Goal: Task Accomplishment & Management: Manage account settings

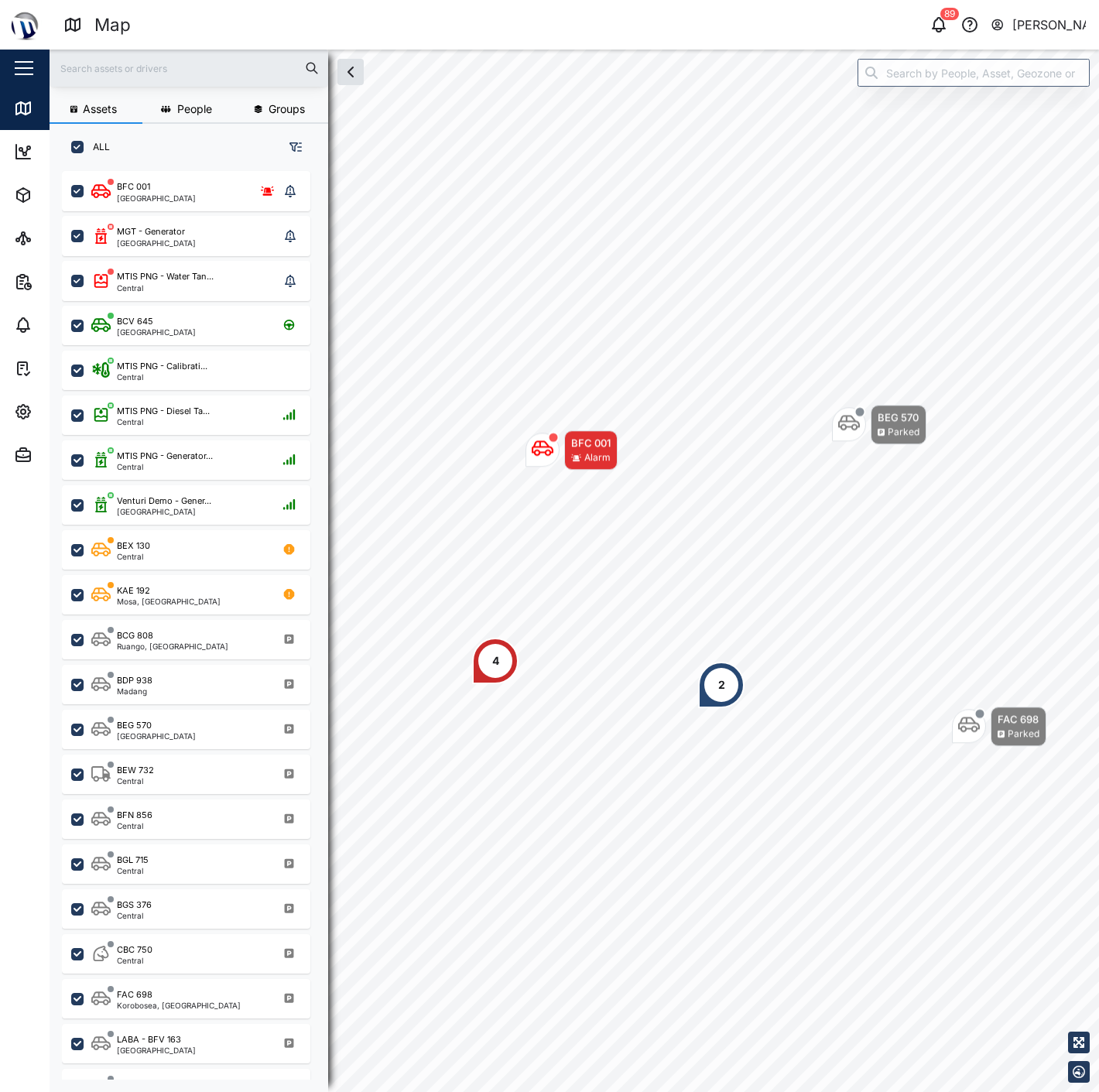
scroll to position [901, 241]
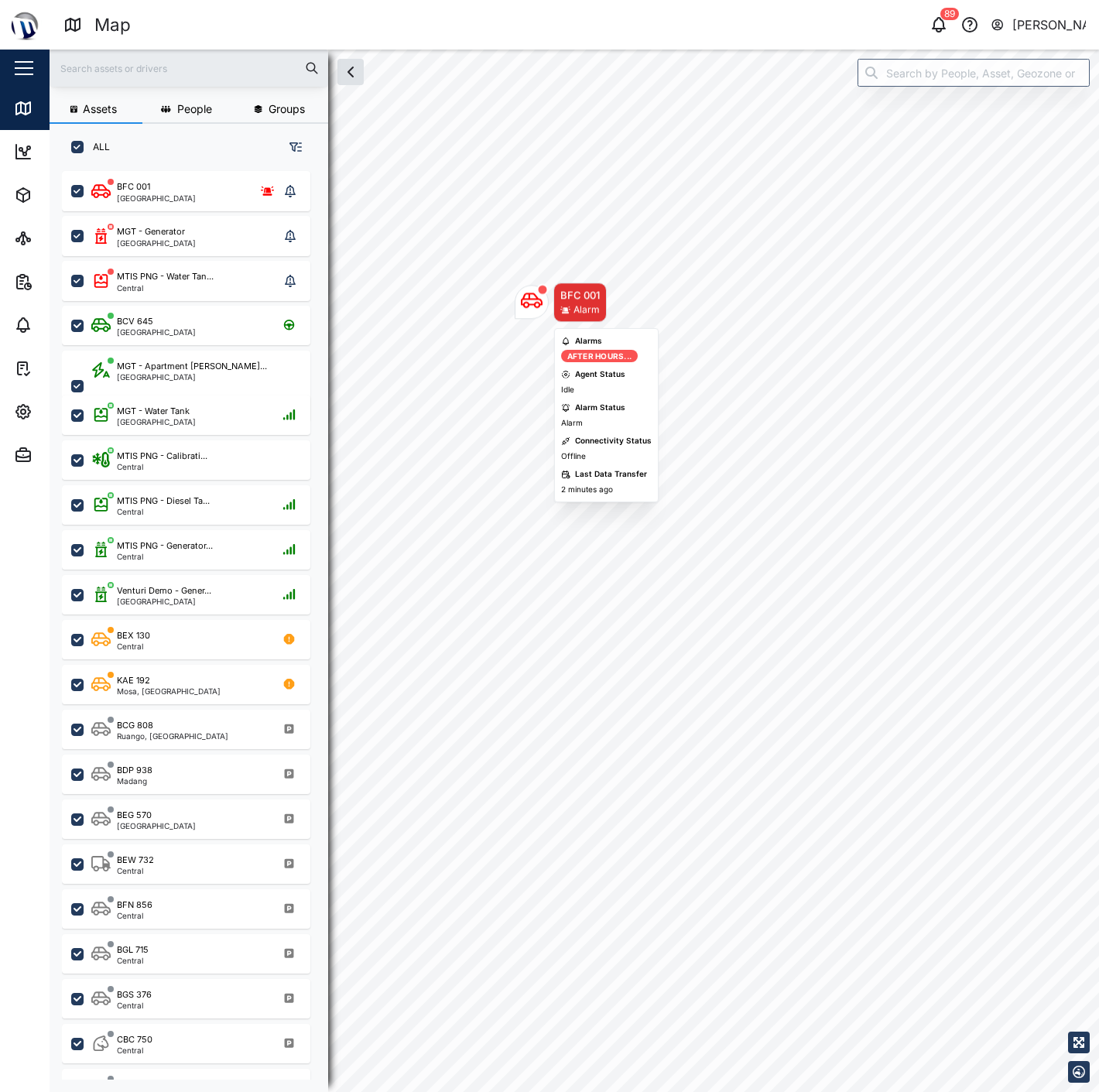
click at [485, 425] on body "Map 89 Declan Delahunty Close Map Dashboard Assets ATS Camera Generator Personn…" at bounding box center [549, 546] width 1099 height 1092
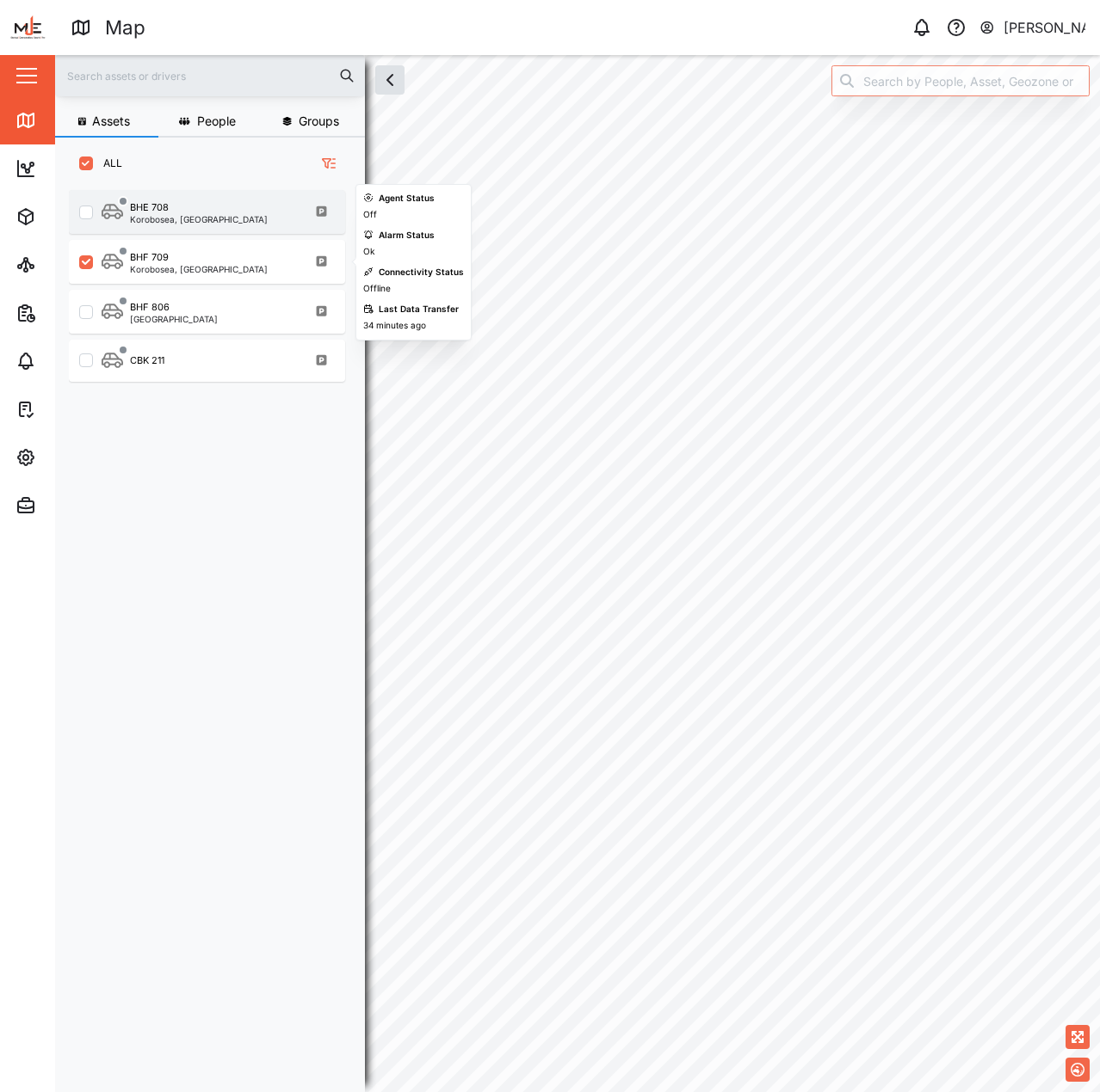
scroll to position [882, 269]
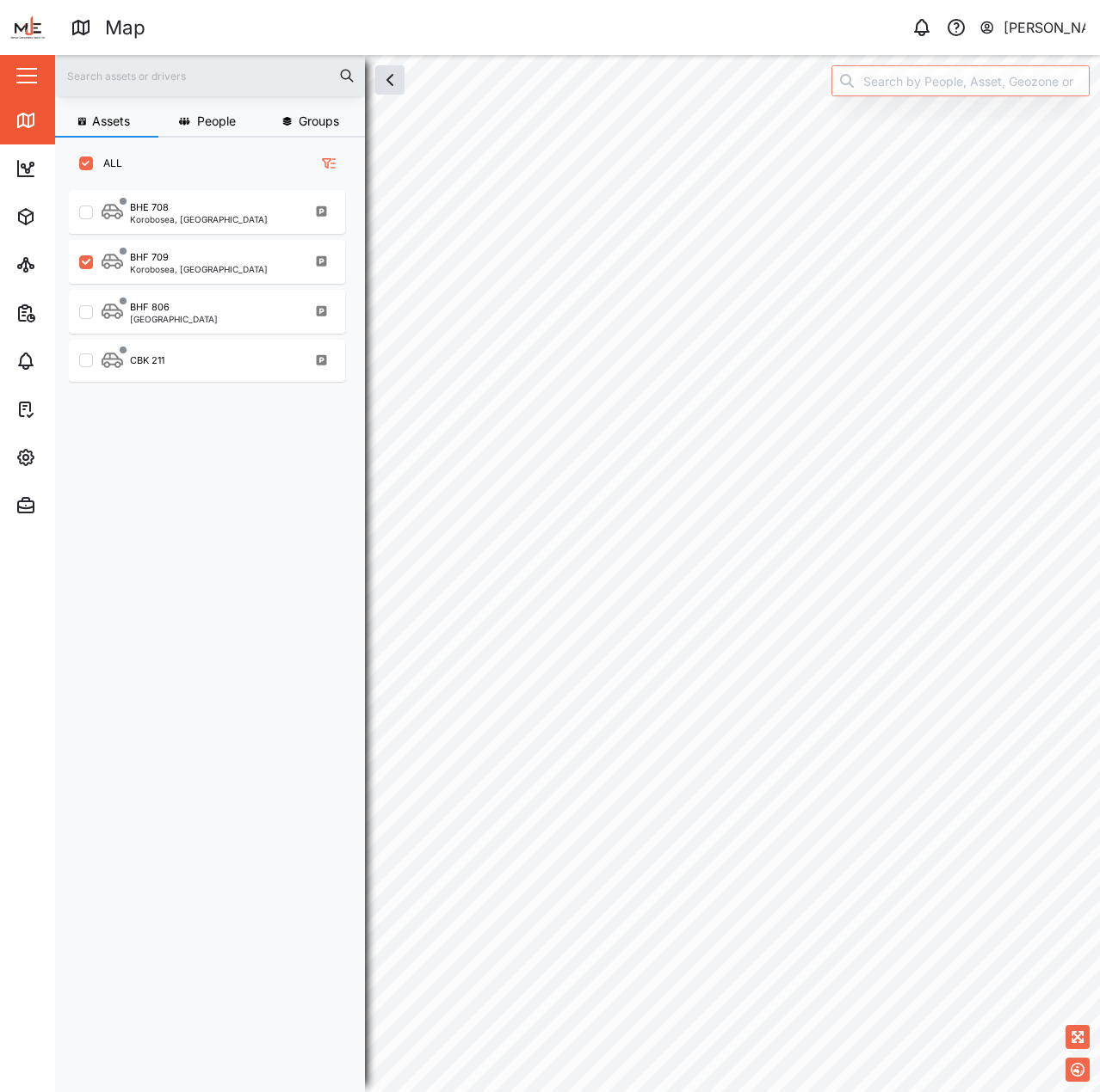
click at [221, 187] on div "BHE 708 Korobosea, Port Moresby" at bounding box center [206, 209] width 276 height 50
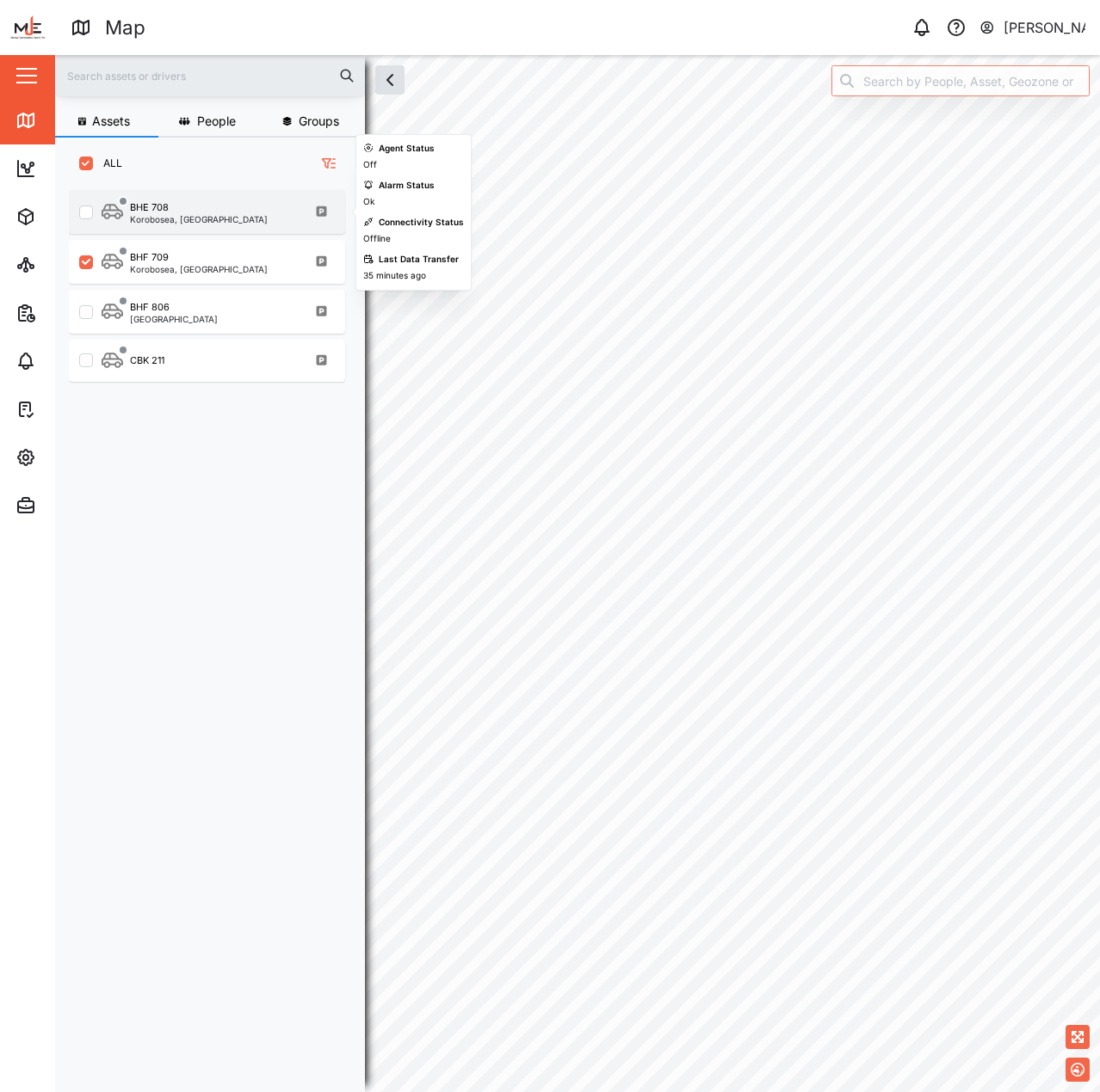
click at [217, 214] on div "BHE 708" at bounding box center [198, 207] width 137 height 15
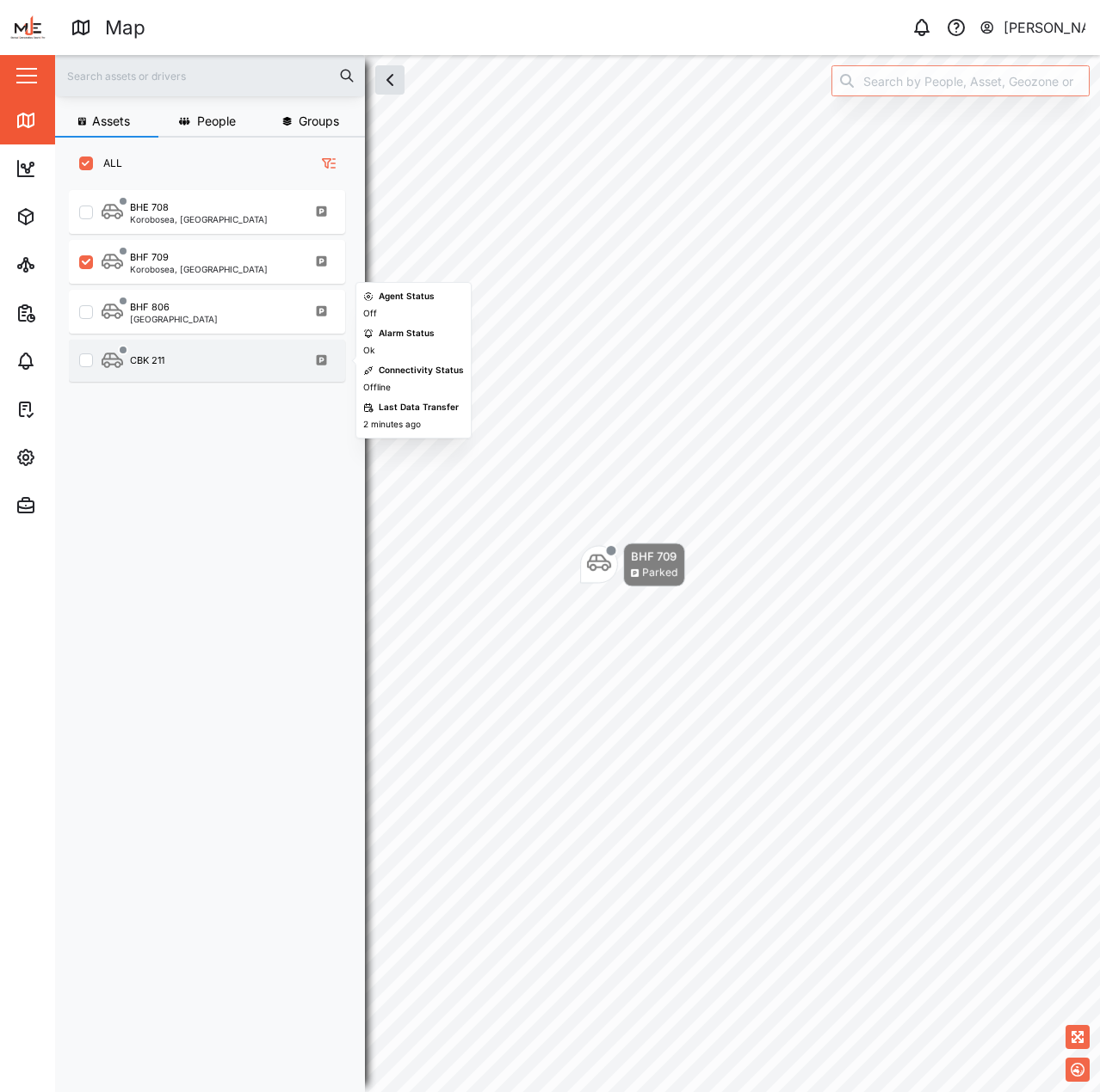
click at [235, 373] on div "CBK 211" at bounding box center [206, 361] width 276 height 43
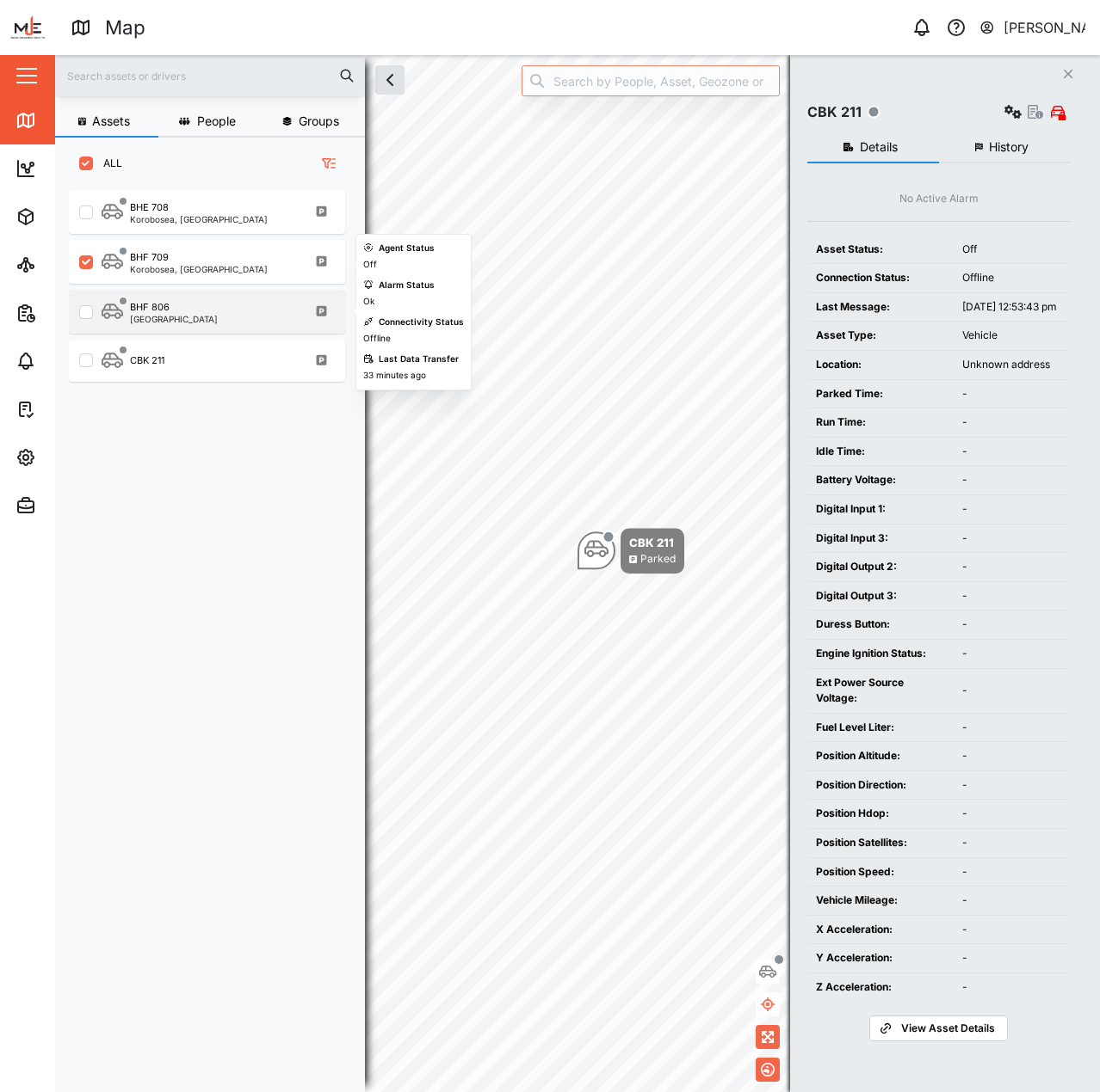
click at [199, 304] on div "BHF 806 Port Moresby" at bounding box center [218, 311] width 233 height 23
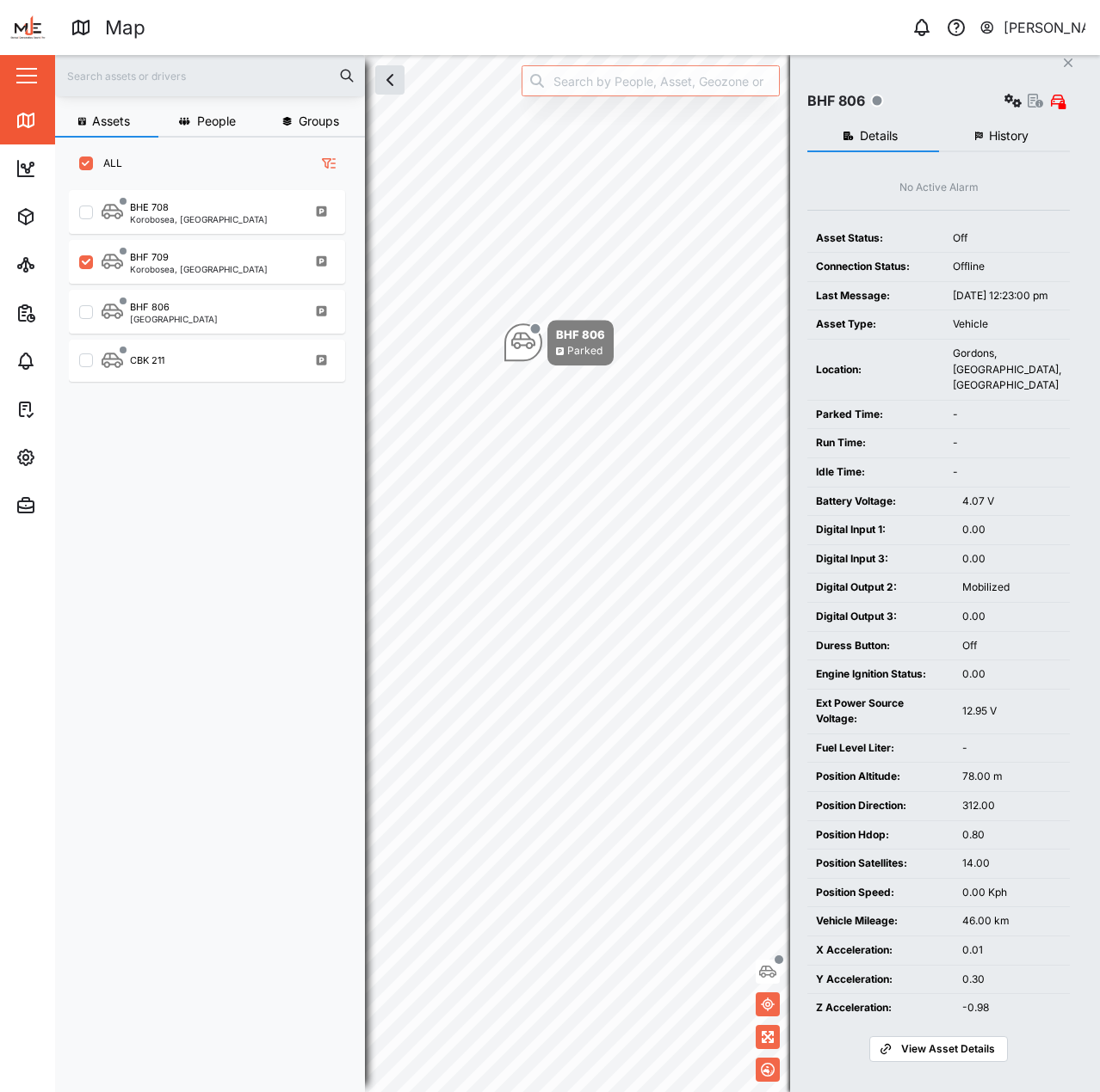
scroll to position [31, 0]
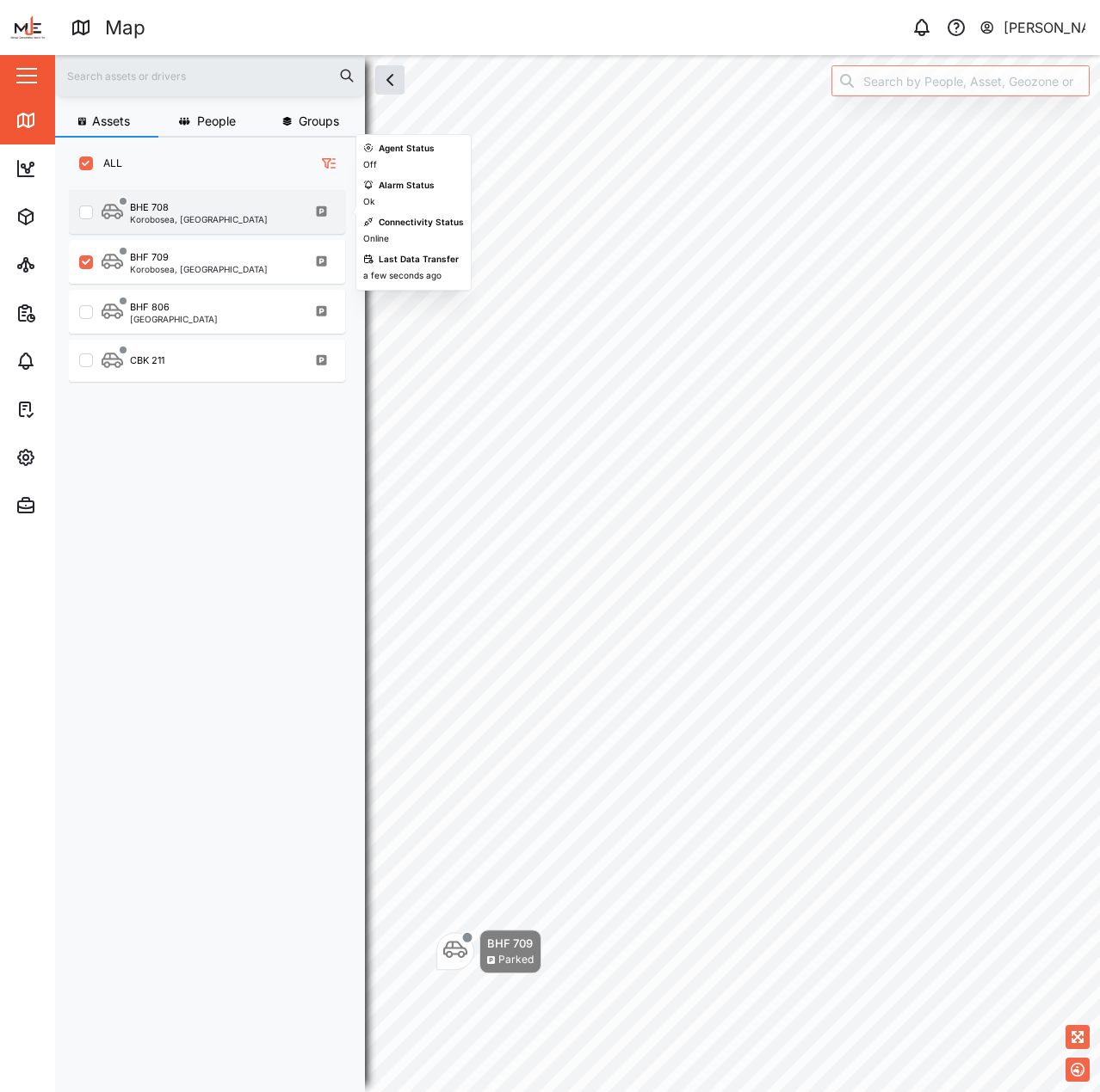
click at [223, 210] on div "BHE 708" at bounding box center [198, 207] width 137 height 15
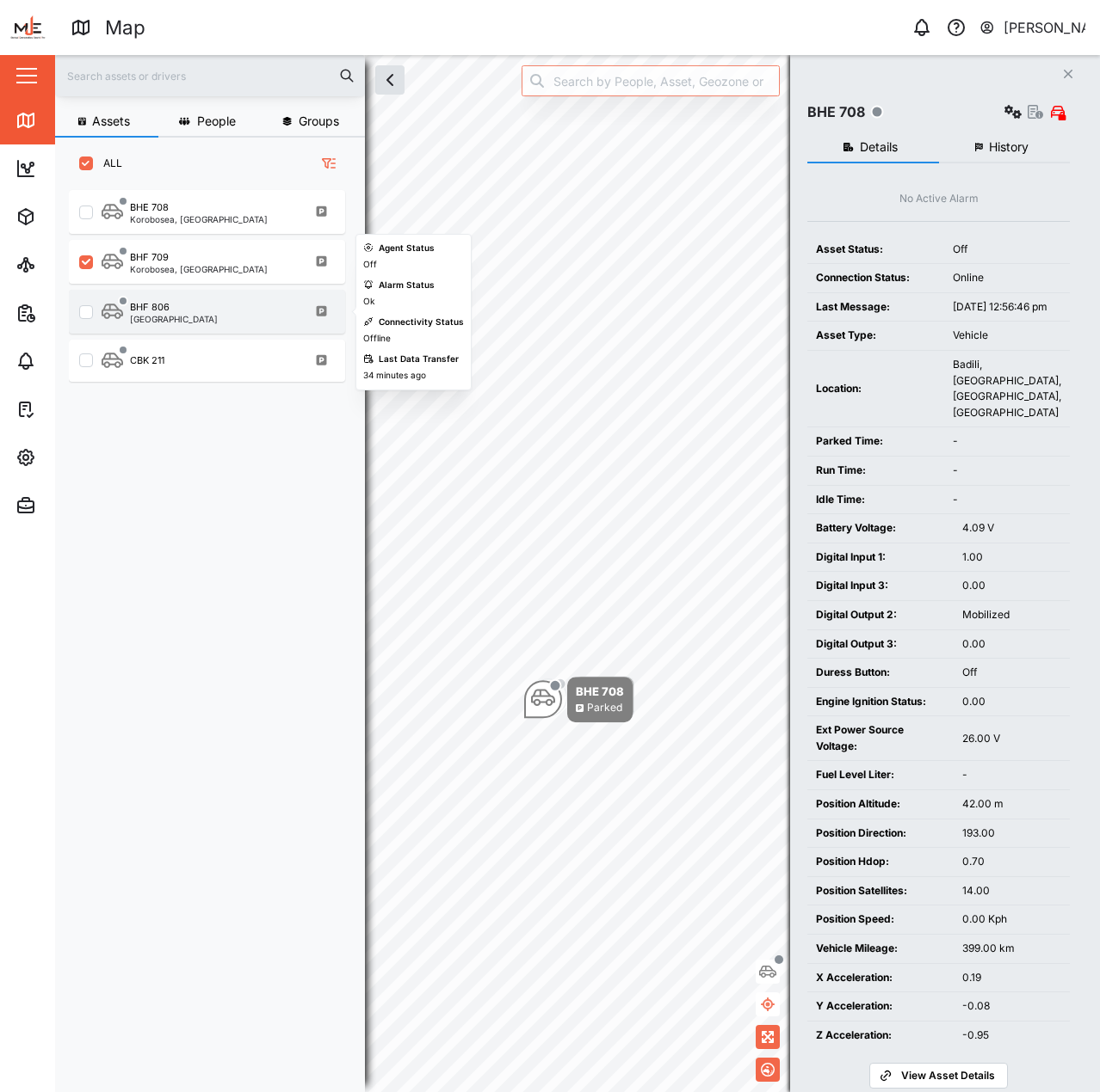
click at [240, 317] on div "BHF 806 Port Moresby" at bounding box center [218, 311] width 233 height 23
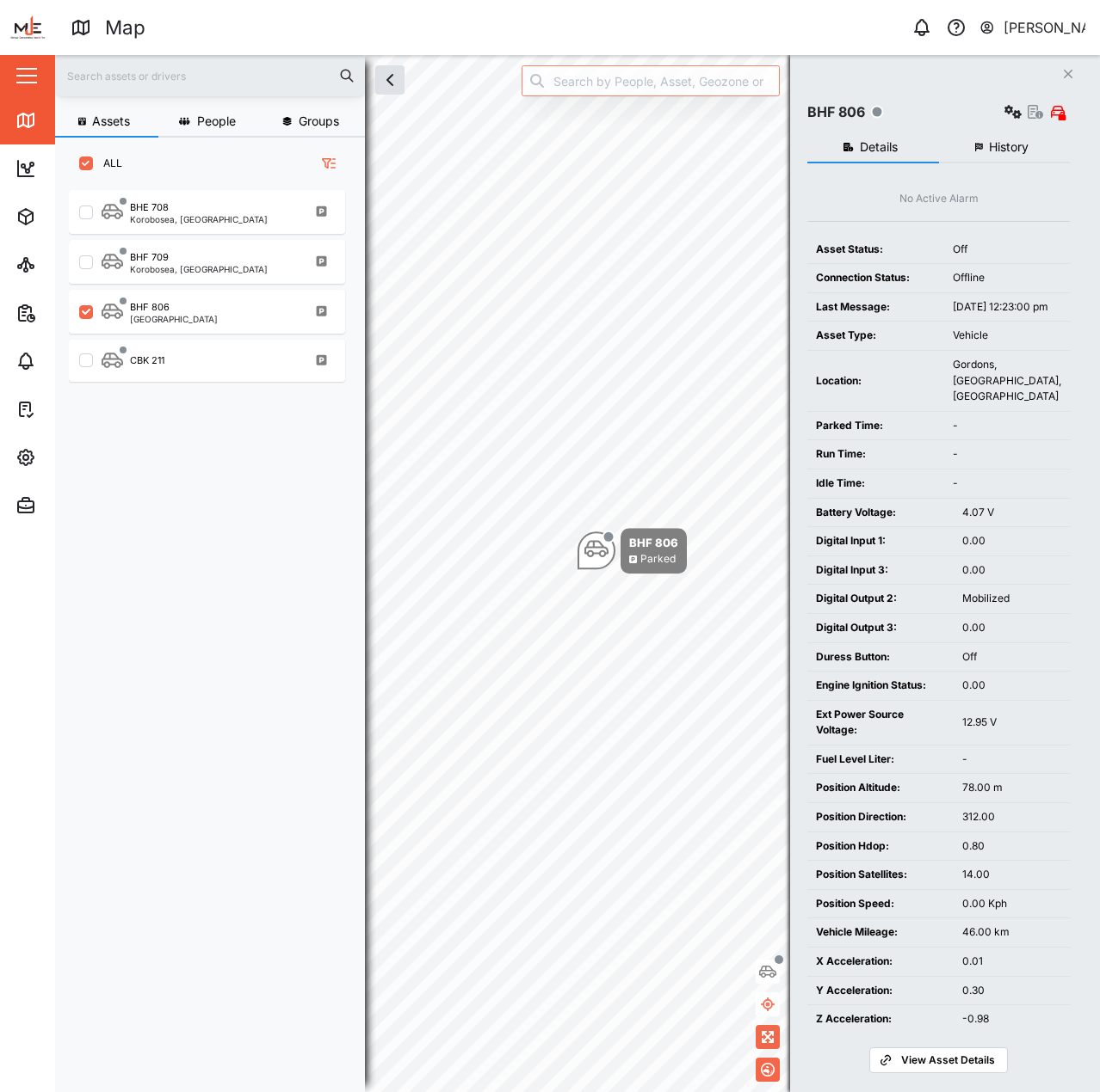
checkbox input "false"
checkbox input "true"
checkbox input "false"
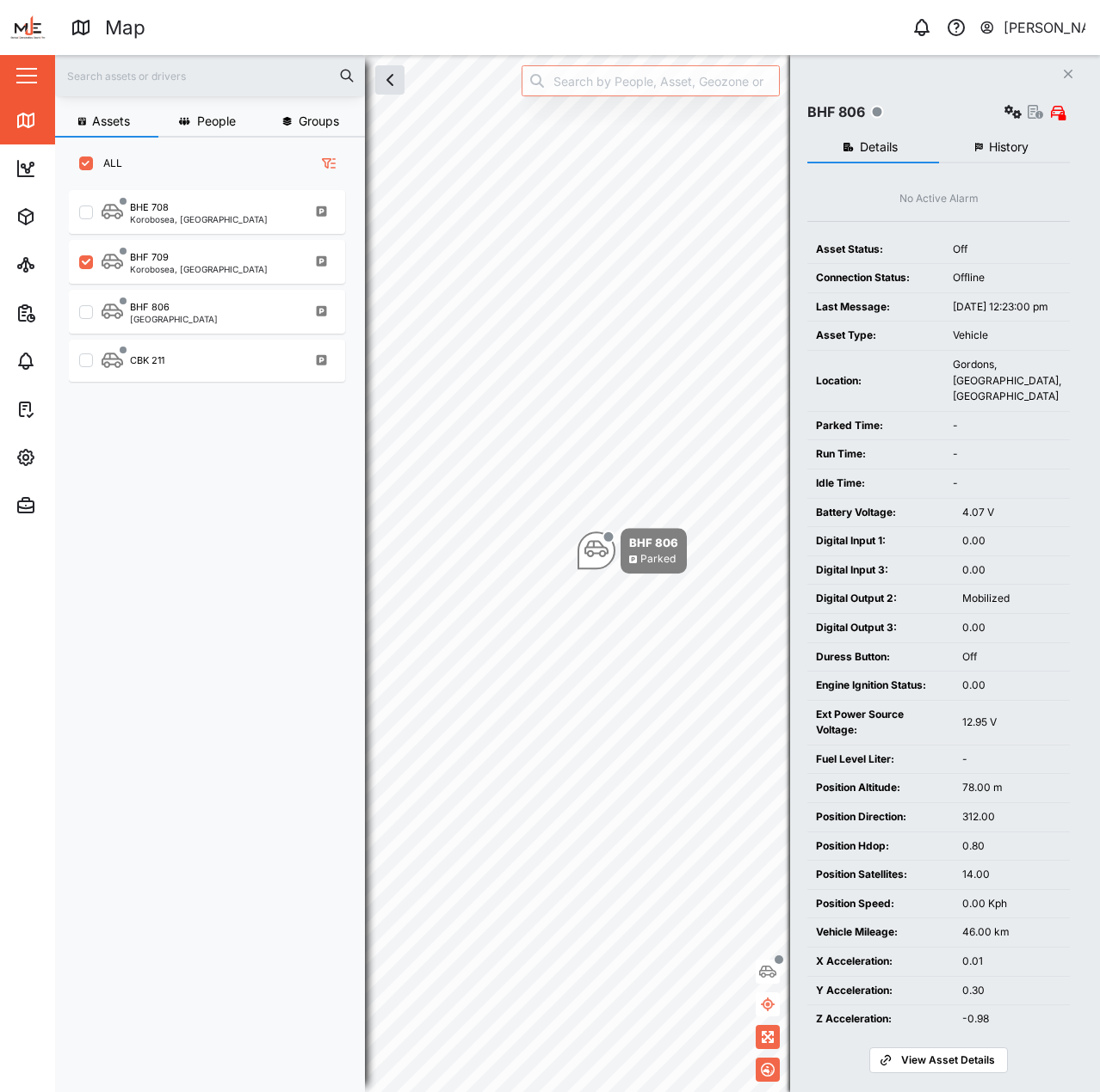
checkbox input "true"
click at [1019, 434] on div "-" at bounding box center [1006, 426] width 108 height 16
checkbox input "true"
click at [1076, 436] on div "Close BHF 806 Details History No Active Alarm Asset Status: Off Connection Stat…" at bounding box center [944, 574] width 310 height 1038
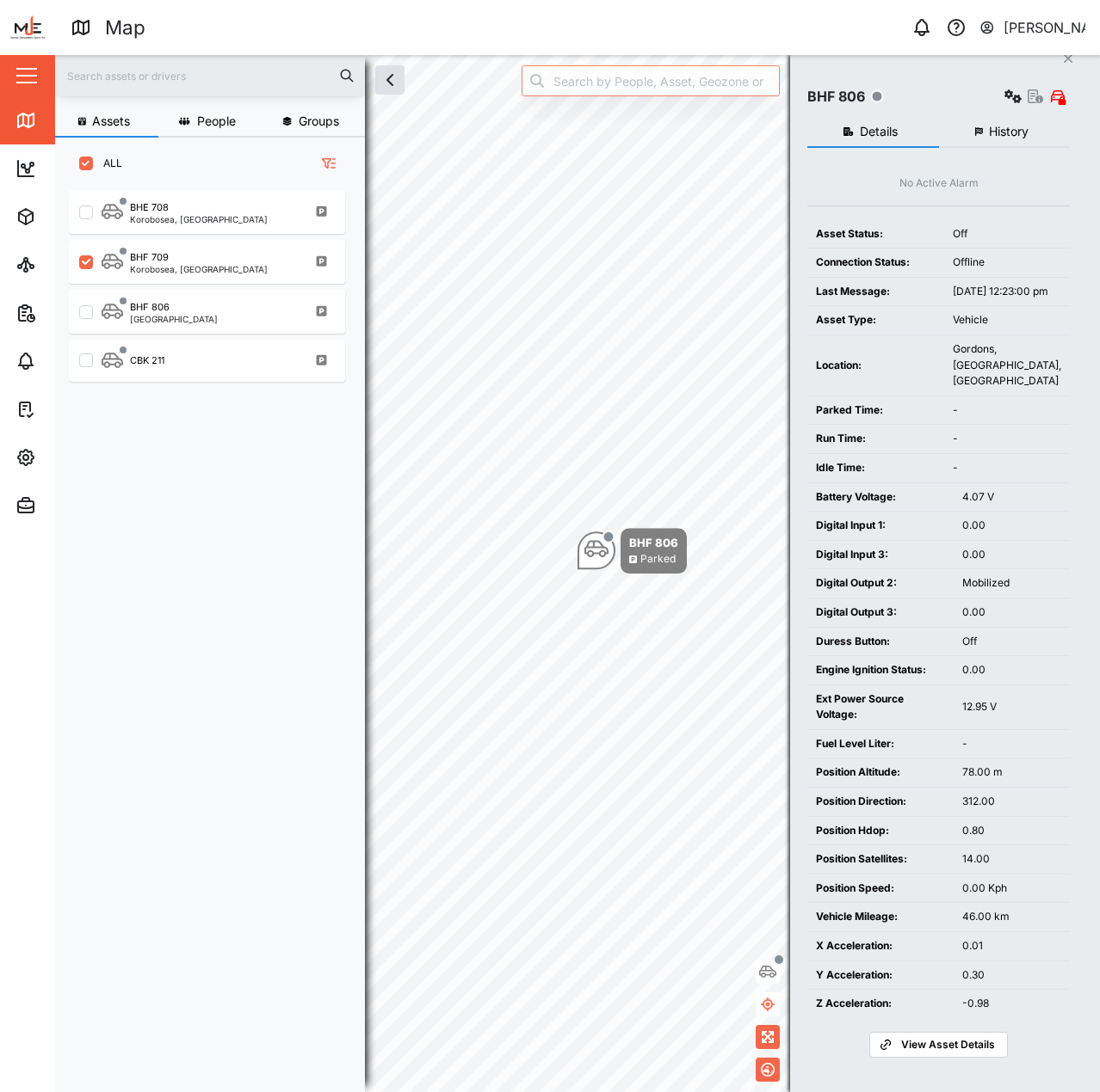
scroll to position [31, 0]
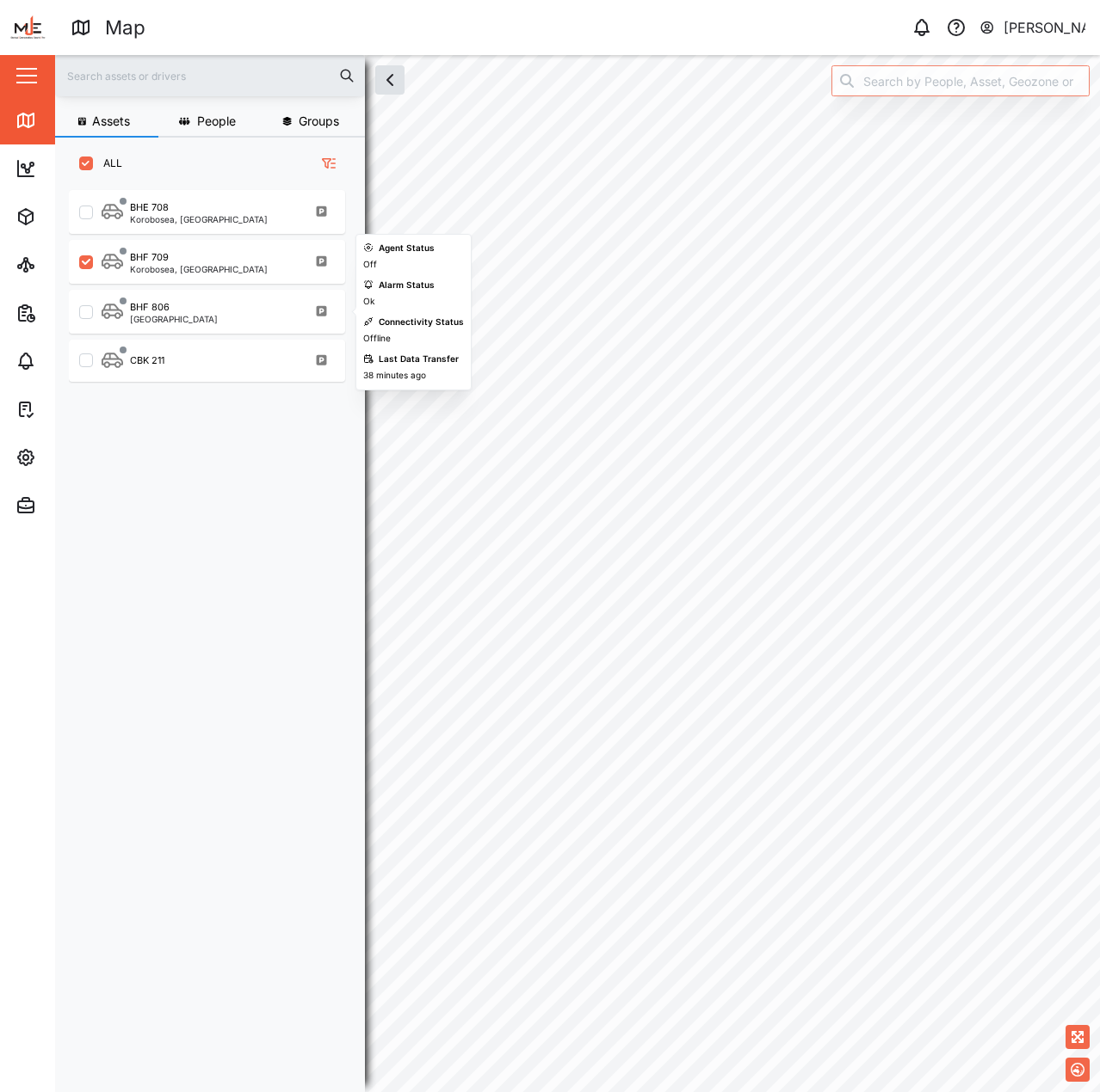
click at [218, 289] on div "BHF 806 Port Moresby" at bounding box center [206, 309] width 276 height 50
click at [218, 301] on div "BHF 806 Port Moresby" at bounding box center [218, 311] width 233 height 23
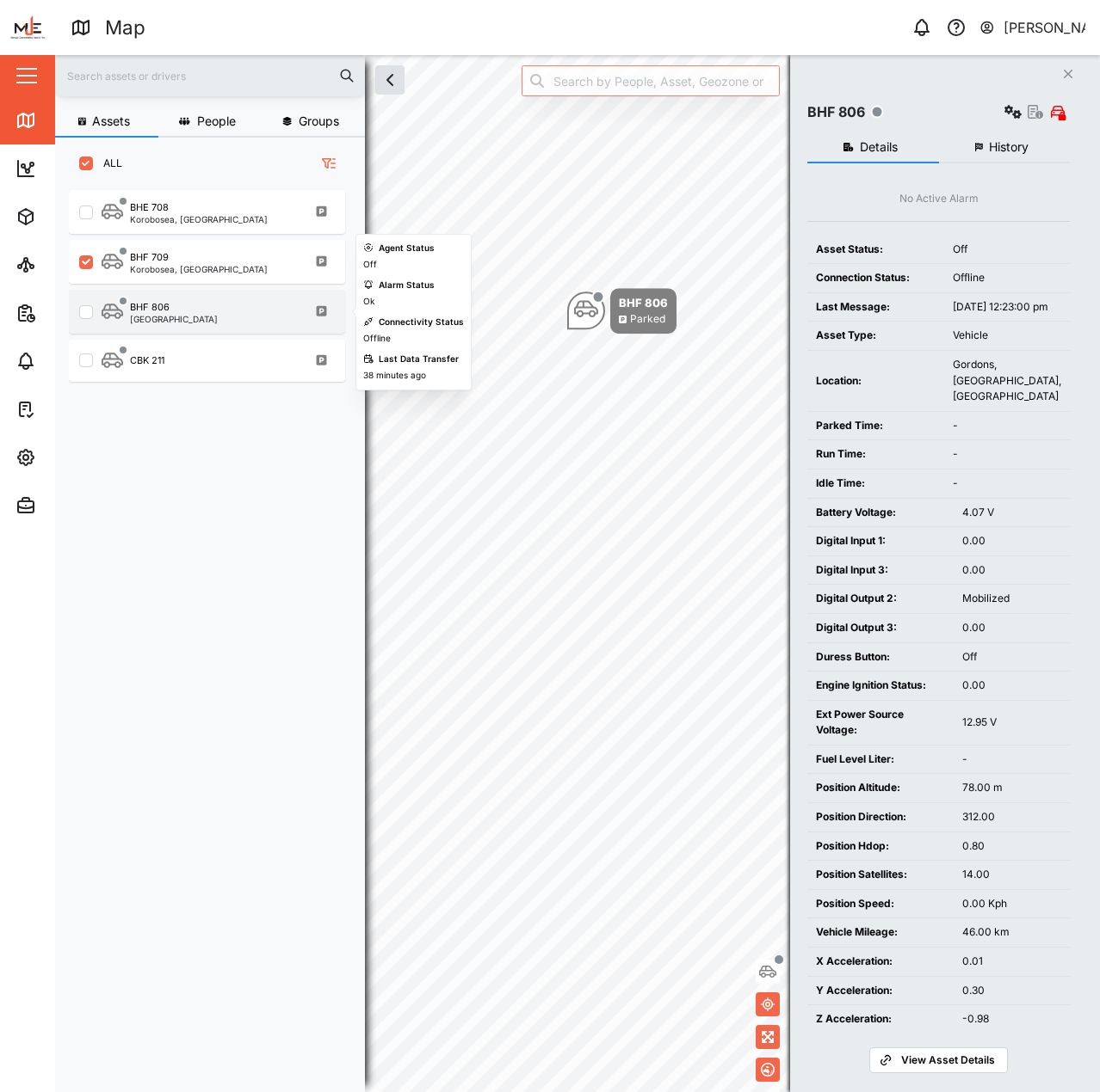
click at [84, 318] on input "grid" at bounding box center [86, 312] width 14 height 14
checkbox input "true"
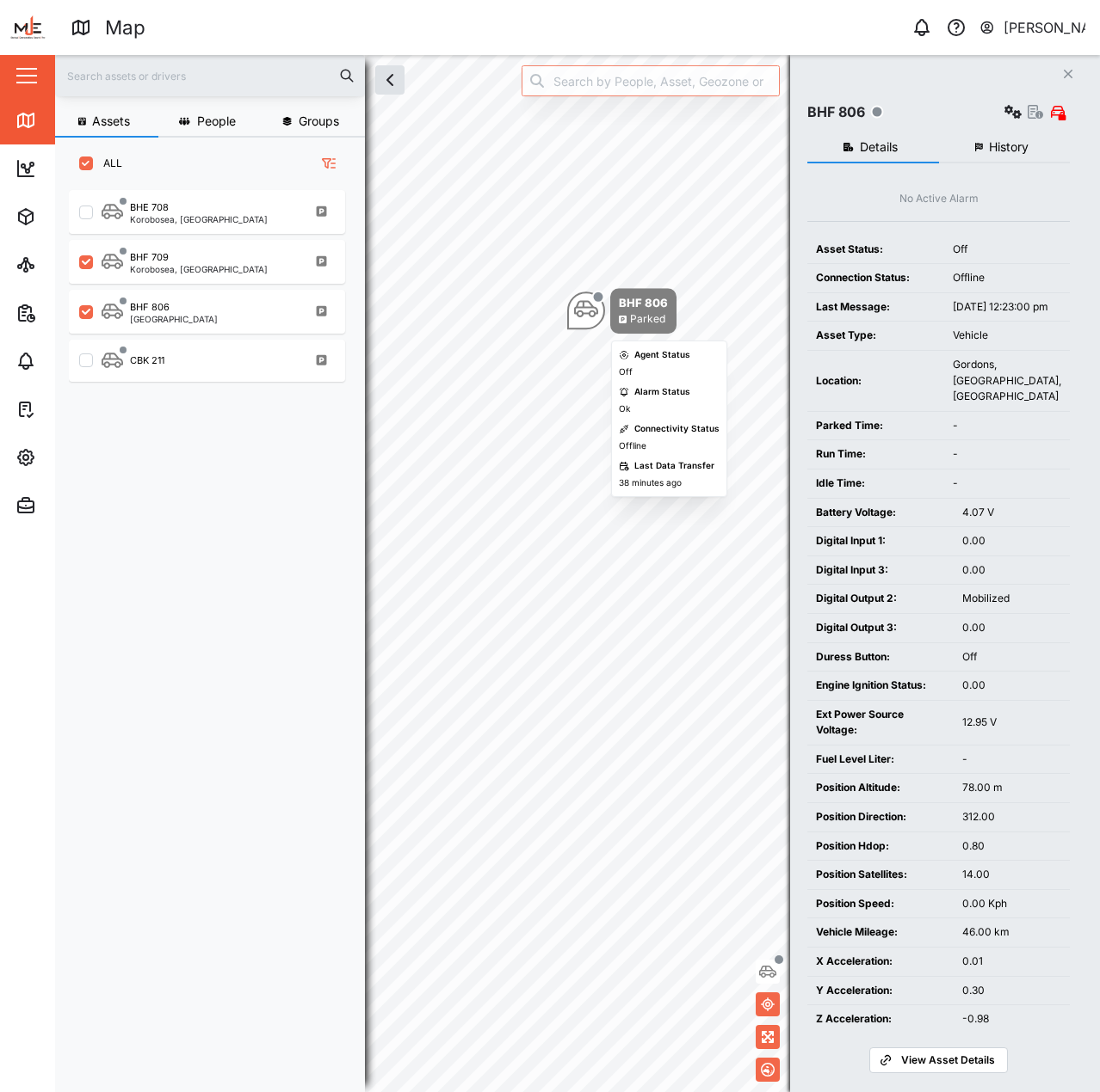
click at [620, 299] on div "BHF 806" at bounding box center [642, 303] width 49 height 17
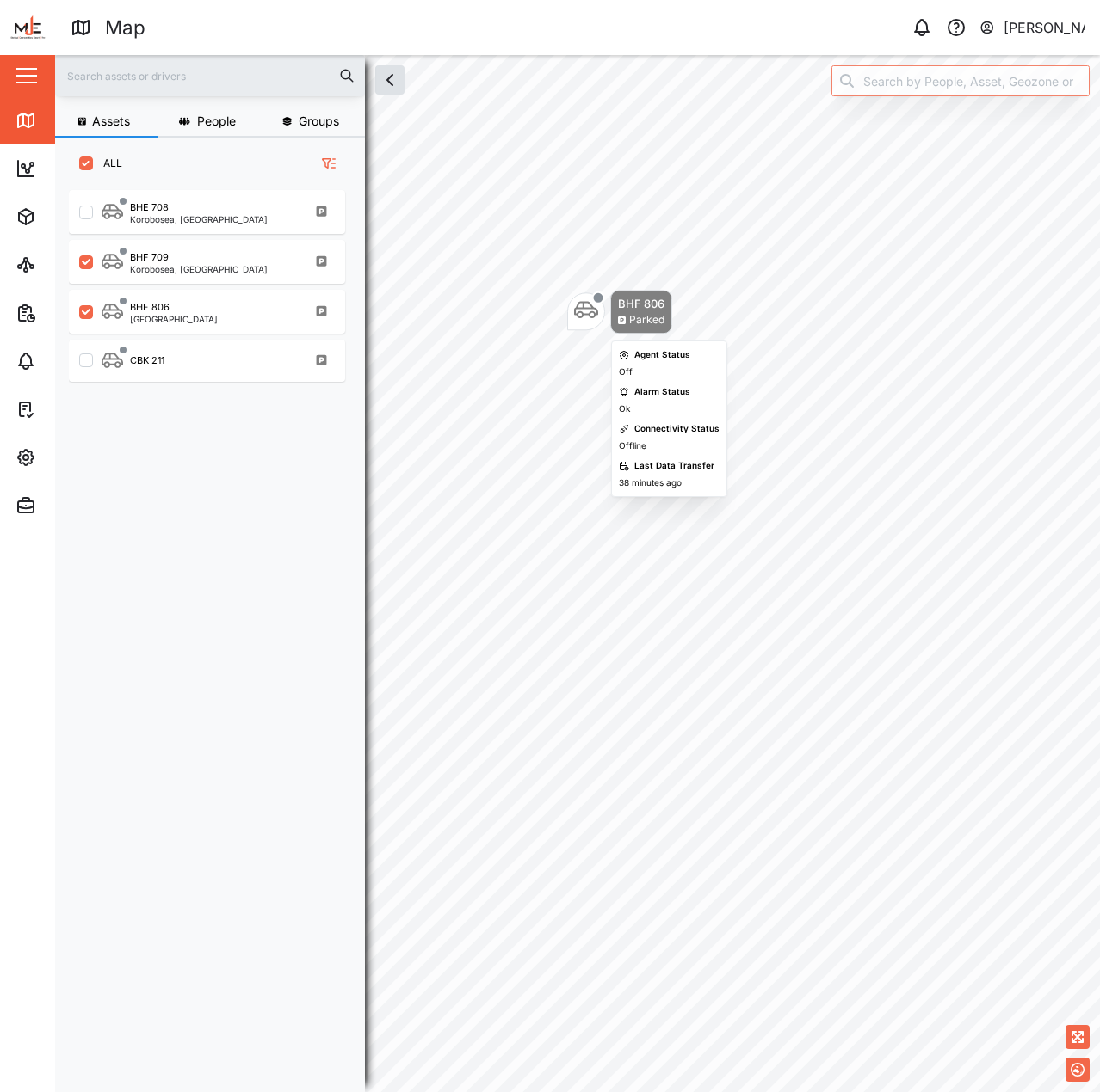
click at [640, 312] on div "Parked" at bounding box center [646, 320] width 35 height 16
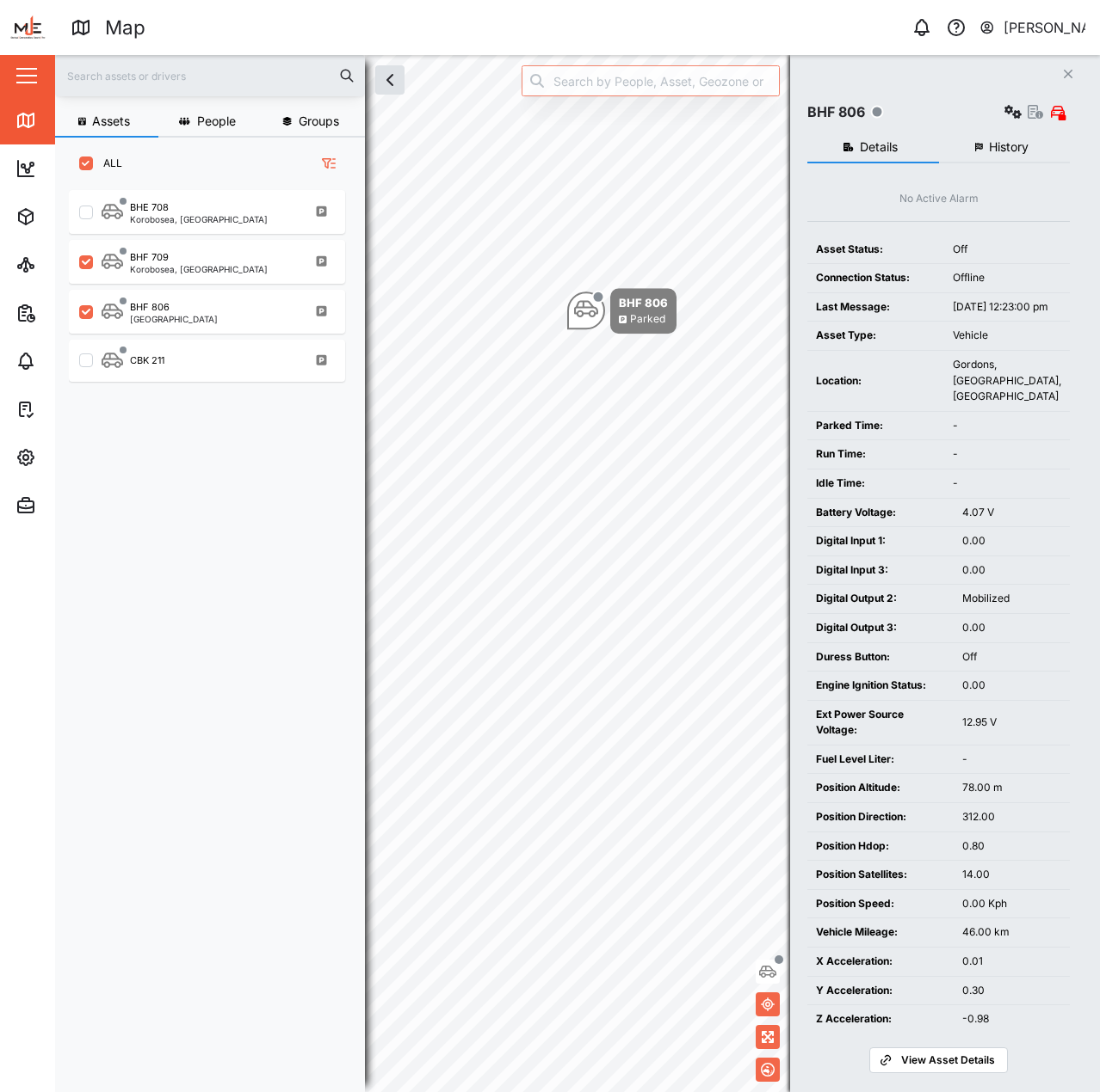
click at [987, 153] on button "History" at bounding box center [1004, 148] width 132 height 31
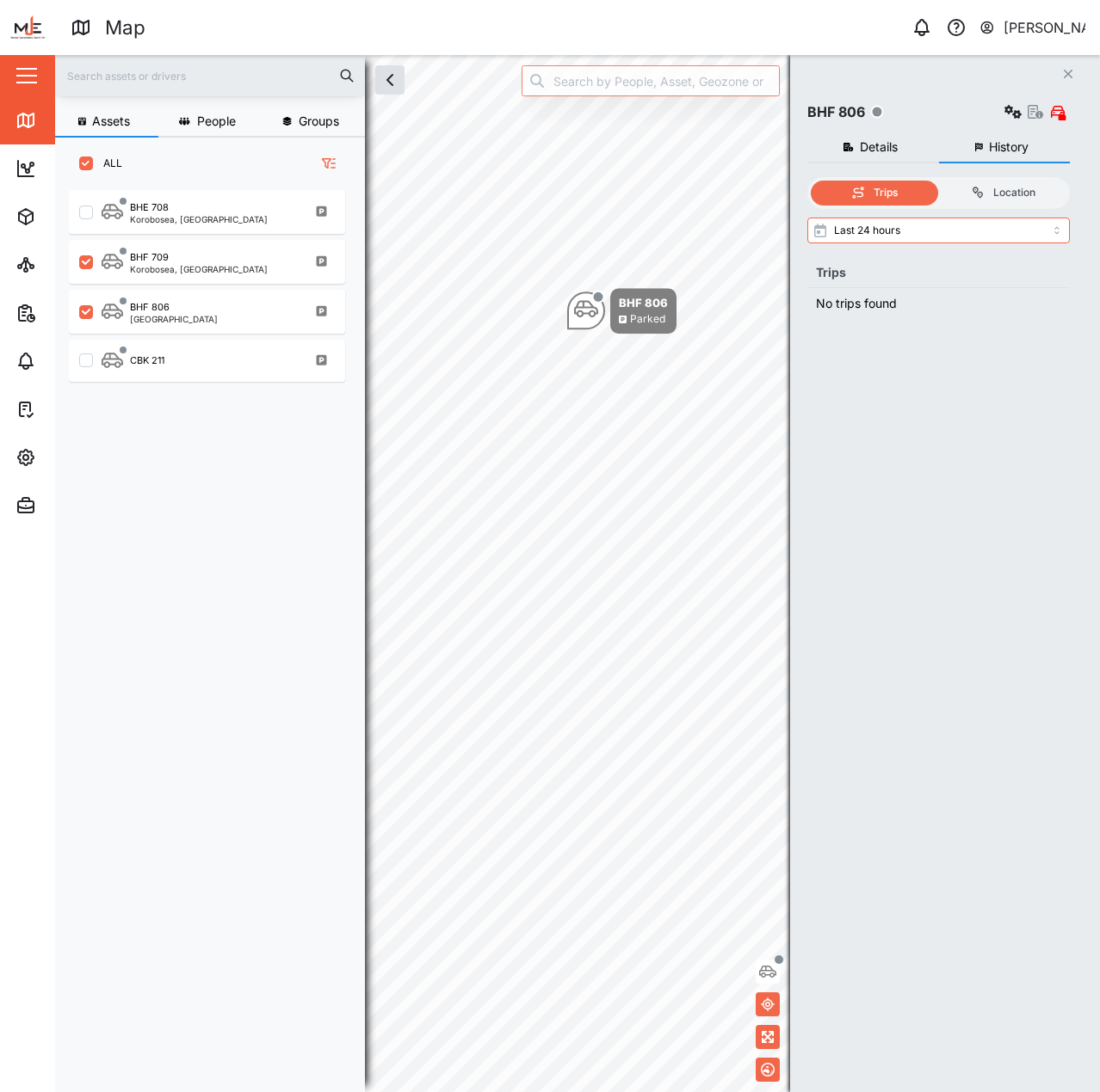
click at [877, 153] on span "Details" at bounding box center [877, 147] width 38 height 12
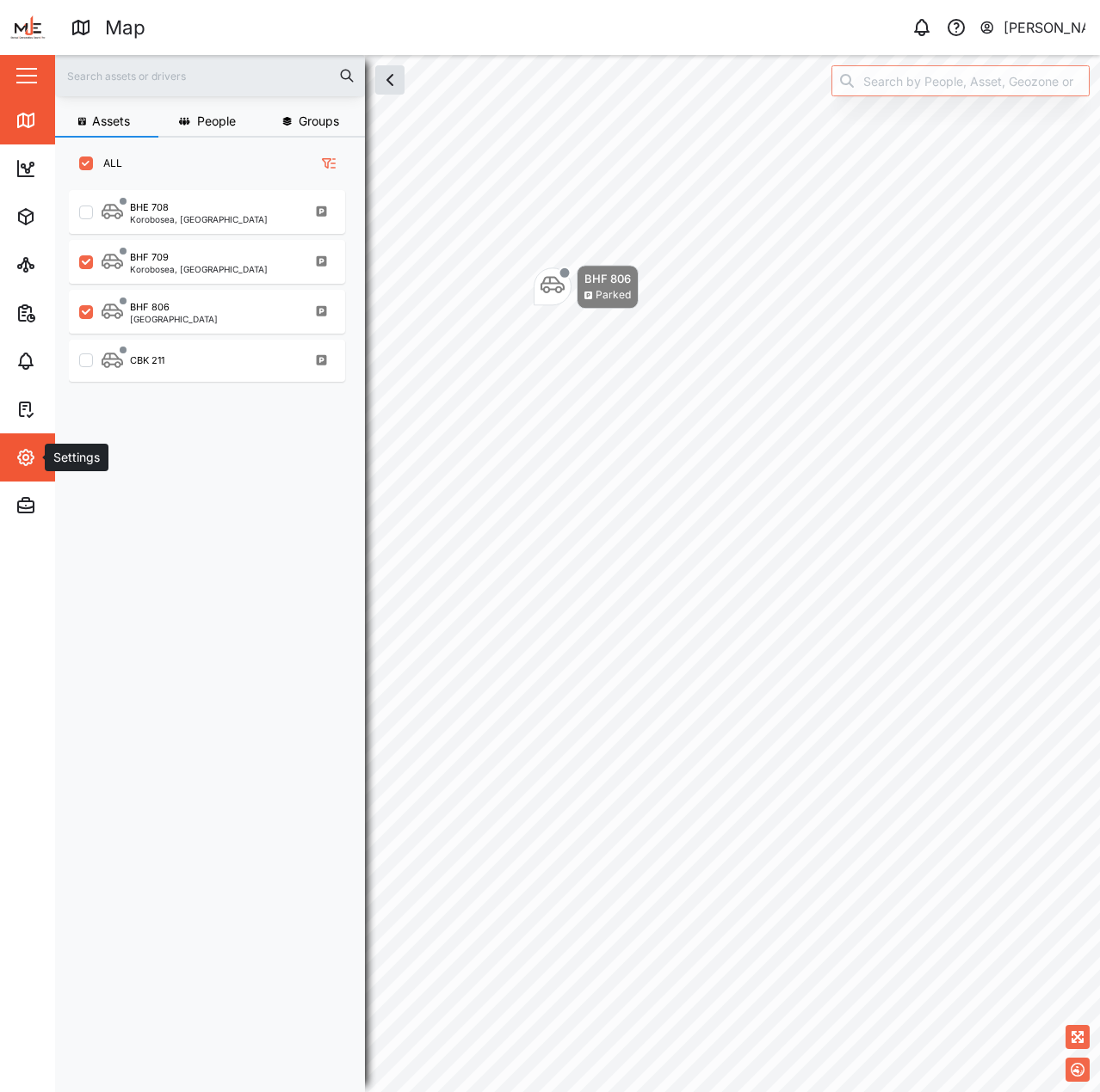
click at [34, 460] on icon "button" at bounding box center [25, 457] width 20 height 20
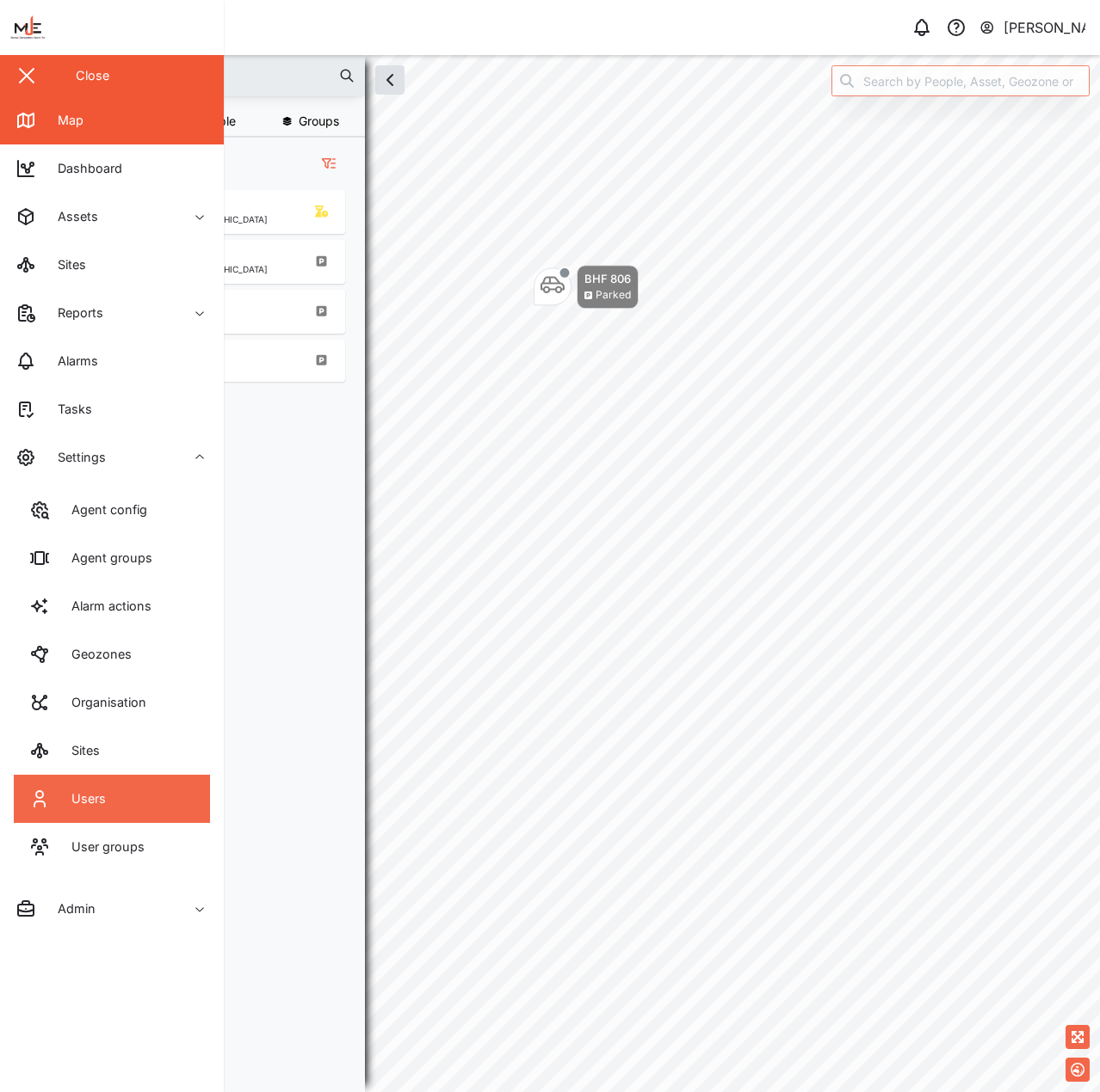
click at [131, 782] on link "Users" at bounding box center [111, 799] width 196 height 48
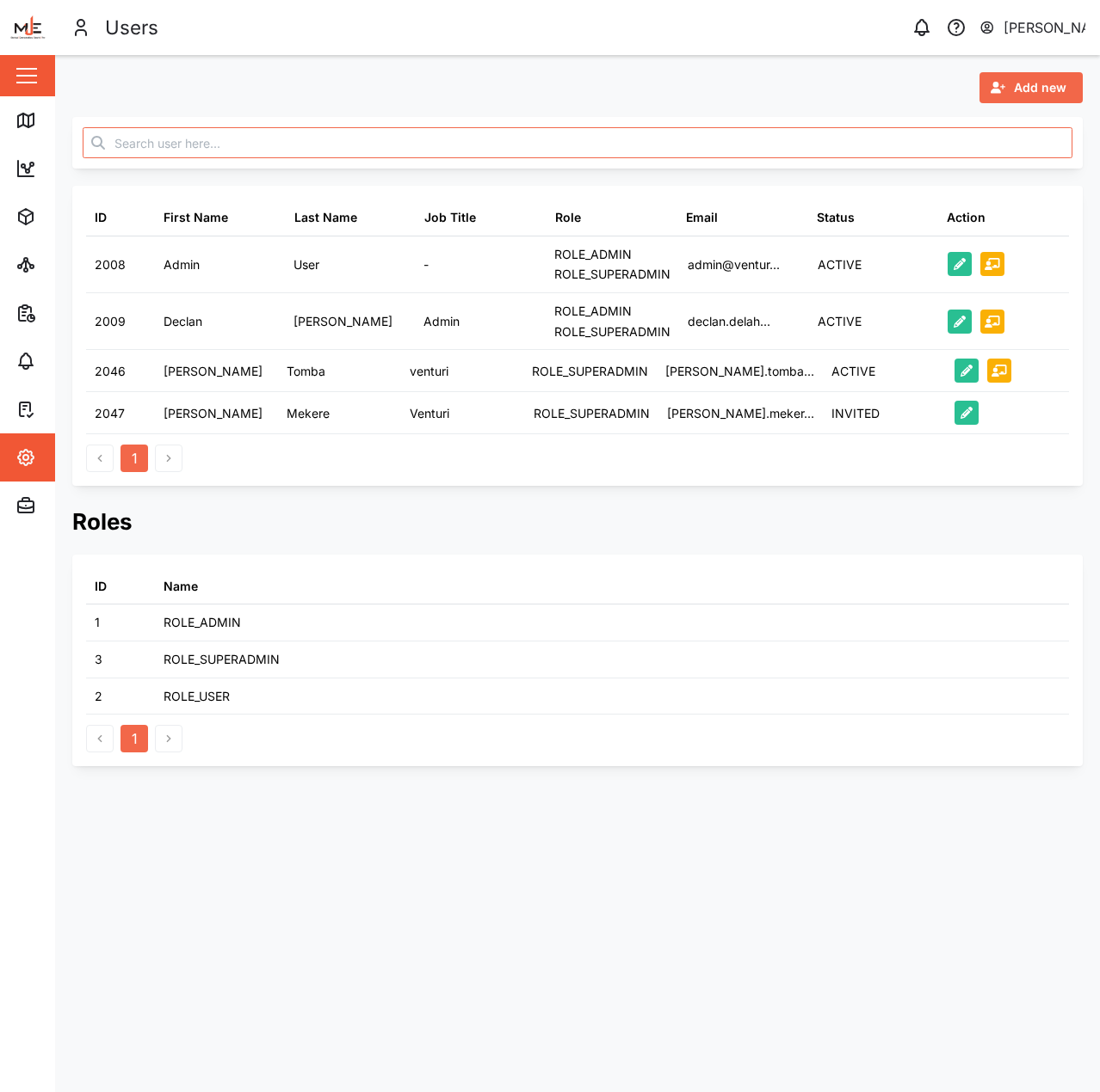
click at [1031, 80] on span "Add new" at bounding box center [1040, 88] width 52 height 29
click at [971, 166] on div "Platform User" at bounding box center [1017, 164] width 100 height 14
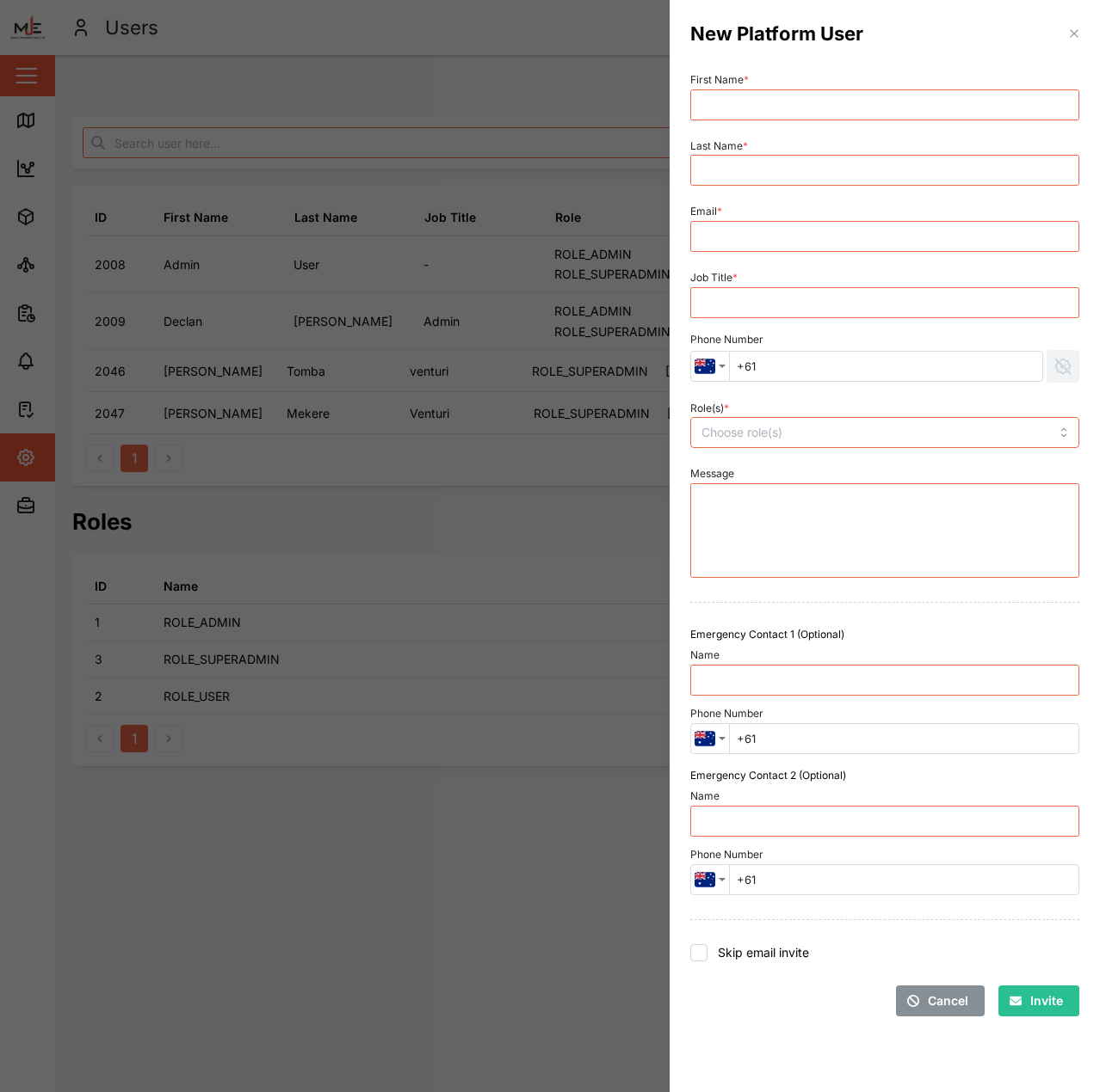
drag, startPoint x: 711, startPoint y: 122, endPoint x: 728, endPoint y: 102, distance: 26.2
click at [712, 119] on div "First Name *" at bounding box center [884, 94] width 402 height 66
click at [732, 97] on input "First Name *" at bounding box center [884, 104] width 389 height 31
click at [797, 114] on input "Ta" at bounding box center [884, 104] width 389 height 31
type input "Tau"
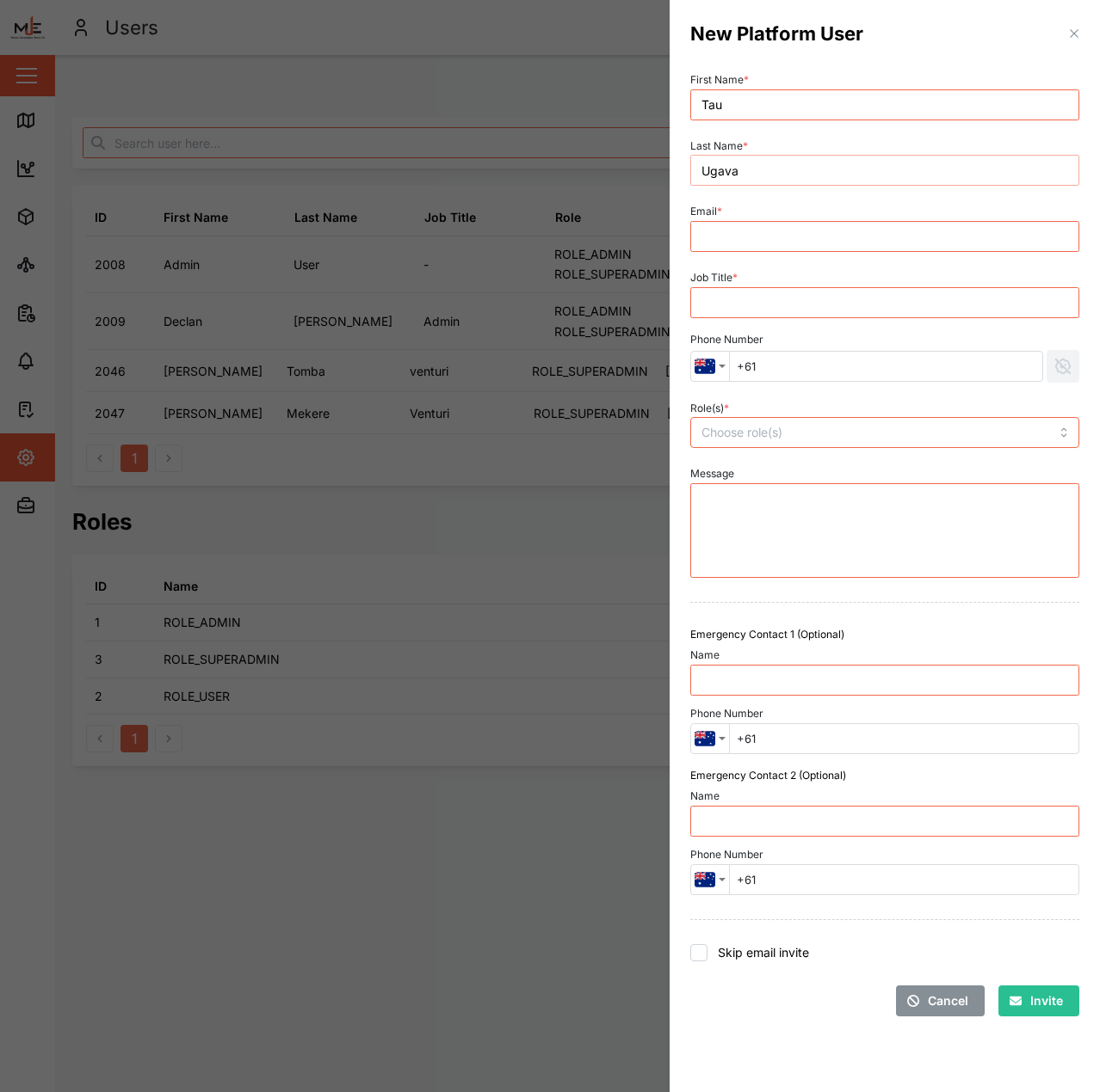
type input "Ugava"
click at [868, 233] on input "Email *" at bounding box center [884, 237] width 389 height 31
paste input "ssupervisors@mjepng.com"
type input "ssupervisors@mjepng.com"
type input "Technical Supervisor"
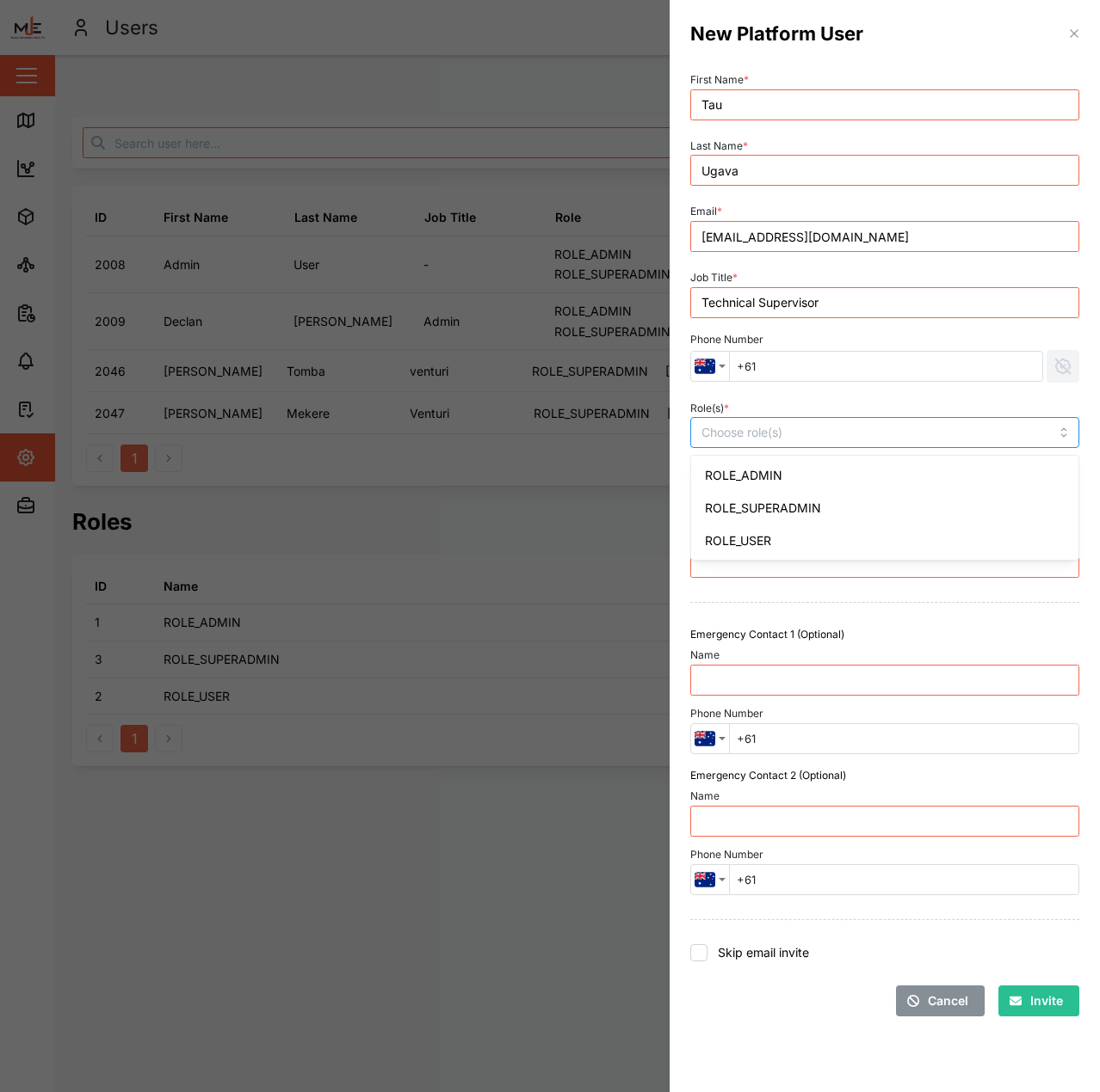
click at [882, 425] on div at bounding box center [847, 432] width 301 height 29
click at [799, 399] on div "Role(s) * ROLE_ADMIN" at bounding box center [884, 423] width 389 height 52
click at [867, 460] on div "Message" at bounding box center [884, 519] width 402 height 130
click at [1050, 1000] on span "Invite" at bounding box center [1047, 1001] width 33 height 29
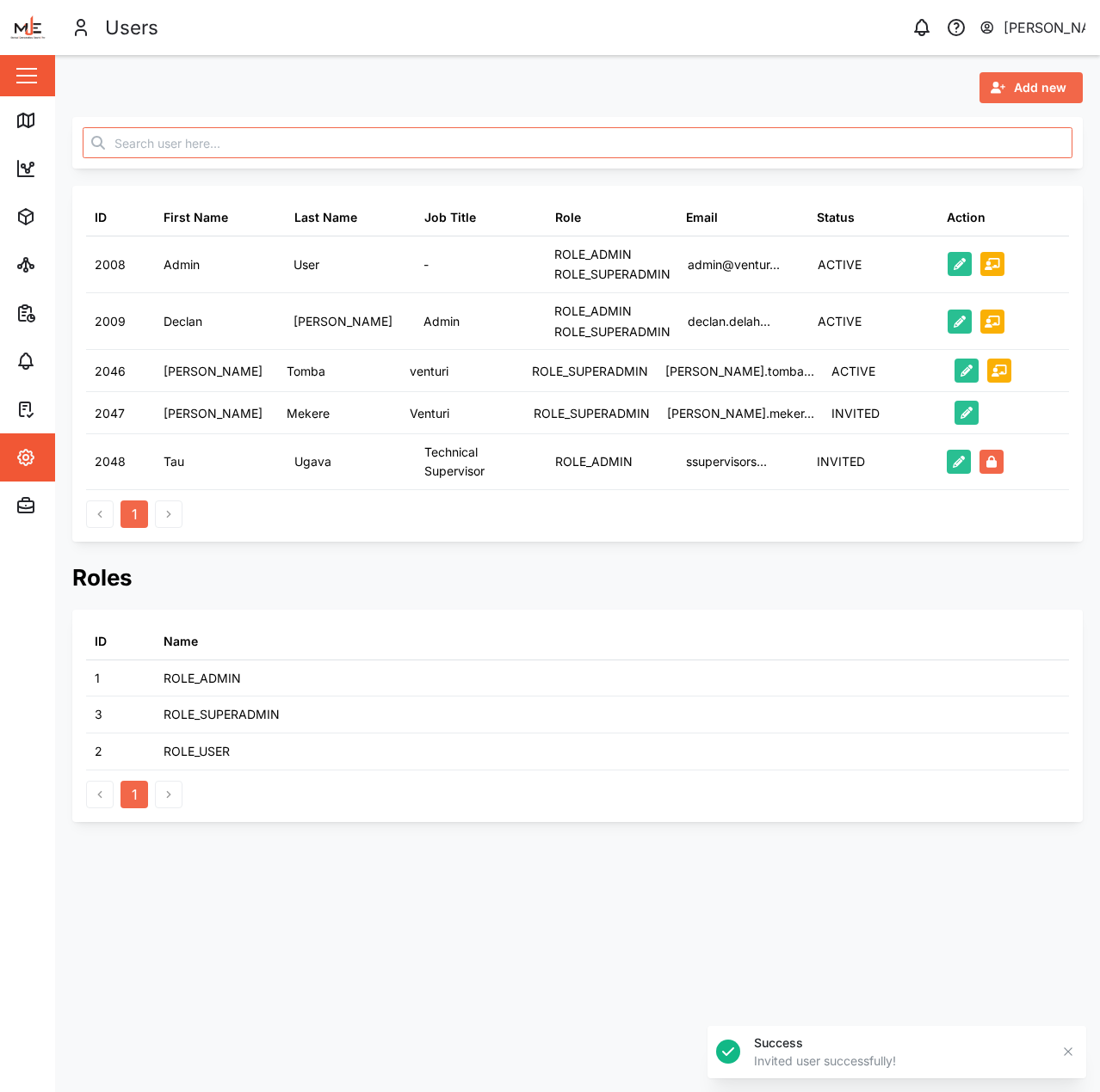
click at [618, 579] on h2 "Roles" at bounding box center [578, 577] width 1010 height 30
click at [40, 129] on div "Map" at bounding box center [49, 120] width 68 height 20
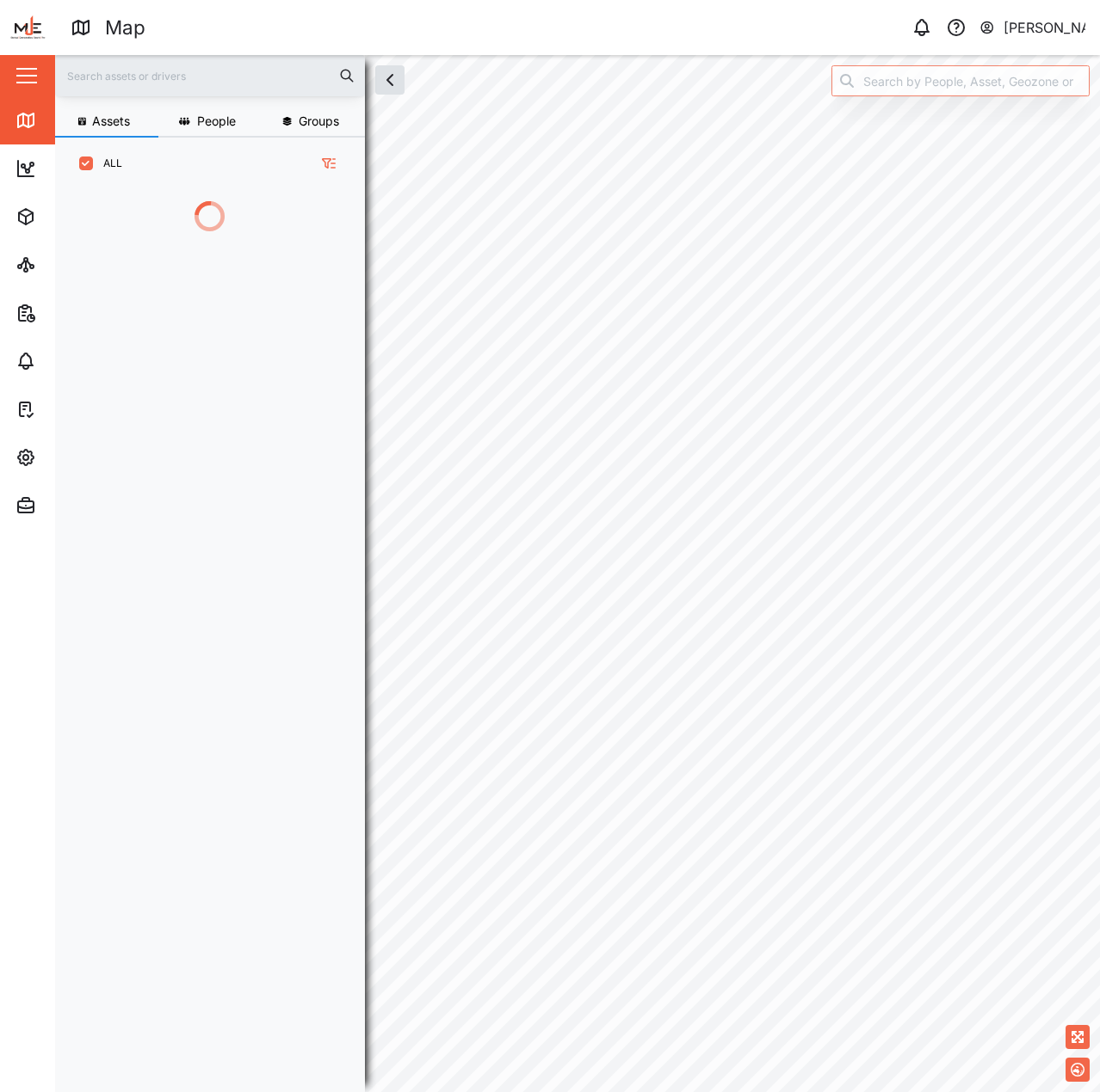
scroll to position [882, 269]
click at [30, 32] on img at bounding box center [27, 27] width 38 height 38
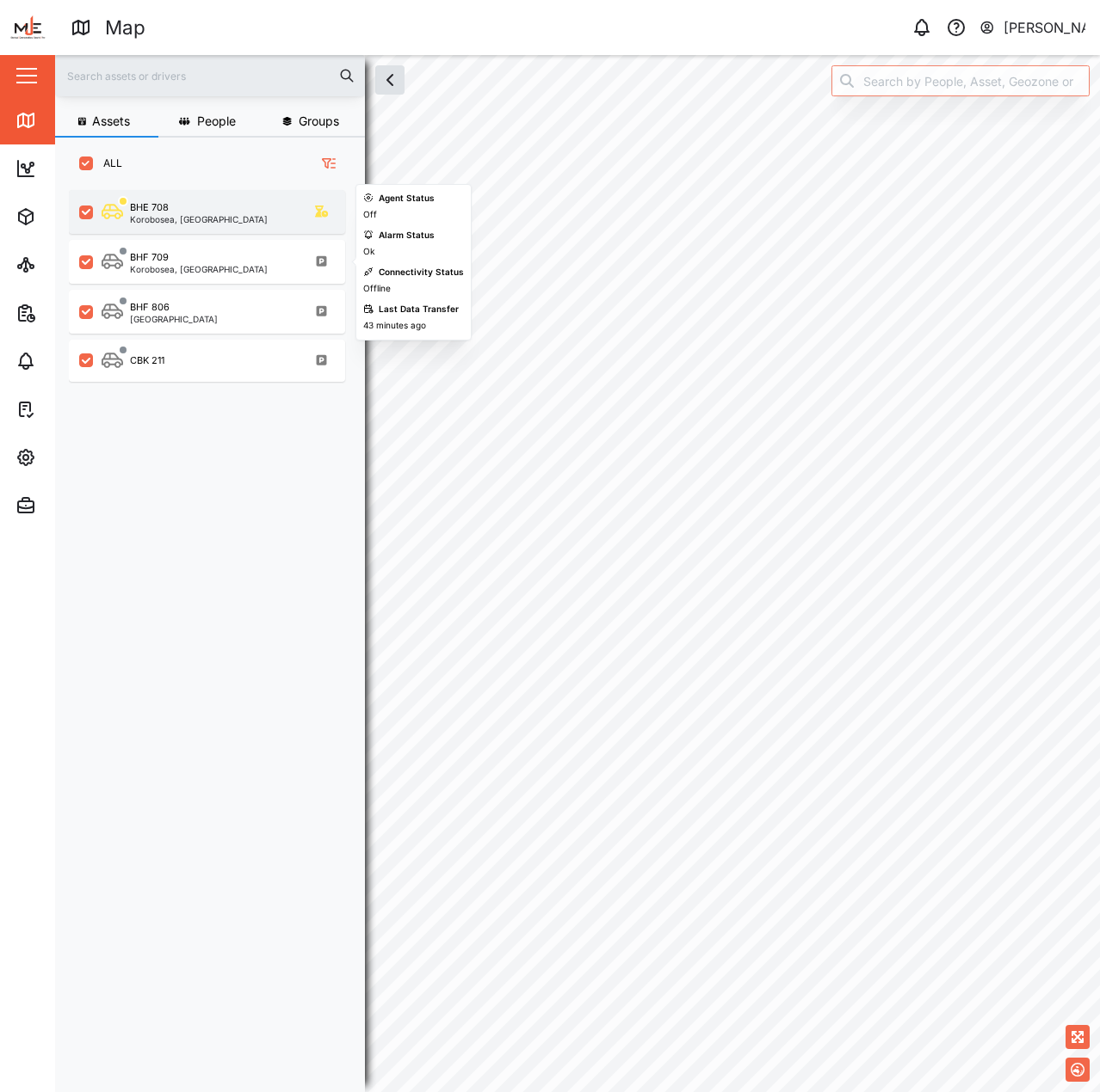
click at [165, 208] on div "BHE 708" at bounding box center [149, 207] width 39 height 15
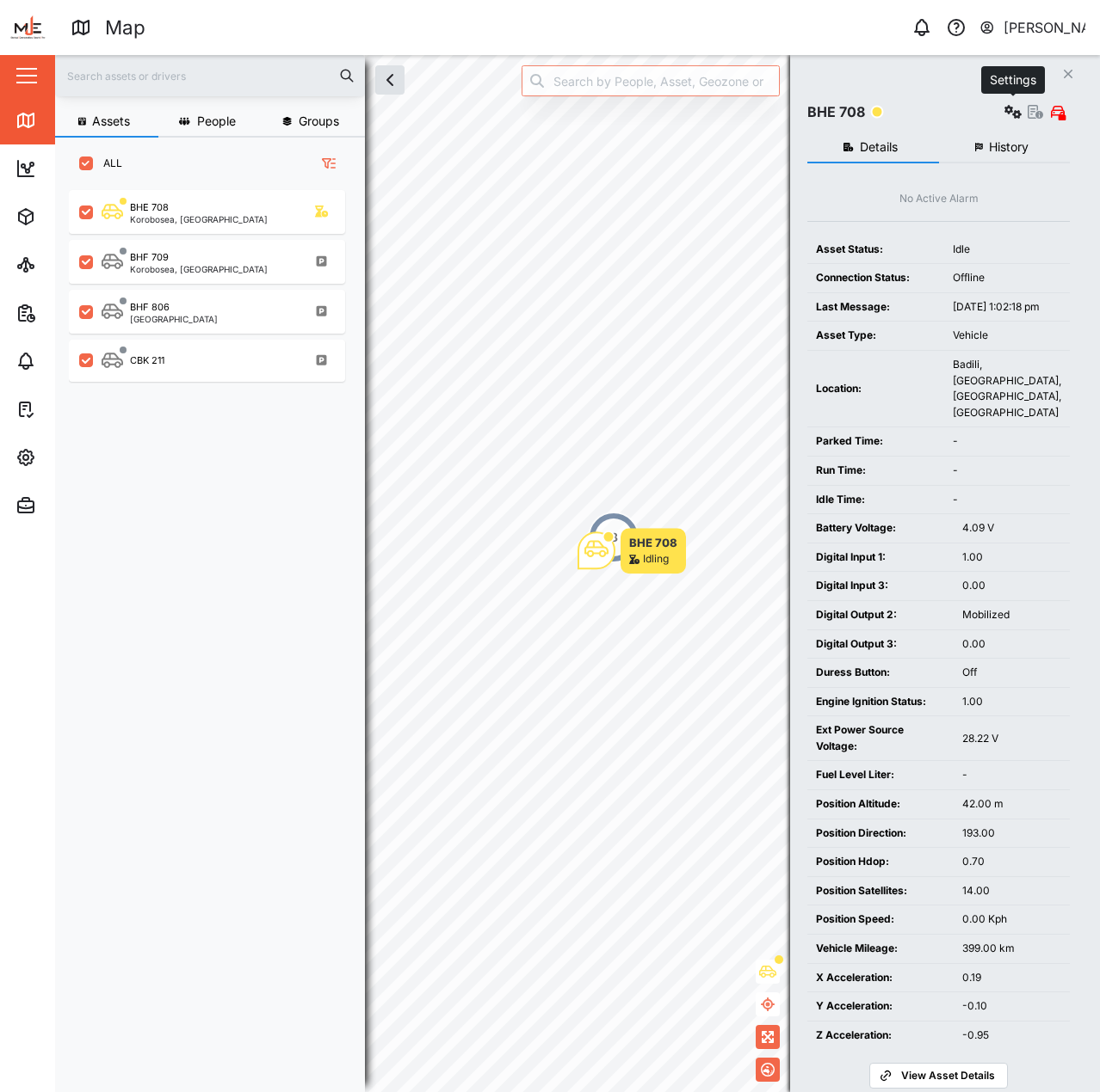
click at [1023, 110] on button "button" at bounding box center [1012, 111] width 24 height 24
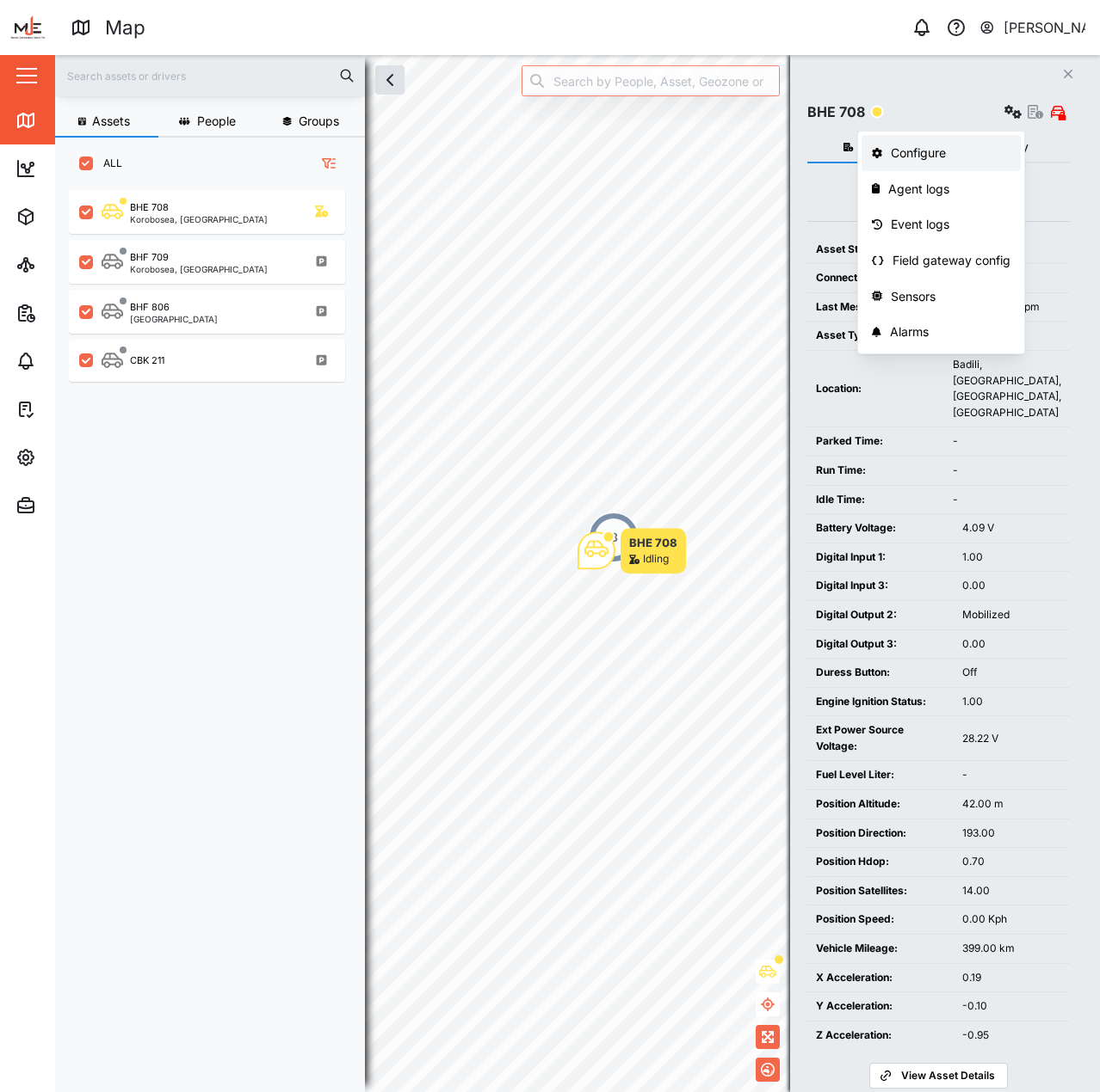
click at [964, 153] on div "Configure" at bounding box center [950, 154] width 120 height 19
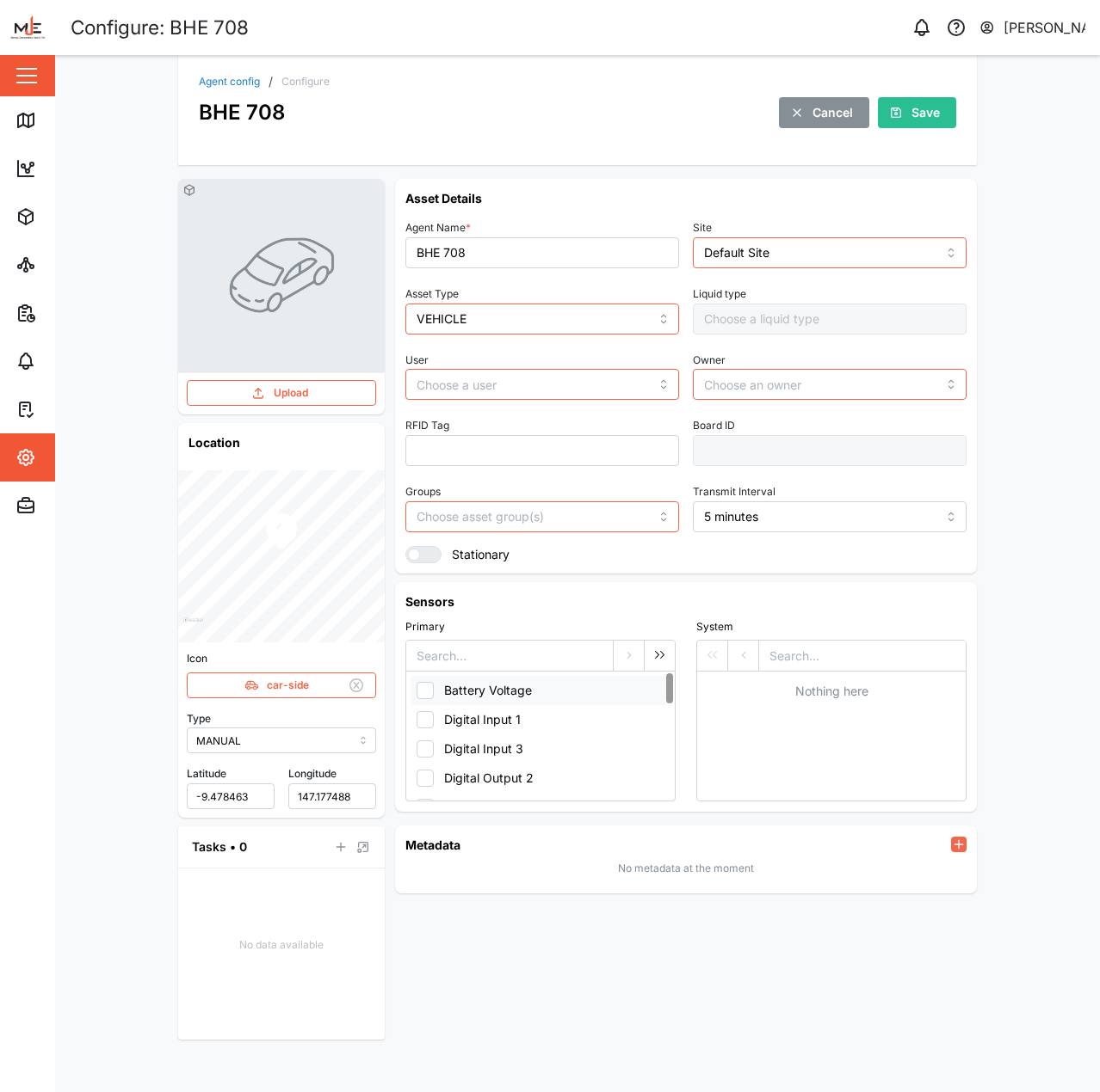
click at [431, 692] on button "Battery Voltage" at bounding box center [538, 691] width 256 height 29
checkbox input "true"
click at [431, 723] on button "Digital Input 1" at bounding box center [538, 720] width 256 height 29
checkbox input "true"
click at [462, 744] on button "Digital Input 3" at bounding box center [538, 749] width 256 height 29
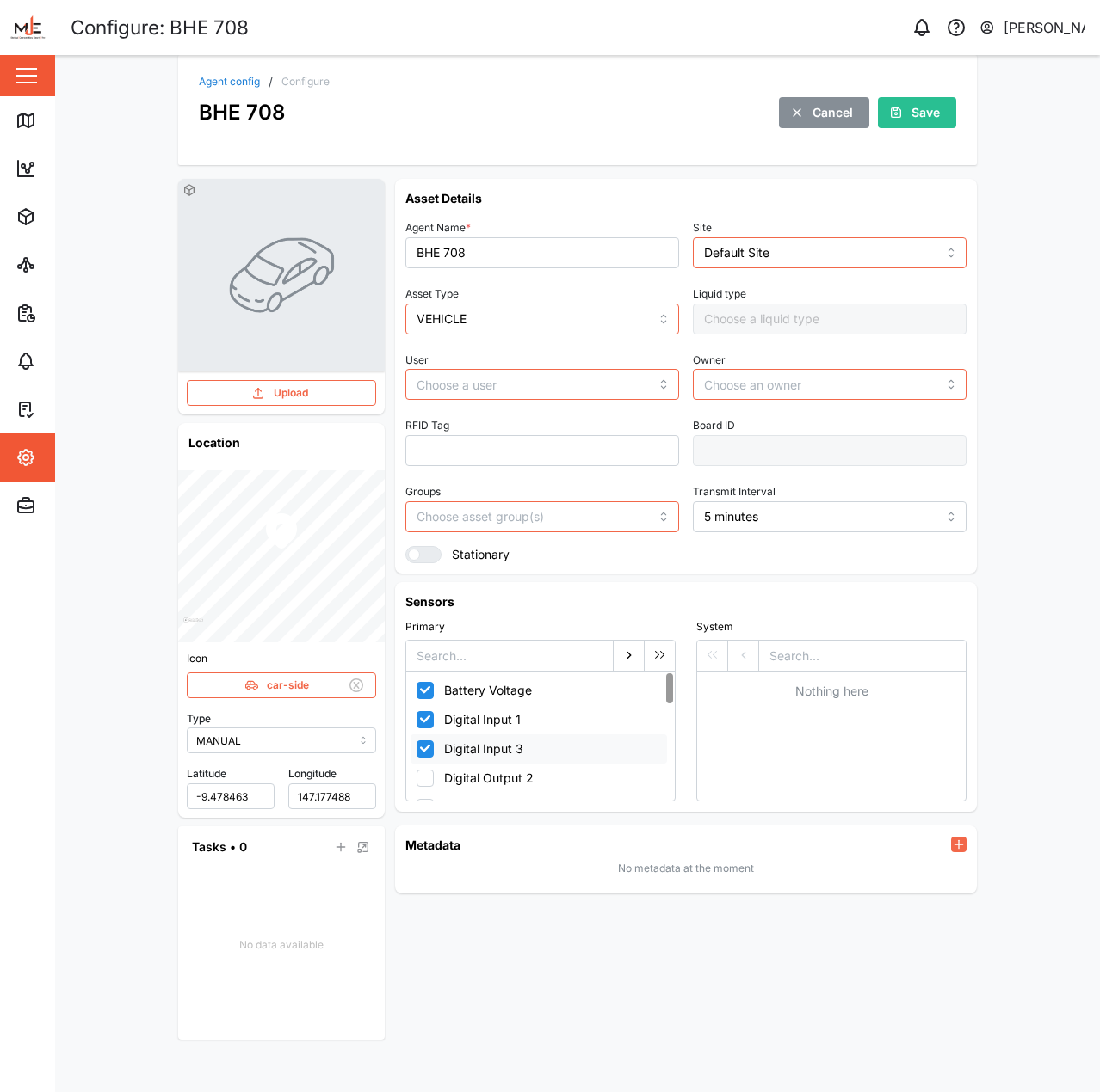
checkbox input "true"
click at [491, 698] on button "Digital Output 2" at bounding box center [538, 693] width 256 height 29
checkbox input "true"
click at [517, 732] on button "Digital Output 3" at bounding box center [538, 722] width 256 height 29
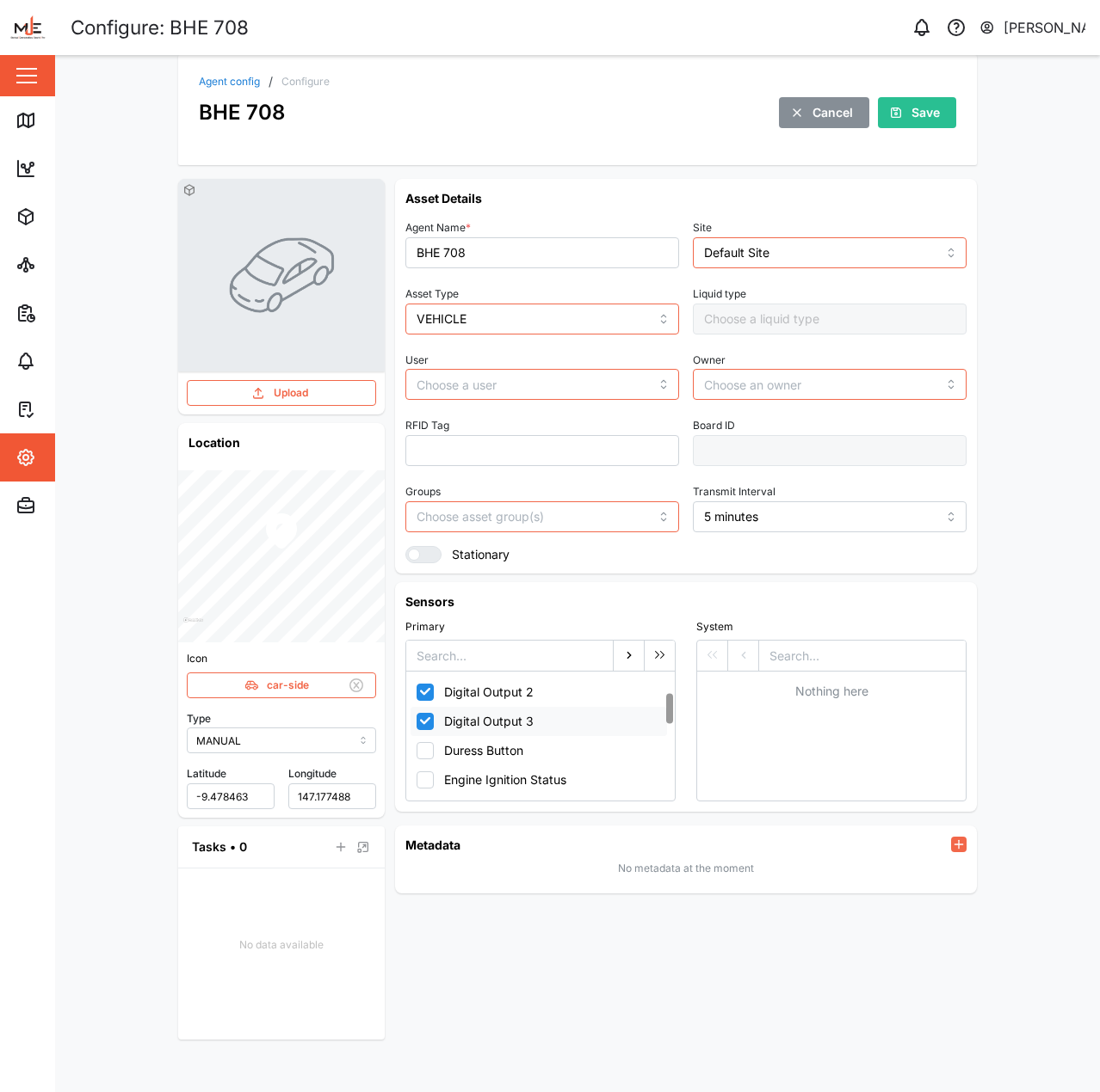
checkbox input "true"
click at [624, 660] on icon "button" at bounding box center [629, 656] width 14 height 14
click at [520, 696] on button "Fuel Level Liter" at bounding box center [538, 693] width 256 height 29
checkbox input "true"
click at [635, 658] on icon "button" at bounding box center [629, 656] width 14 height 14
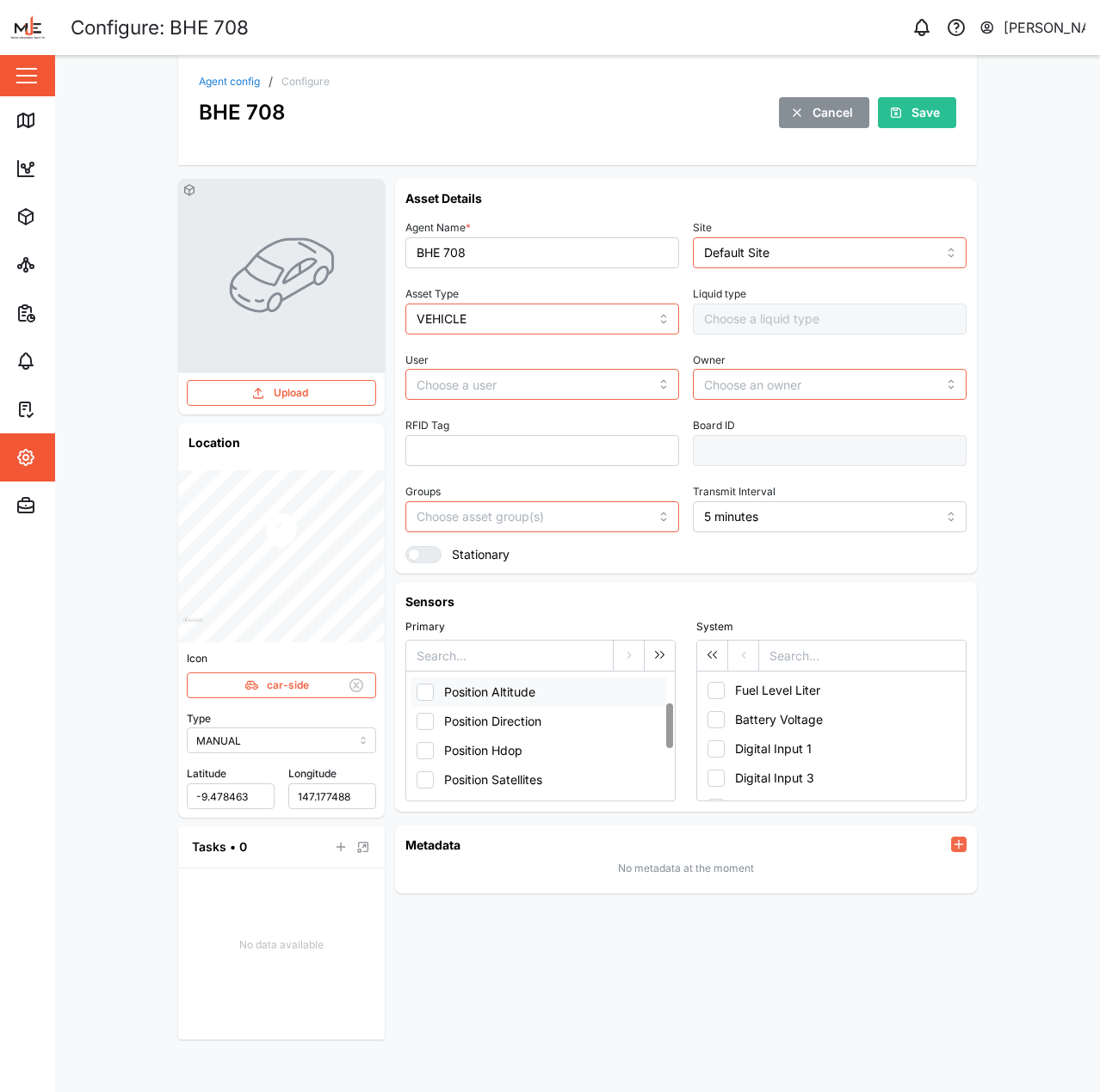
click at [558, 691] on button "Position Altitude" at bounding box center [538, 693] width 256 height 29
checkbox input "true"
click at [547, 784] on button "Position Satellites" at bounding box center [538, 780] width 256 height 29
checkbox input "true"
click at [556, 757] on button "Position Hdop" at bounding box center [538, 751] width 256 height 29
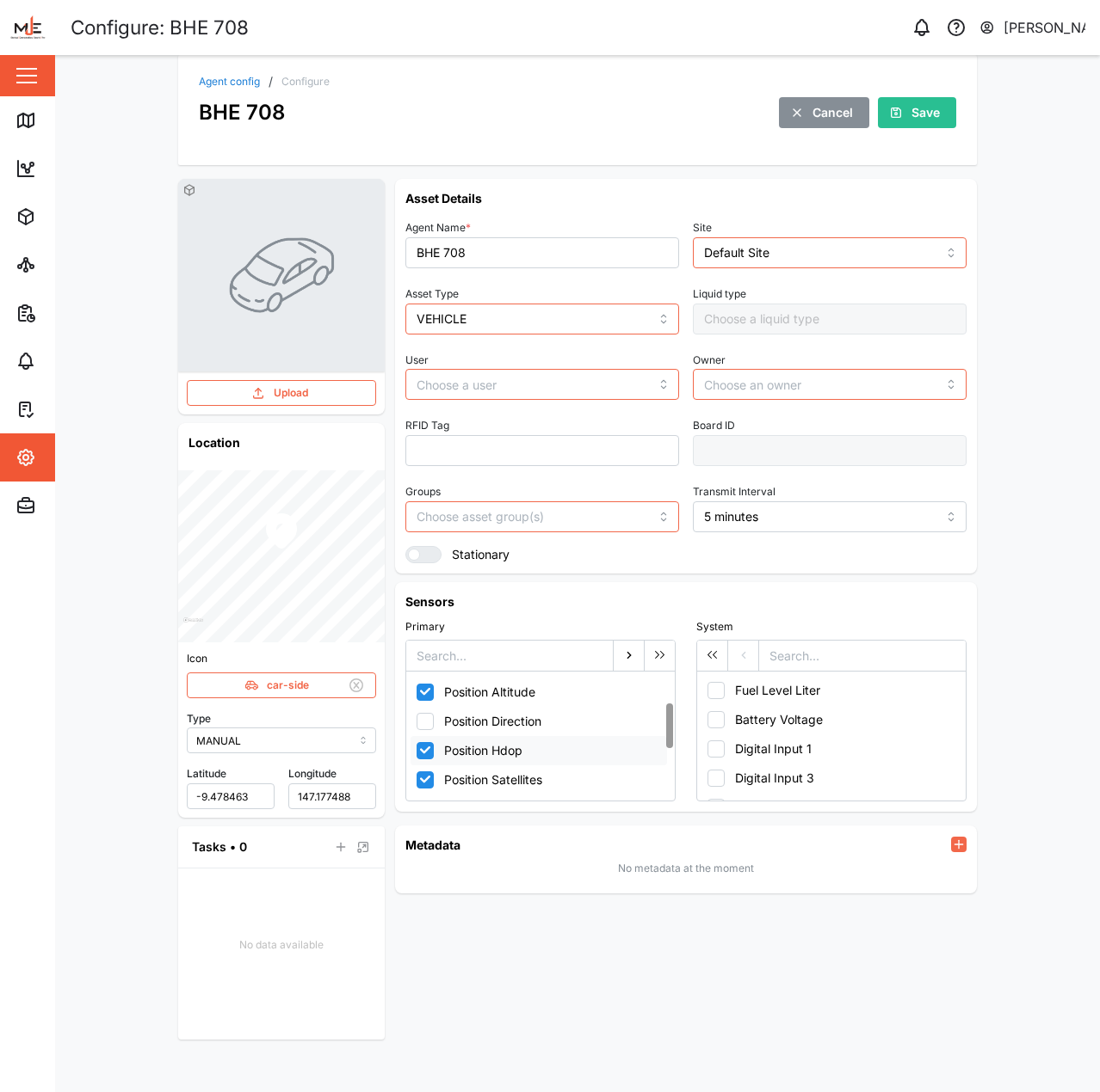
checkbox input "true"
click at [563, 730] on button "Position Direction" at bounding box center [538, 722] width 256 height 29
checkbox input "true"
click at [627, 657] on icon "button" at bounding box center [629, 656] width 14 height 14
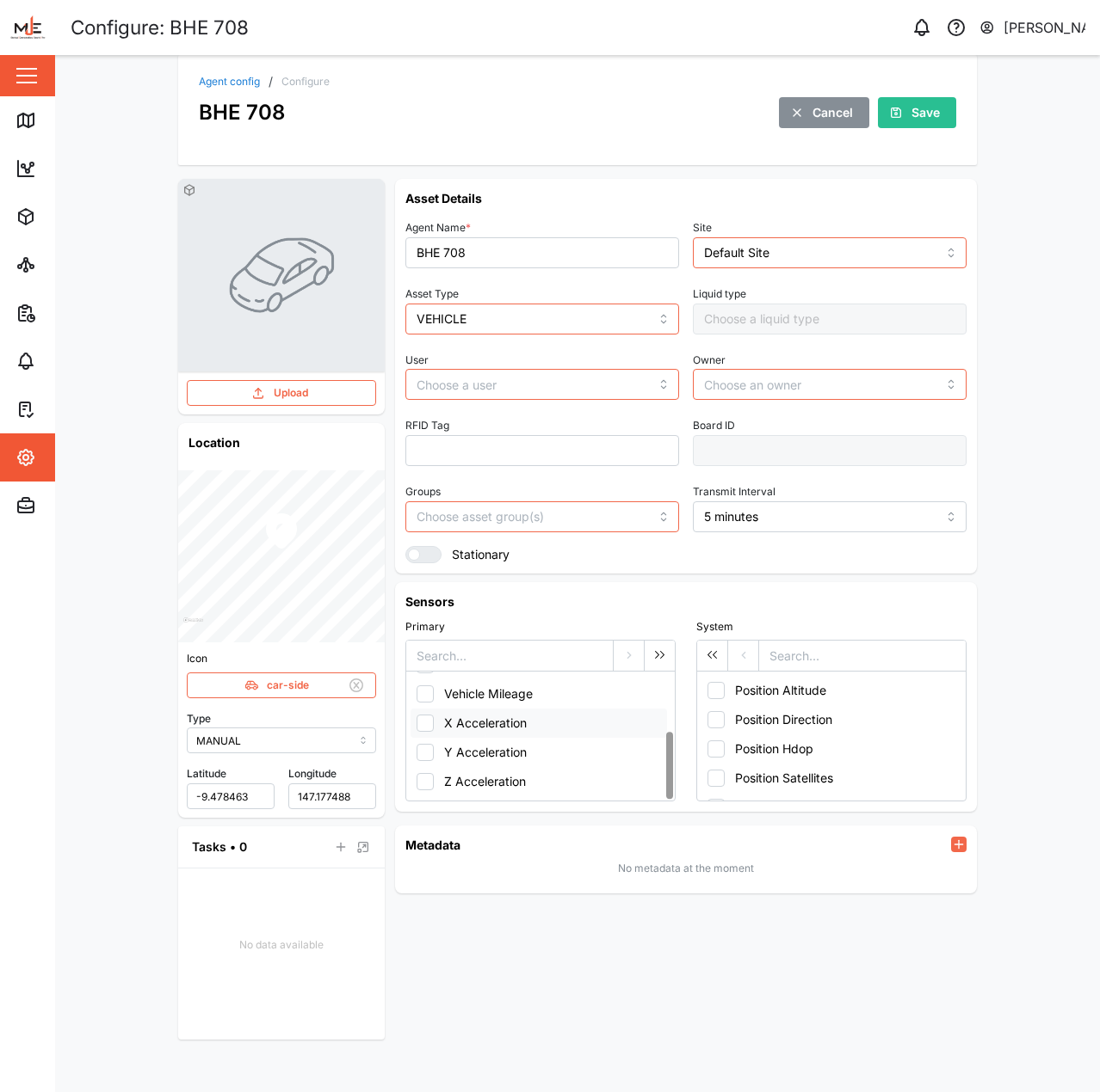
click at [554, 729] on button "X Acceleration" at bounding box center [538, 723] width 256 height 29
checkbox input "true"
click at [547, 772] on button "Z Acceleration" at bounding box center [538, 782] width 256 height 29
checkbox input "true"
click at [572, 734] on button "X Acceleration" at bounding box center [538, 723] width 256 height 29
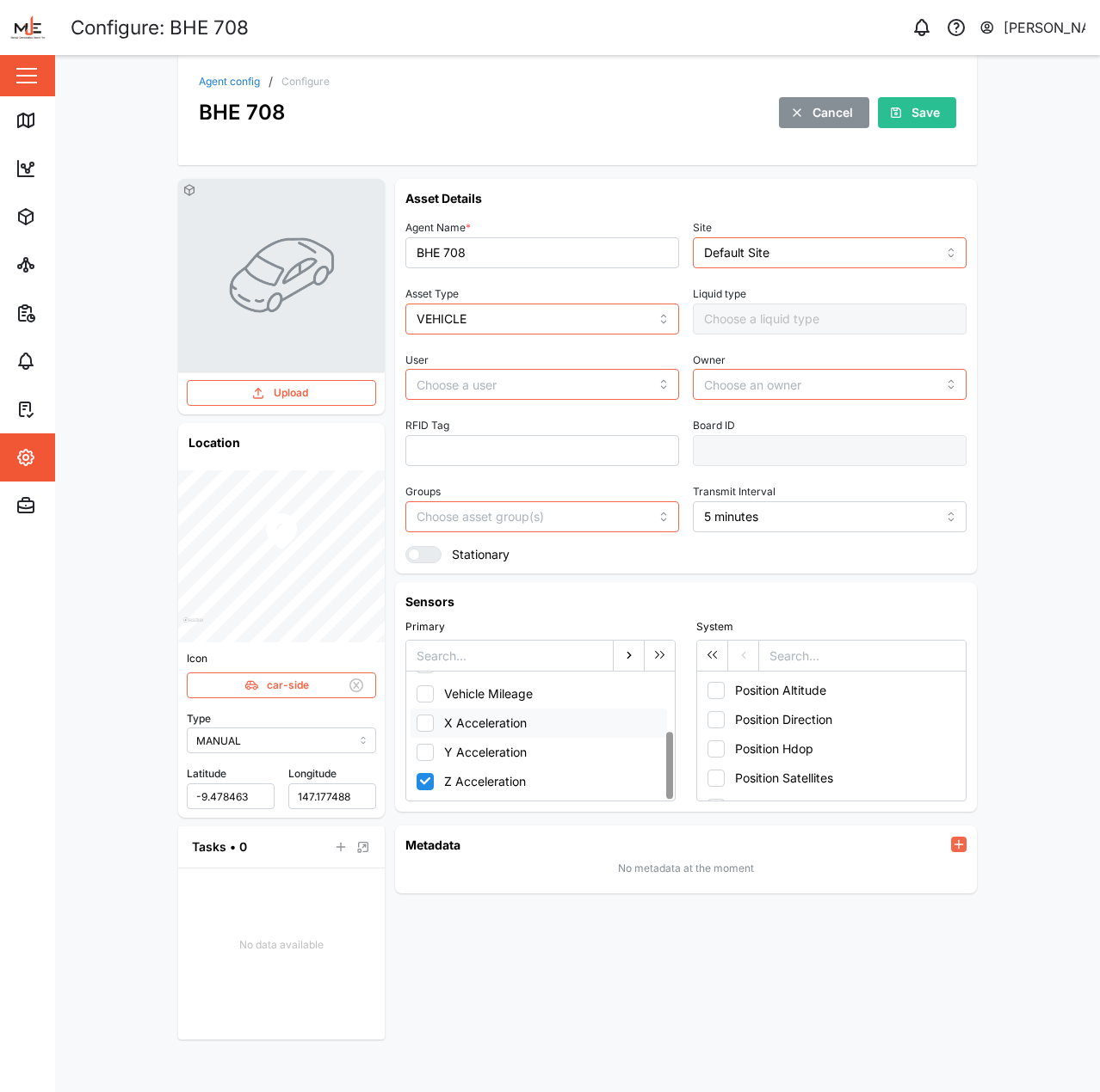
checkbox input "false"
drag, startPoint x: 578, startPoint y: 750, endPoint x: 580, endPoint y: 720, distance: 30.1
click at [577, 750] on button "Y Acceleration" at bounding box center [538, 753] width 256 height 29
checkbox input "true"
click at [580, 720] on button "X Acceleration" at bounding box center [538, 723] width 256 height 29
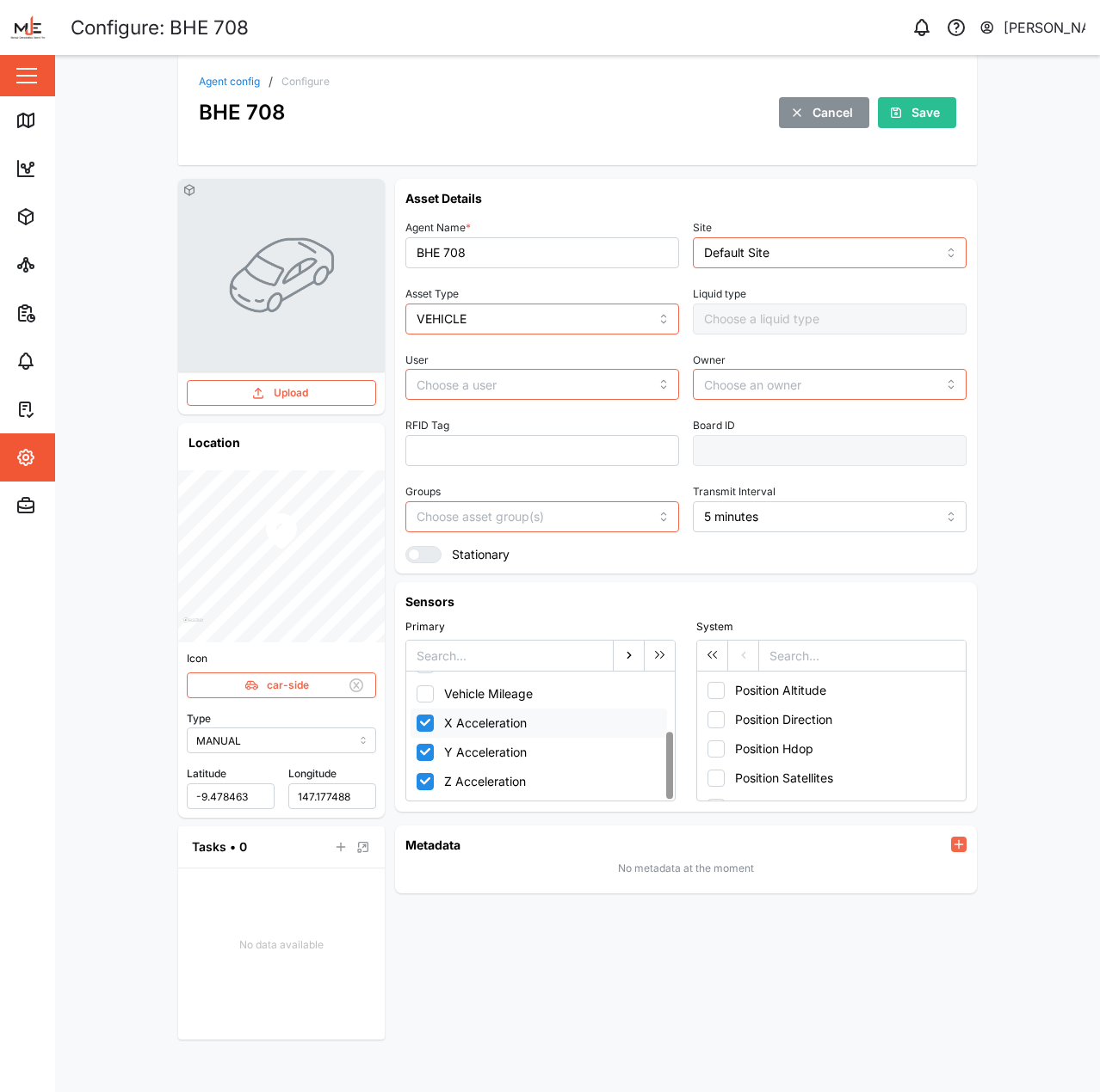
checkbox input "true"
click at [626, 656] on icon "button" at bounding box center [629, 656] width 14 height 14
click at [579, 614] on div "Sensors Primary Duress Button Engine Ignition Status Ext Power Source Voltage P…" at bounding box center [686, 697] width 561 height 209
click at [901, 121] on div "Save" at bounding box center [914, 112] width 50 height 29
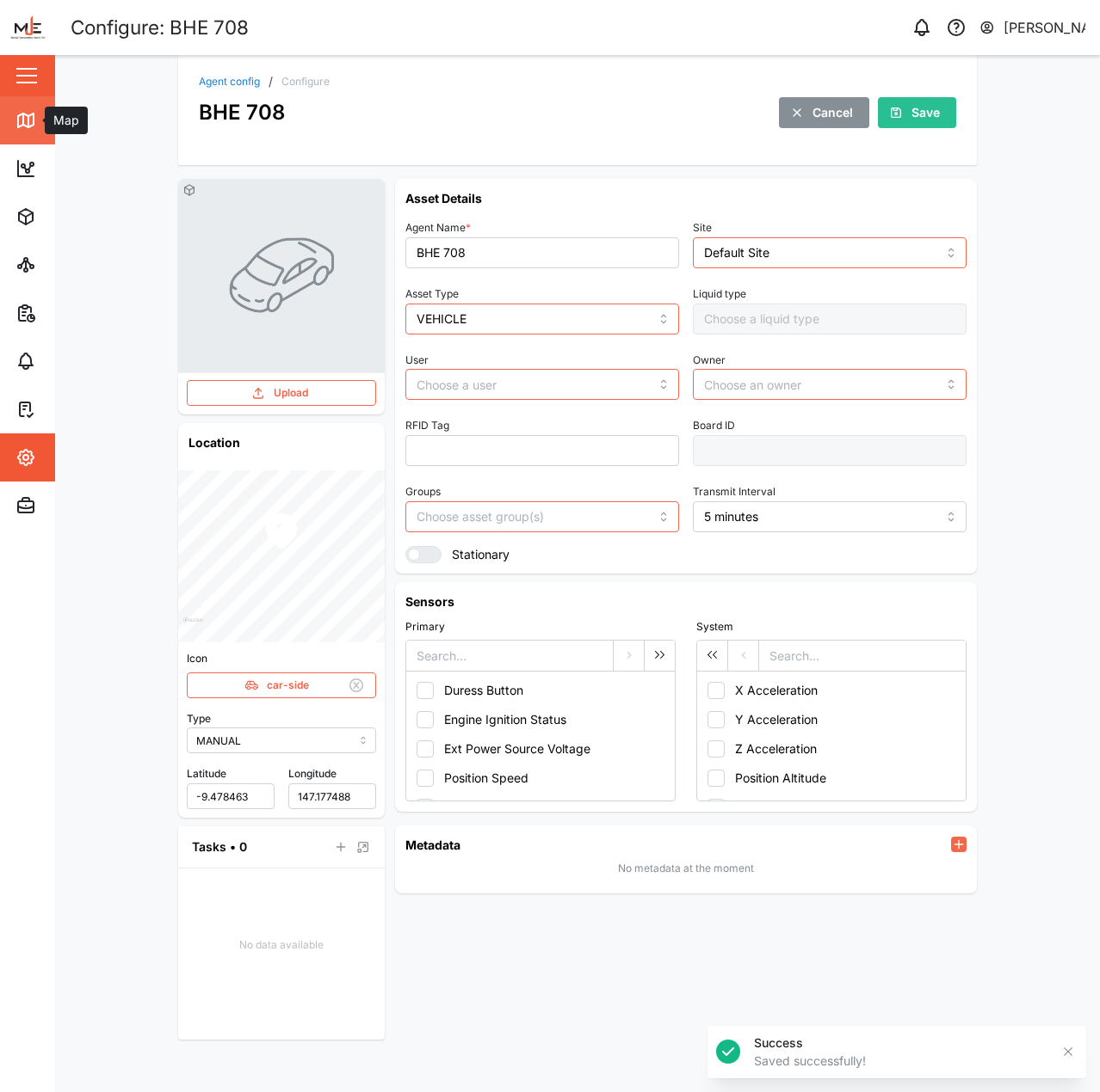
click at [9, 109] on link "Map" at bounding box center [111, 121] width 223 height 48
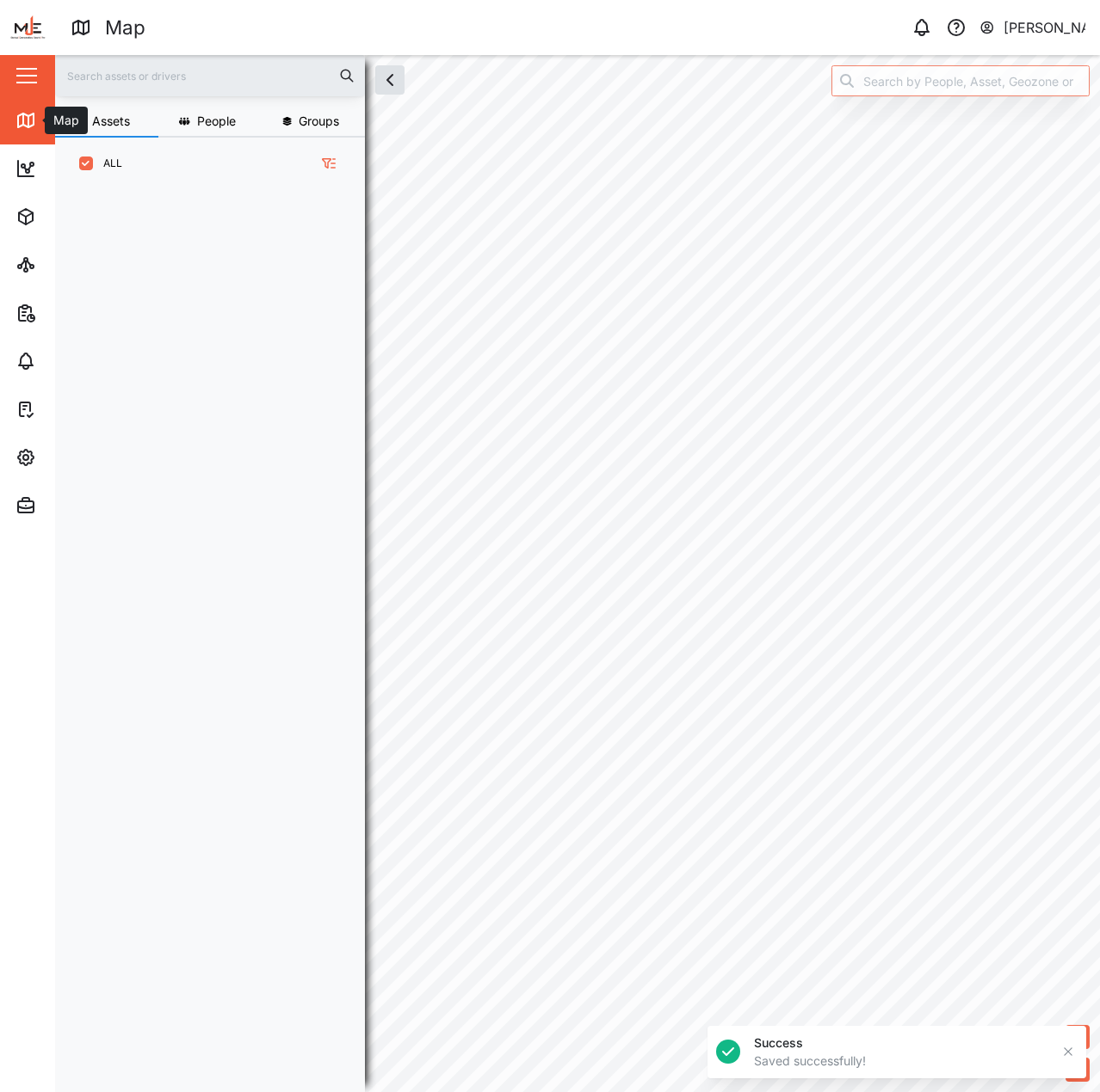
scroll to position [882, 269]
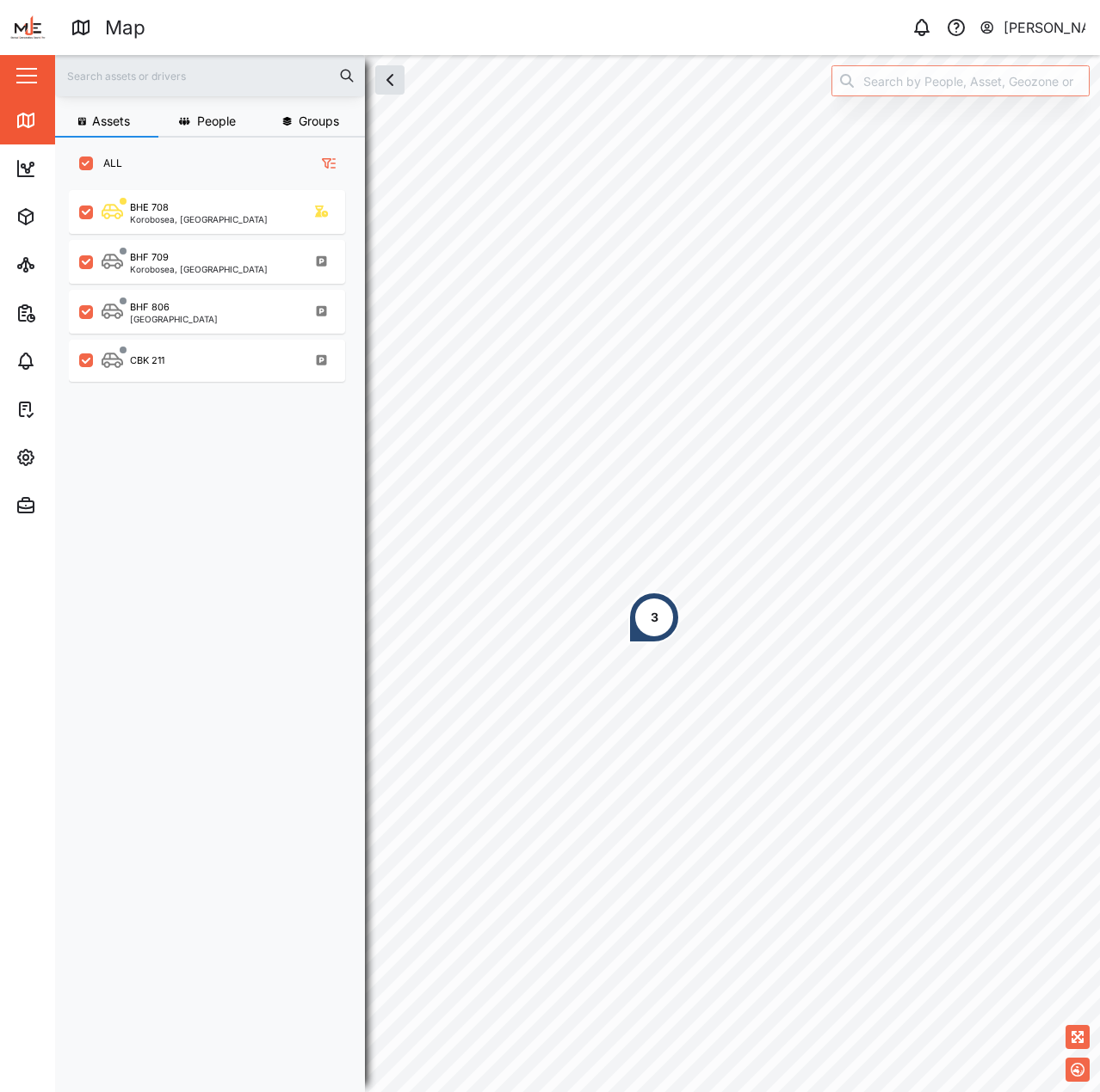
click at [744, 43] on div "Map 0 Declan Delahunty Close Map Dashboard Assets ATS Camera Generator Personne…" at bounding box center [550, 546] width 1100 height 1092
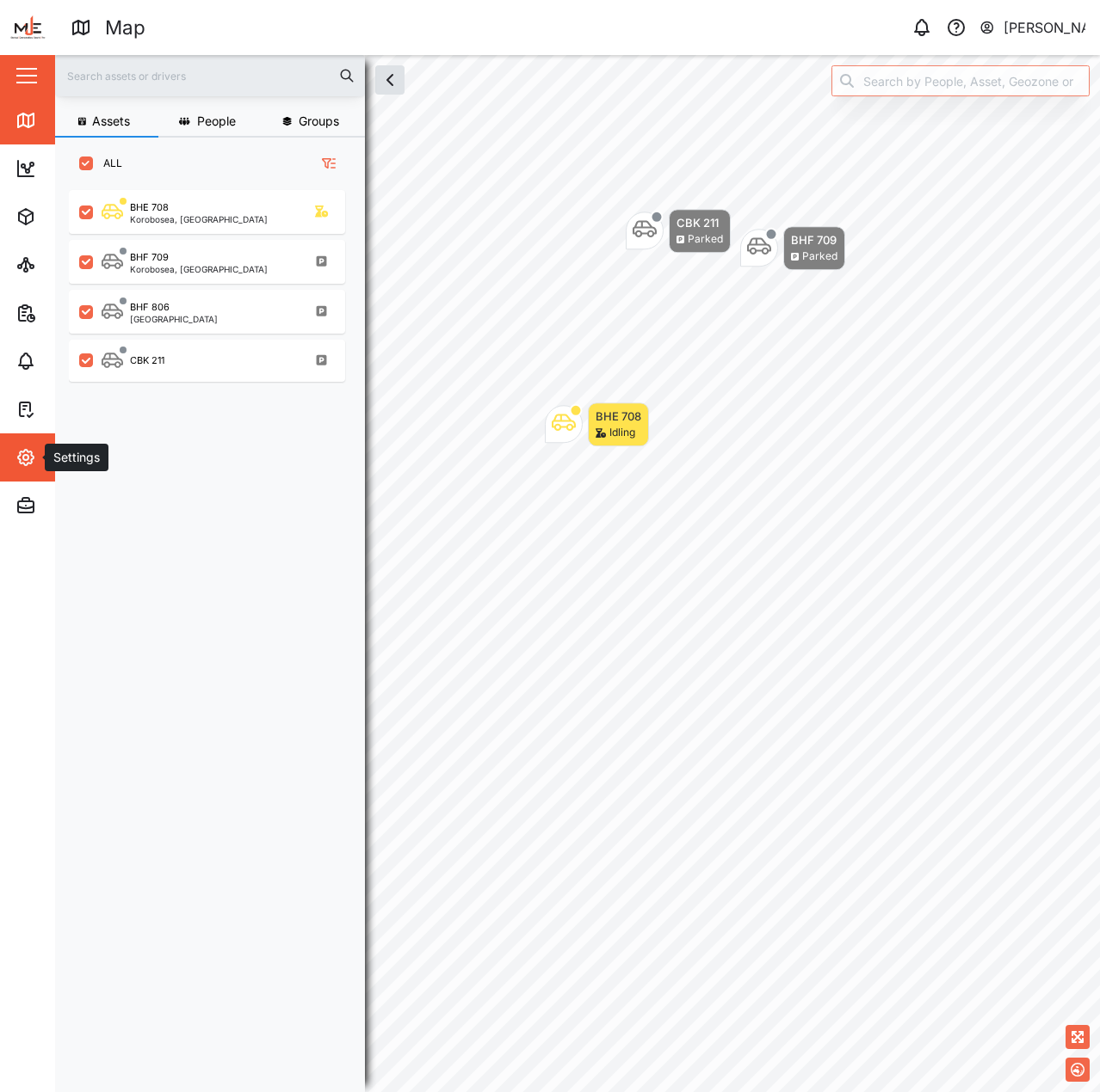
click at [25, 455] on icon "button" at bounding box center [25, 457] width 5 height 5
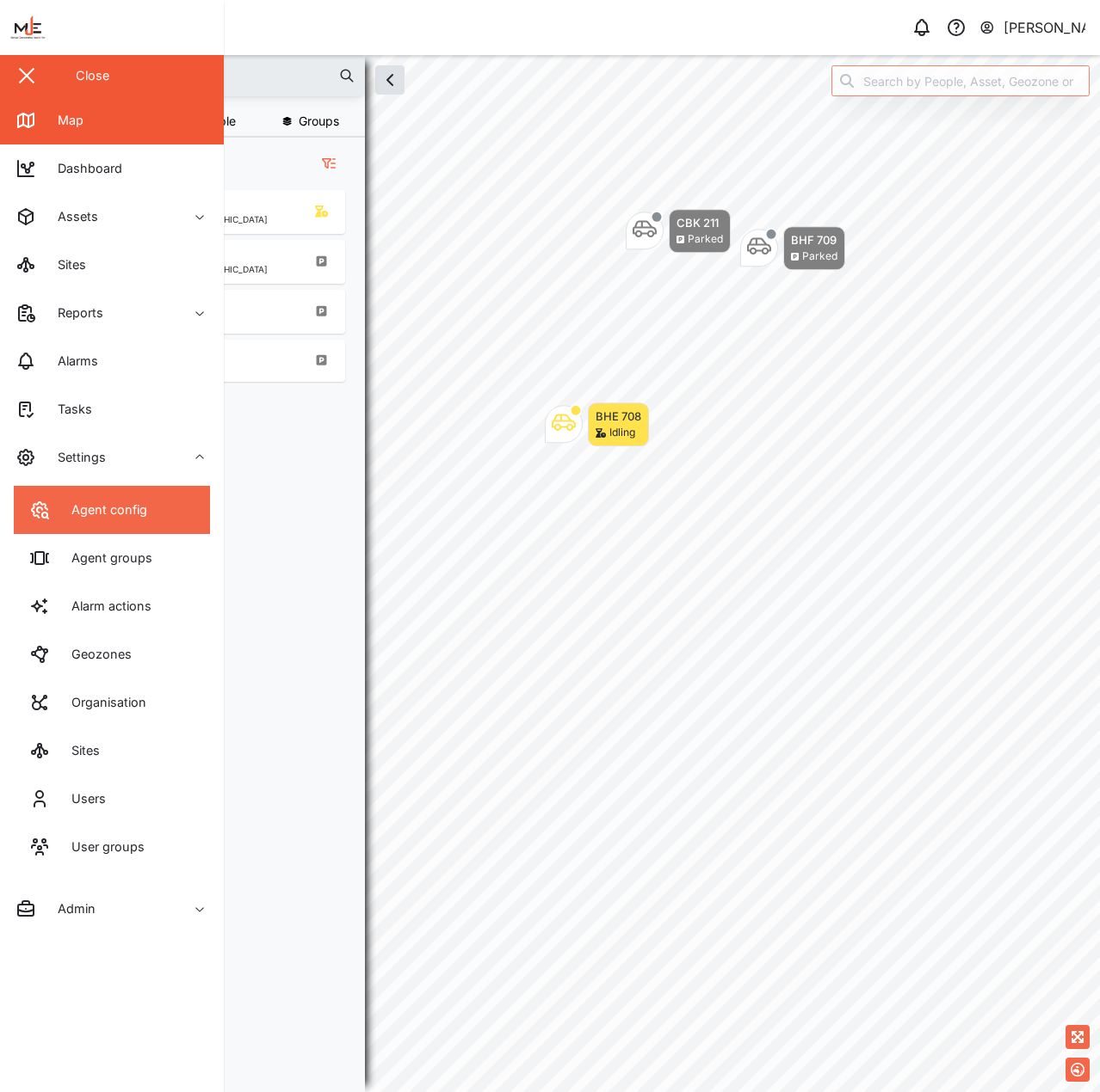
click at [115, 516] on div "Agent config" at bounding box center [103, 511] width 89 height 19
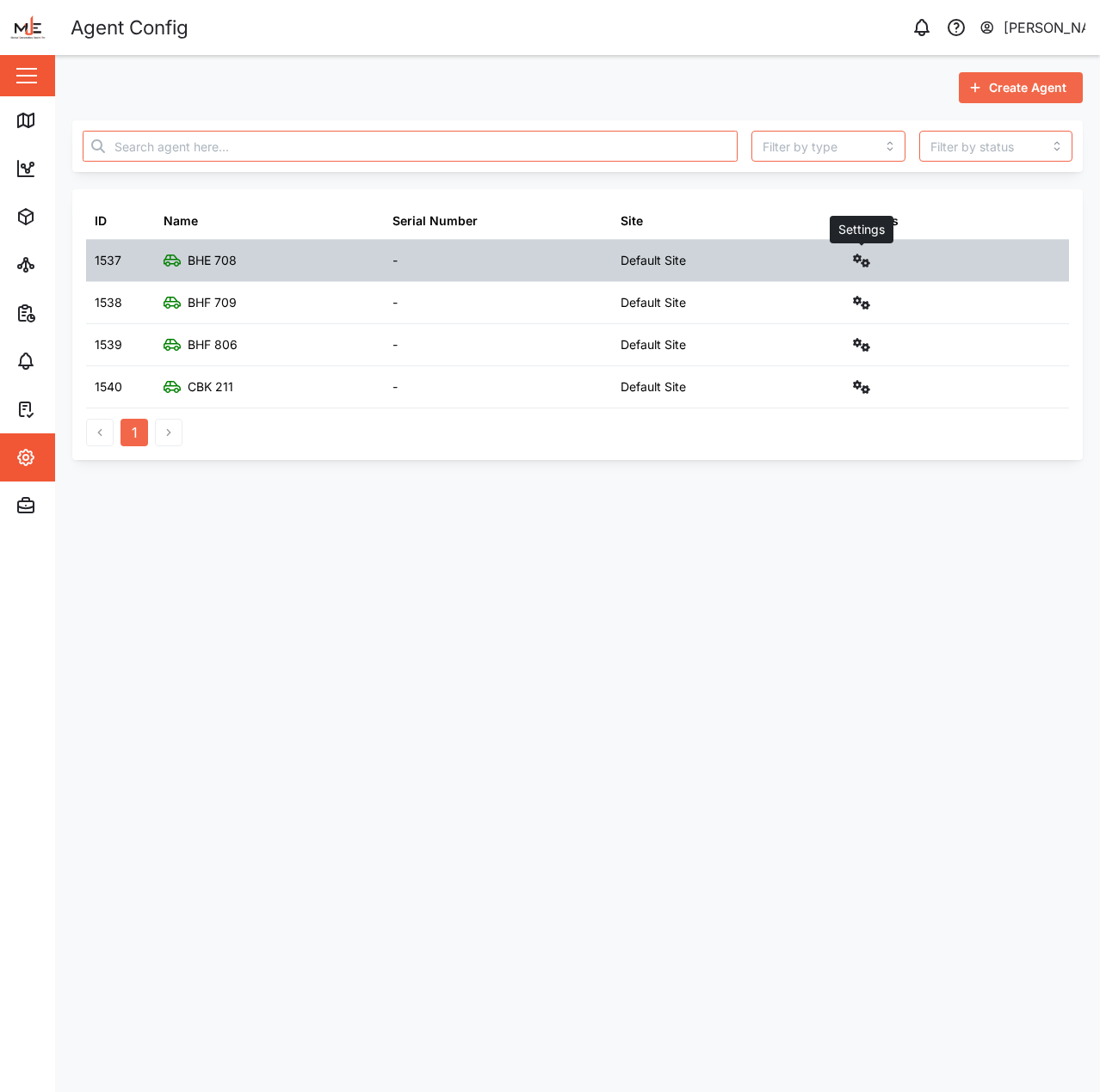
click at [857, 256] on icon "button" at bounding box center [861, 260] width 17 height 14
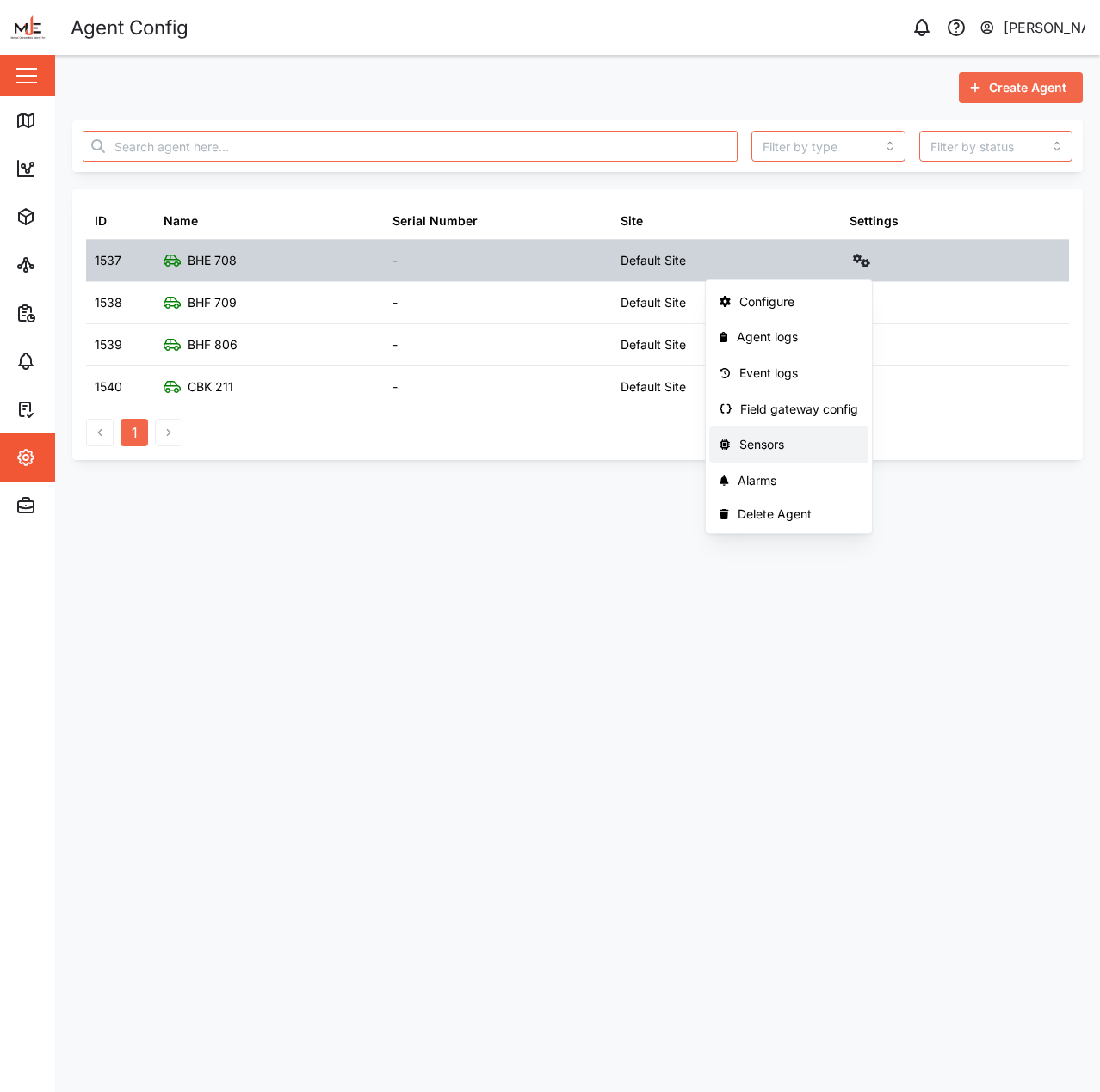
click at [797, 450] on div "Sensors" at bounding box center [799, 445] width 120 height 19
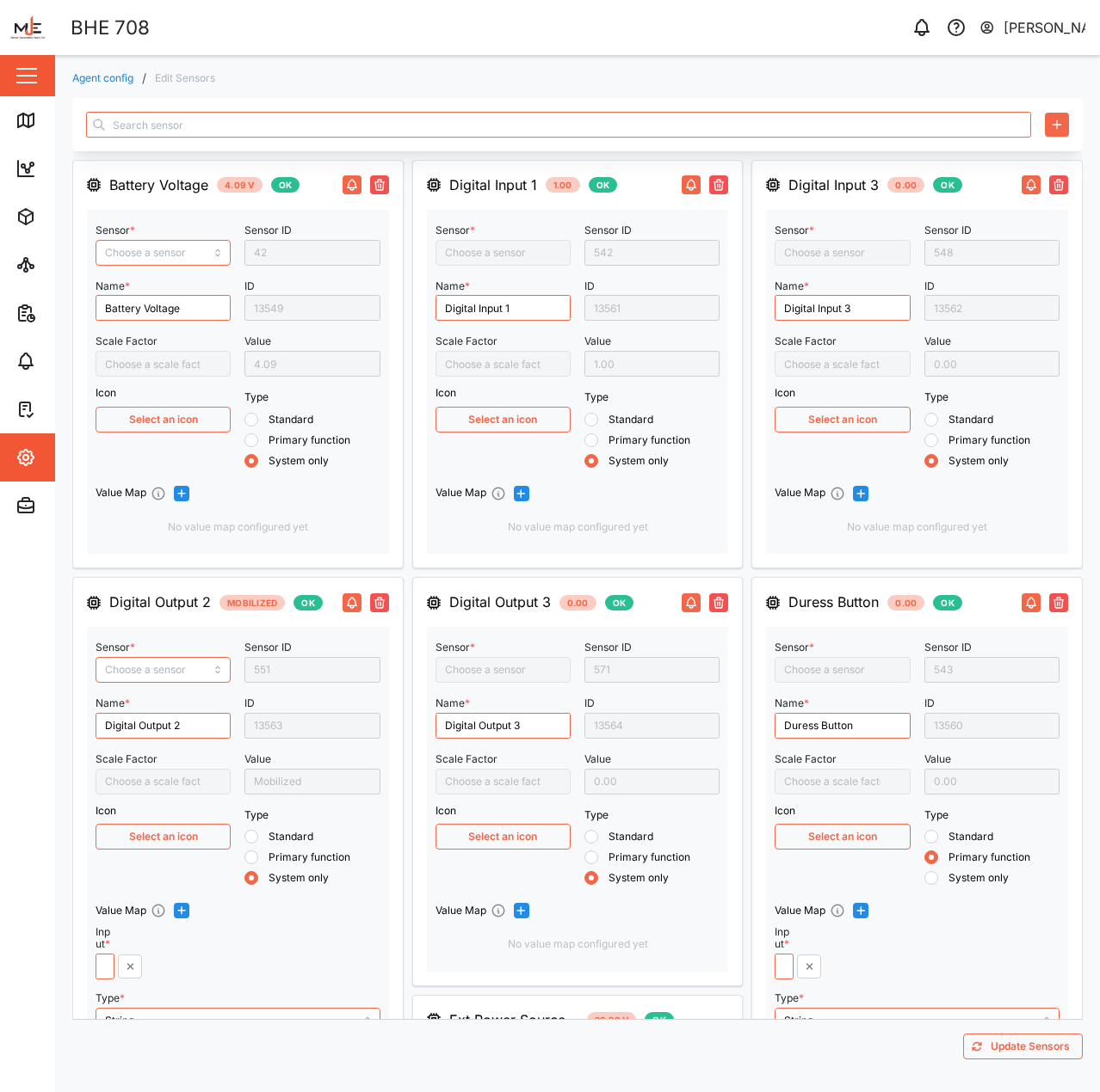
type input "Battery Voltage"
type input "Digital Output 2"
type input "Engine Ignition Status"
type input "Position Altitude"
type input "Position Satellites"
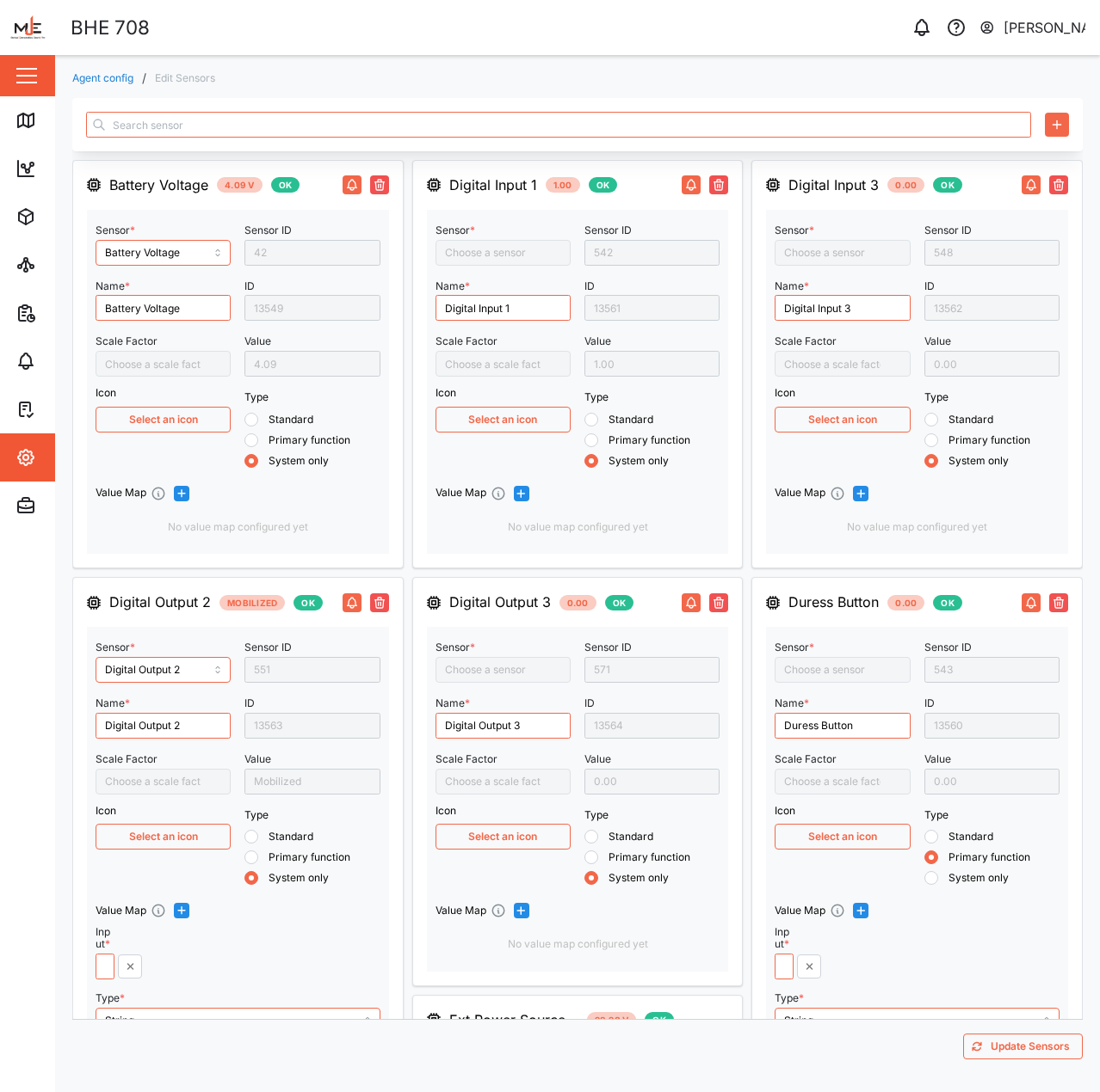
type input "Position Speed"
type input "Ext Power Source Voltage"
type input "Position Direction"
type input "Digital Input 3"
type input "Duress Button"
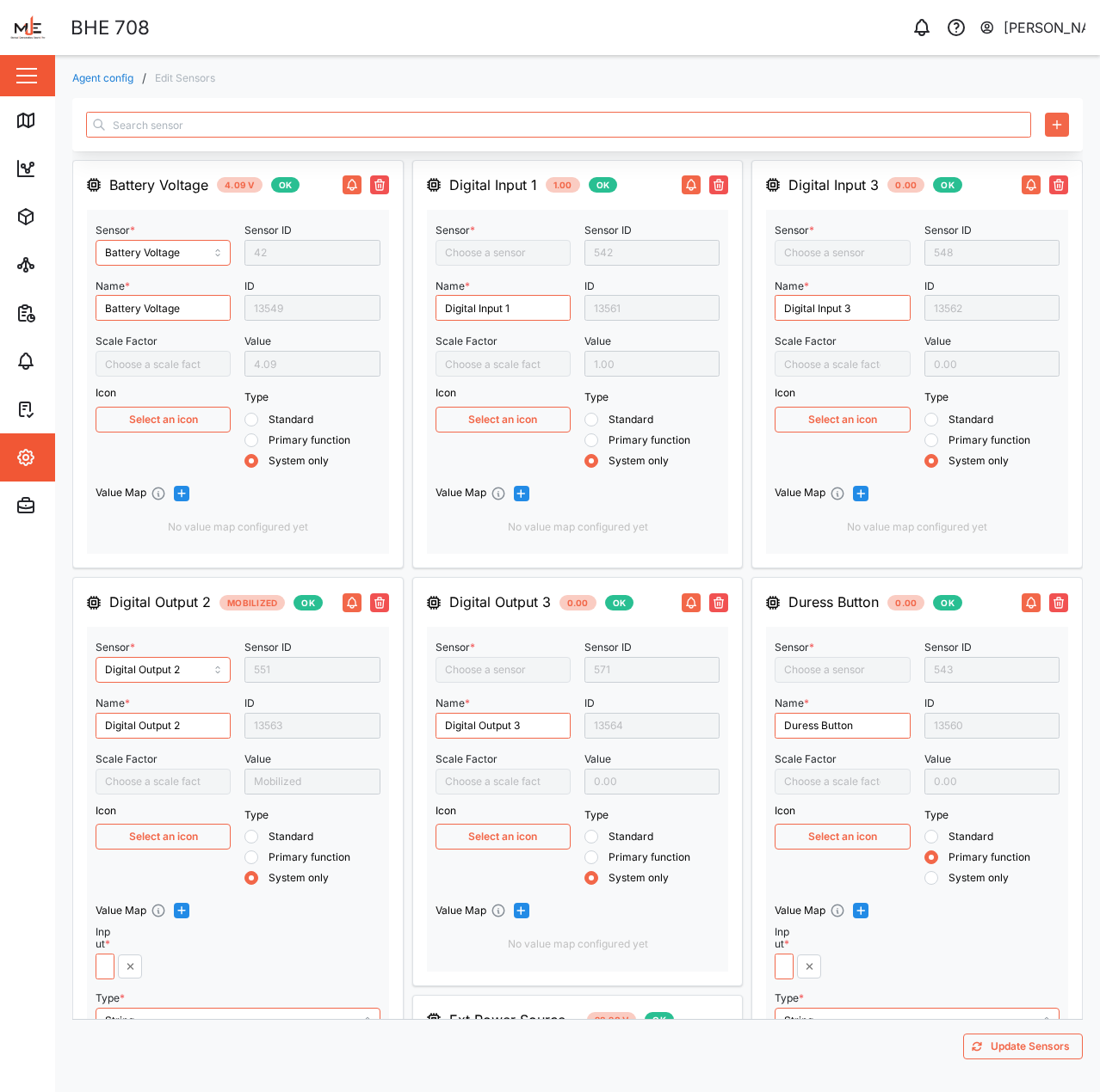
type input "Vehicle Mileage"
type input "Digital Input 1"
type input "Digital Output 3"
type input "Fuel Level Liter"
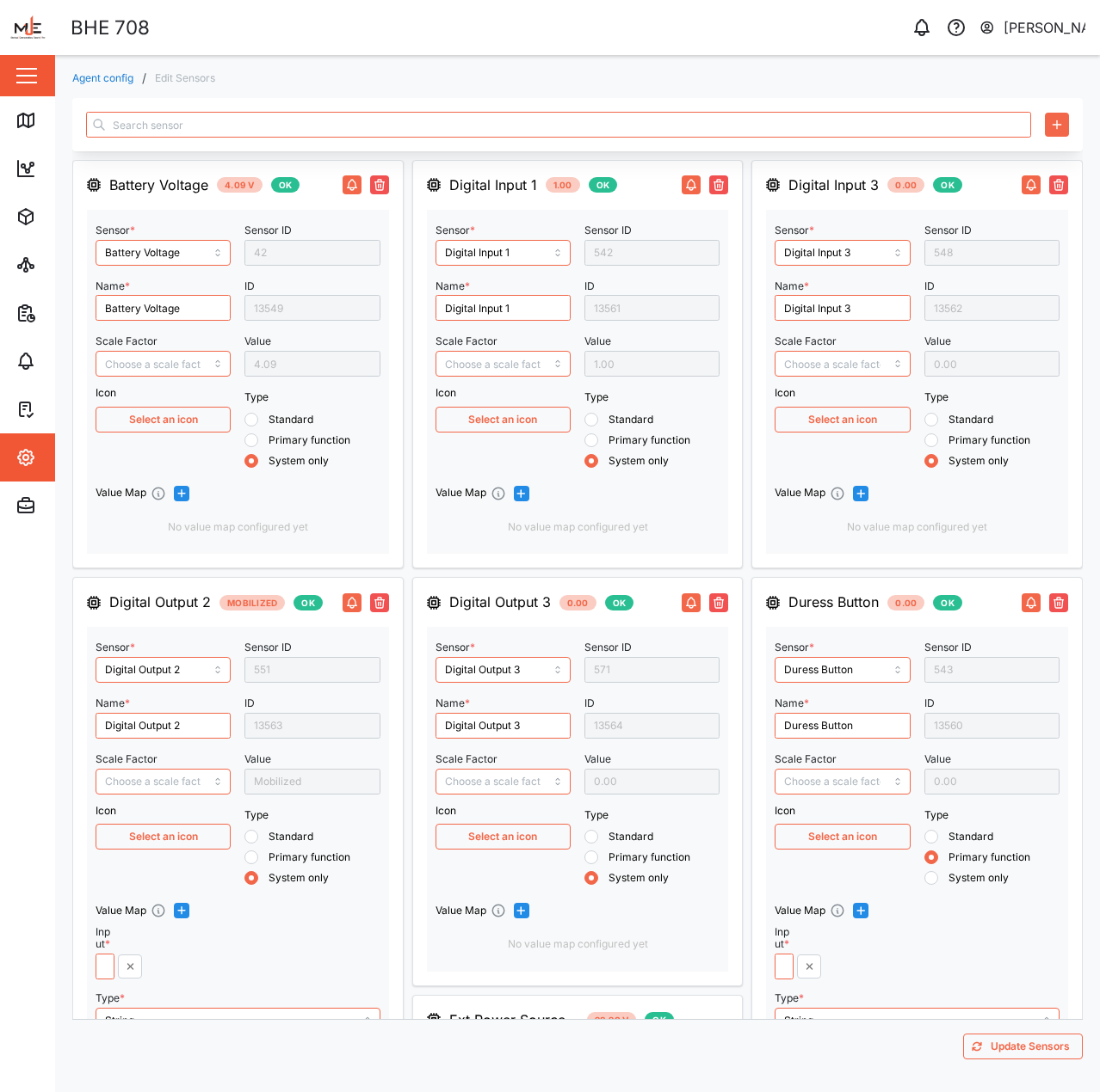
type input "Position Hdop"
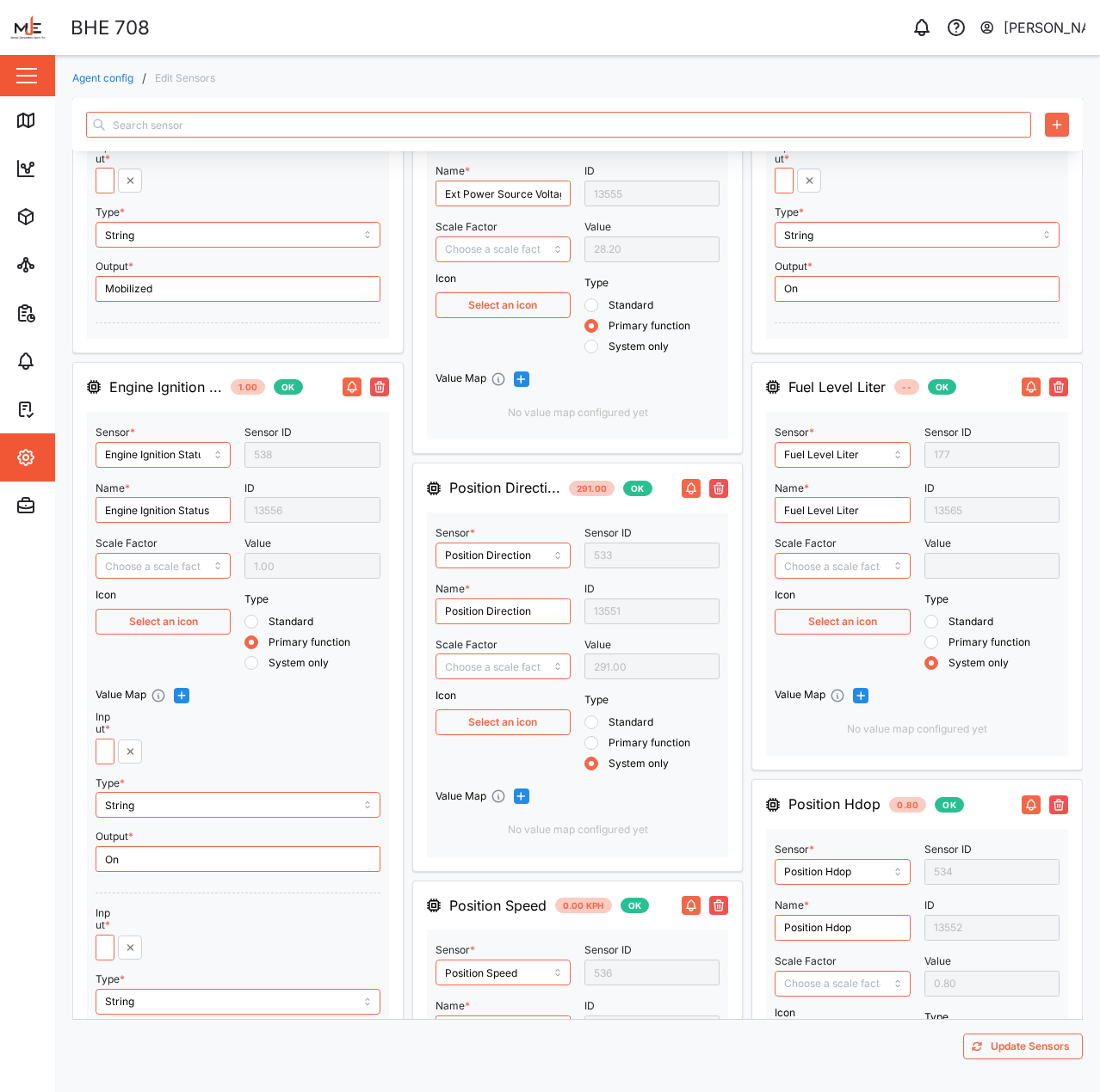
scroll to position [1032, 0]
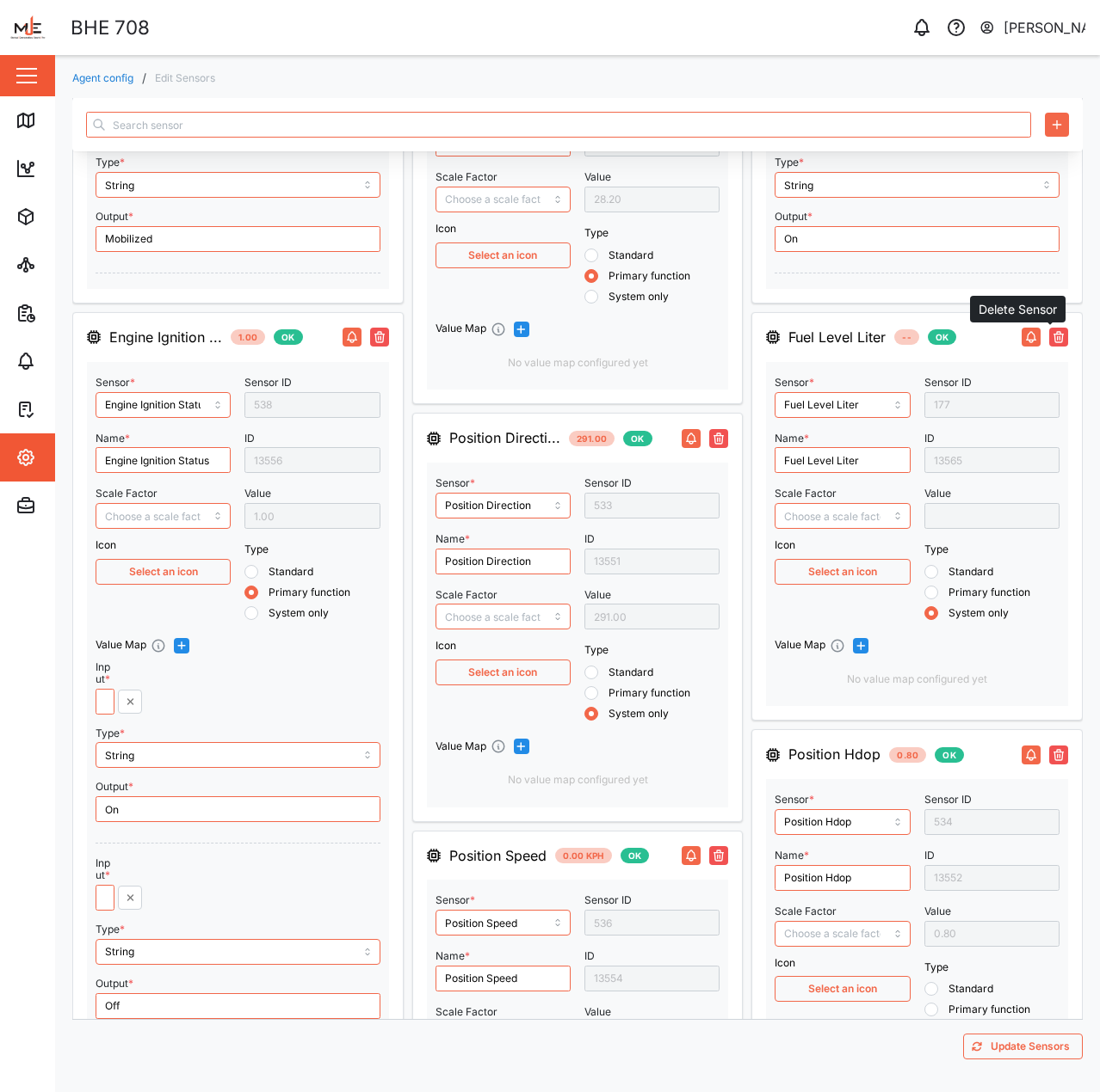
click at [1054, 336] on icon "button" at bounding box center [1057, 339] width 8 height 8
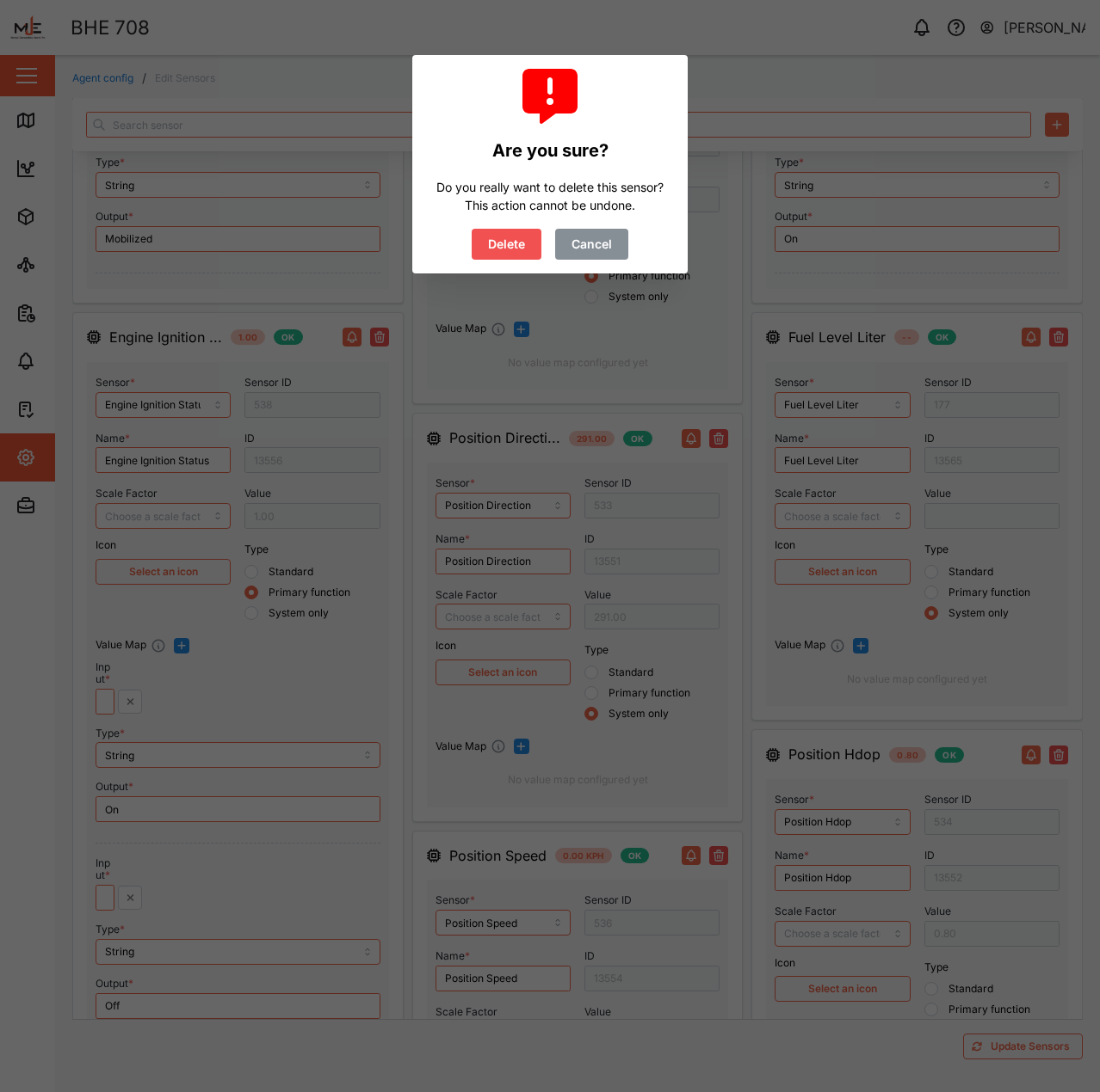
click at [517, 252] on span "Delete" at bounding box center [506, 244] width 37 height 29
click at [531, 253] on button "Delete" at bounding box center [506, 245] width 70 height 31
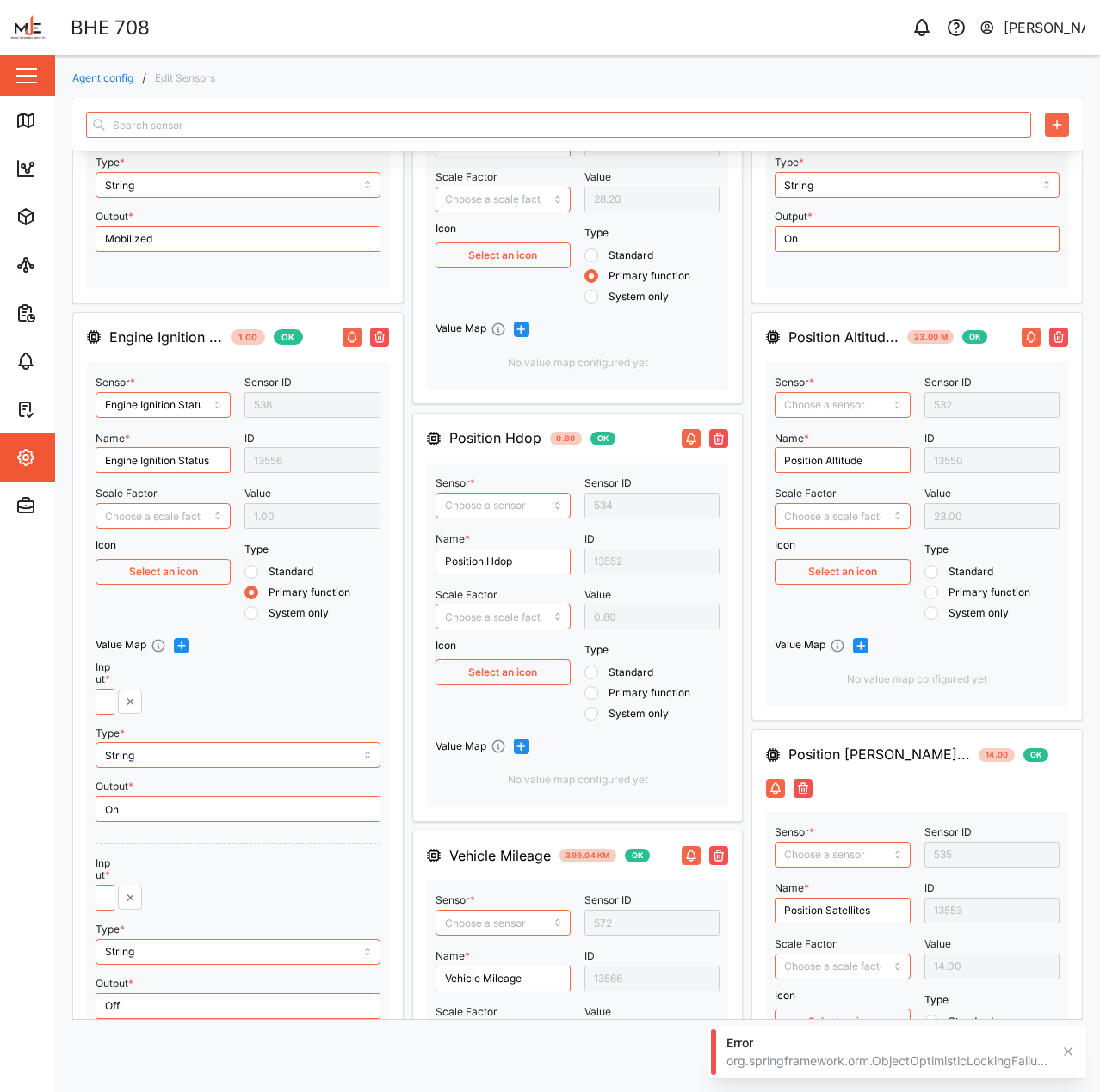
radio input "true"
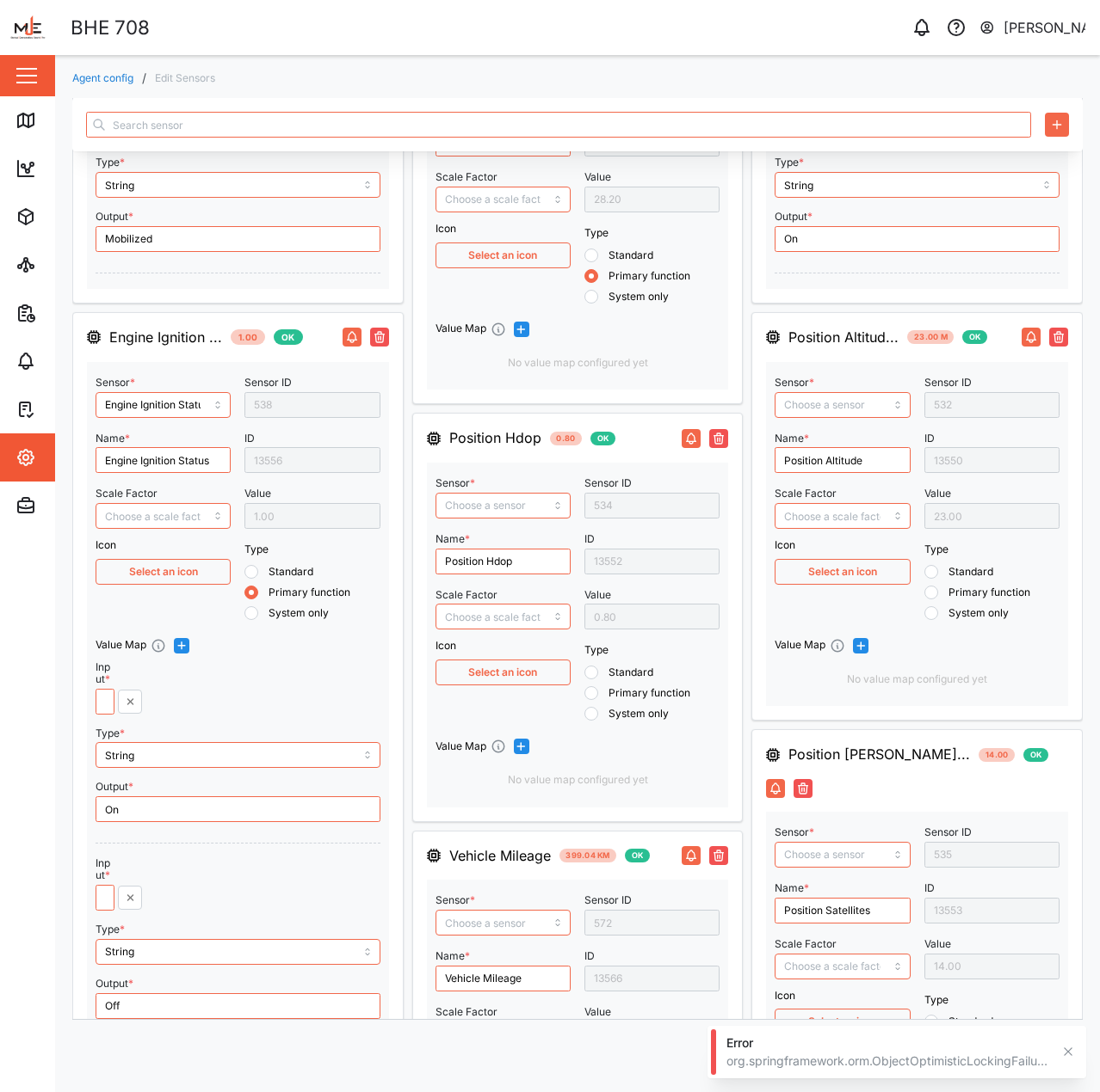
radio input "true"
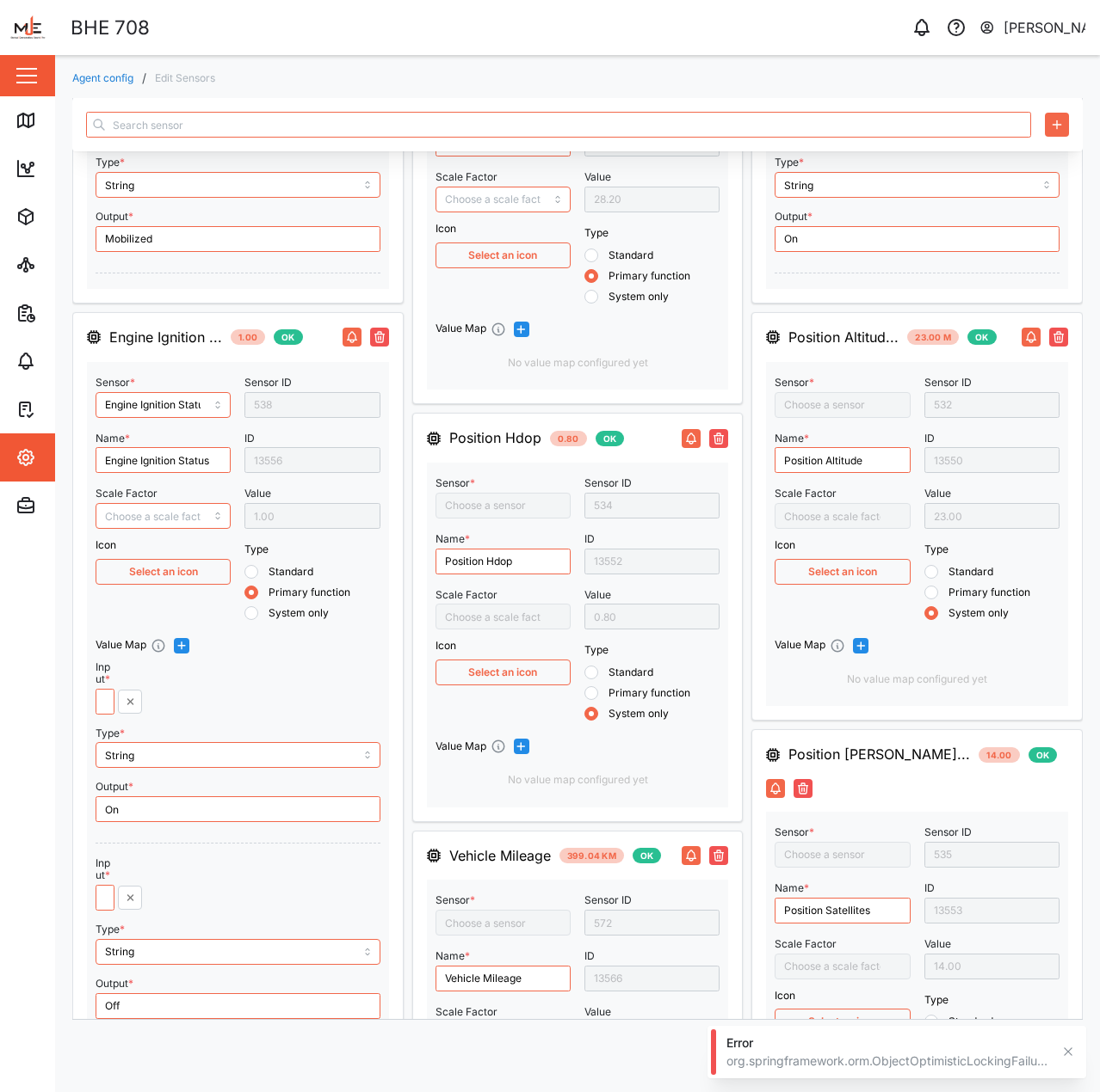
type input "Position Direction"
type input "Vehicle Mileage"
type input "Position Speed"
type input "Position Hdop"
type input "Position Altitude"
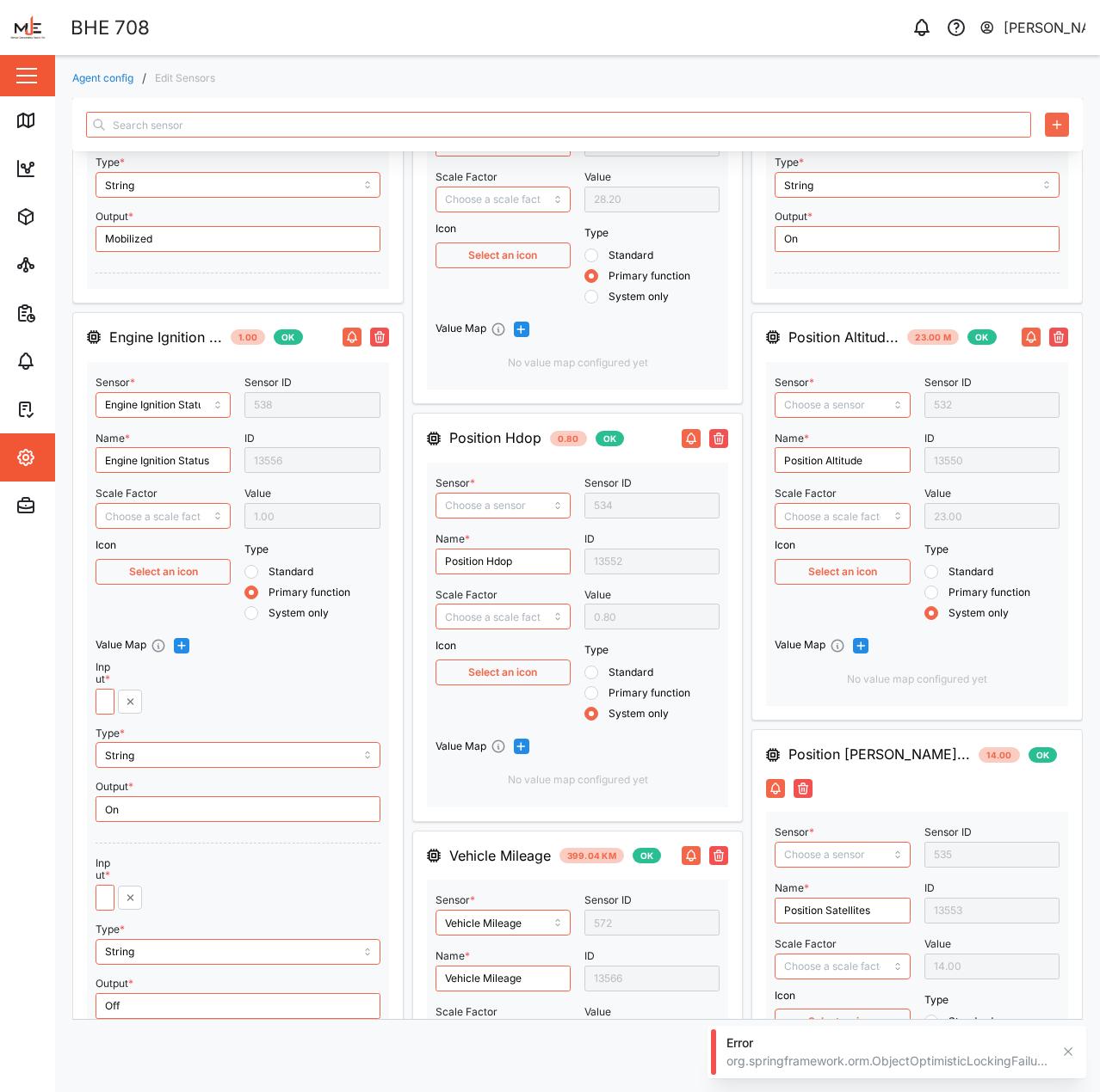
type input "Position Satellites"
type input "X Acceleration"
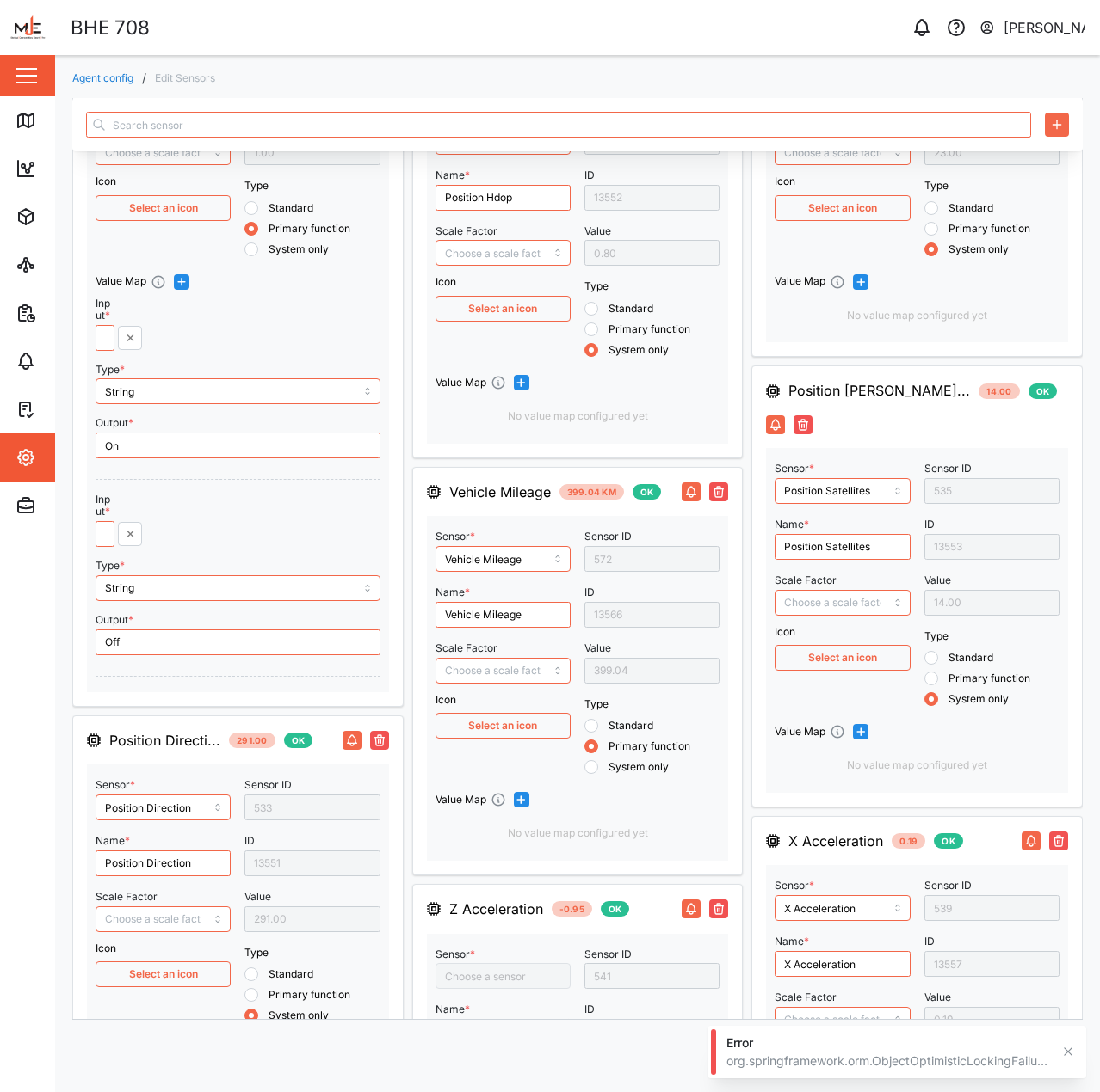
type input "Y Acceleration"
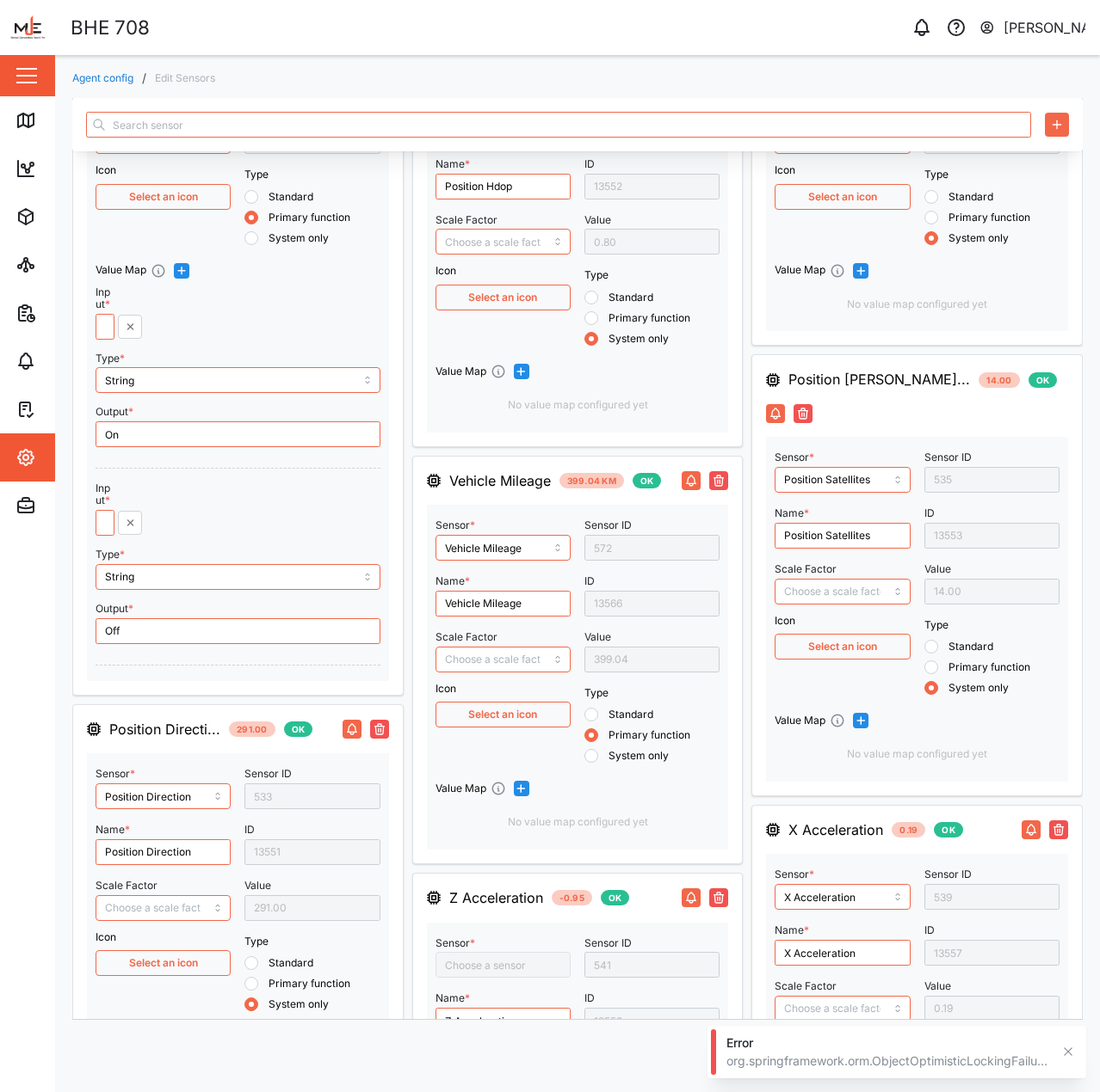
type input "Z Acceleration"
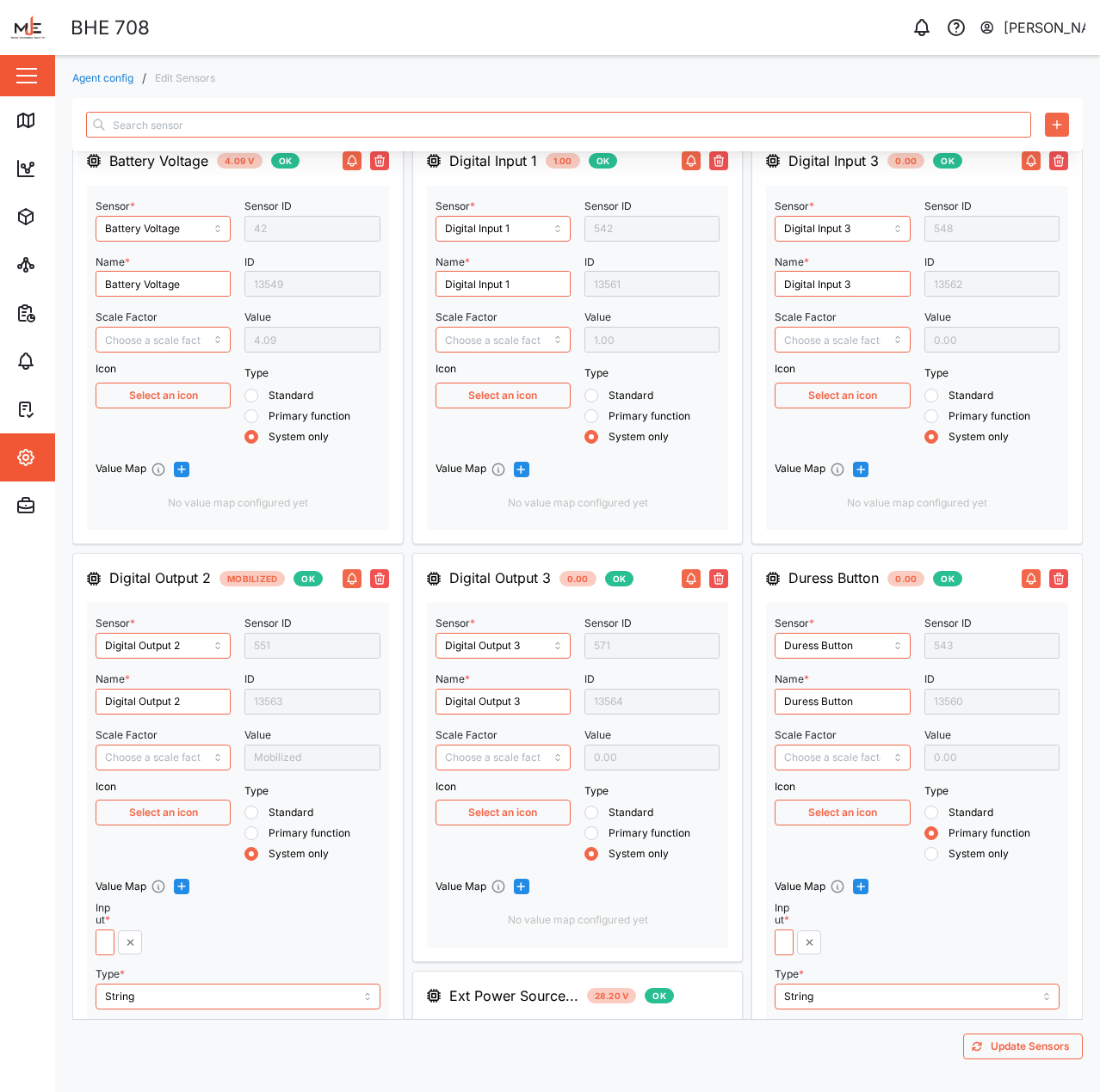
scroll to position [0, 0]
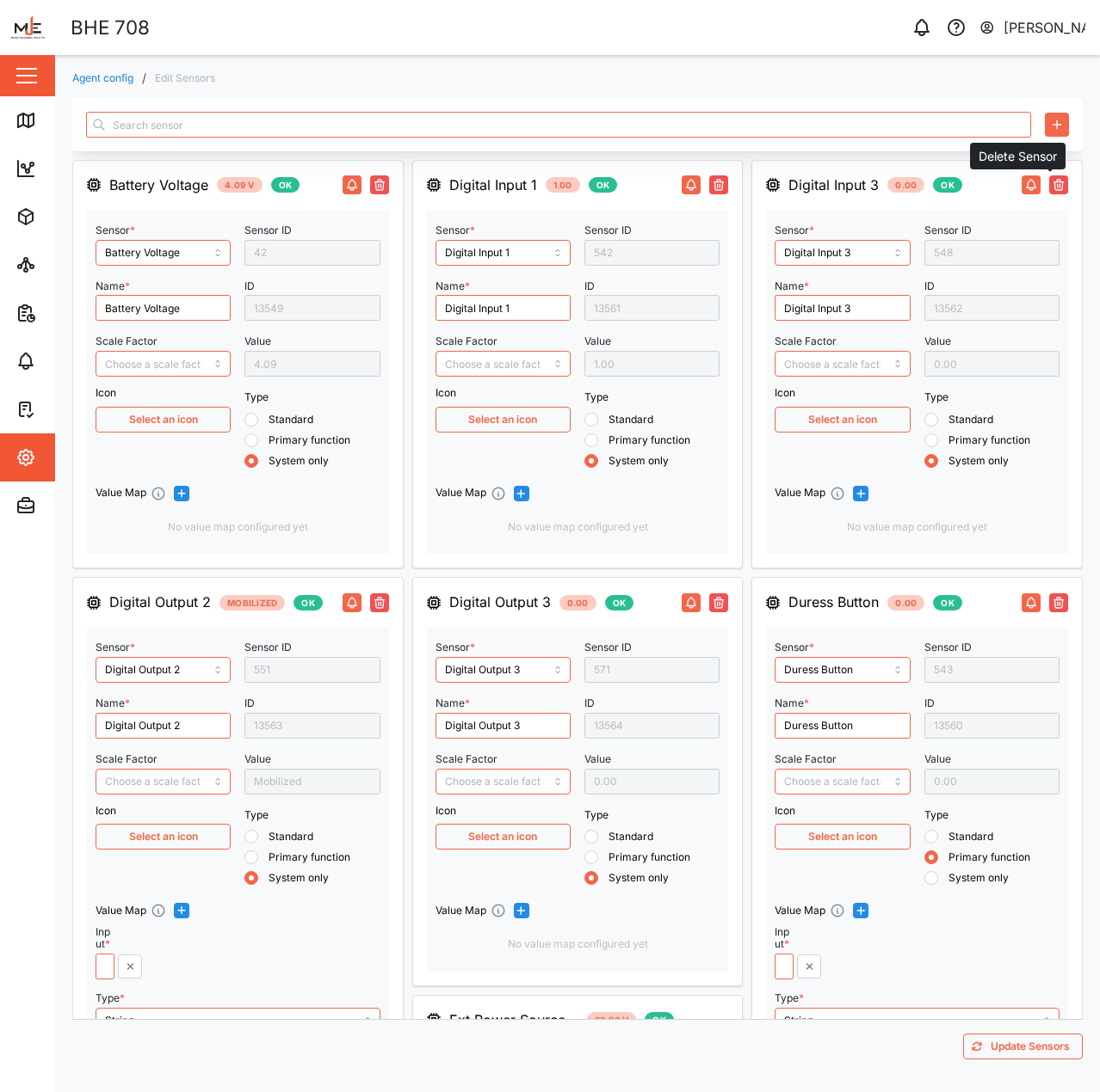
click at [1055, 190] on icon "button" at bounding box center [1058, 185] width 14 height 14
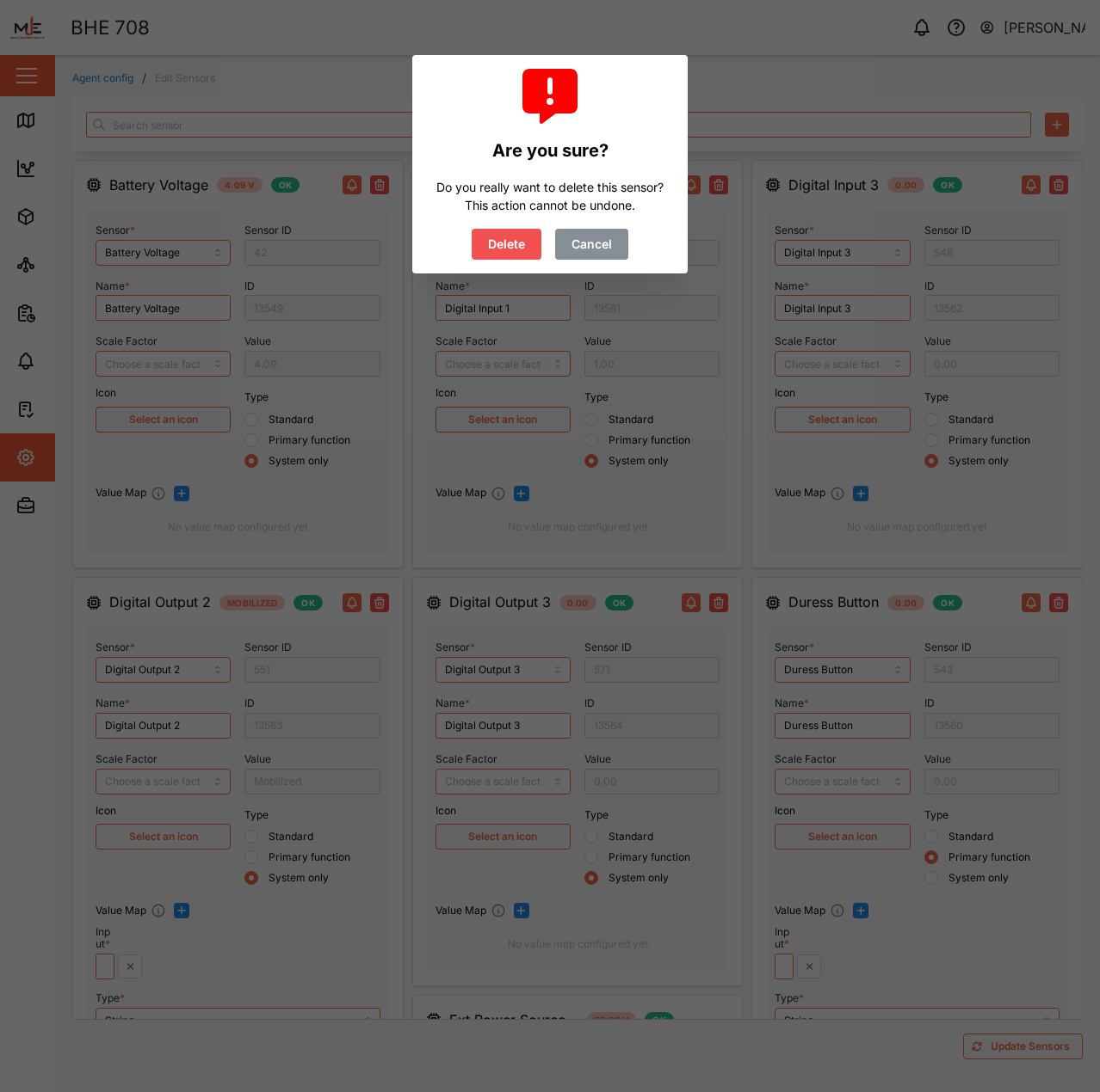
click at [529, 243] on button "Delete" at bounding box center [506, 245] width 70 height 31
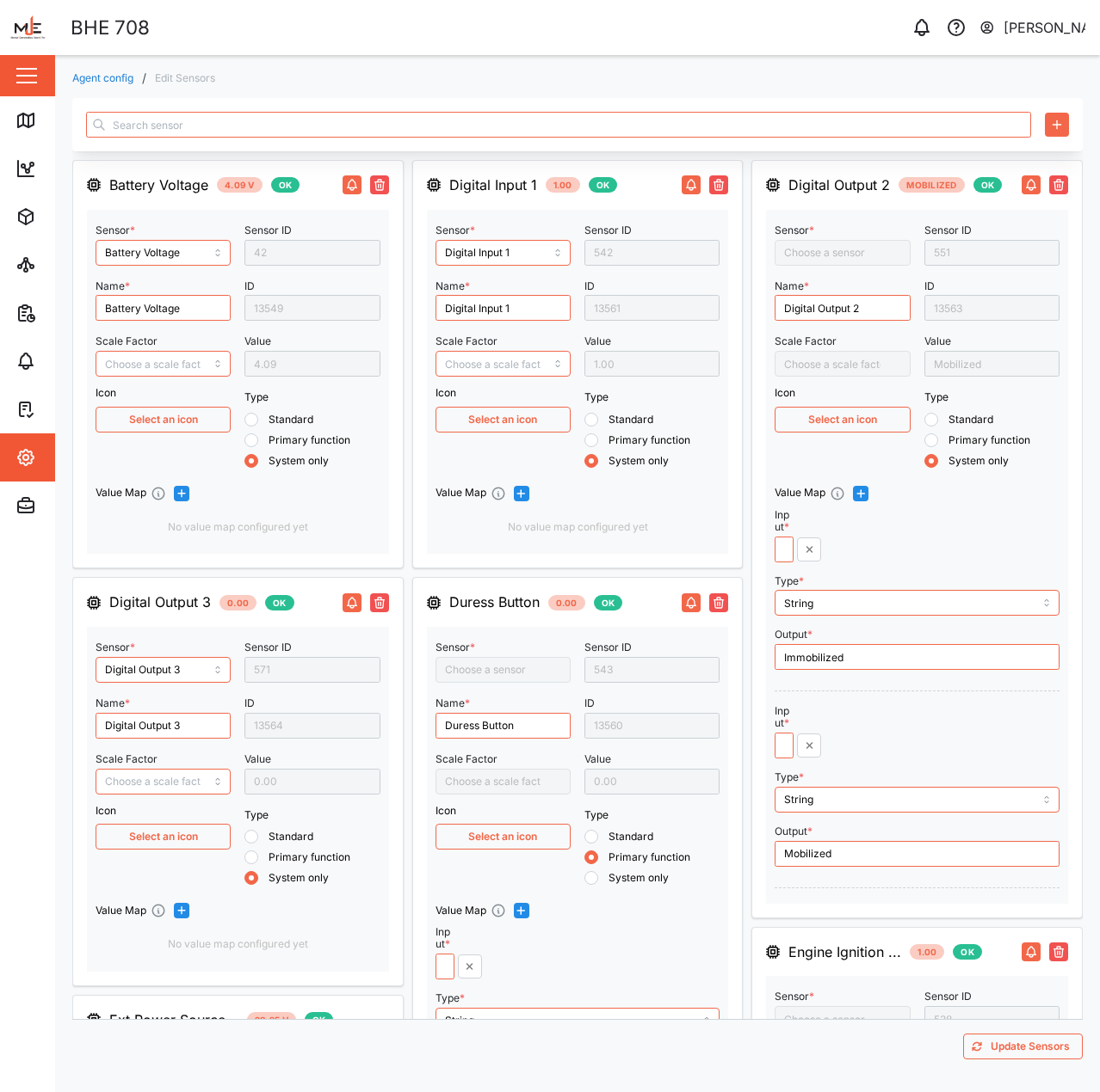
type input "Digital Output 3"
type input "Ext Power Source Voltage"
type input "Position Altitude"
type input "Position Hdop"
type input "Vehicle Mileage"
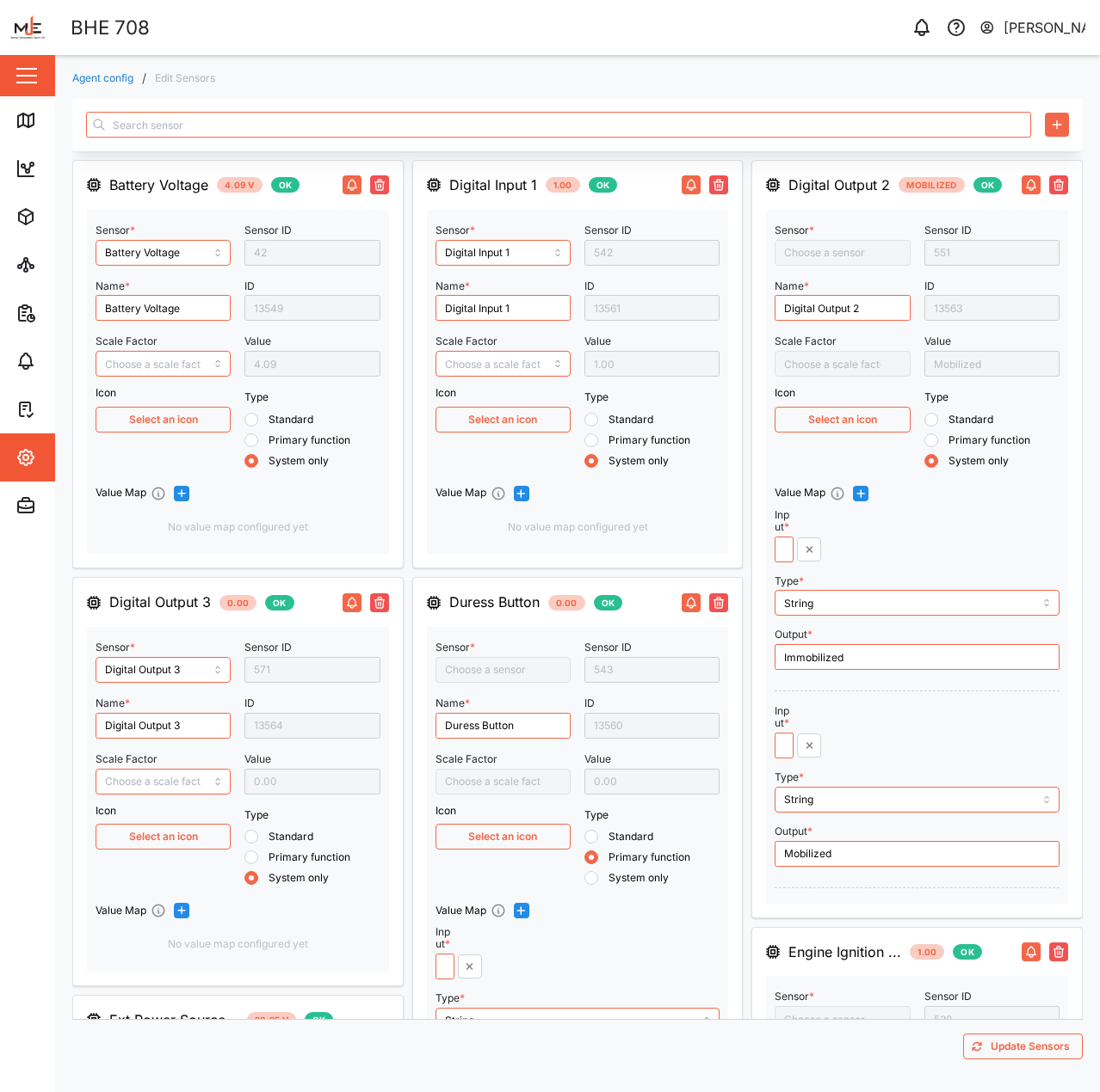
type input "Y Acceleration"
type input "Duress Button"
type input "Position Satellites"
type input "X Acceleration"
type input "Engine Ignition Status"
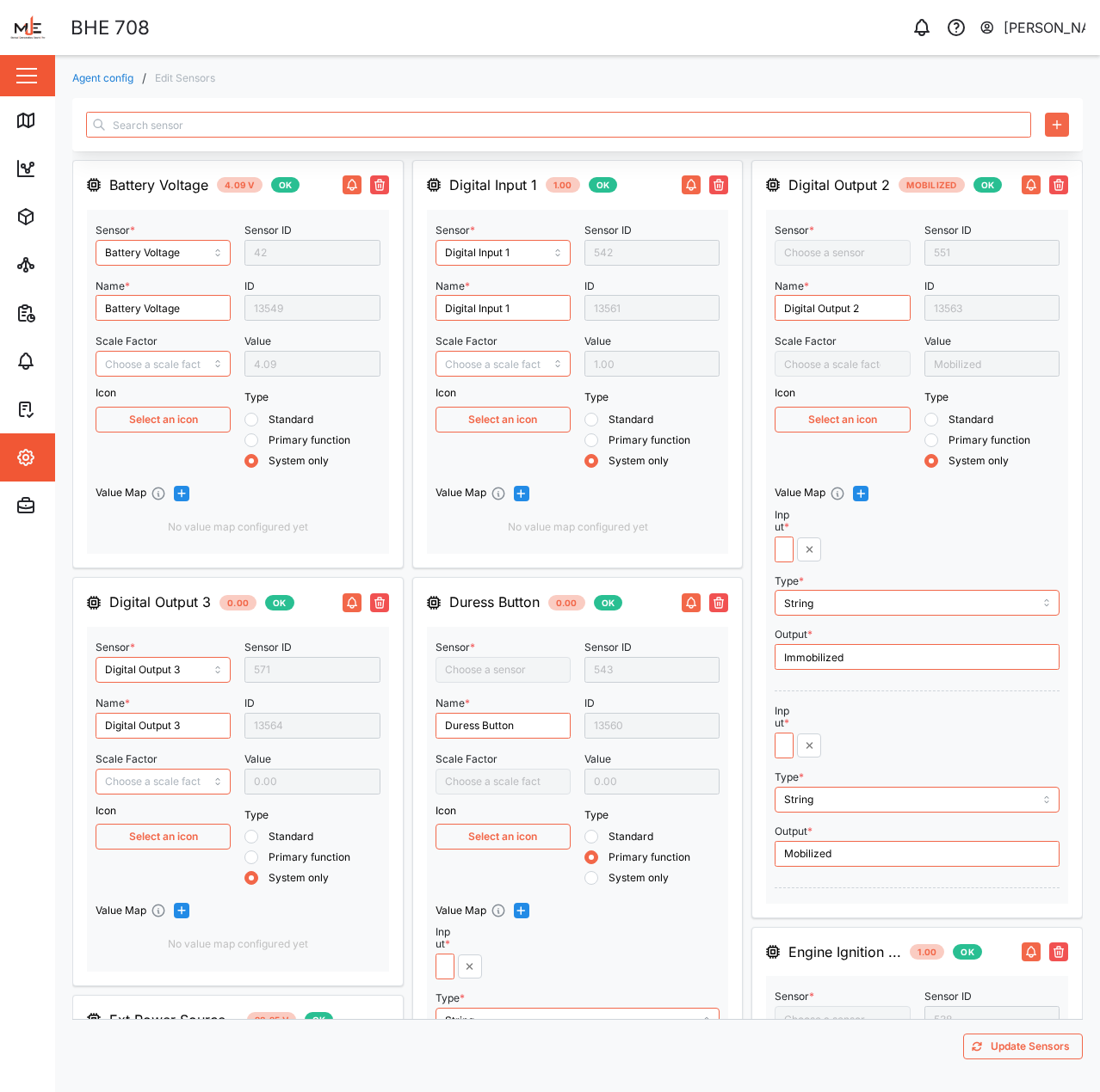
type input "Position Direction"
type input "Position Speed"
type input "Digital Output 2"
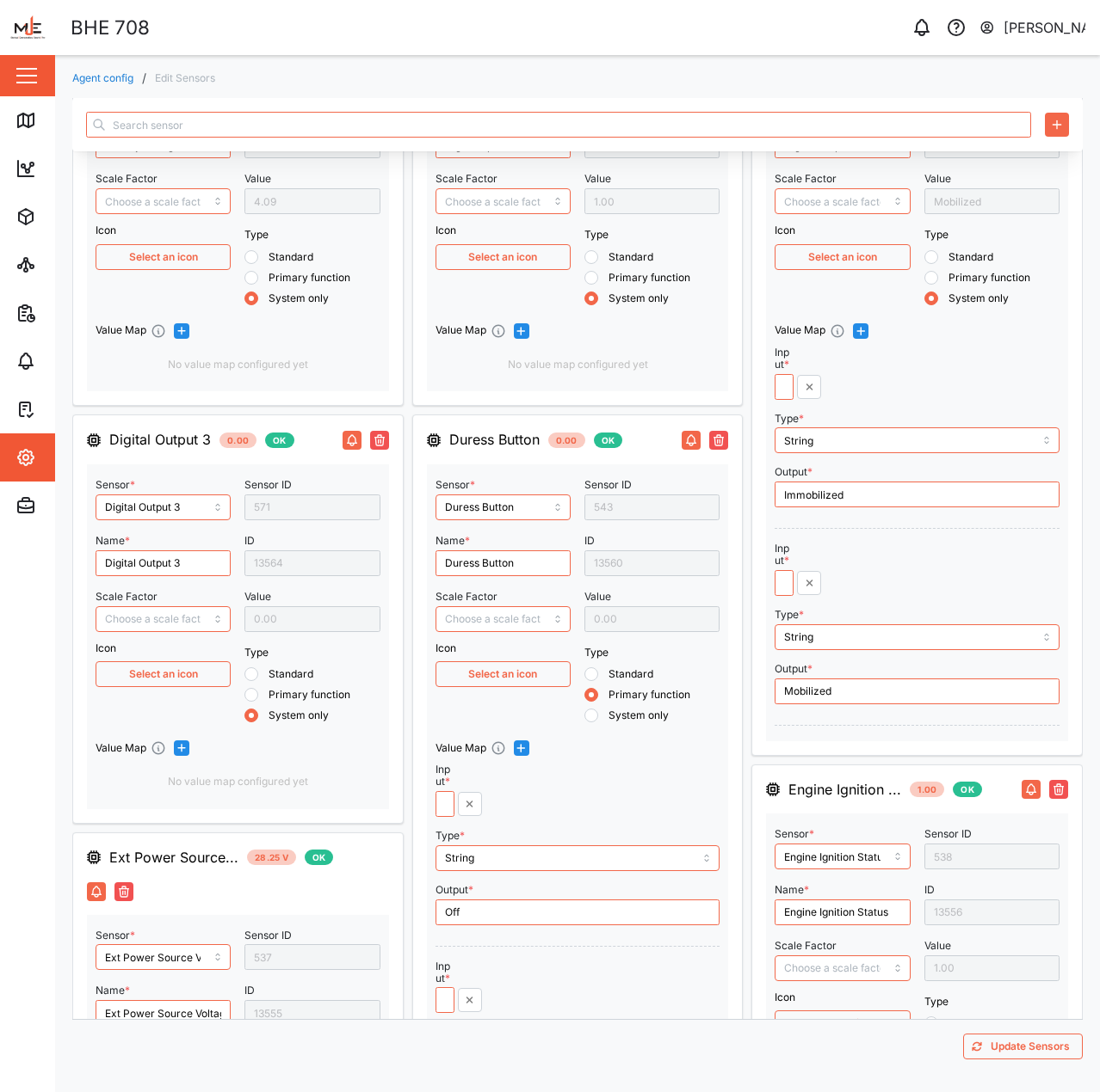
scroll to position [172, 0]
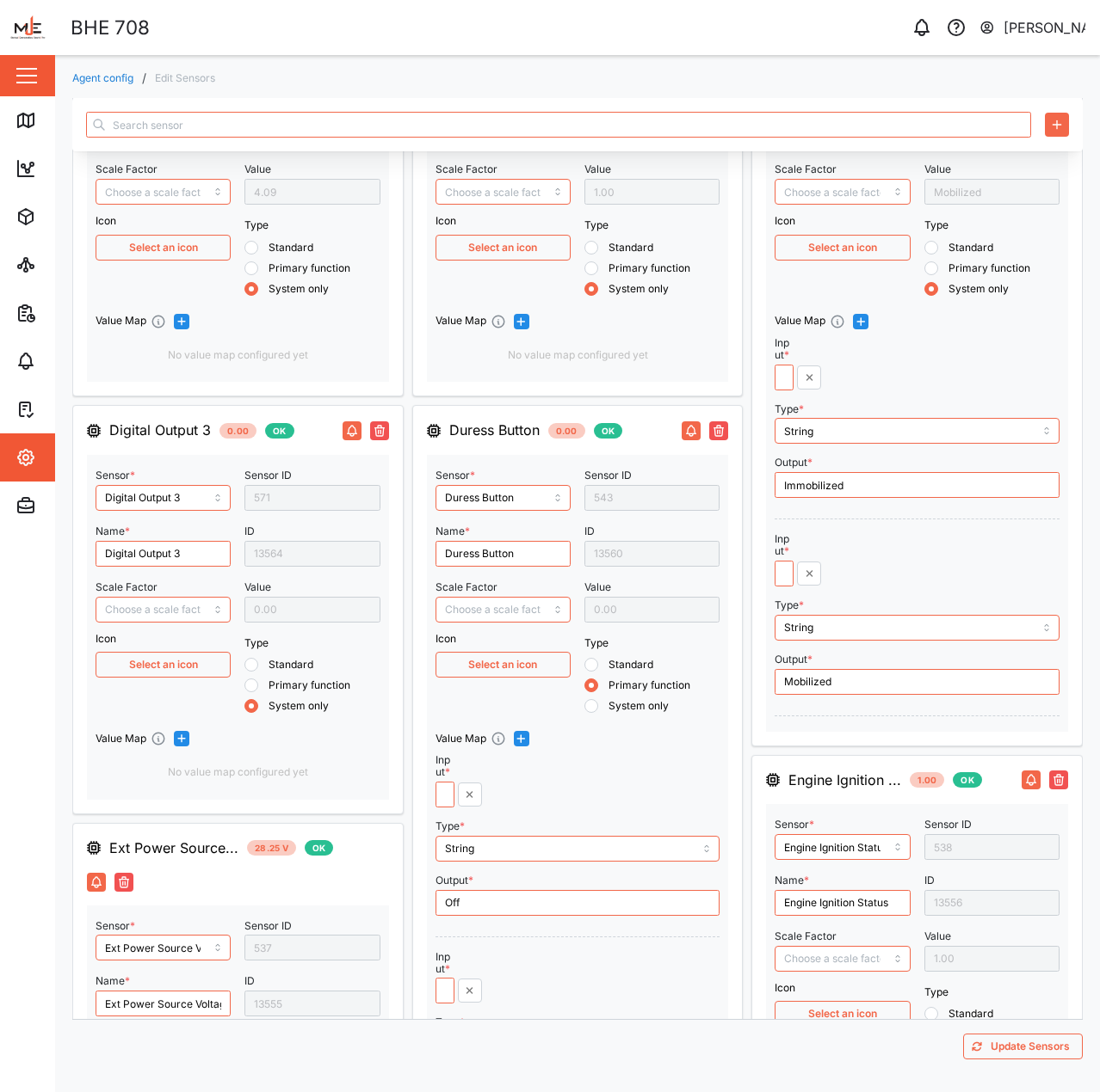
click at [381, 433] on icon "button" at bounding box center [379, 430] width 14 height 14
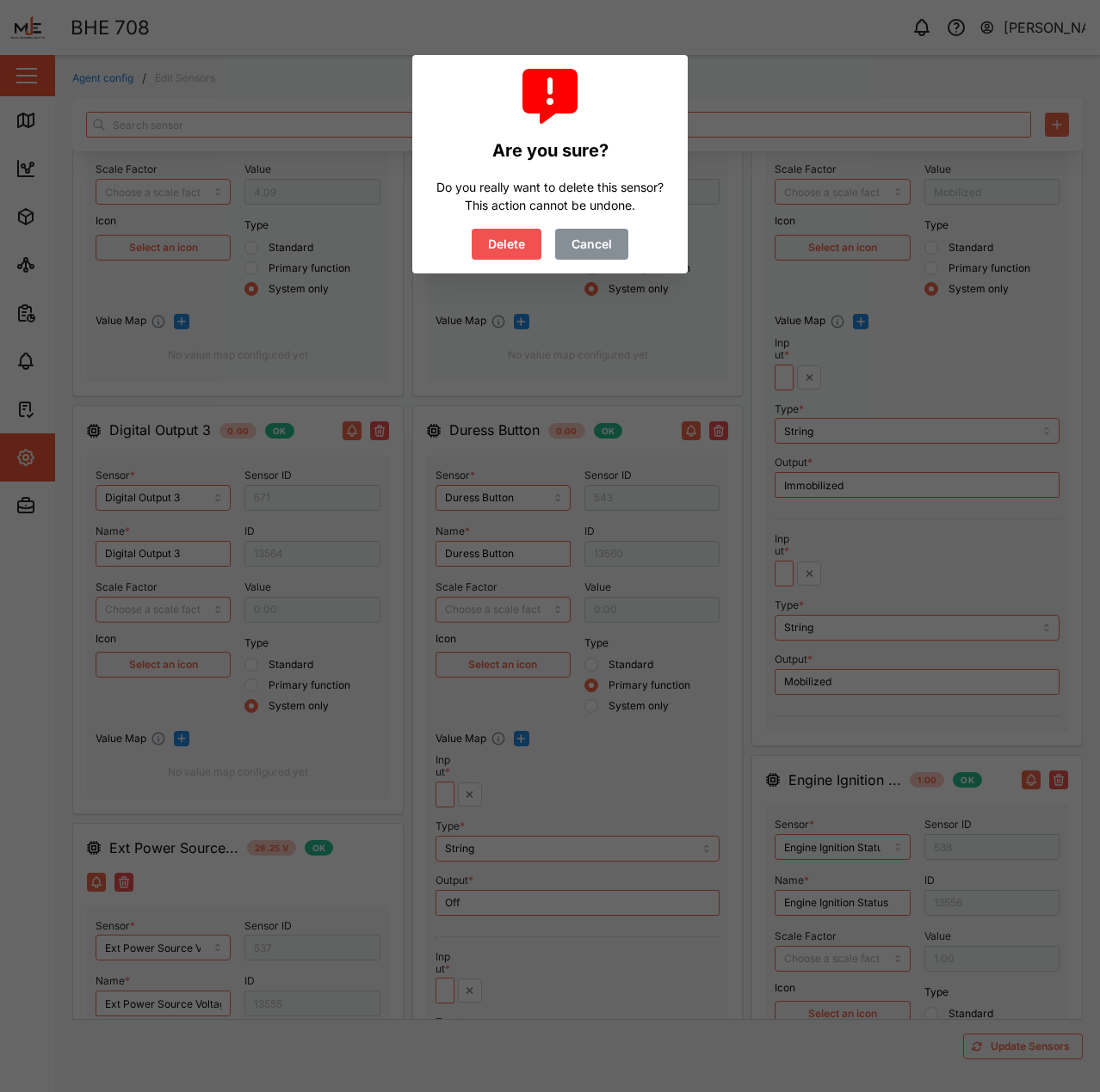
click at [501, 247] on span "Delete" at bounding box center [506, 244] width 37 height 29
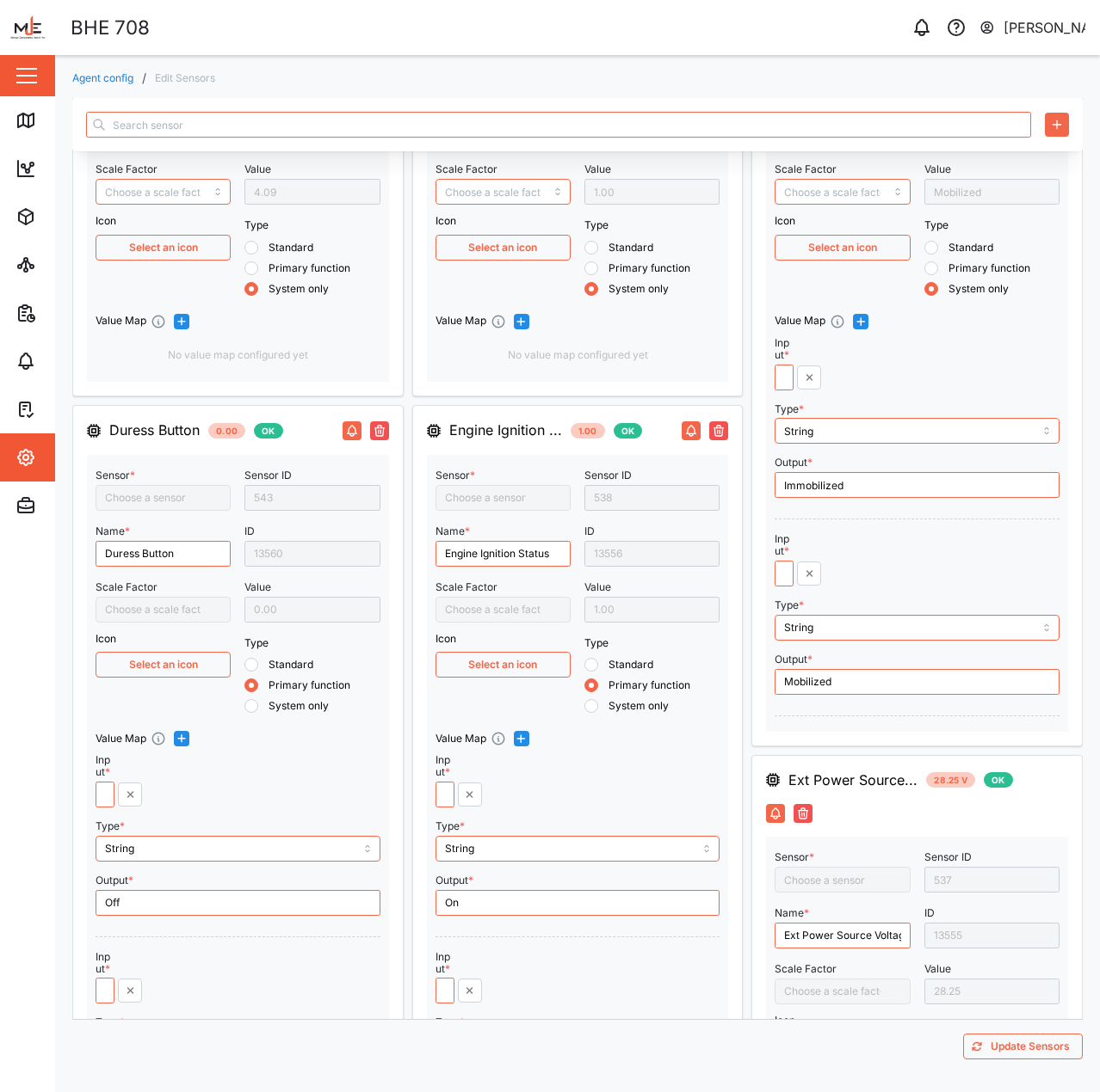
type input "Duress Button"
type input "X Acceleration"
type input "Ext Power Source Voltage"
type input "Position Altitude"
type input "Engine Ignition Status"
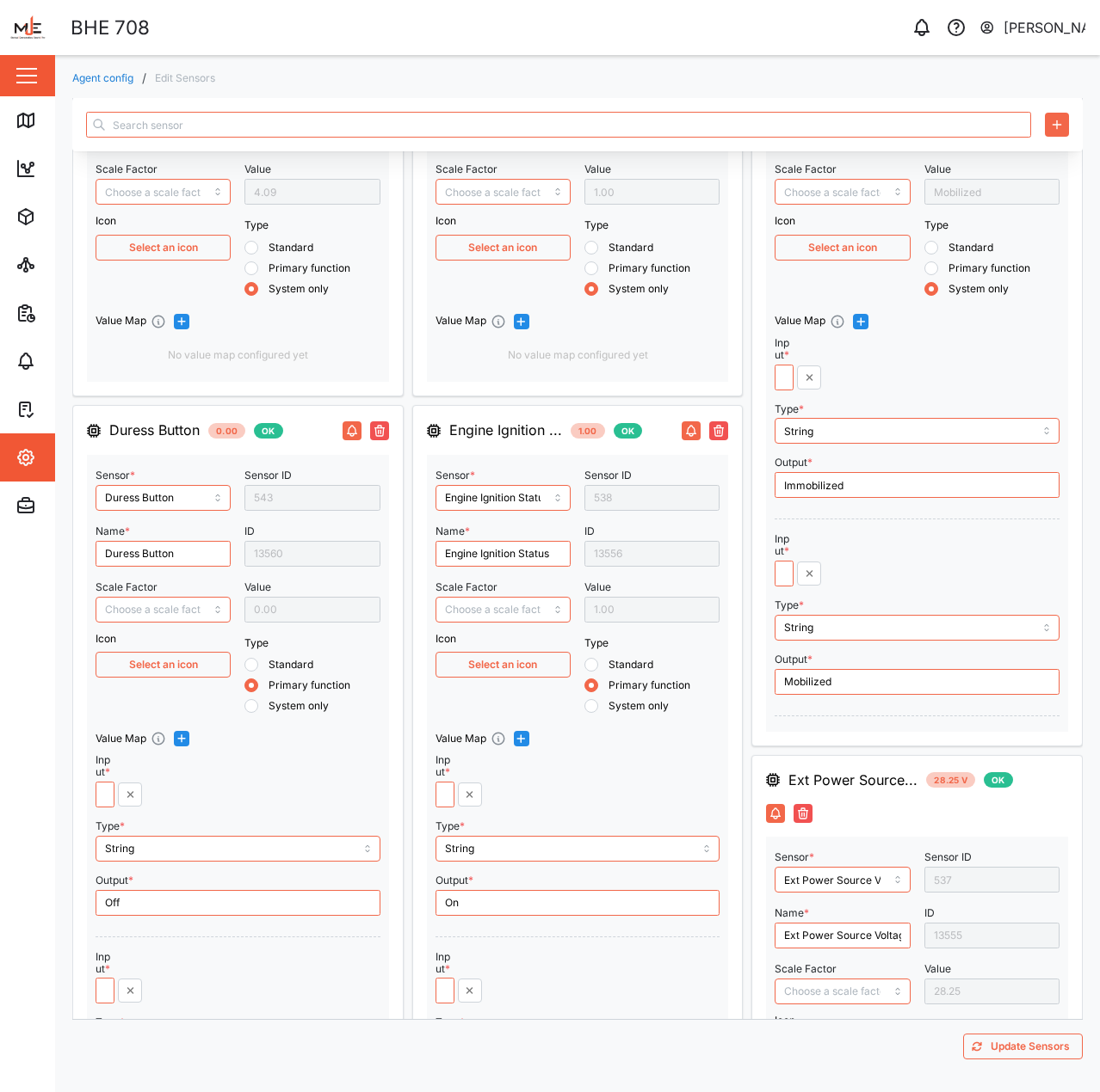
type input "Z Acceleration"
type input "Position Satellites"
type input "Position Direction"
type input "Position Speed"
type input "Y Acceleration"
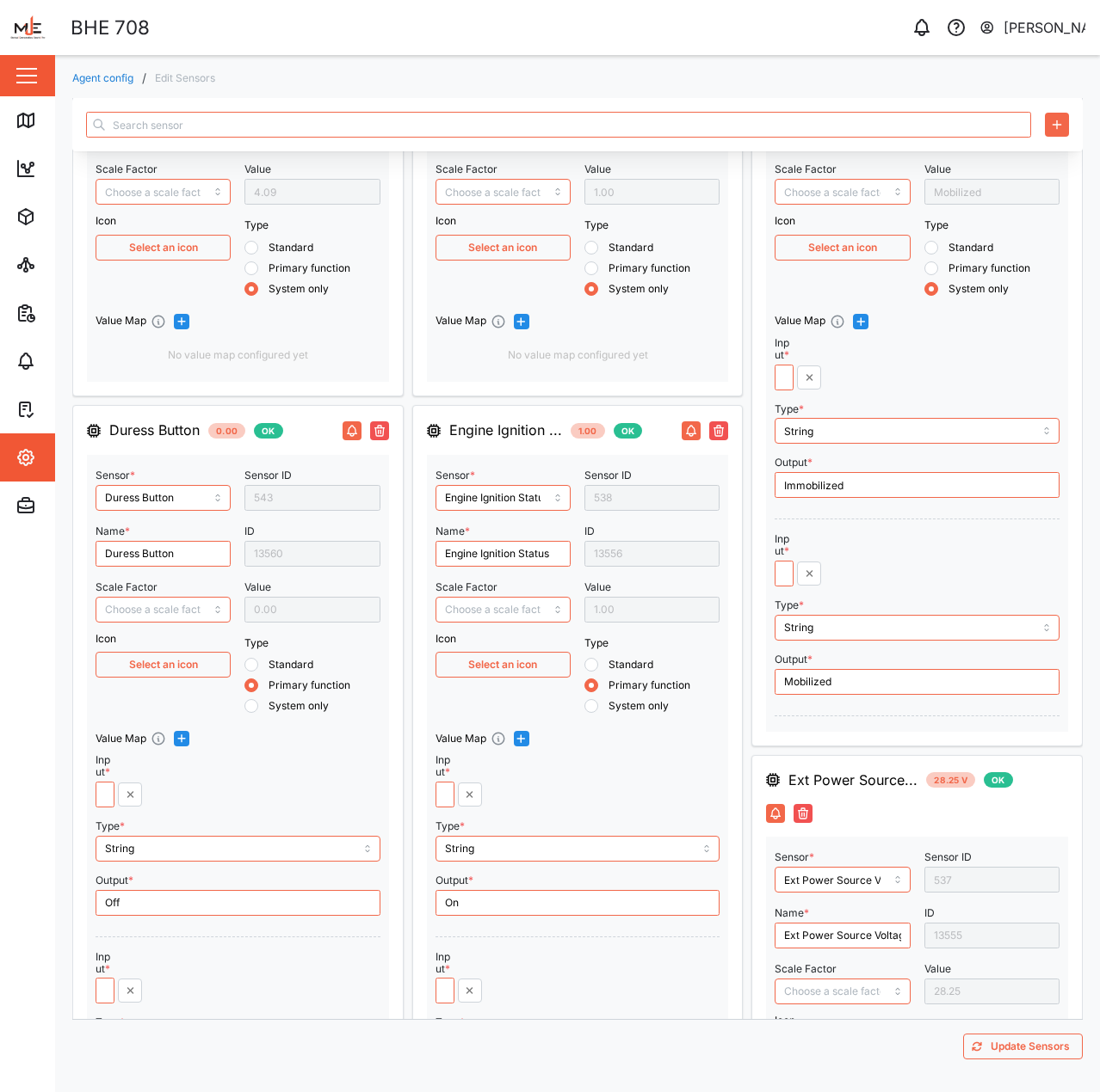
type input "Position Hdop"
type input "Vehicle Mileage"
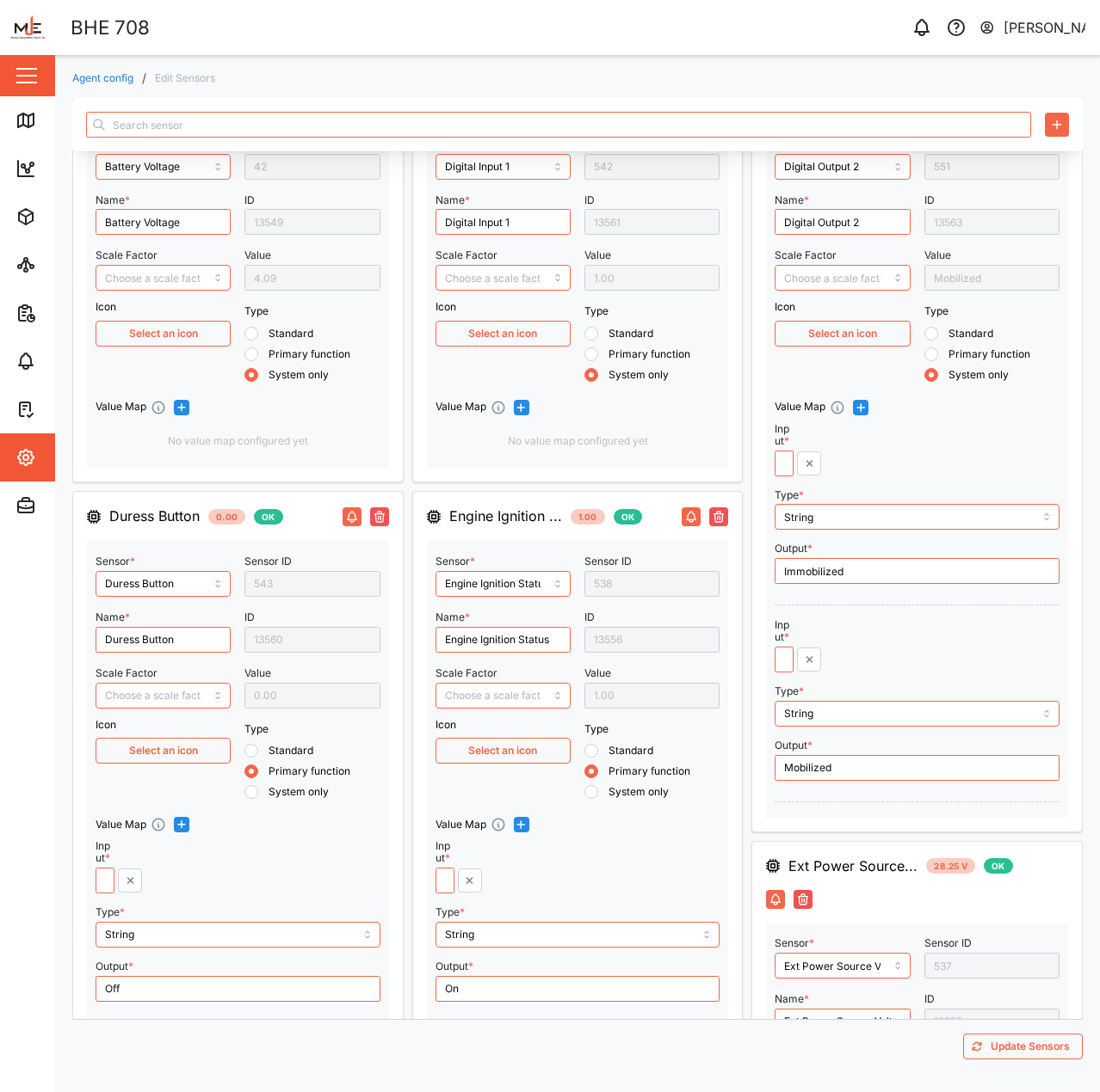
scroll to position [0, 0]
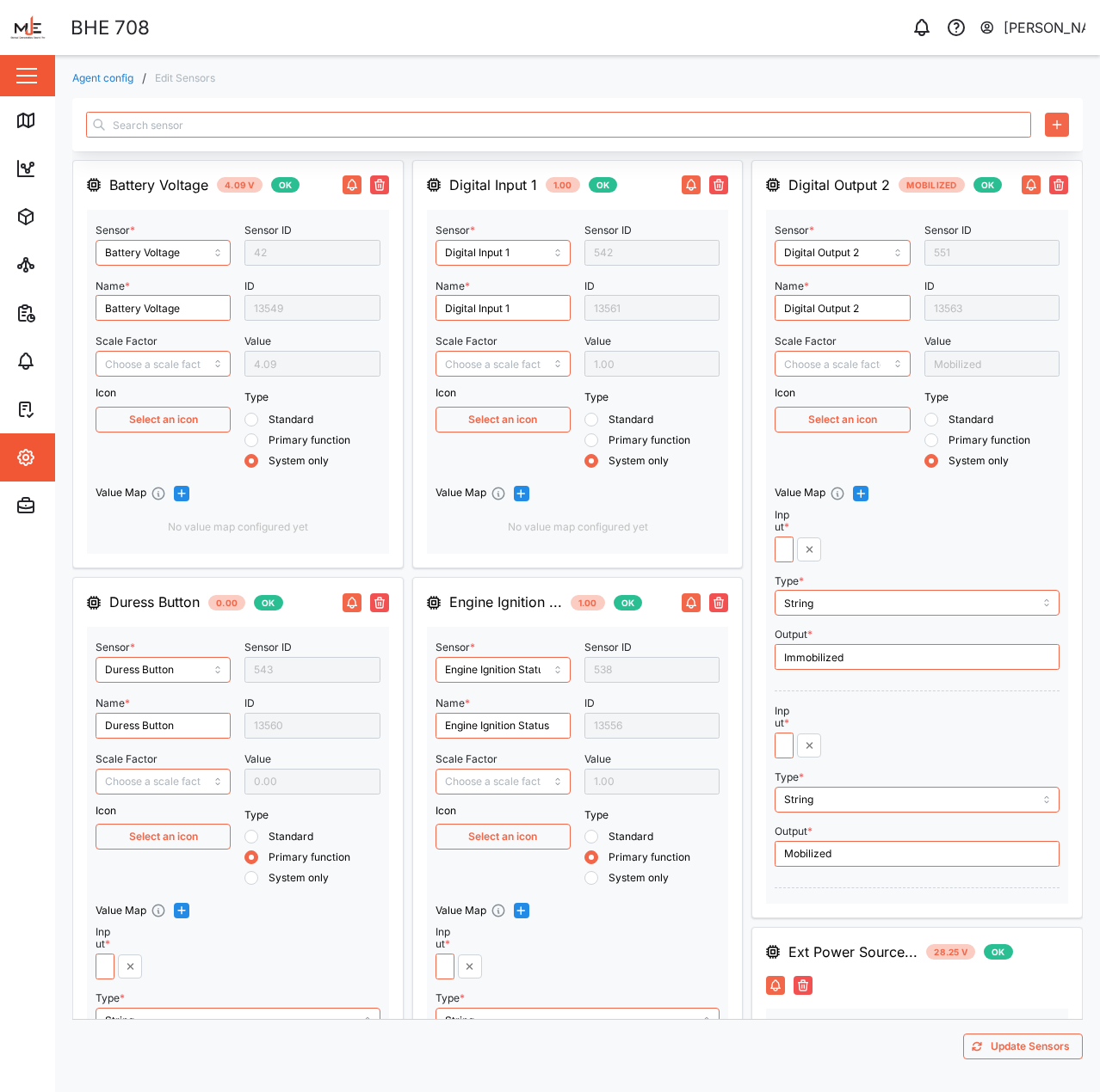
click at [723, 182] on div "Digital Input 1 1.00 OK Sensor * Digital Input 1 Name * Digital Input 1 Scale F…" at bounding box center [578, 364] width 331 height 408
click at [713, 188] on icon "button" at bounding box center [718, 185] width 14 height 14
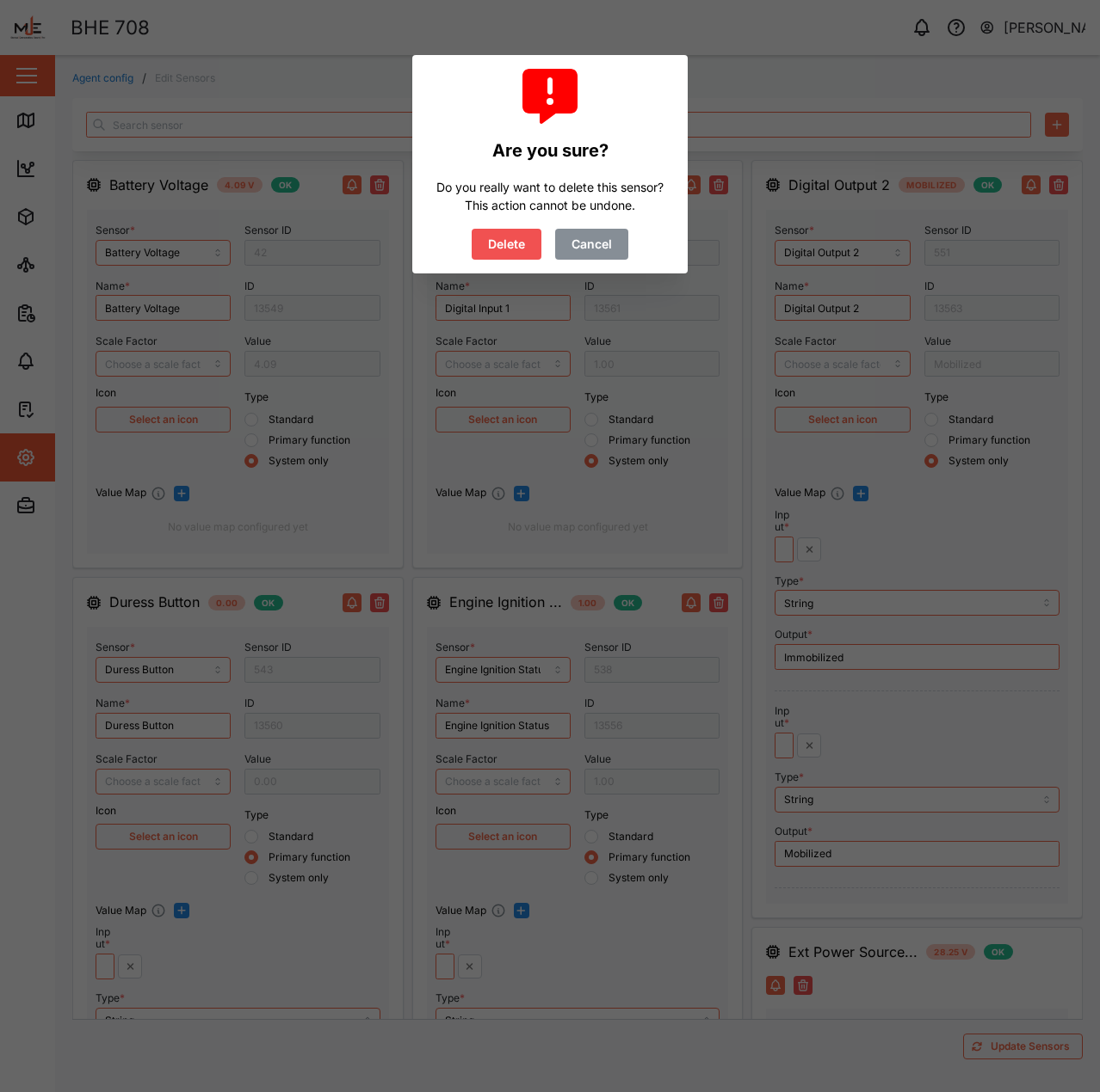
click at [478, 245] on button "Delete" at bounding box center [506, 245] width 70 height 31
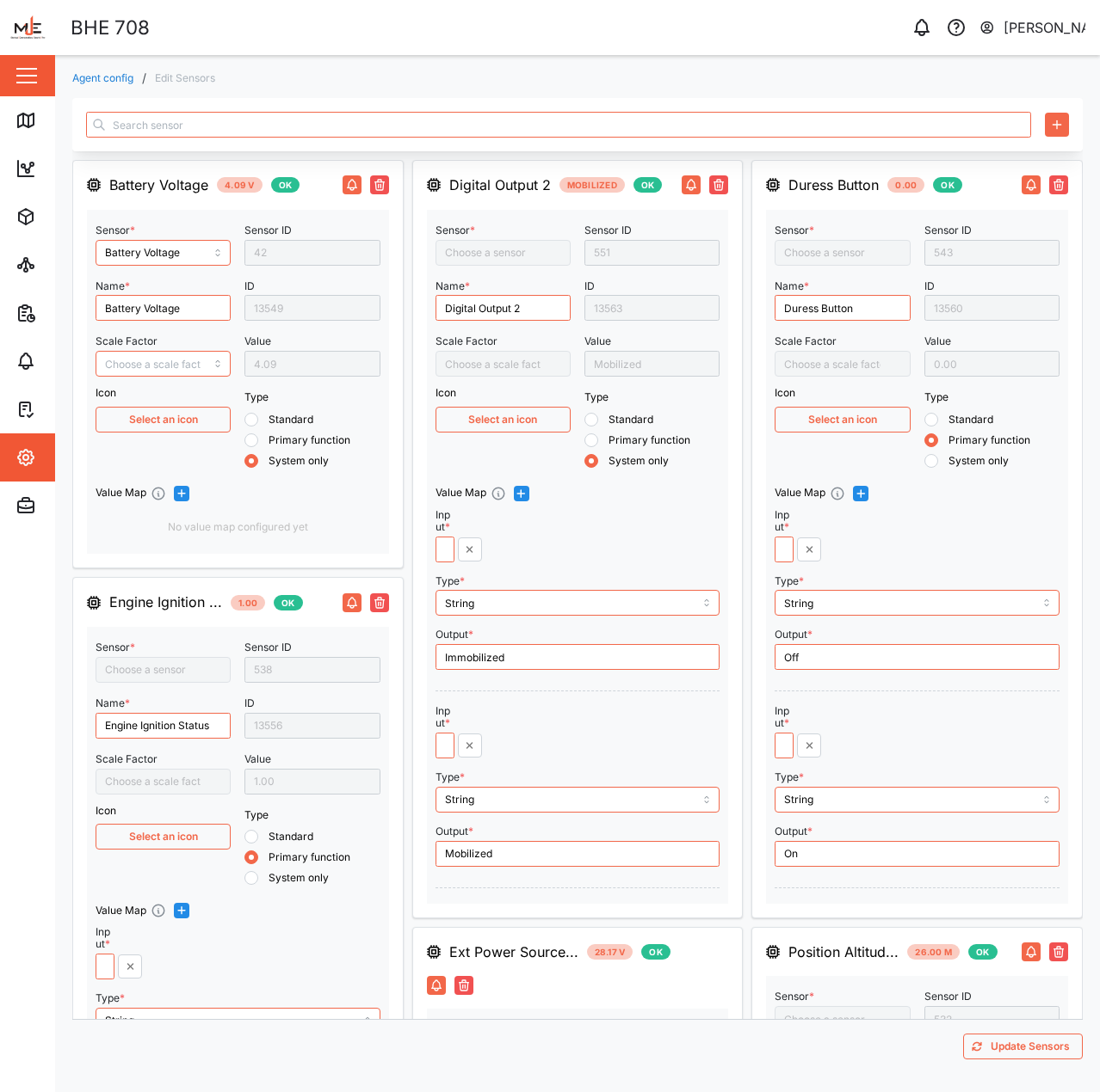
type input "Engine Ignition Status"
type input "Position Direction"
type input "Position Speed"
type input "Position Hdop"
type input "Position Altitude"
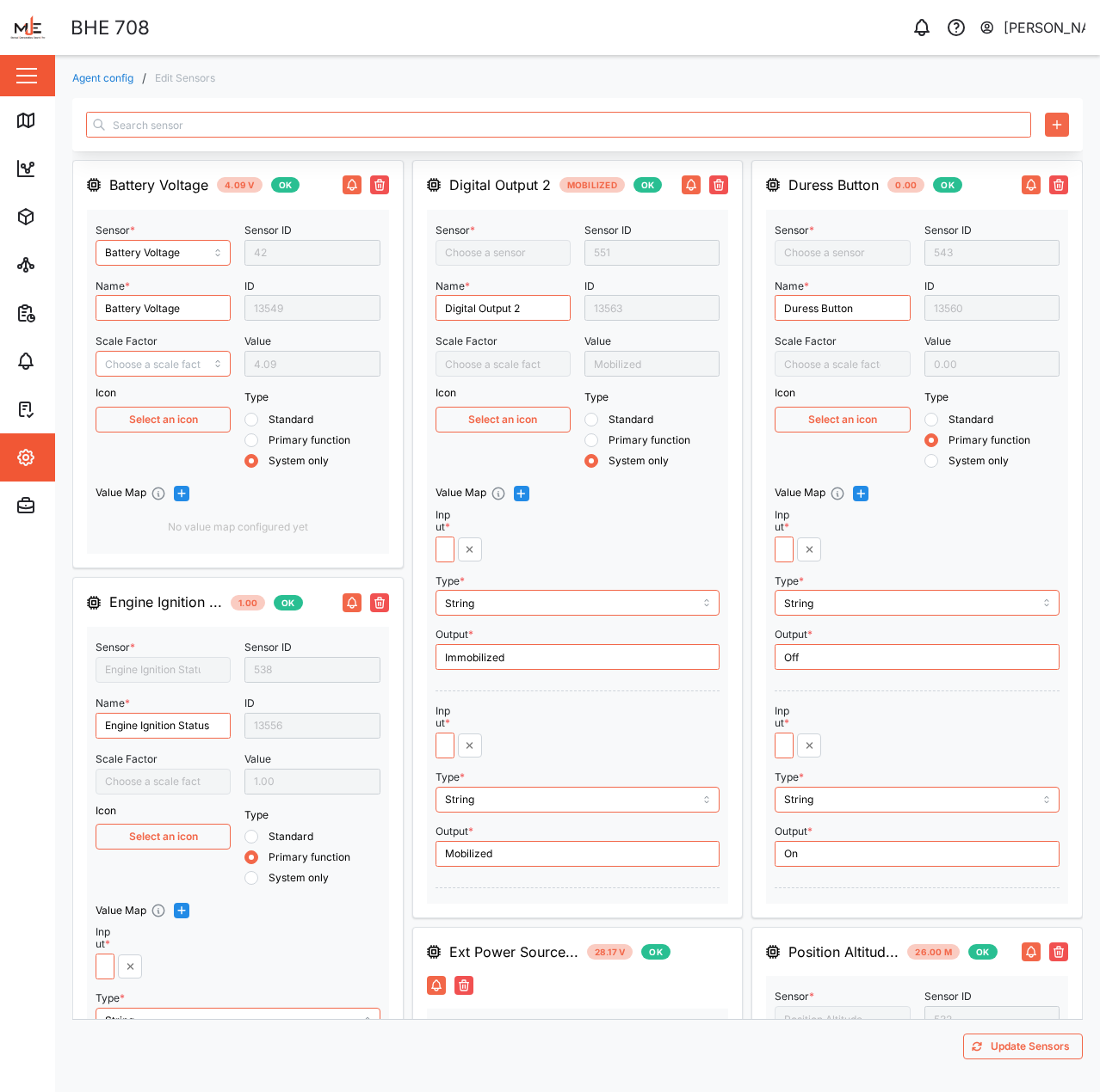
type input "Ext Power Source Voltage"
type input "Vehicle Mileage"
type input "Position Satellites"
type input "Y Acceleration"
type input "Digital Output 2"
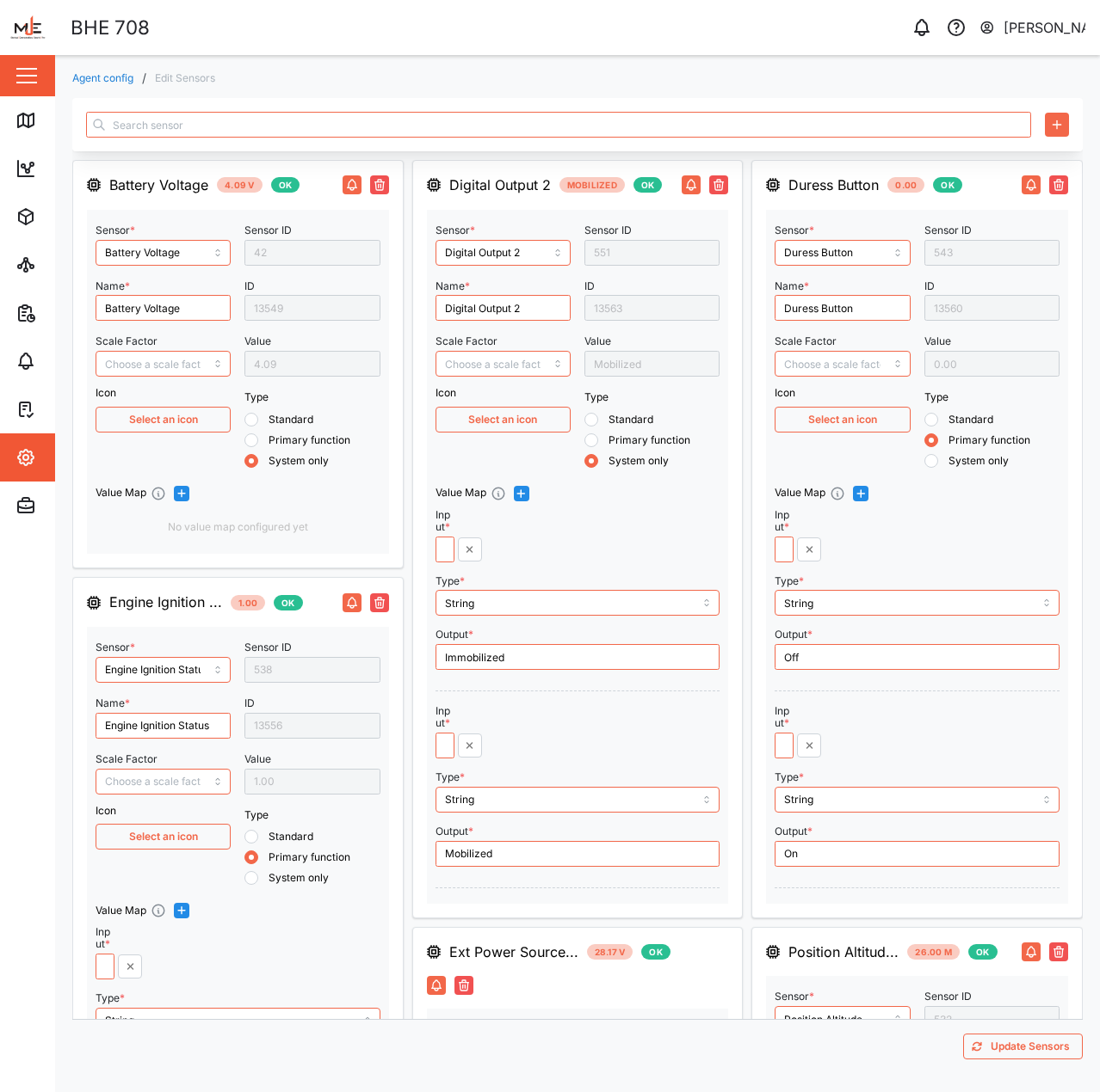
type input "Z Acceleration"
type input "Duress Button"
type input "X Acceleration"
click at [495, 314] on input "Digital Output 2" at bounding box center [503, 308] width 135 height 26
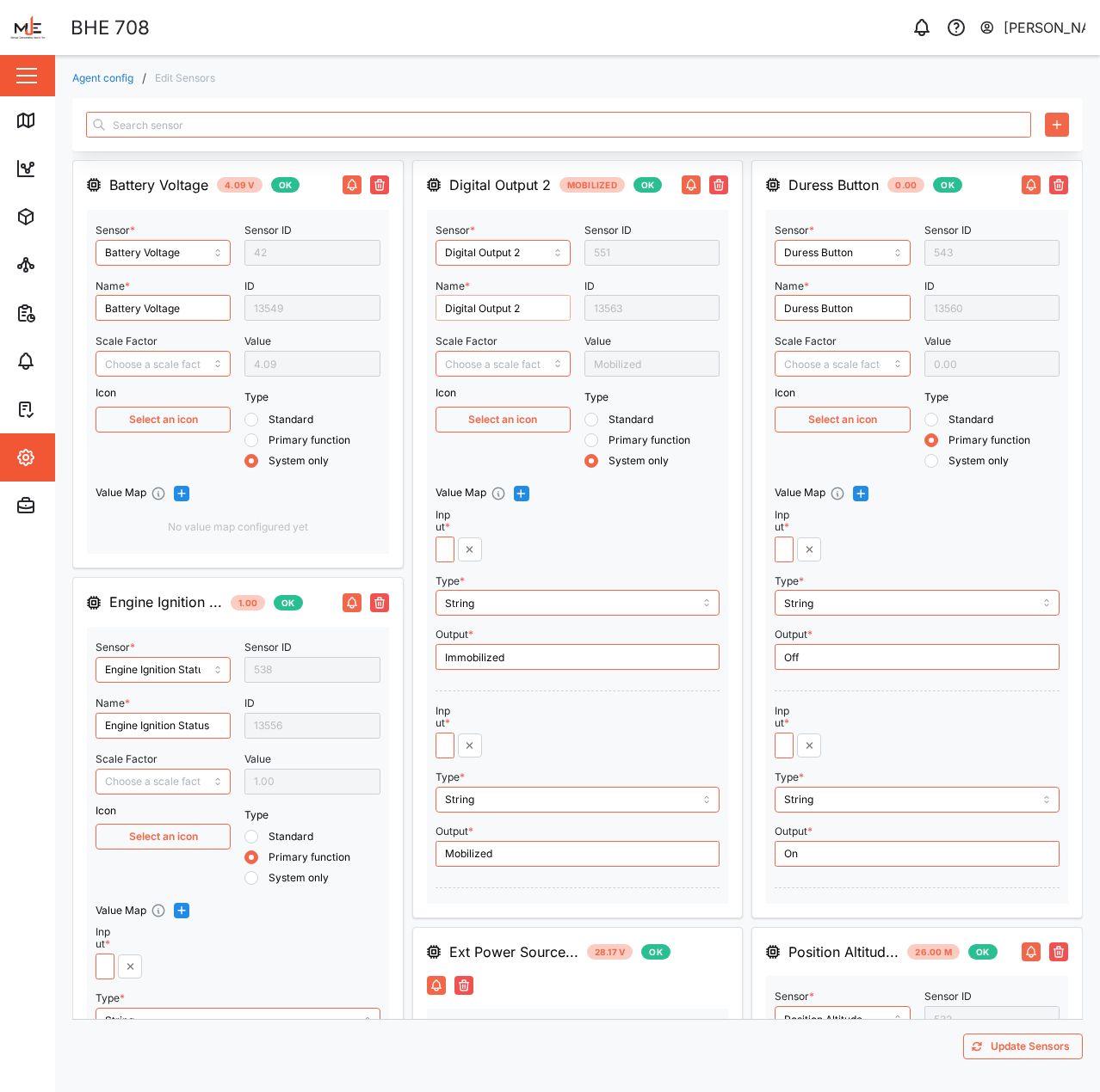
click at [495, 314] on input "Digital Output 2" at bounding box center [503, 308] width 135 height 26
type input "Immobilization Status"
click at [584, 278] on div "ID 13563" at bounding box center [652, 298] width 135 height 47
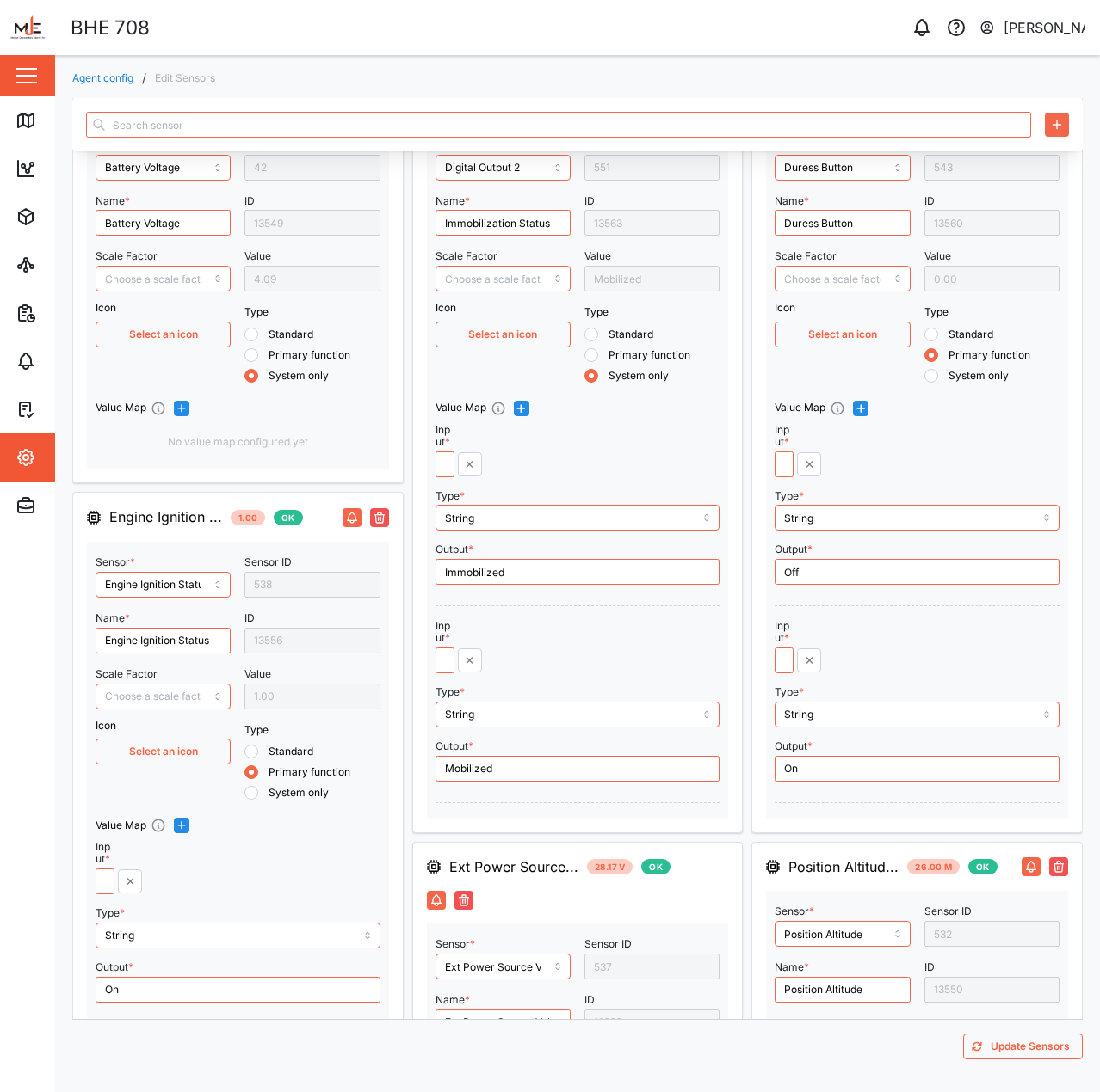
scroll to position [344, 0]
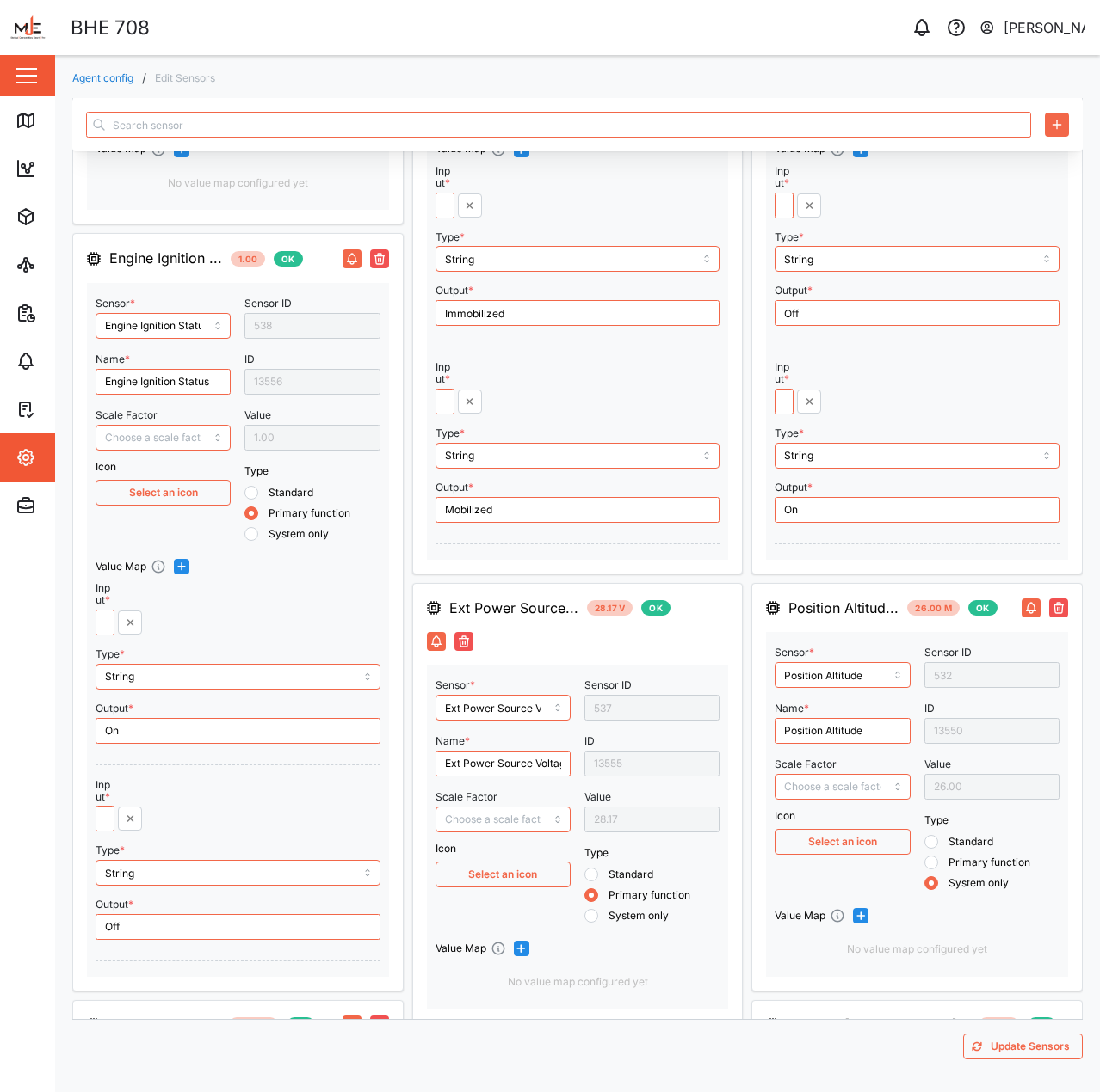
click at [1035, 1048] on span "Update Sensors" at bounding box center [1030, 1047] width 79 height 24
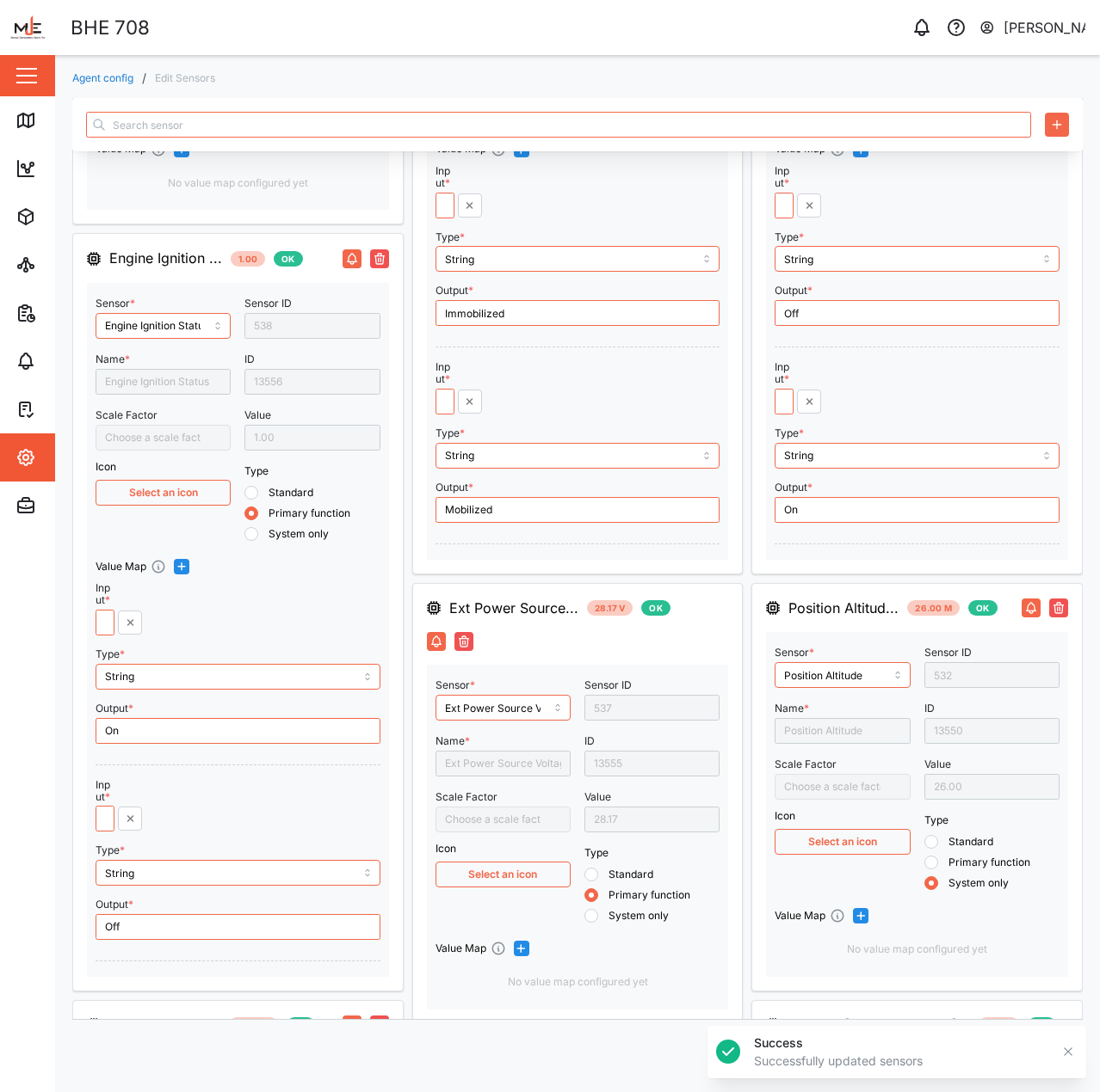
type input "294.00"
type input "7.00"
type input "-0.08"
type input "399.10"
type input "-0.99"
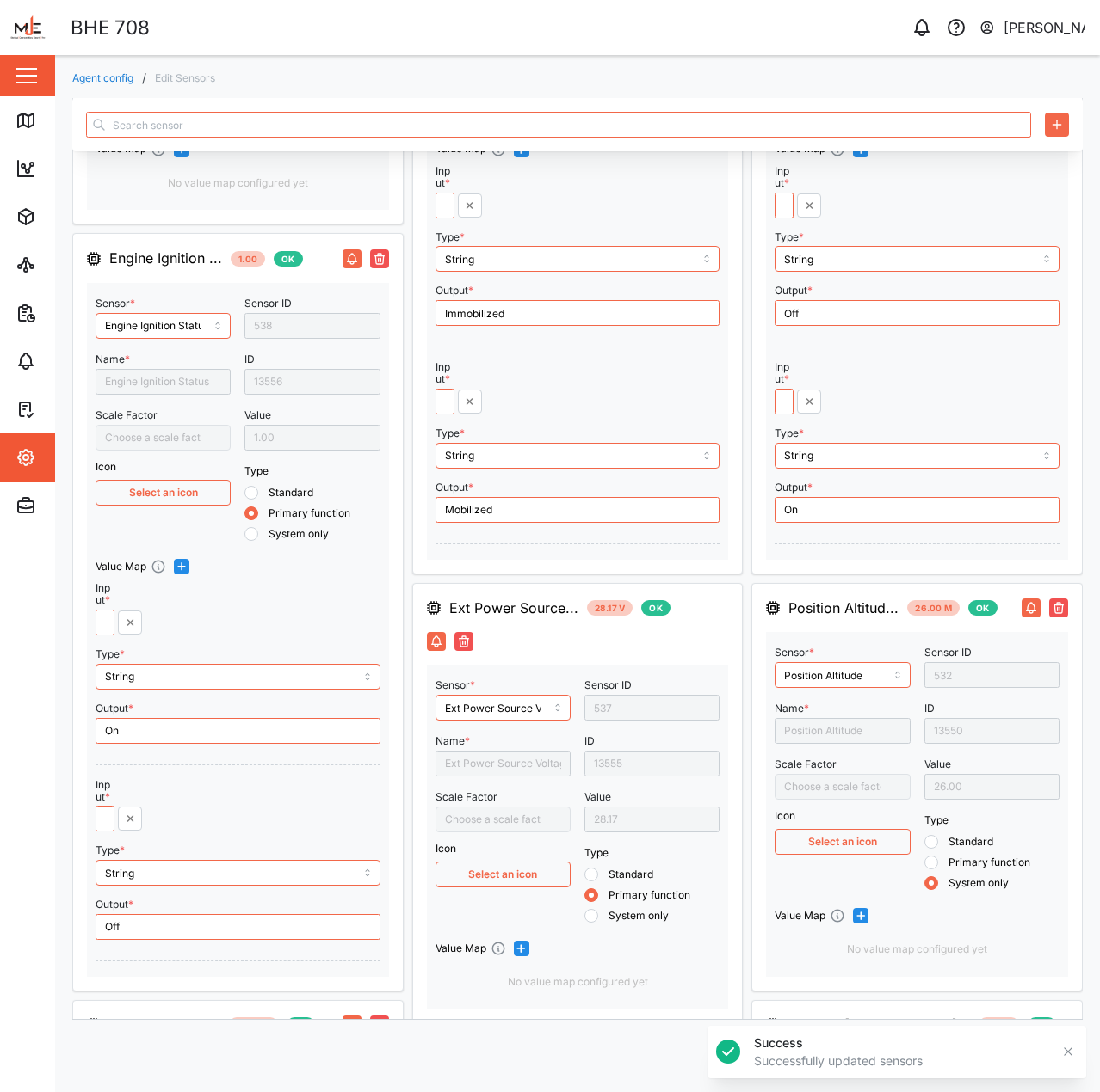
type input "23.00"
type input "14.00"
type input "0.24"
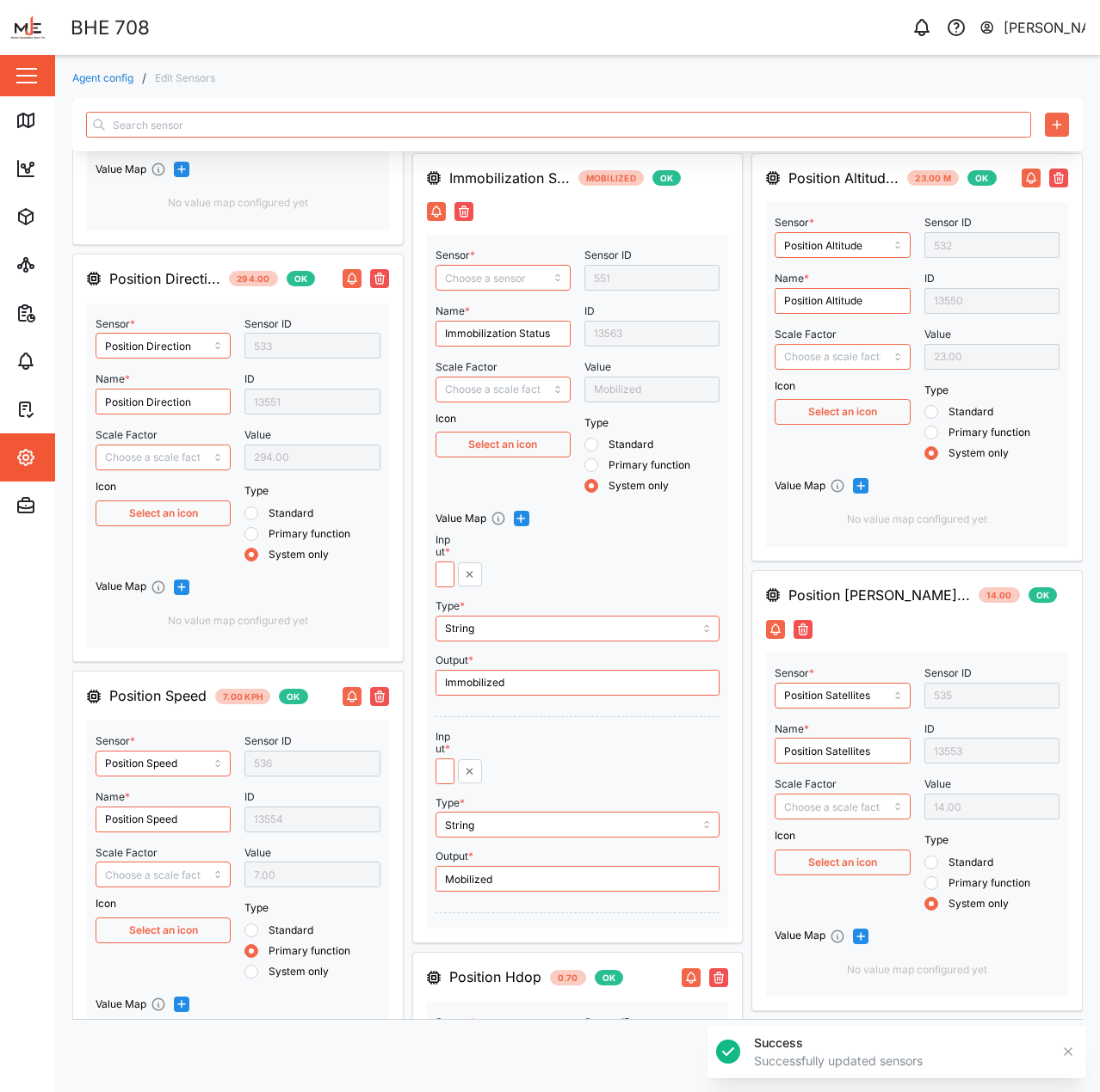
type input "Ext Power Source Voltage"
type input "Duress Button"
type input "Digital Output 2"
type input "Engine Ignition Status"
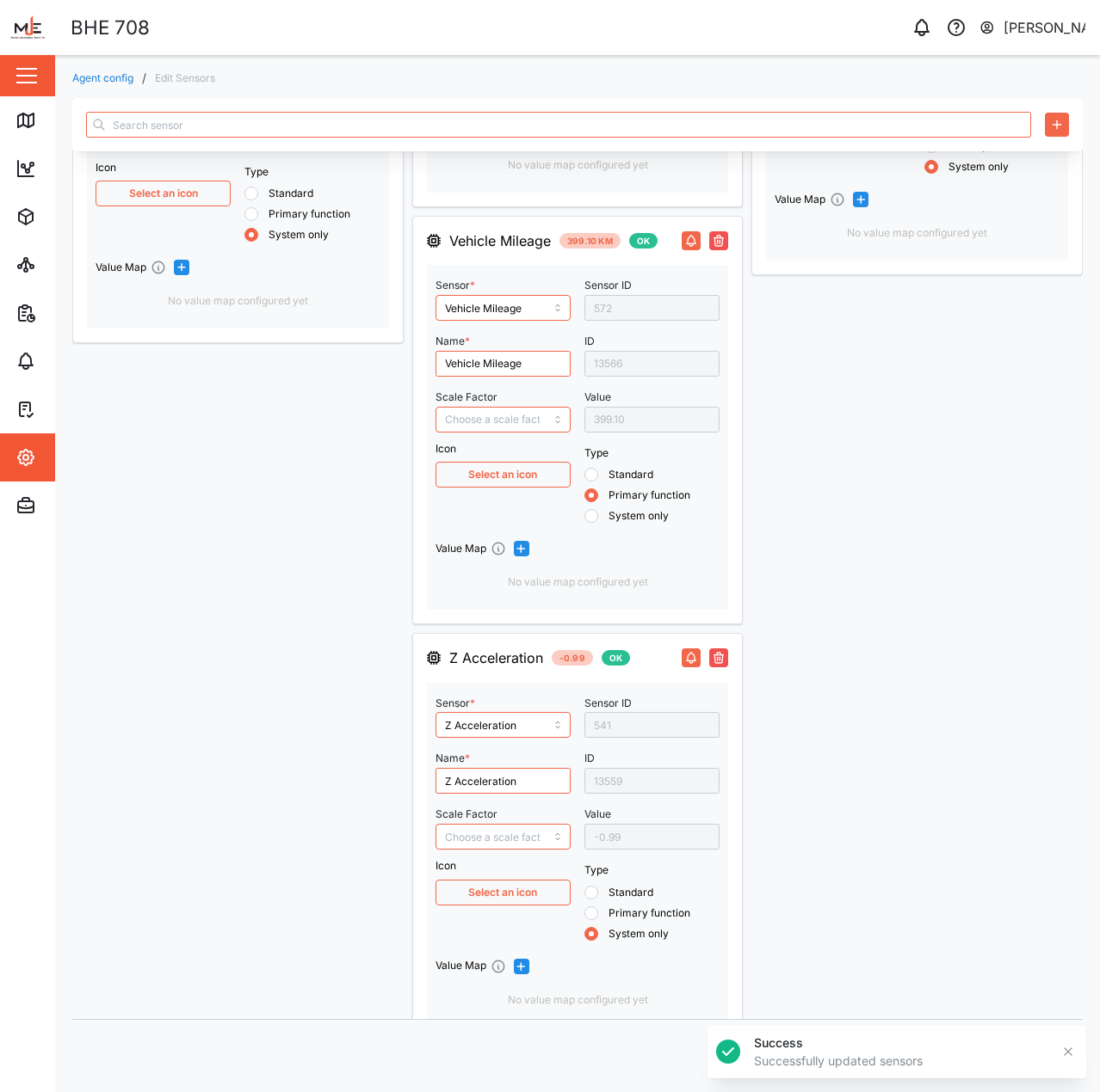
scroll to position [1960, 0]
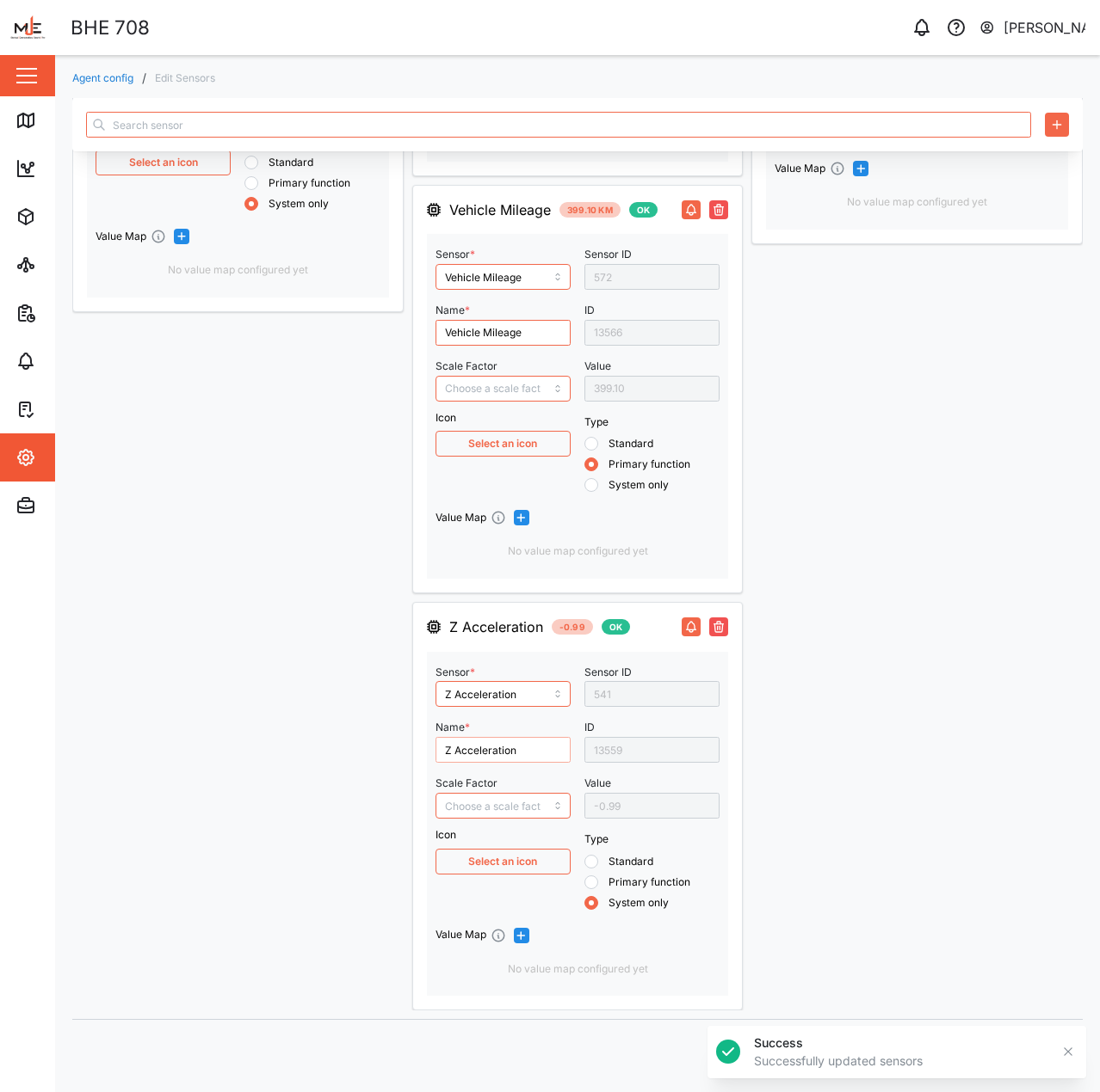
click at [503, 756] on input "Z Acceleration" at bounding box center [503, 750] width 135 height 26
drag, startPoint x: 532, startPoint y: 754, endPoint x: 368, endPoint y: 756, distance: 164.0
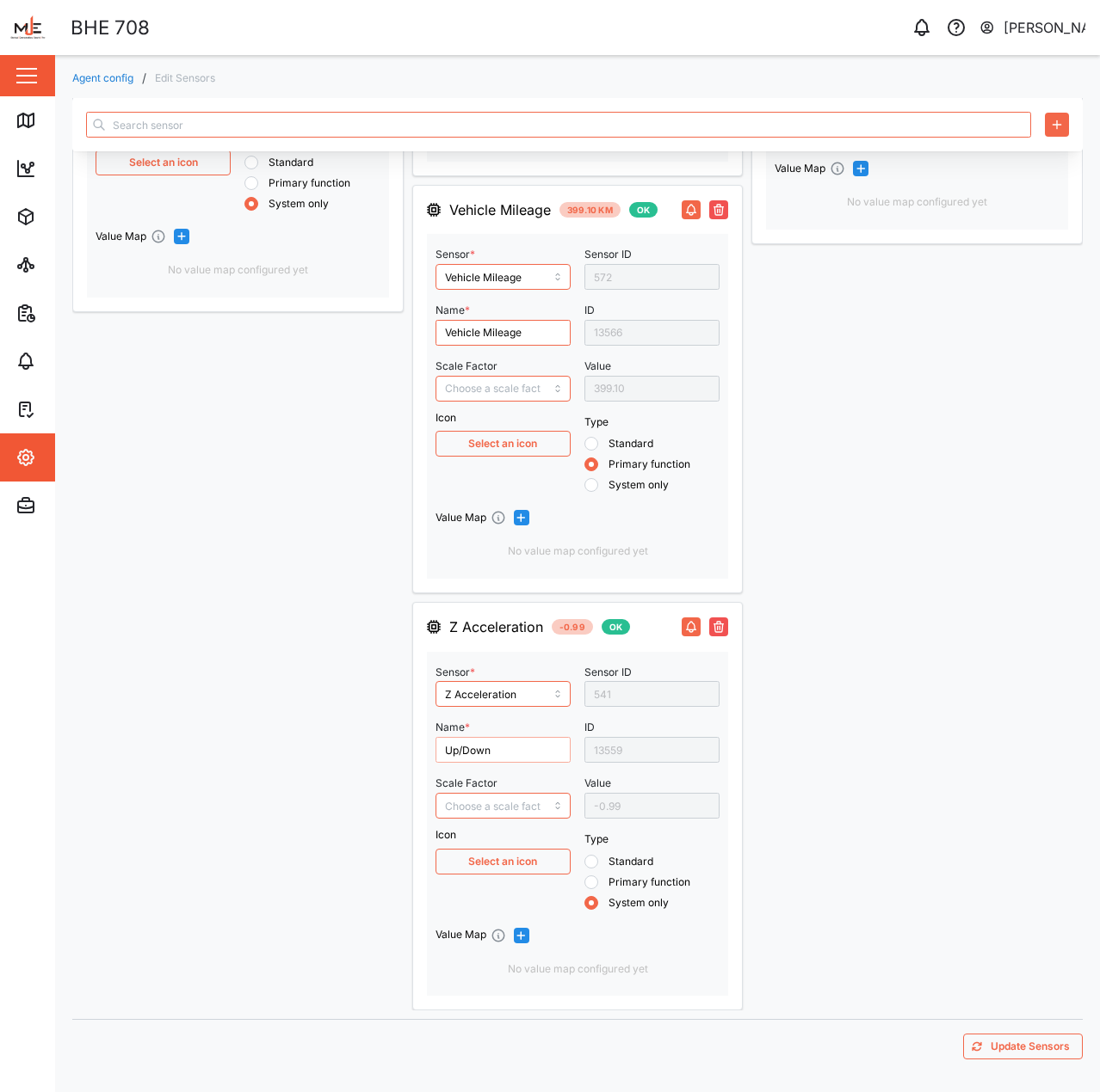
type input "Up/Down"
click at [1010, 1040] on span "Update Sensors" at bounding box center [1030, 1047] width 79 height 24
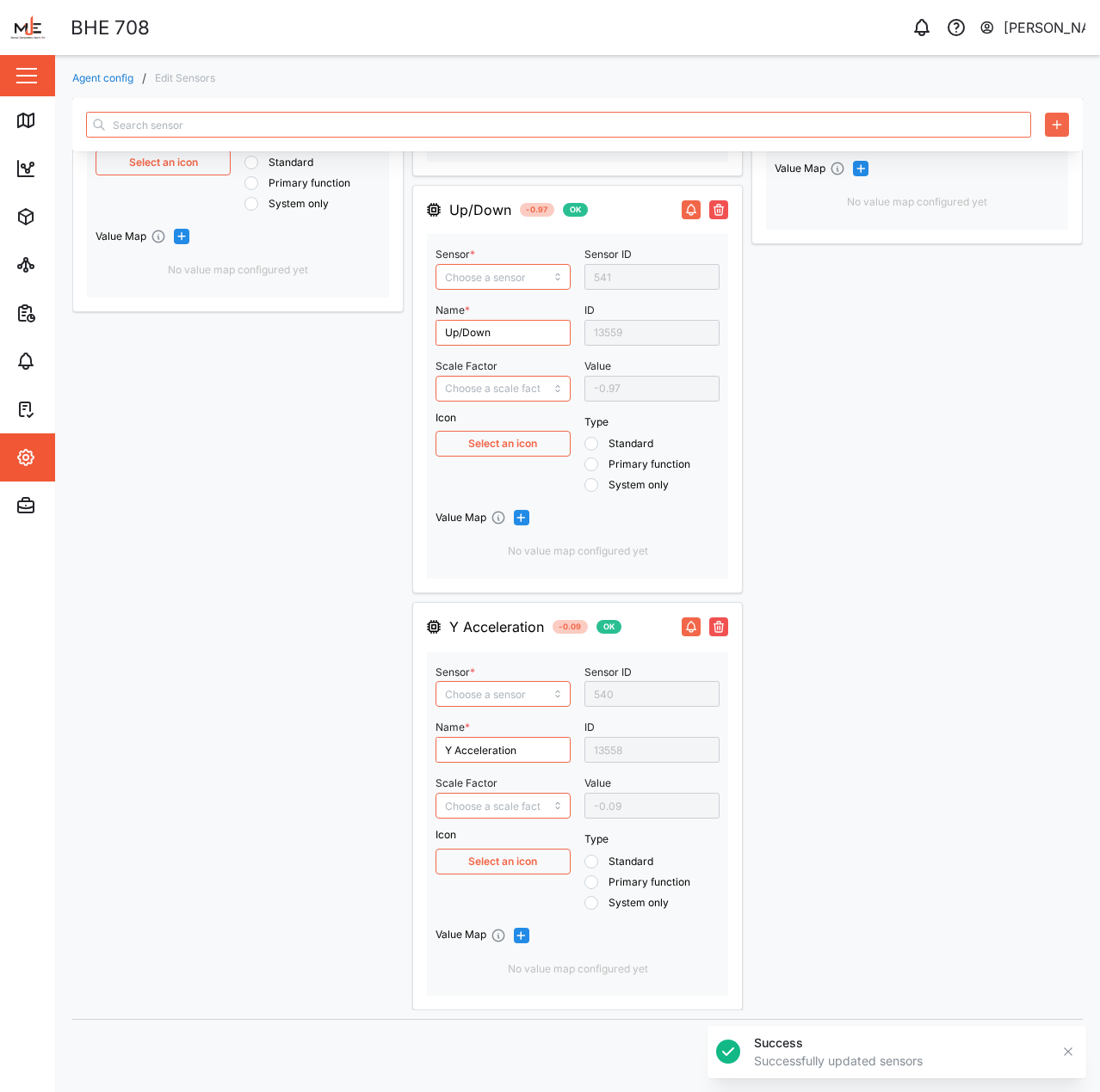
type input "243.00"
type input "0.00"
type input "28.33"
type input "0.00"
radio input "true"
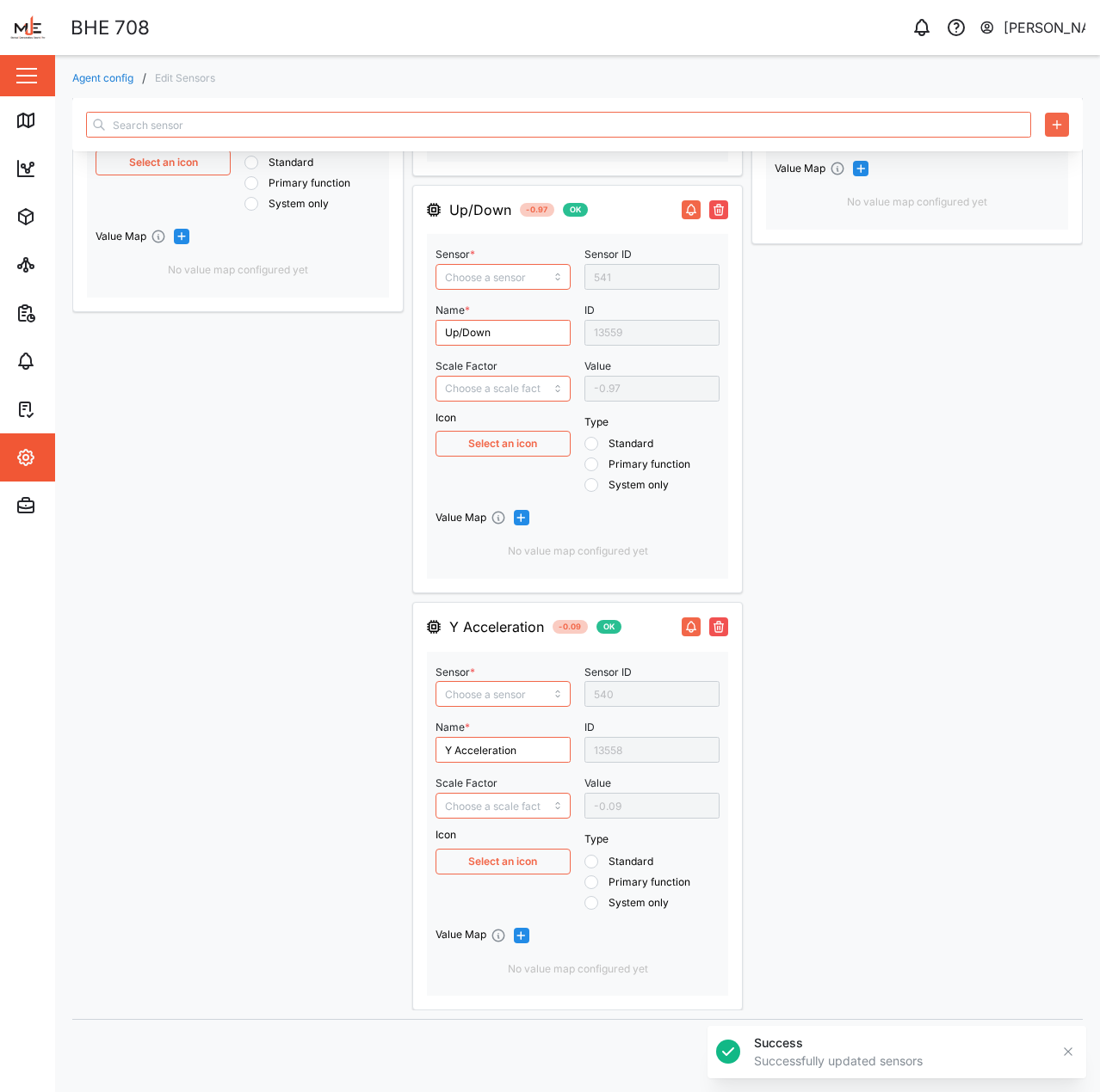
radio input "true"
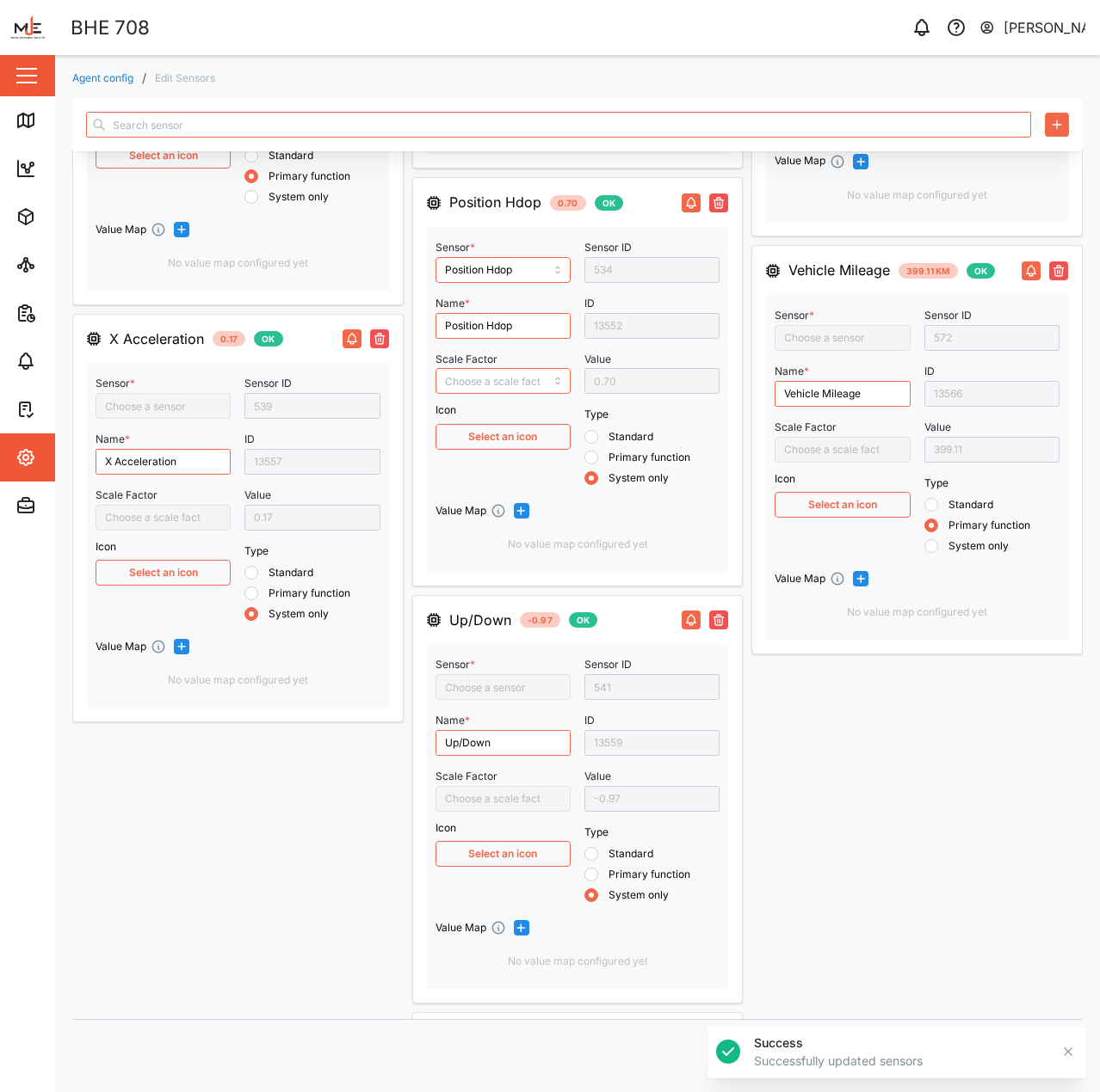
type input "X Acceleration"
type input "Z Acceleration"
type input "Y Acceleration"
type input "Vehicle Mileage"
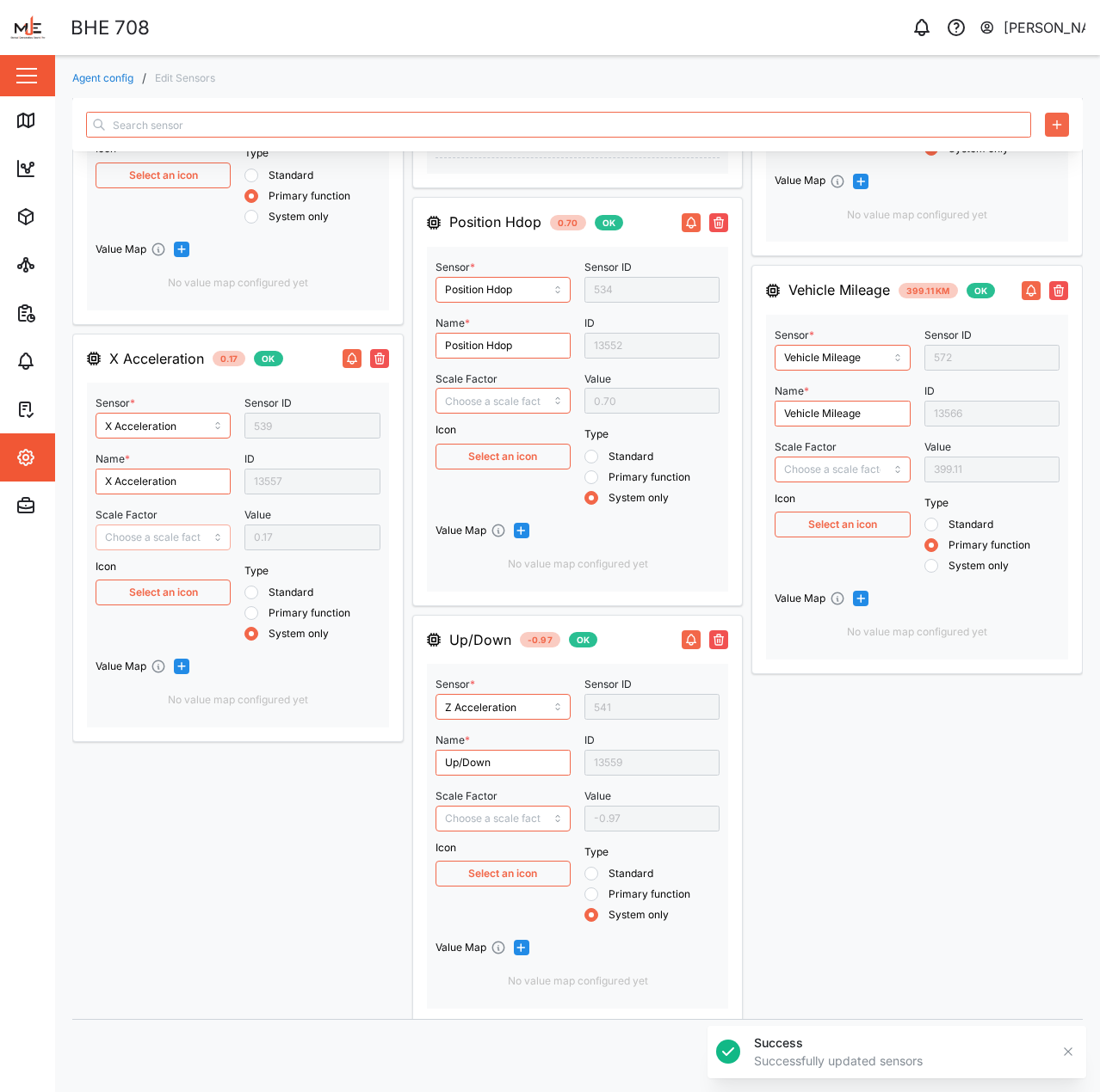
click at [146, 544] on input "Scale Factor" at bounding box center [164, 537] width 135 height 26
click at [143, 487] on input "X Acceleration" at bounding box center [164, 482] width 135 height 26
type input "B"
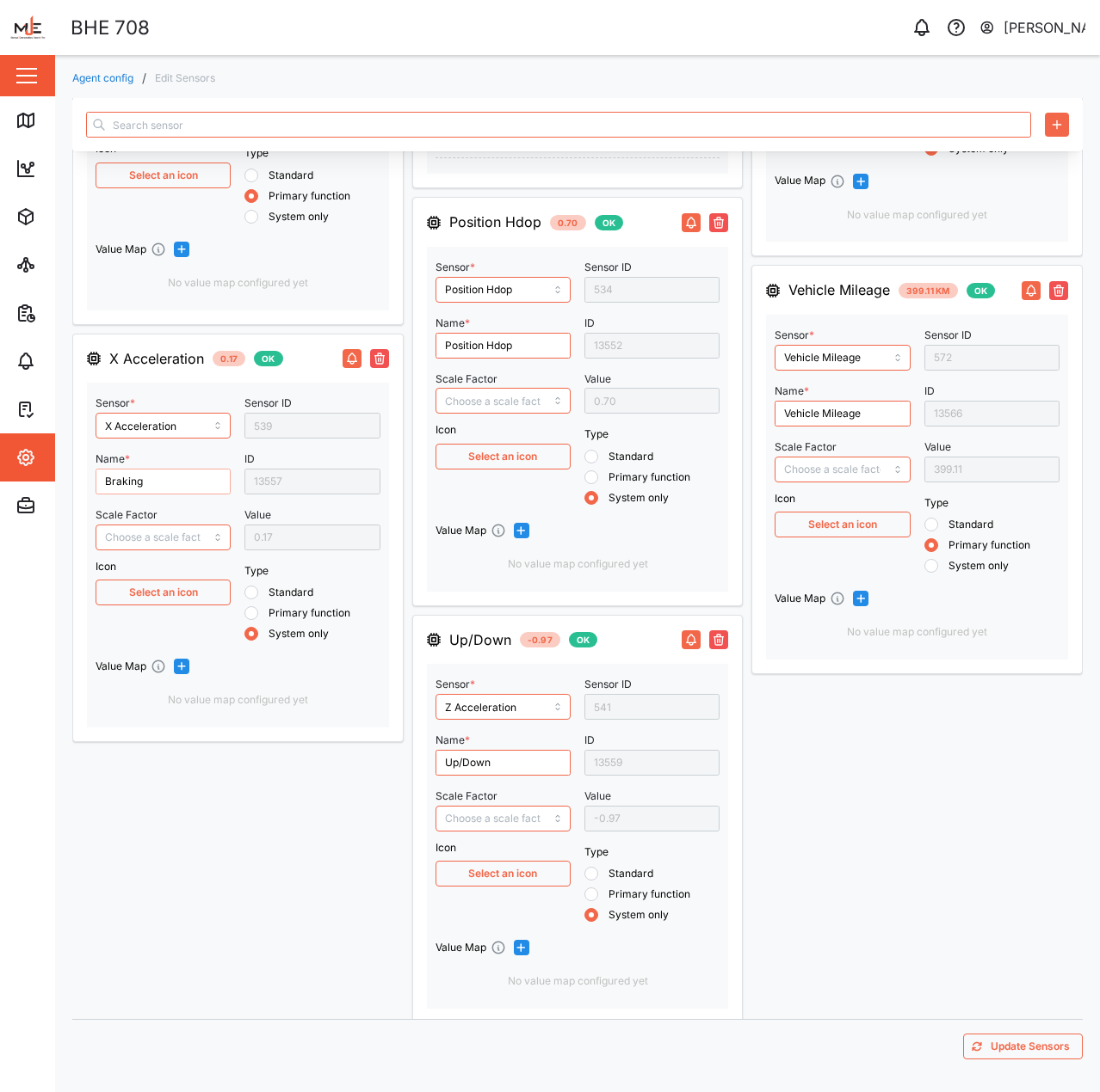
type input "Braking"
click at [991, 1046] on span "Update Sensors" at bounding box center [1030, 1047] width 79 height 24
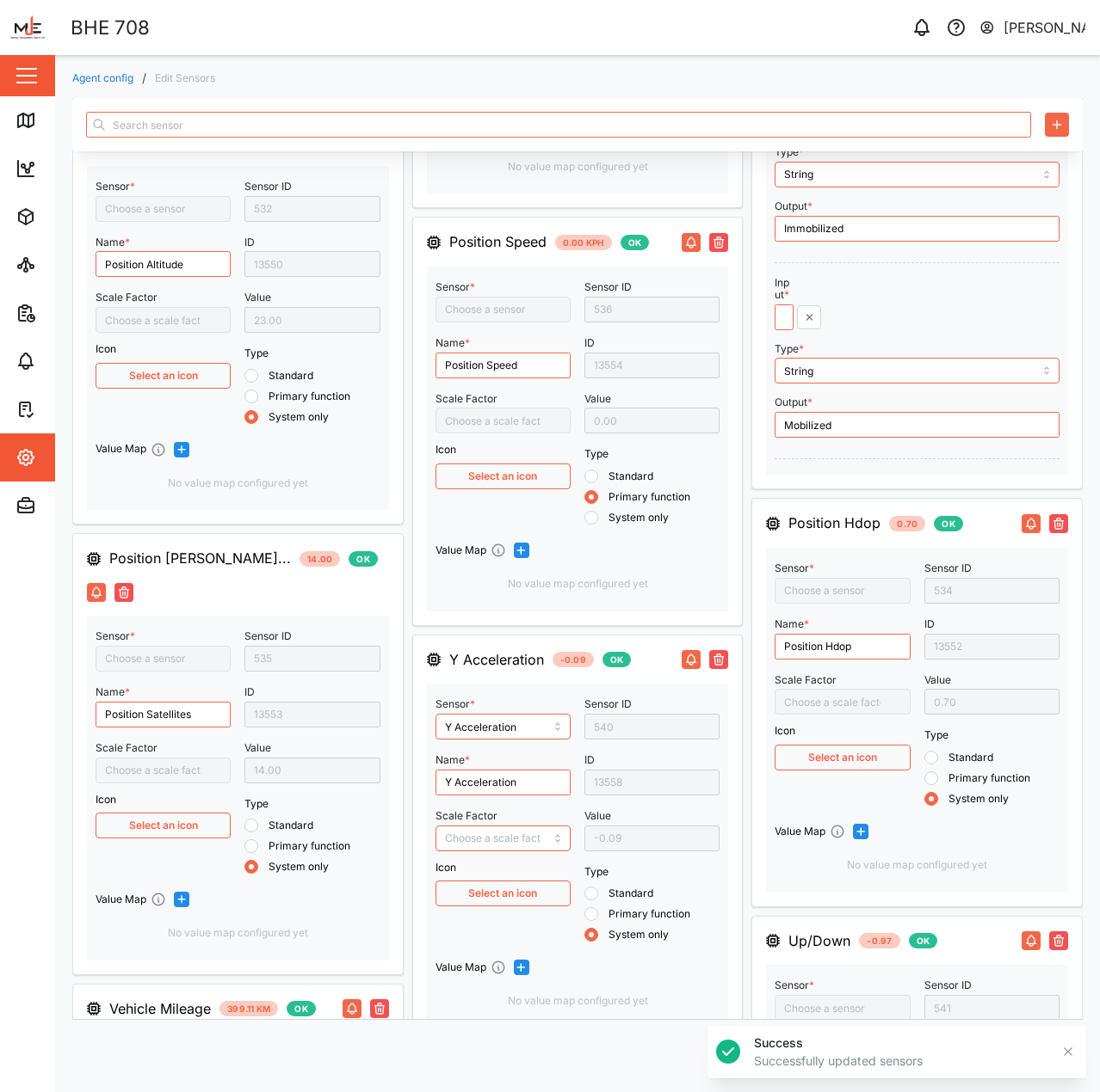
type input "Engine Ignition Status"
type input "Position Altitude"
type input "Vehicle Mileage"
type input "Position Direction"
type input "Position Speed"
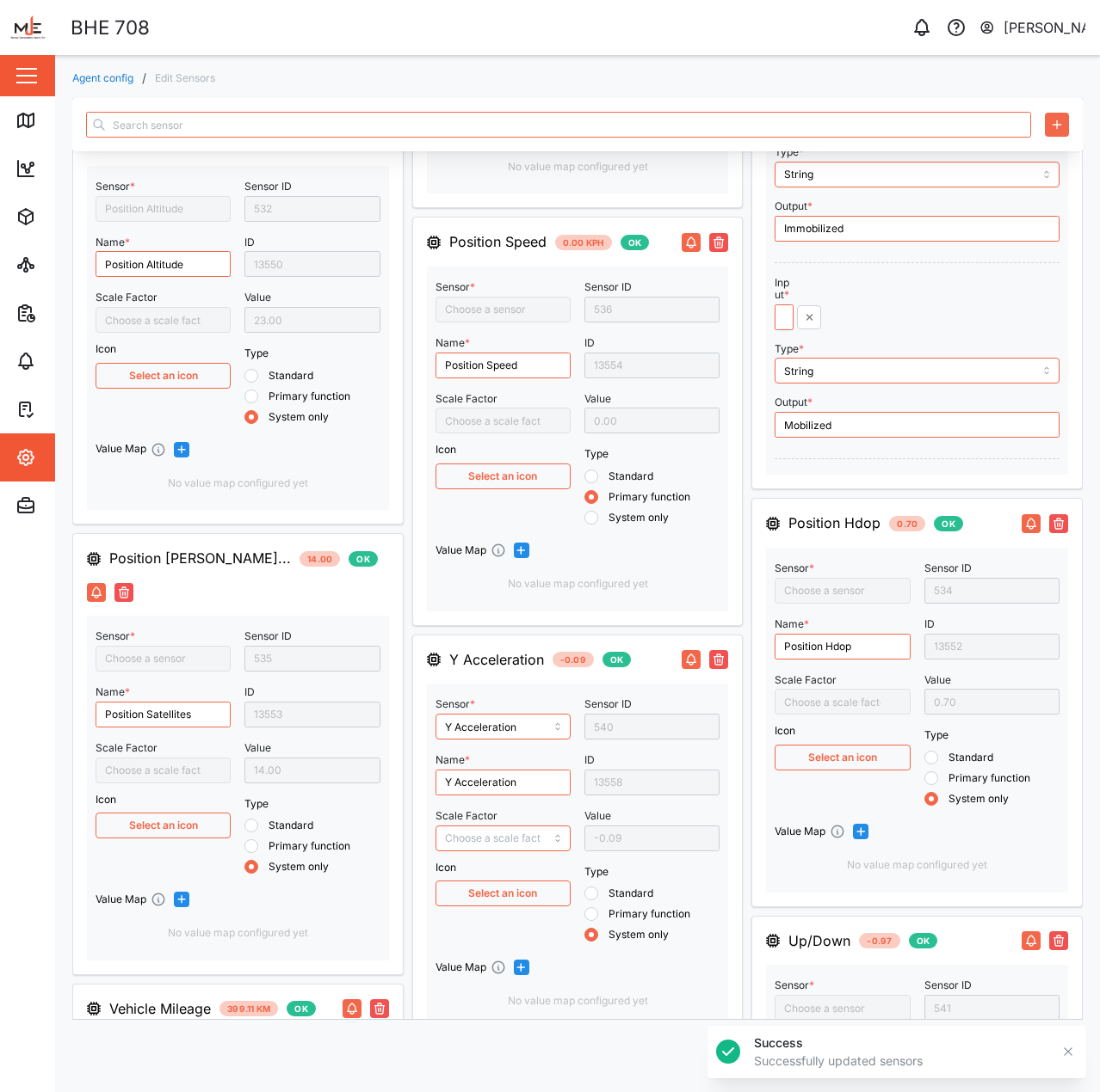
type input "Z Acceleration"
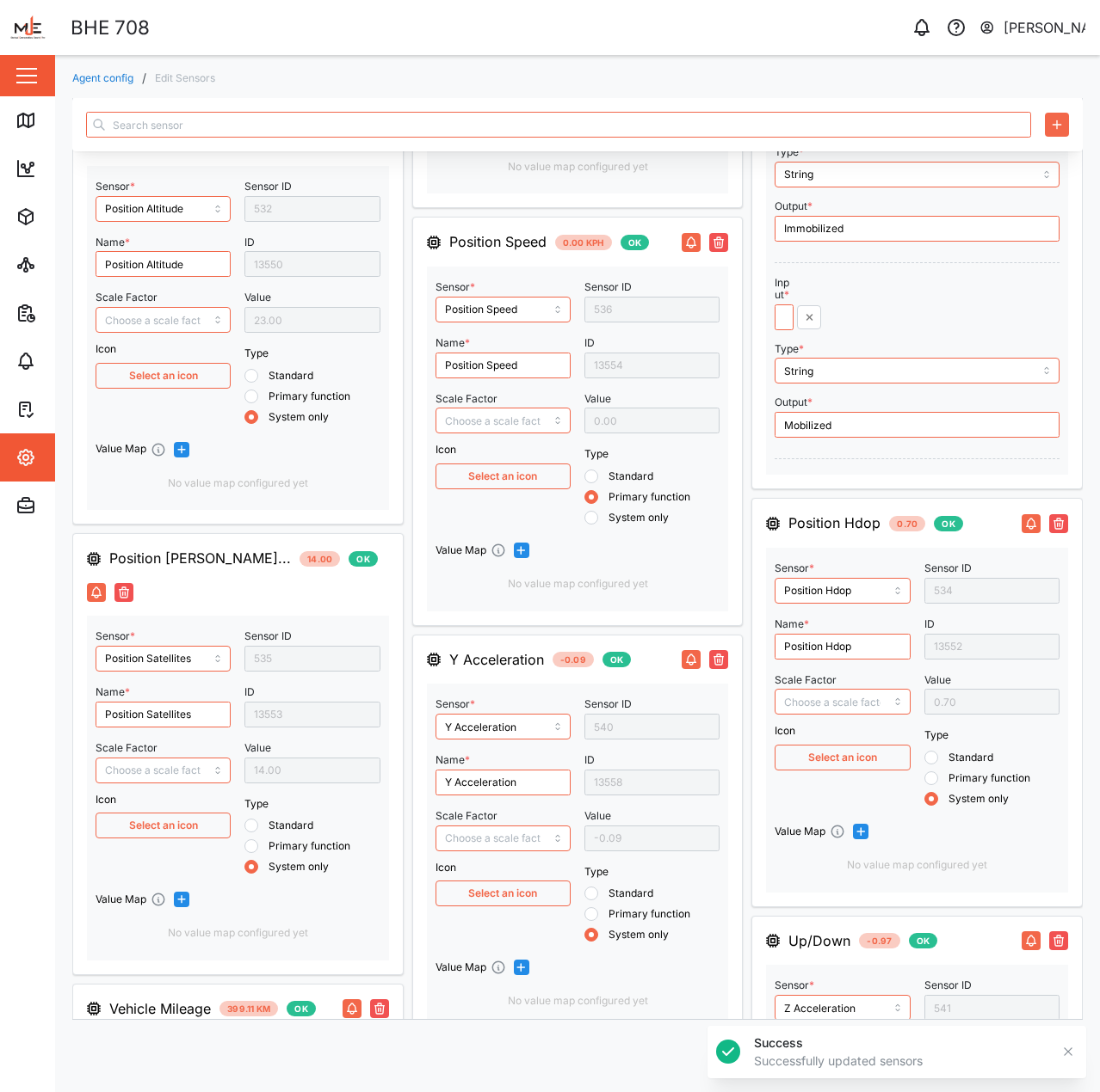
type input "Position Satellites"
type input "X Acceleration"
type input "Ext Power Source Voltage"
type input "Duress Button"
type input "Digital Output 2"
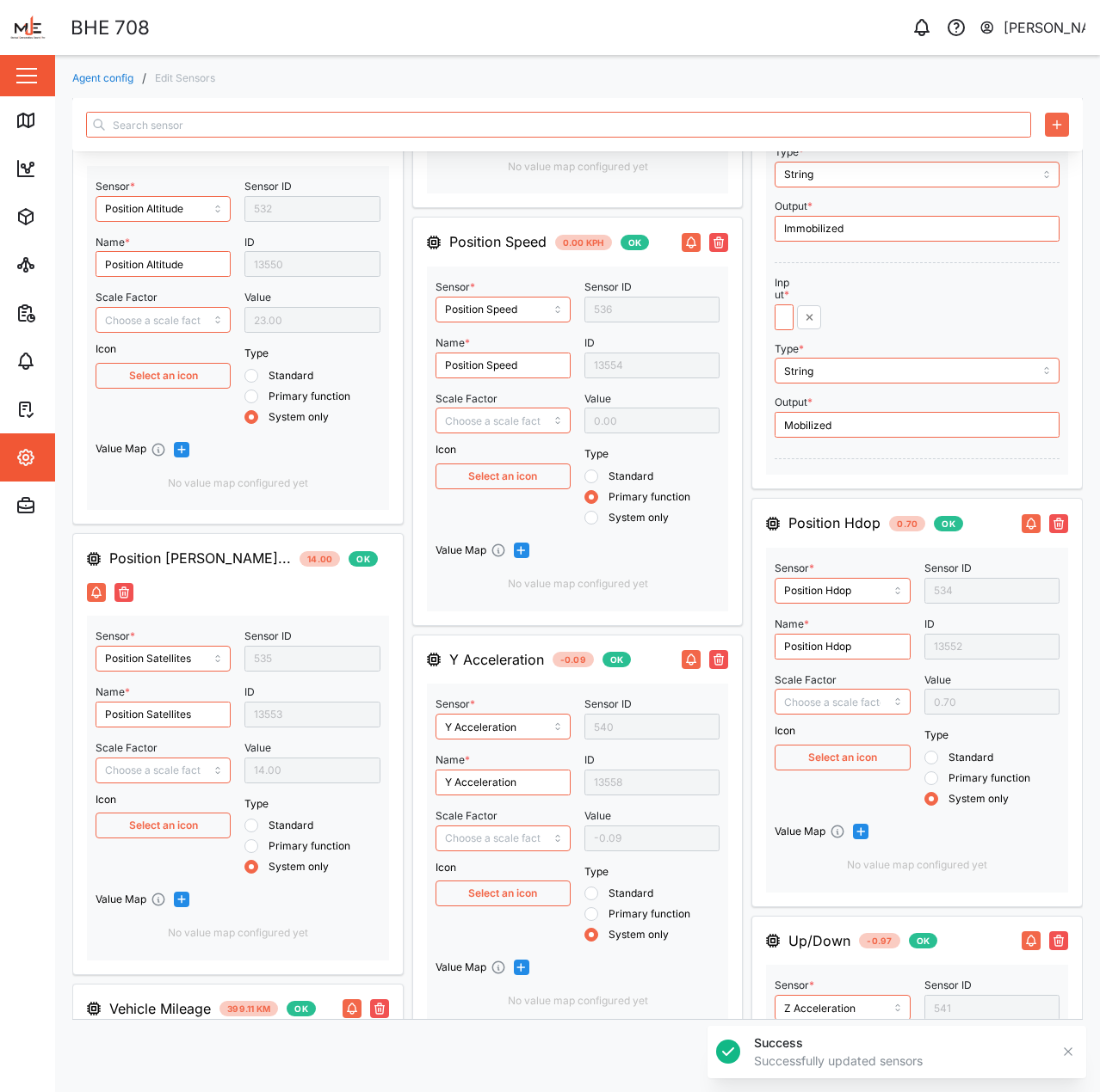
type input "Position Hdop"
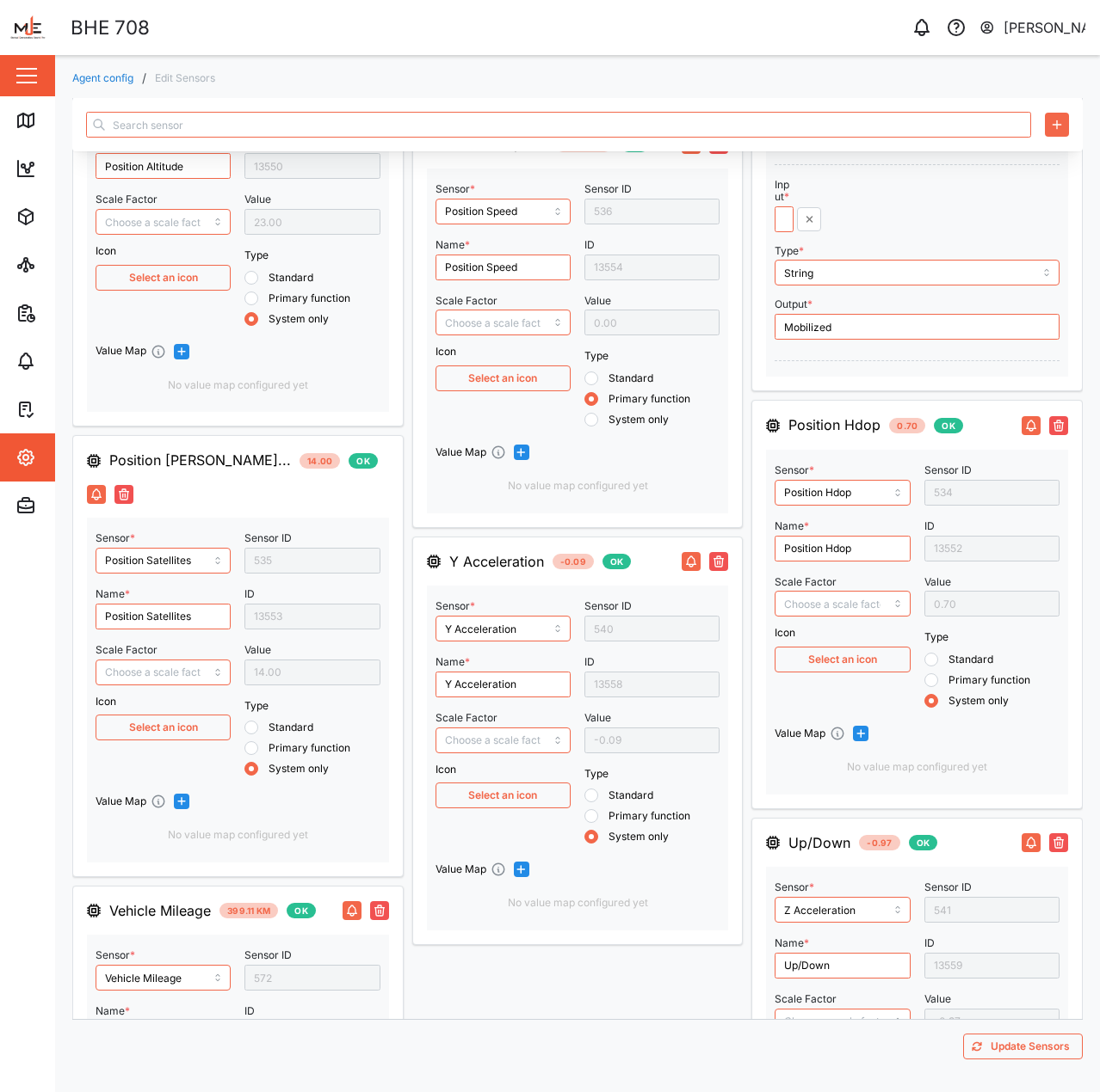
scroll to position [1462, 0]
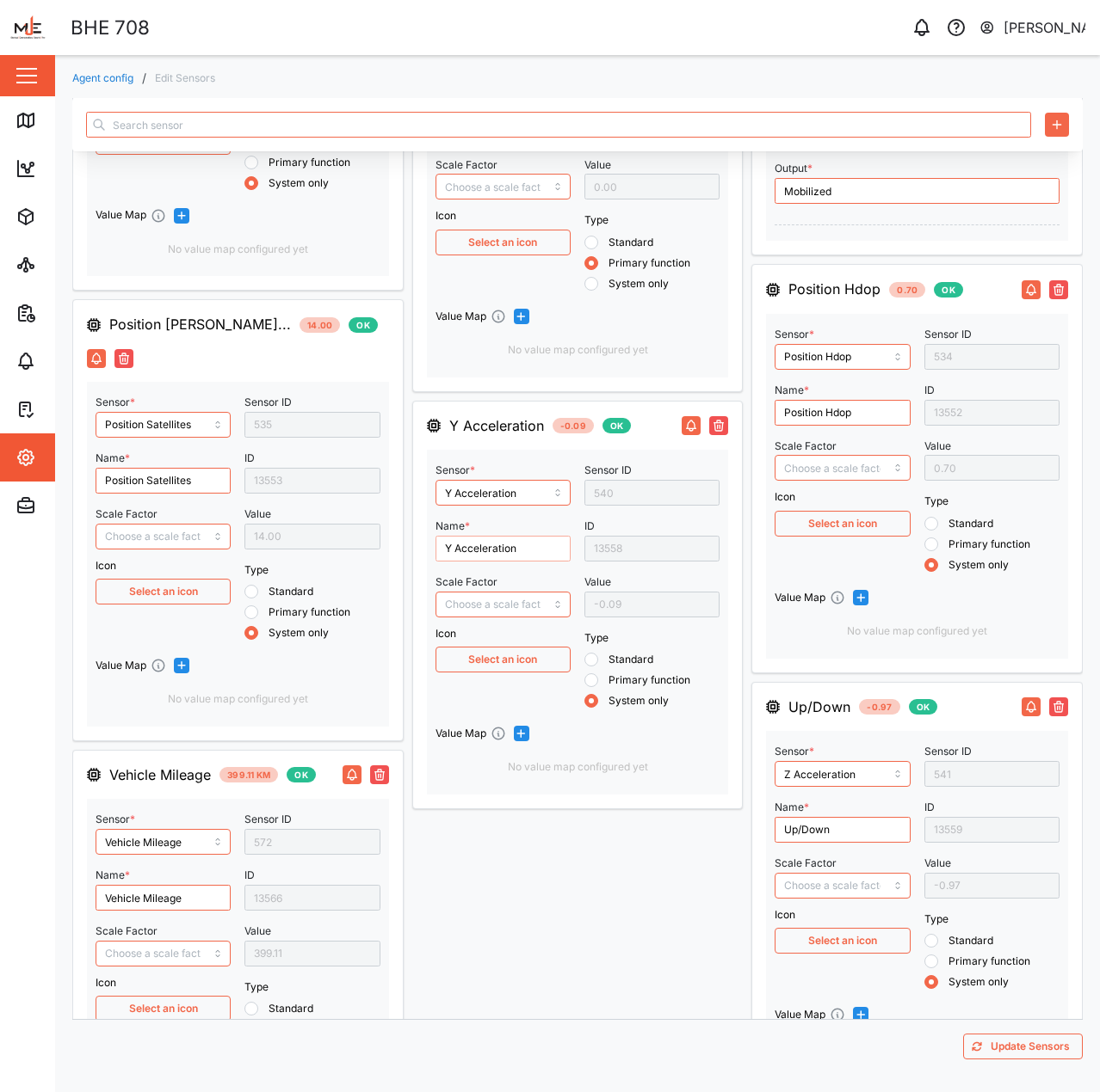
click at [491, 557] on input "Y Acceleration" at bounding box center [503, 548] width 135 height 26
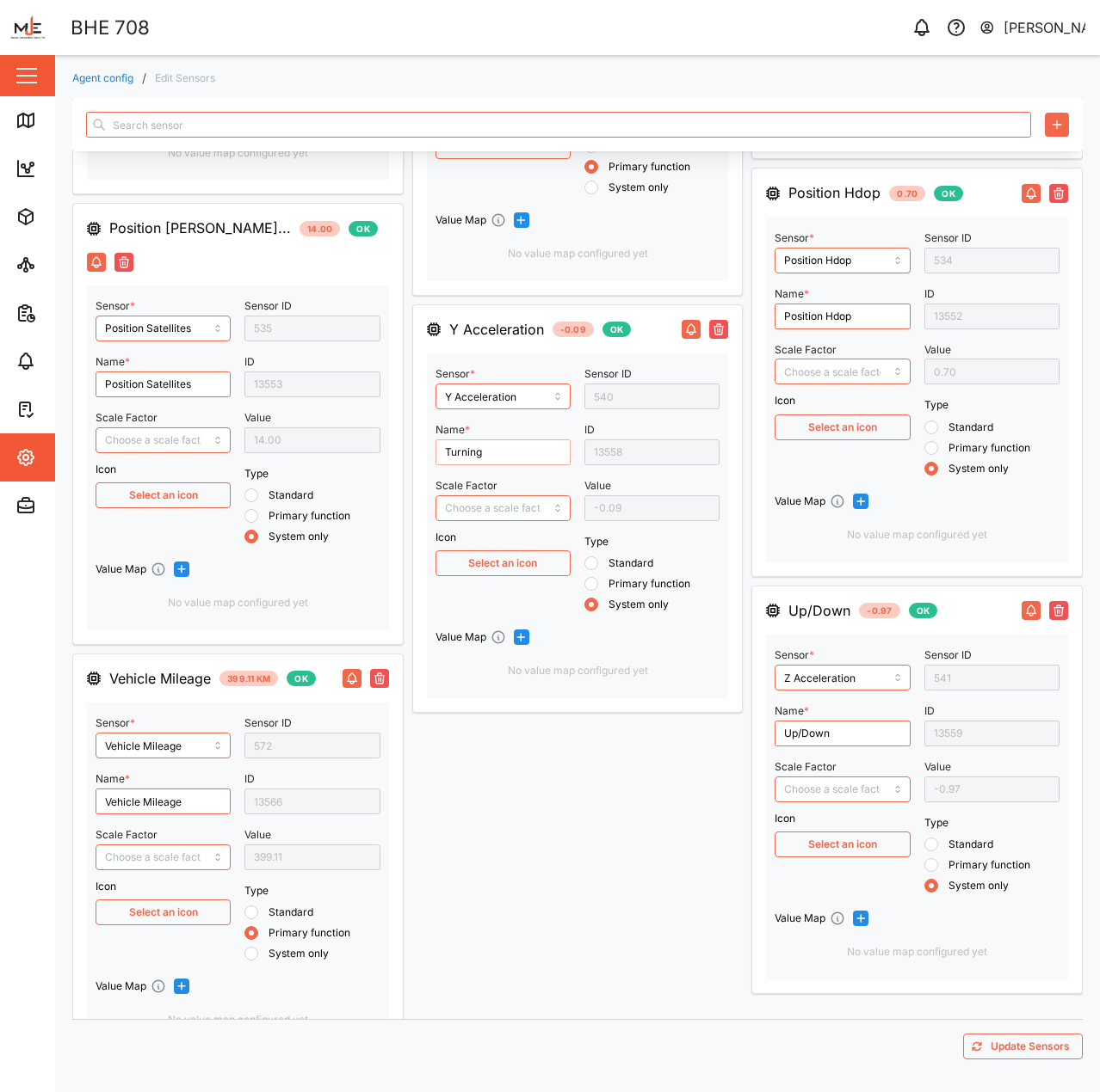
scroll to position [1578, 0]
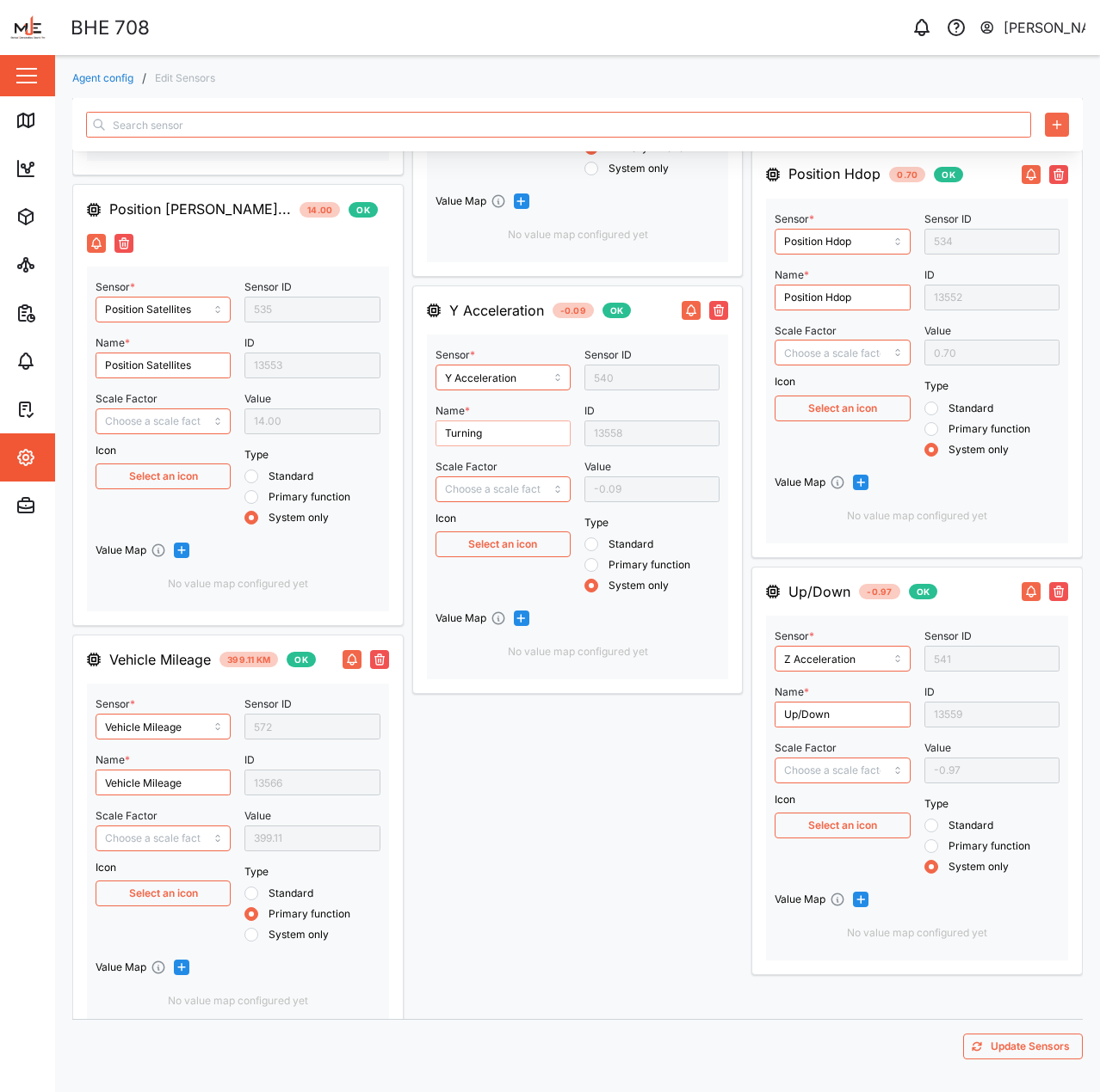
type input "Turning"
click at [991, 1038] on span "Update Sensors" at bounding box center [1030, 1047] width 79 height 24
type input "12.00"
type input "0.18"
type input "26.47"
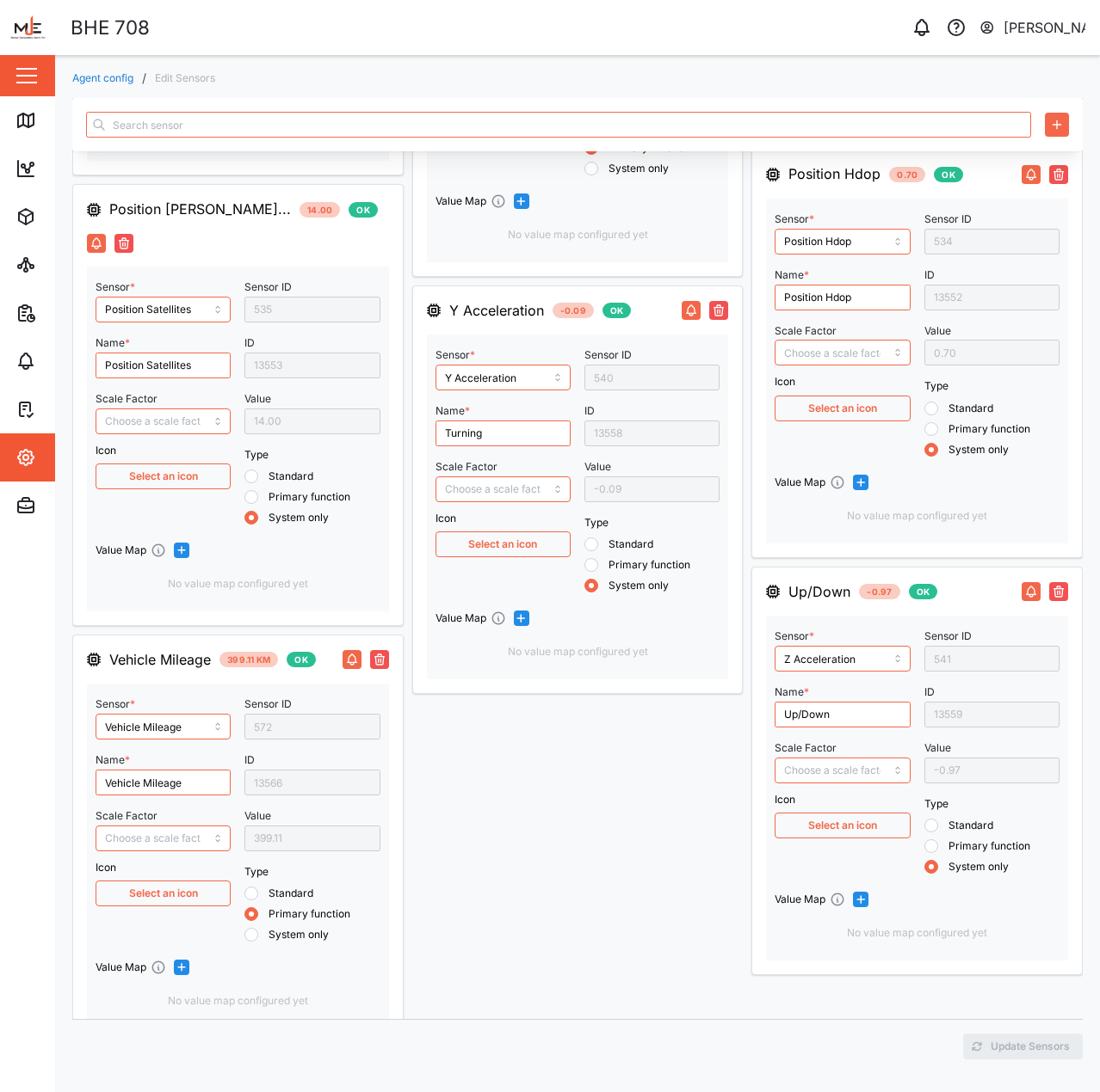
type input "0.80"
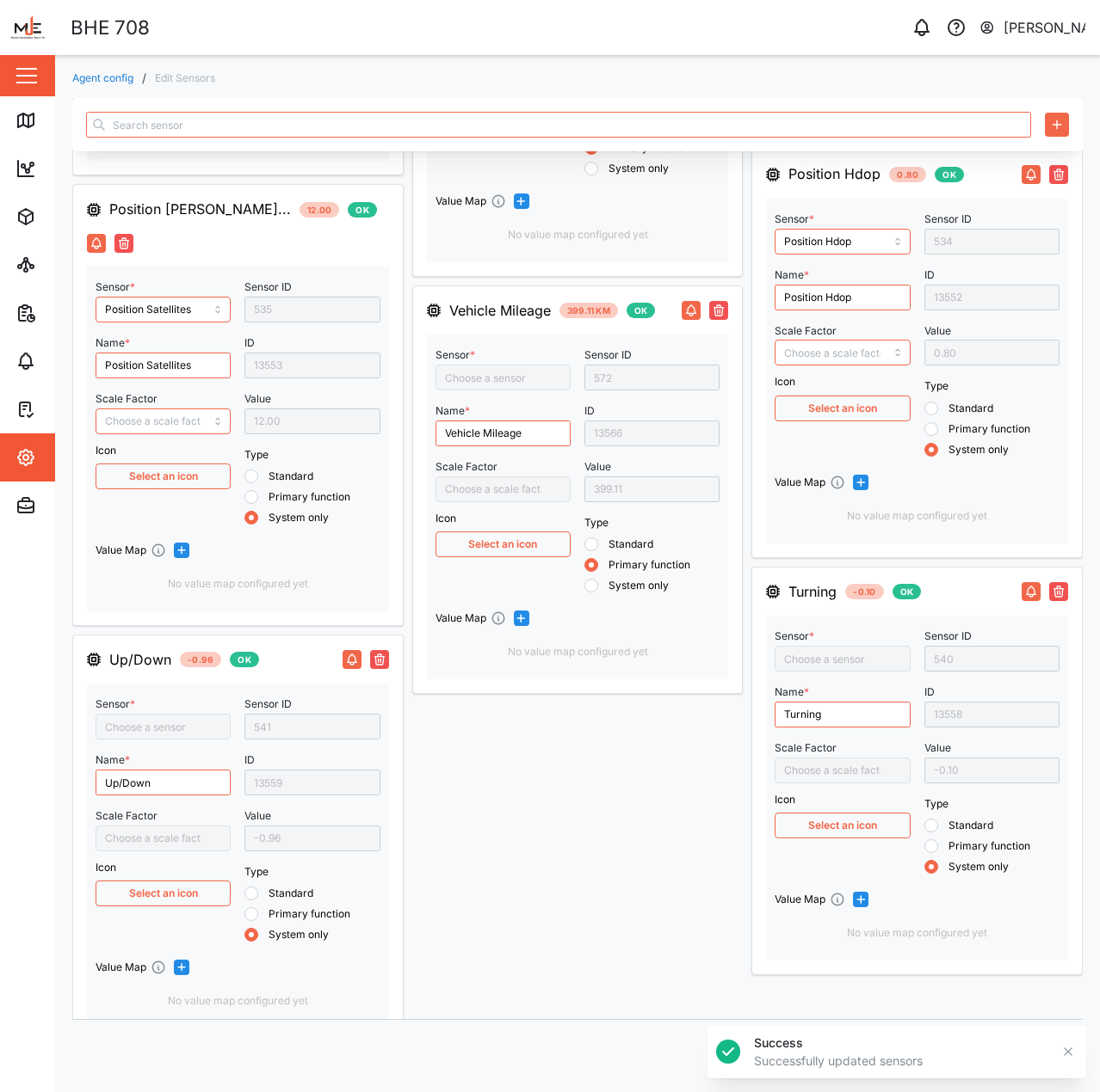
type input "Z Acceleration"
type input "Vehicle Mileage"
type input "Y Acceleration"
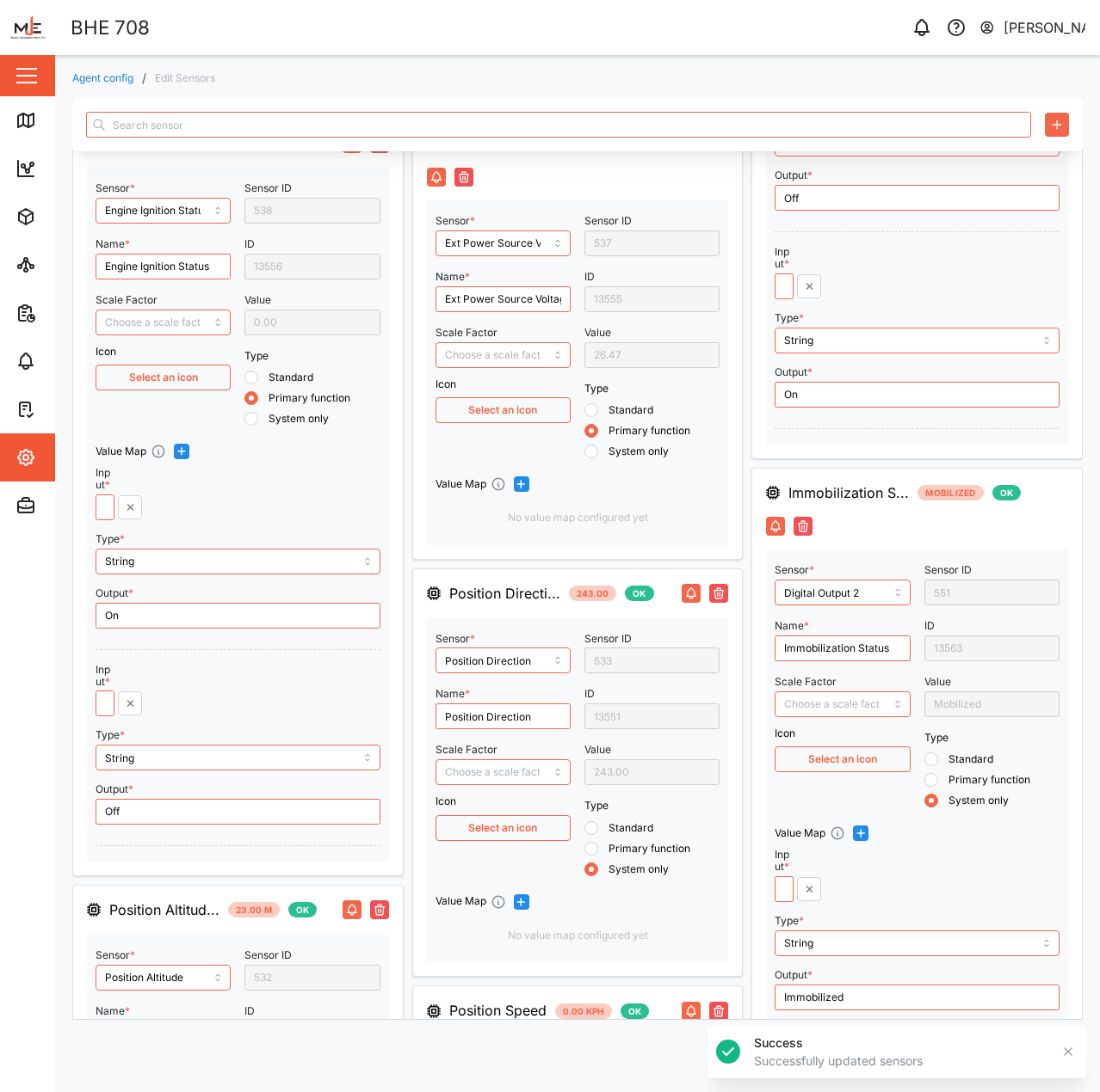
scroll to position [0, 0]
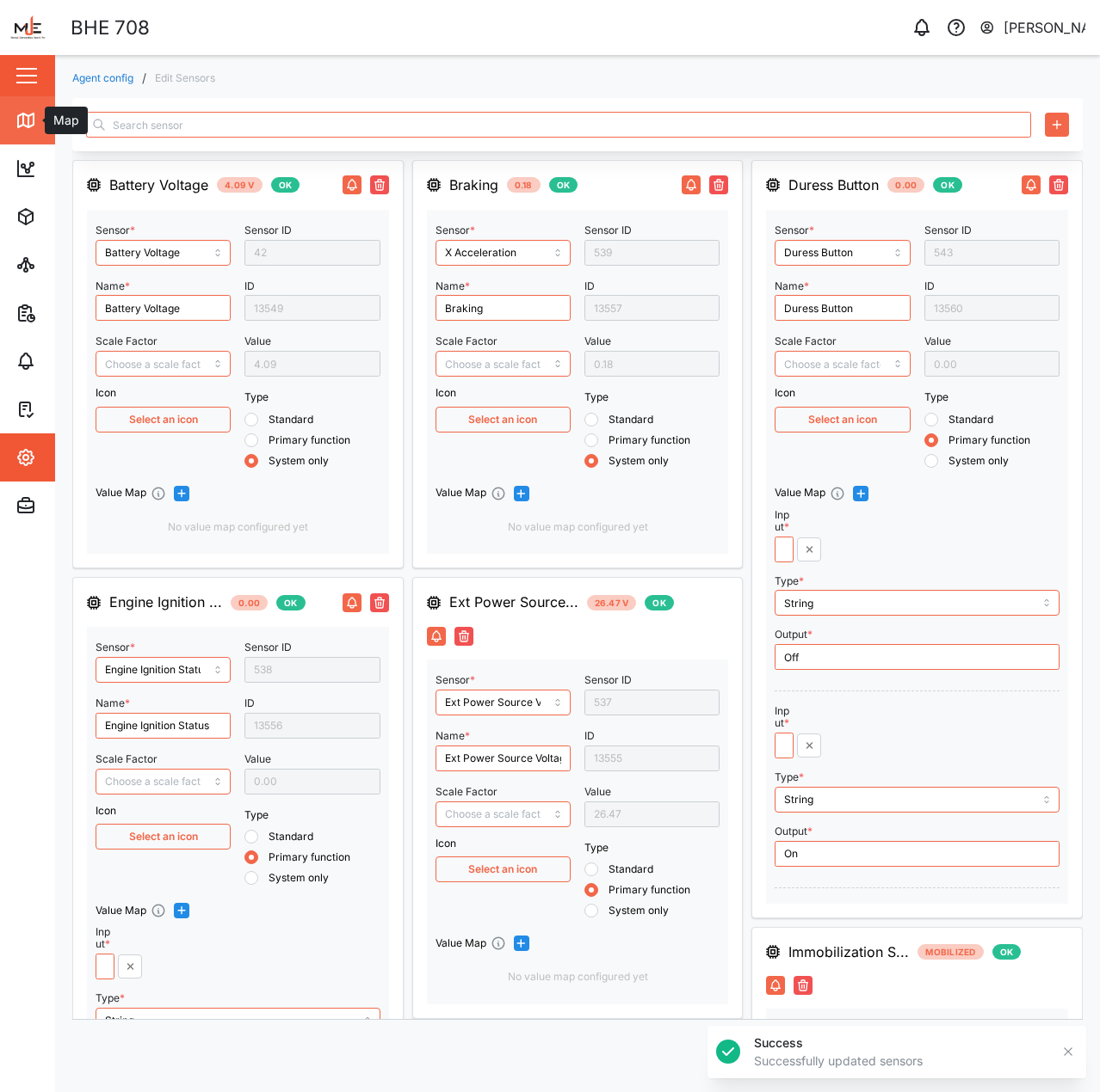
click at [39, 133] on link "Map" at bounding box center [111, 121] width 223 height 48
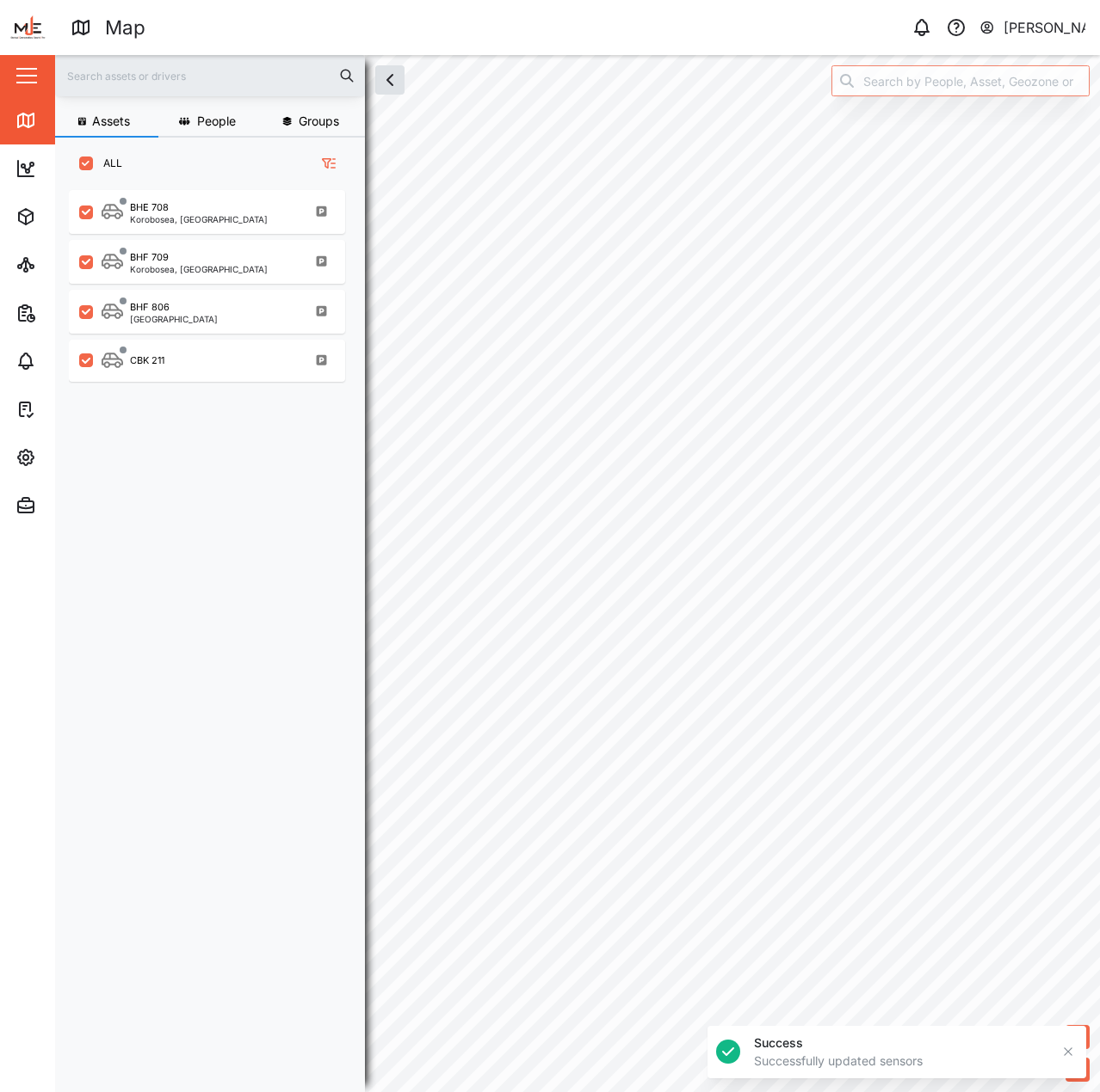
checkbox input "true"
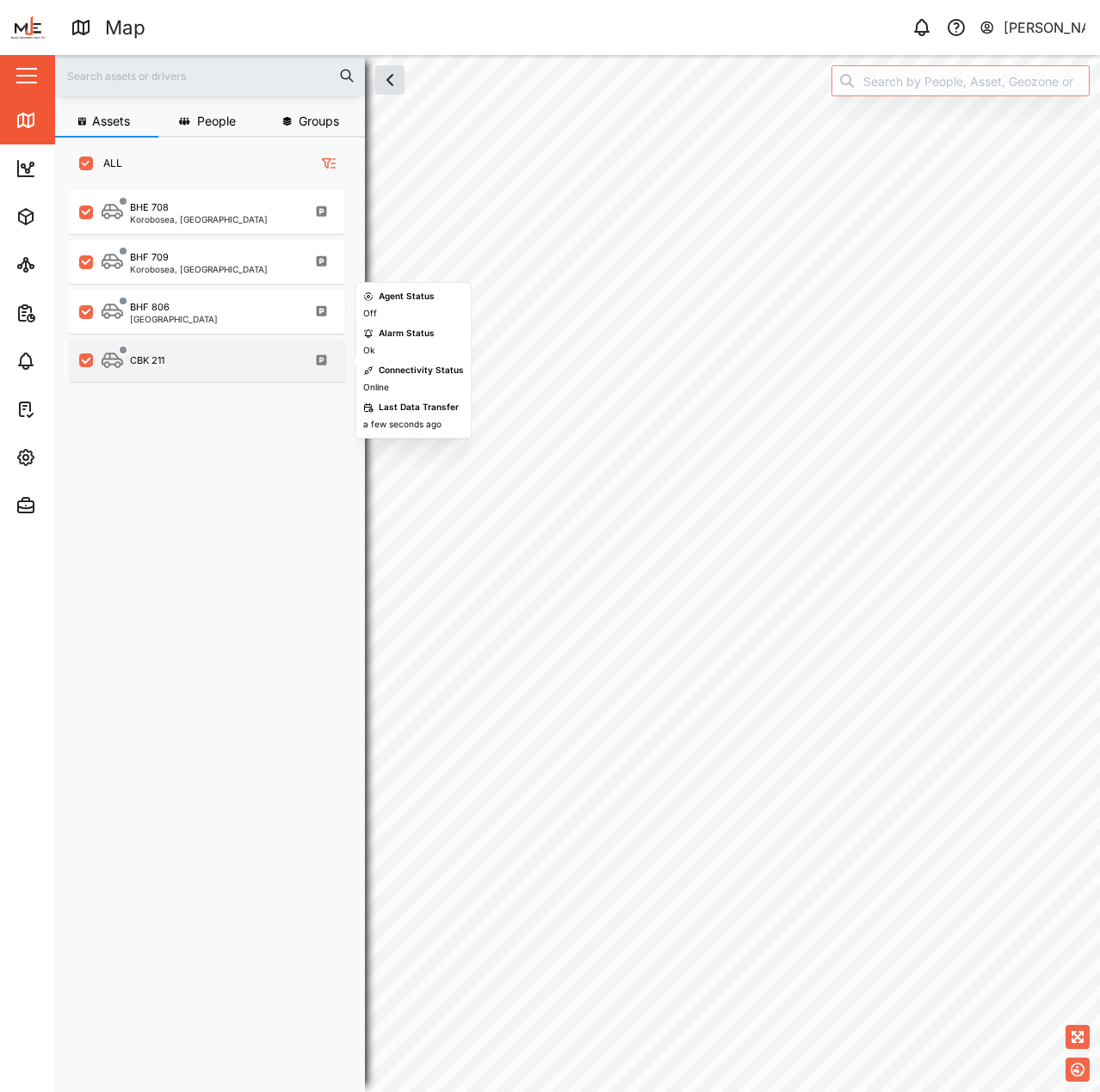
click at [212, 355] on div "CBK 211" at bounding box center [218, 361] width 233 height 21
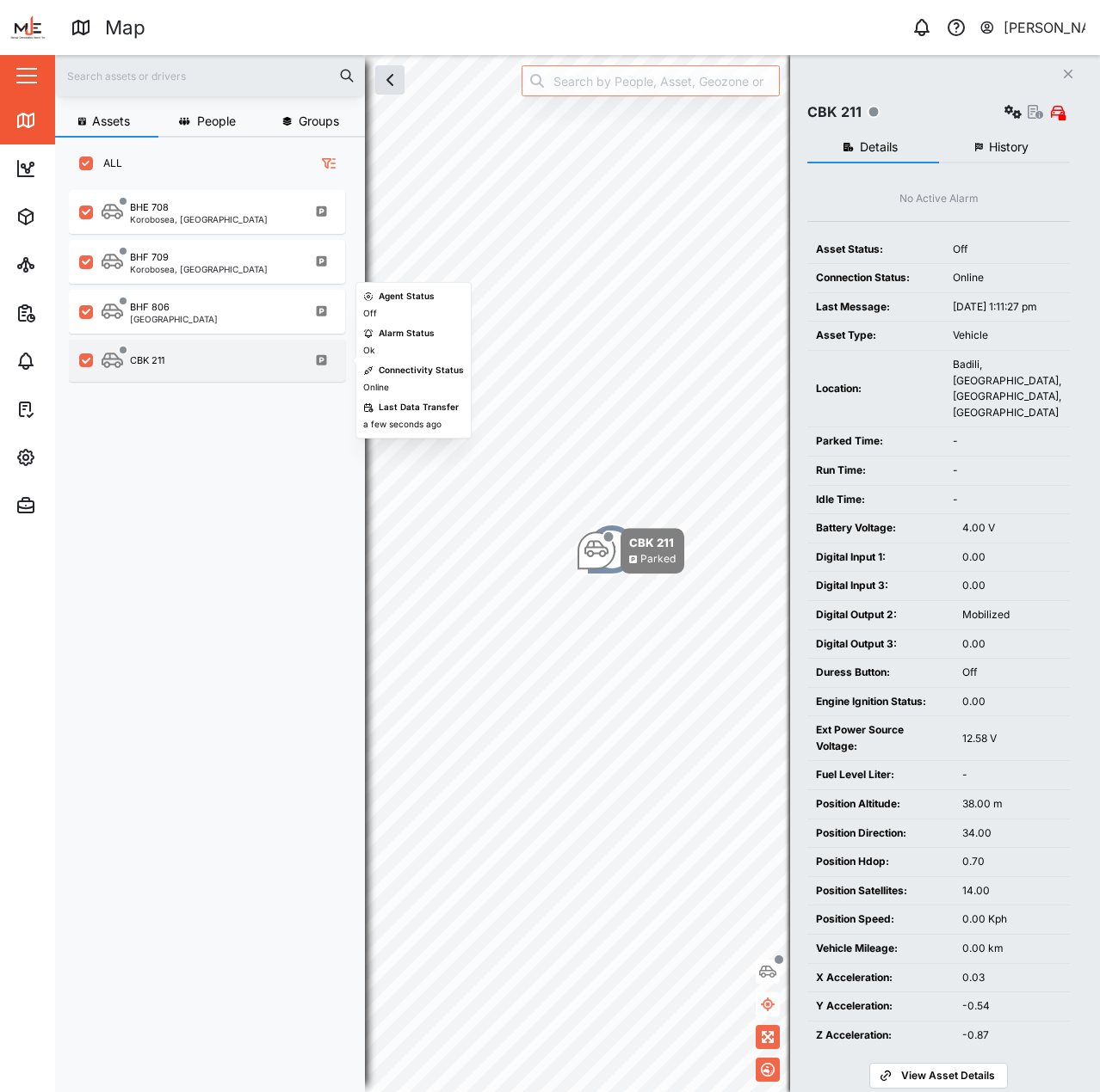
click at [250, 351] on div "CBK 211" at bounding box center [218, 361] width 233 height 21
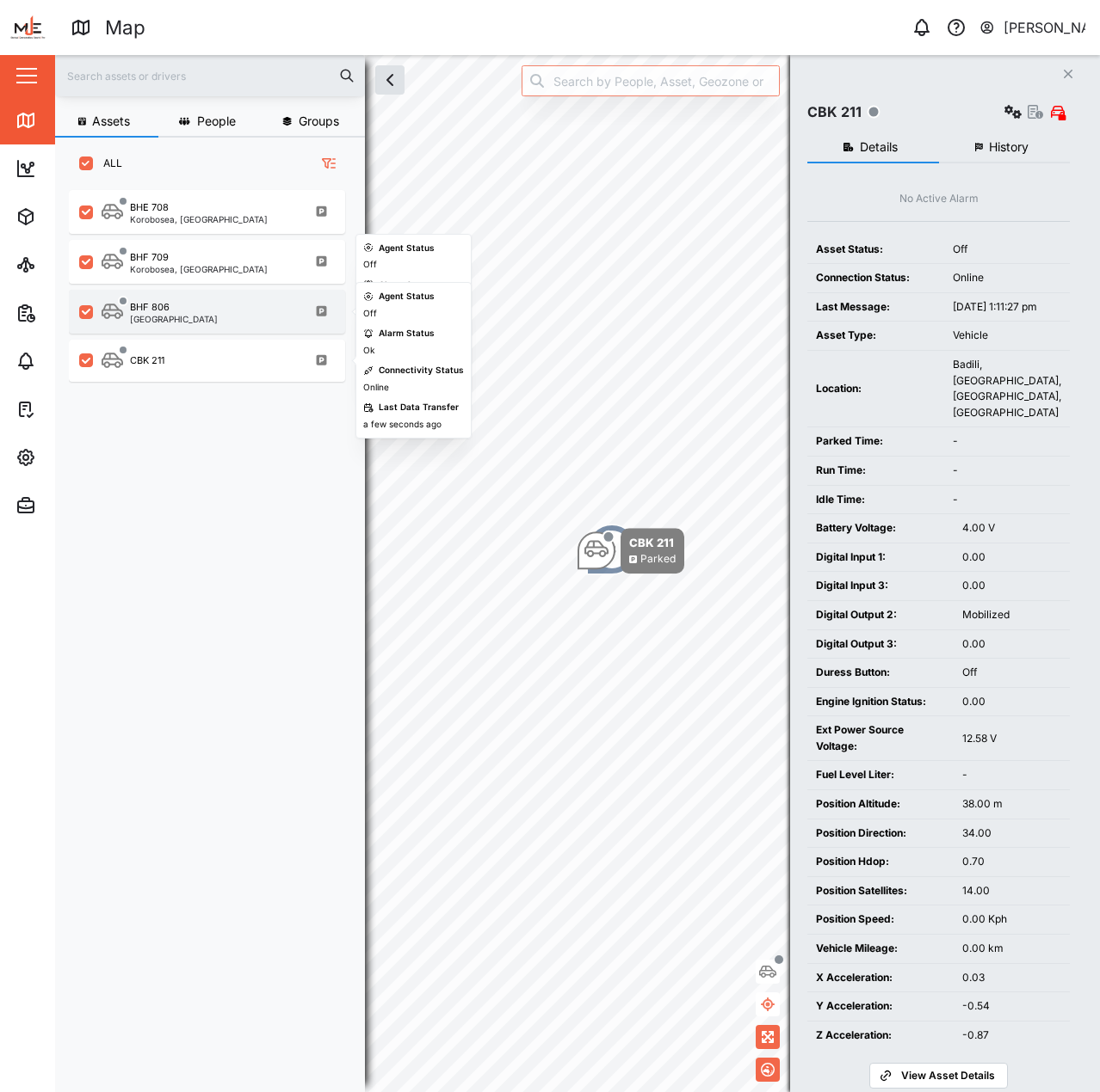
click at [241, 319] on div "BHF 806 Port Moresby" at bounding box center [218, 311] width 233 height 23
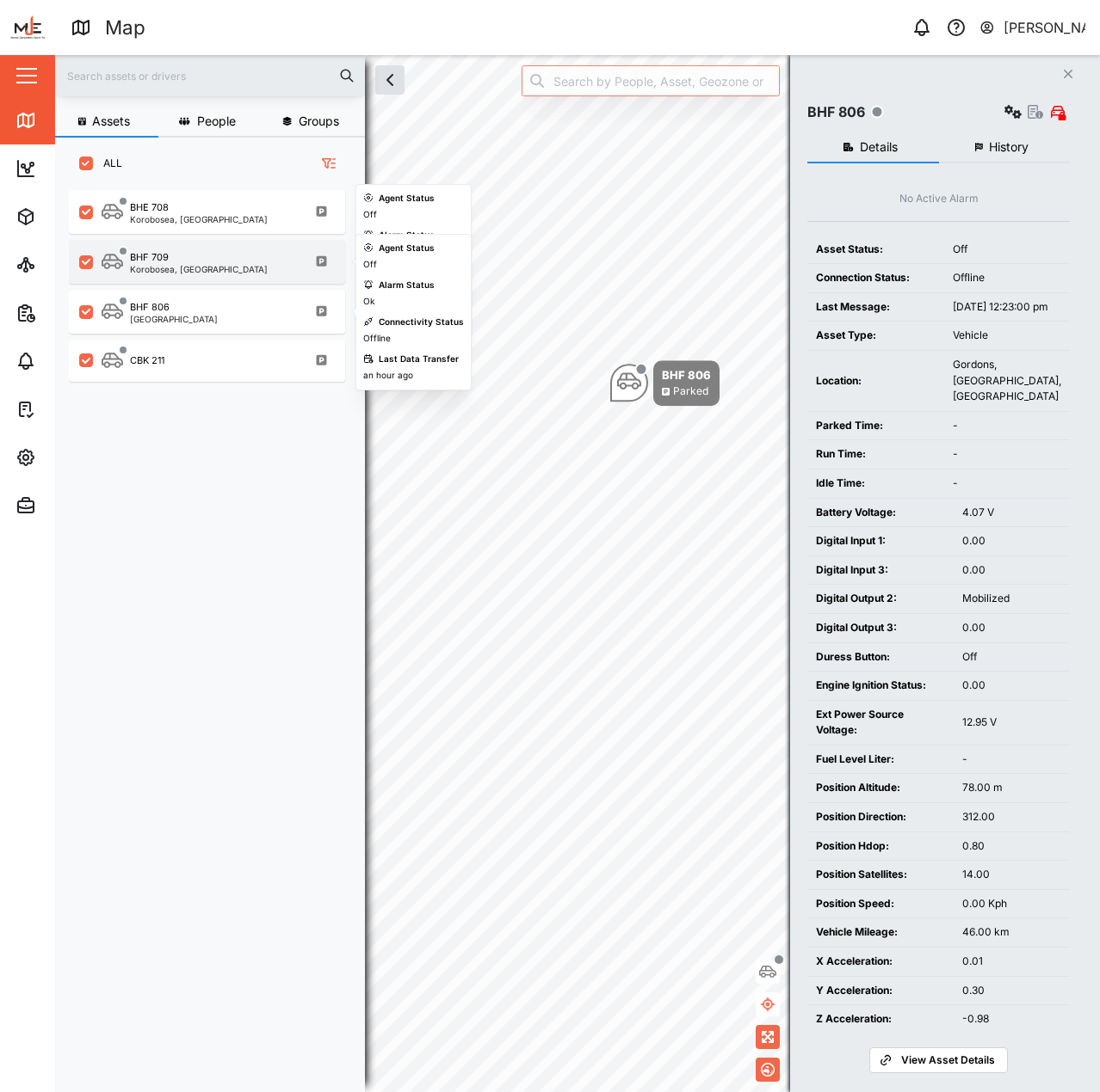
click at [245, 276] on div "BHF 709 Korobosea, Port Moresby" at bounding box center [206, 261] width 276 height 44
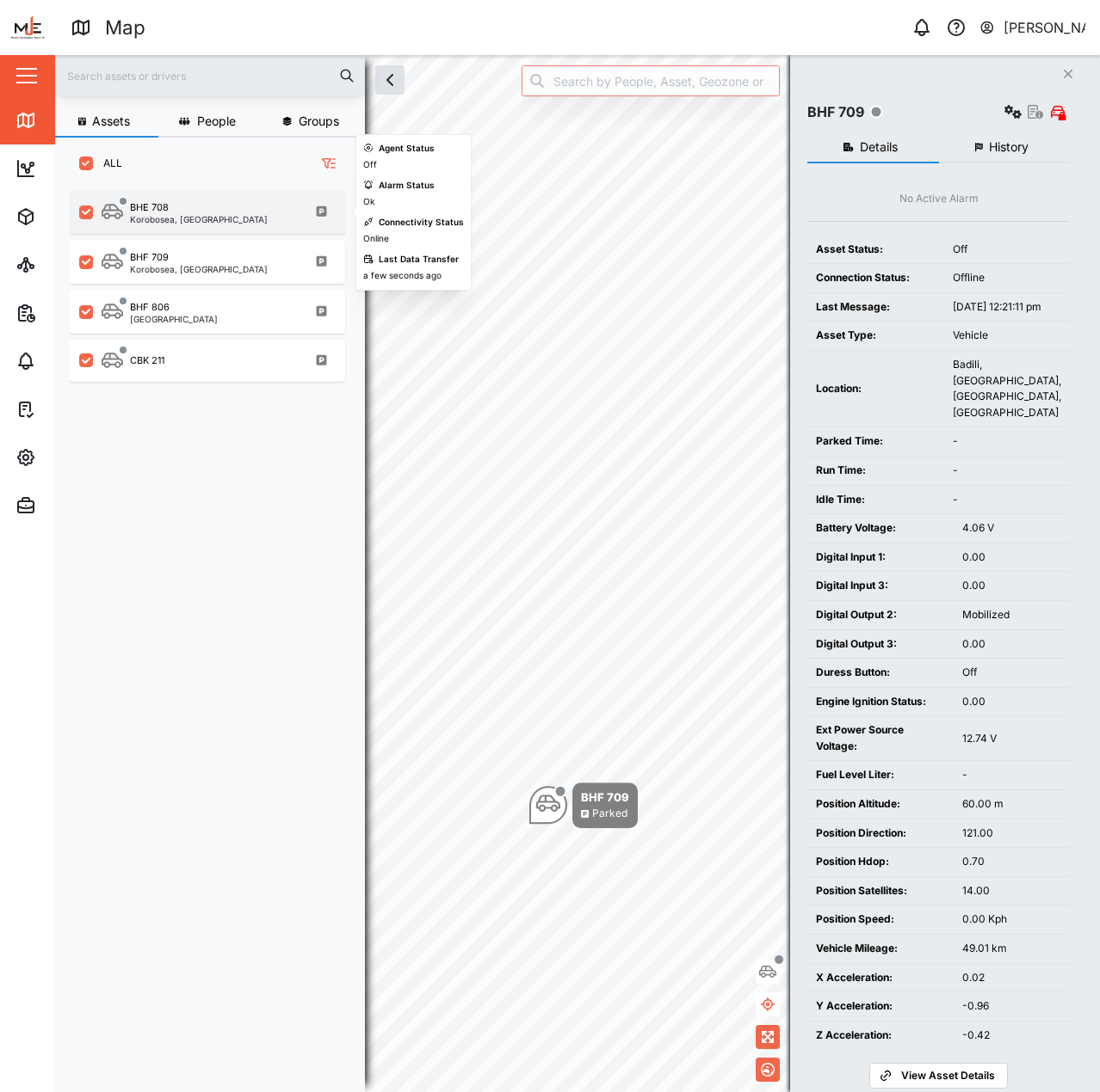
click at [223, 222] on div "Korobosea, [GEOGRAPHIC_DATA]" at bounding box center [198, 219] width 137 height 9
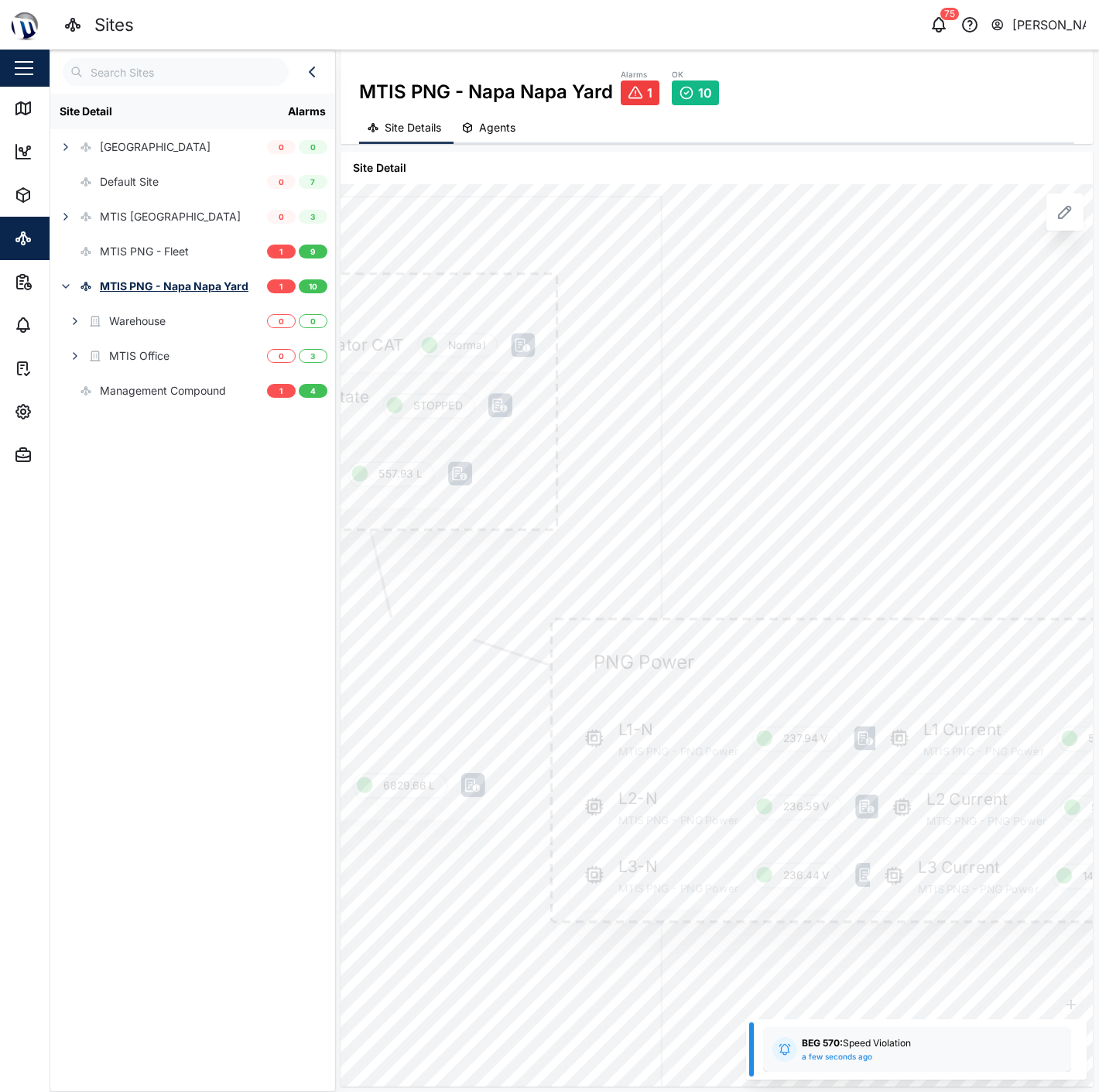
drag, startPoint x: 879, startPoint y: 310, endPoint x: 960, endPoint y: 246, distance: 103.2
click at [995, 220] on div "PNG Power L1-N MTIS PNG - PNG Power 237.94 V L1 Current MTIS PNG - PNG Power 5.…" at bounding box center [716, 636] width 752 height 903
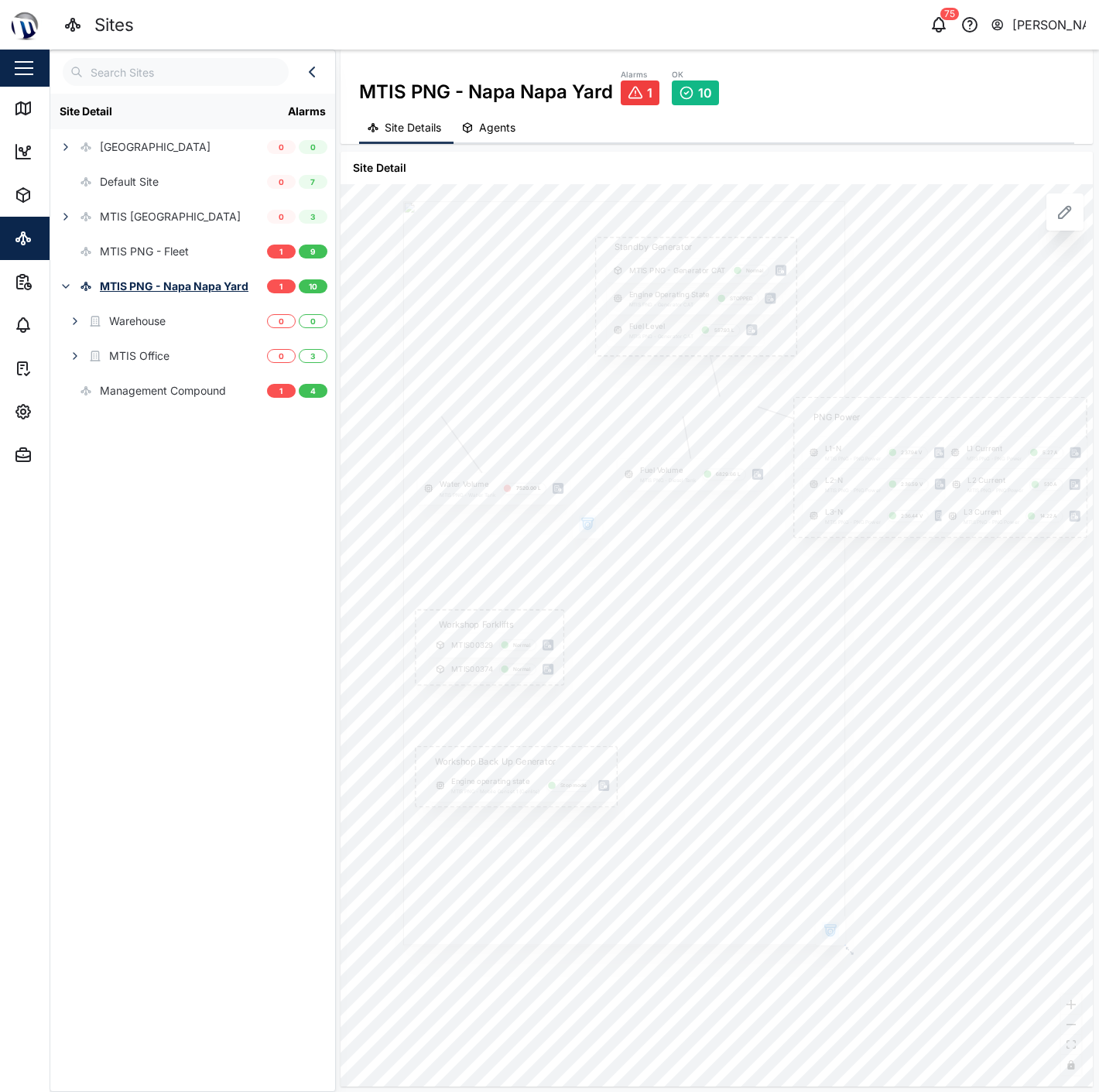
click at [903, 348] on div "PNG Power L1-N MTIS PNG - PNG Power 237.94 V L1 Current MTIS PNG - PNG Power 5.…" at bounding box center [716, 636] width 752 height 903
drag, startPoint x: 903, startPoint y: 348, endPoint x: 851, endPoint y: 310, distance: 64.4
click at [856, 313] on div "PNG Power L1-N MTIS PNG - PNG Power 237.94 V L1 Current MTIS PNG - PNG Power 5.…" at bounding box center [716, 636] width 752 height 903
click at [708, 439] on icon at bounding box center [711, 439] width 7 height 6
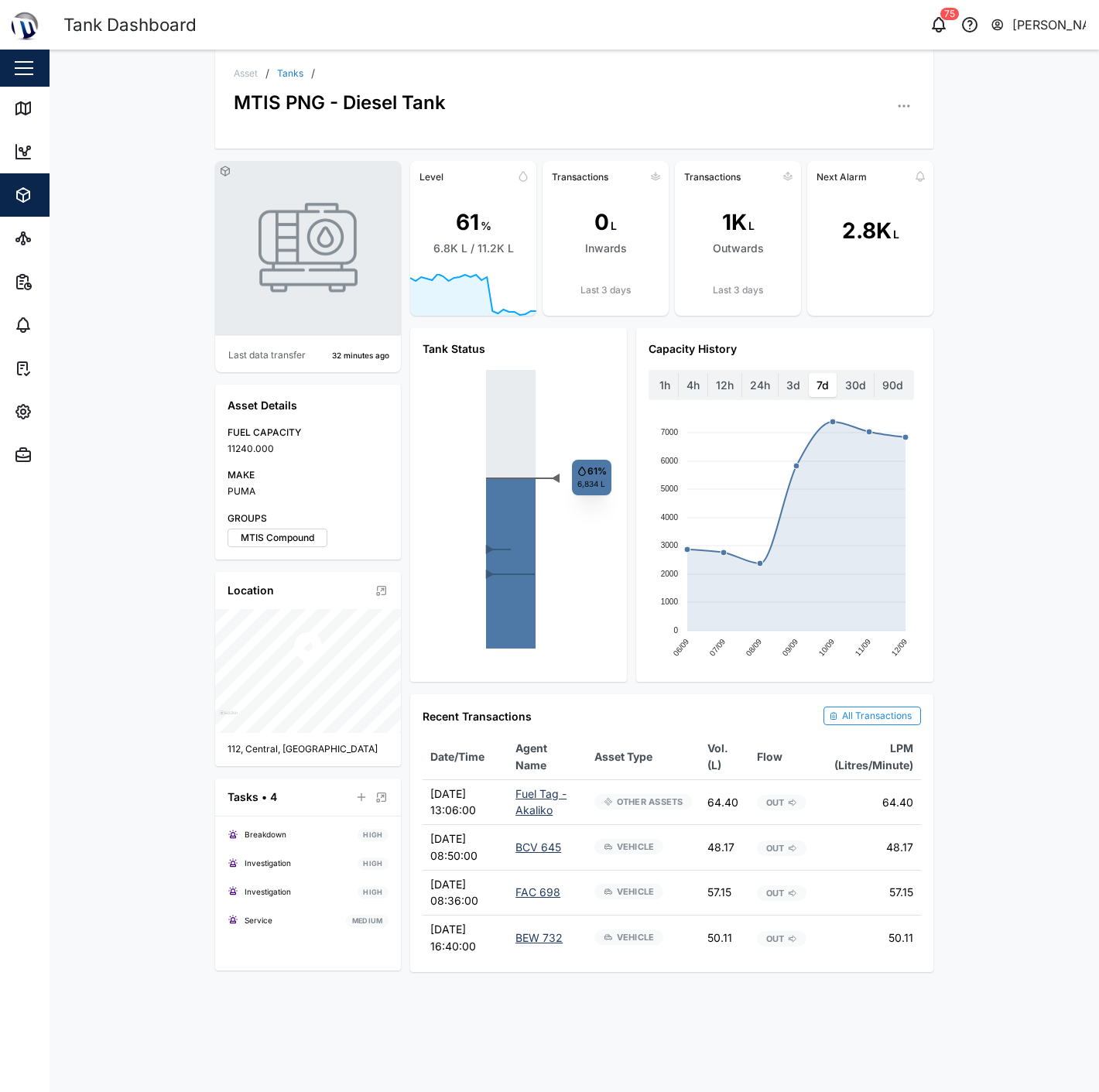
click at [690, 158] on div "Last data transfer 32 minutes ago Asset Details FUEL CAPACITY 11240.000 MAKE PU…" at bounding box center [574, 566] width 743 height 835
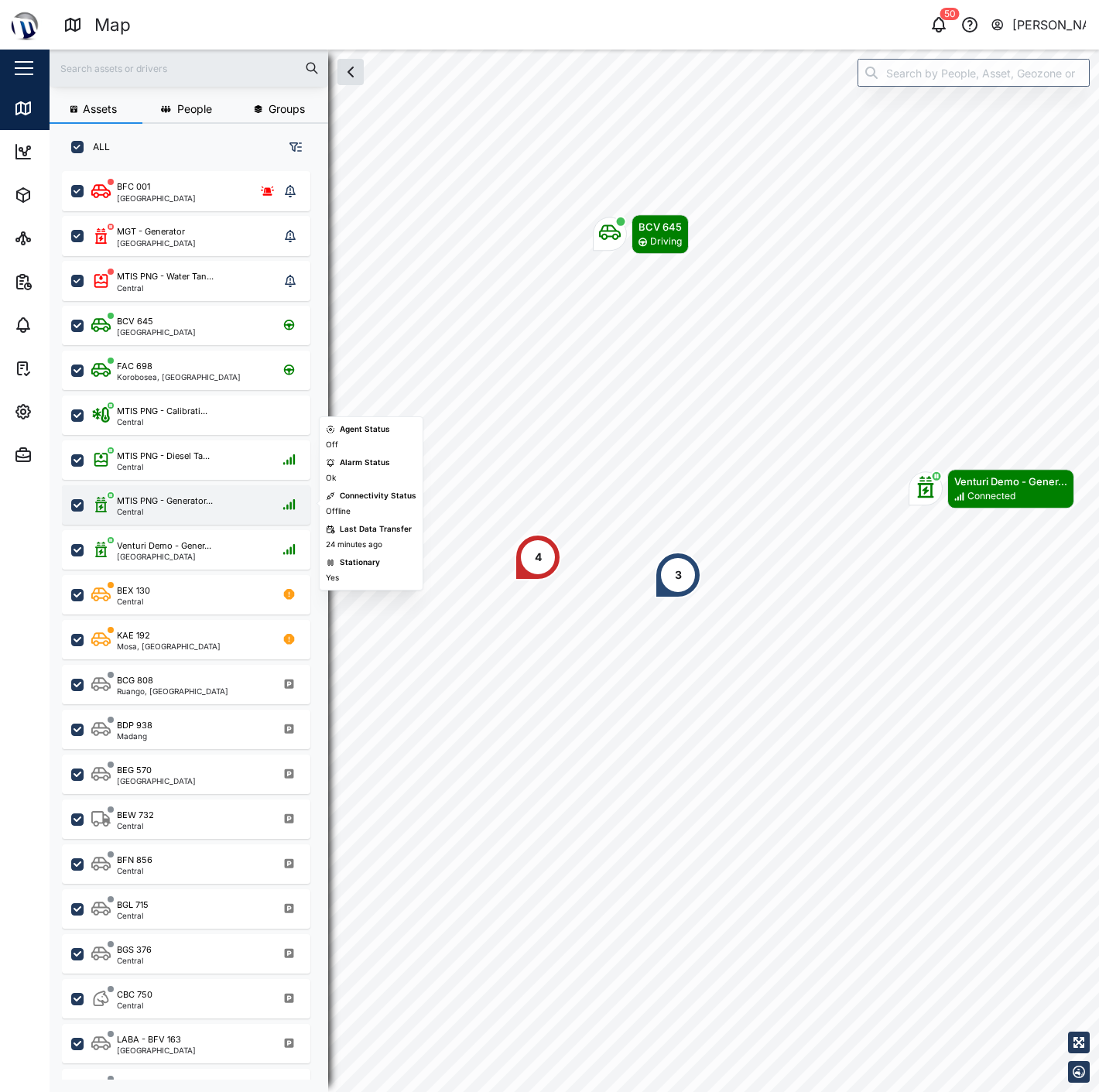
click at [206, 509] on div "Central" at bounding box center [164, 511] width 96 height 8
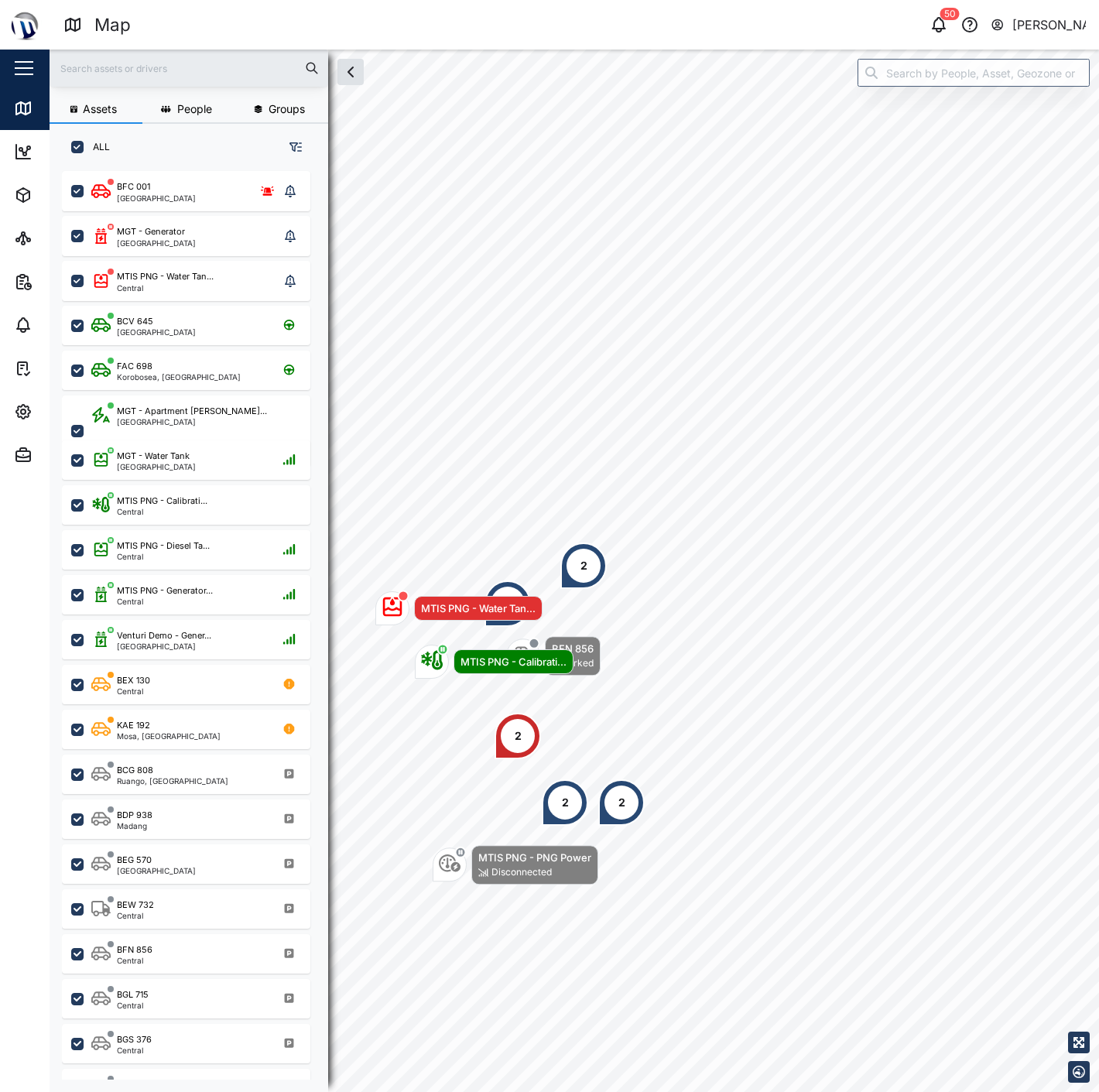
click at [573, 565] on div "2" at bounding box center [583, 565] width 46 height 46
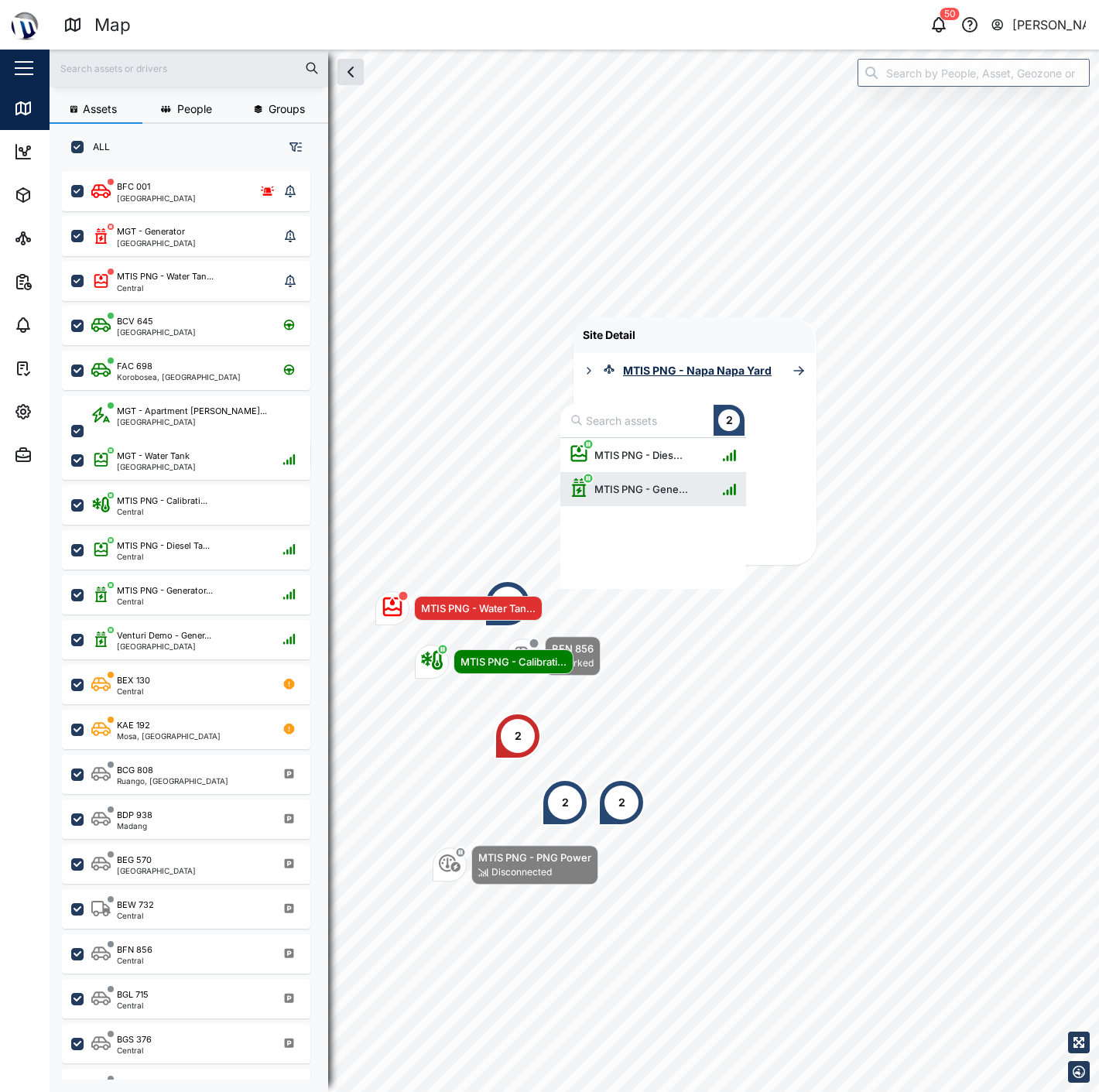
scroll to position [137, 172]
click at [627, 493] on div "MTIS PNG - Gene..." at bounding box center [641, 489] width 106 height 16
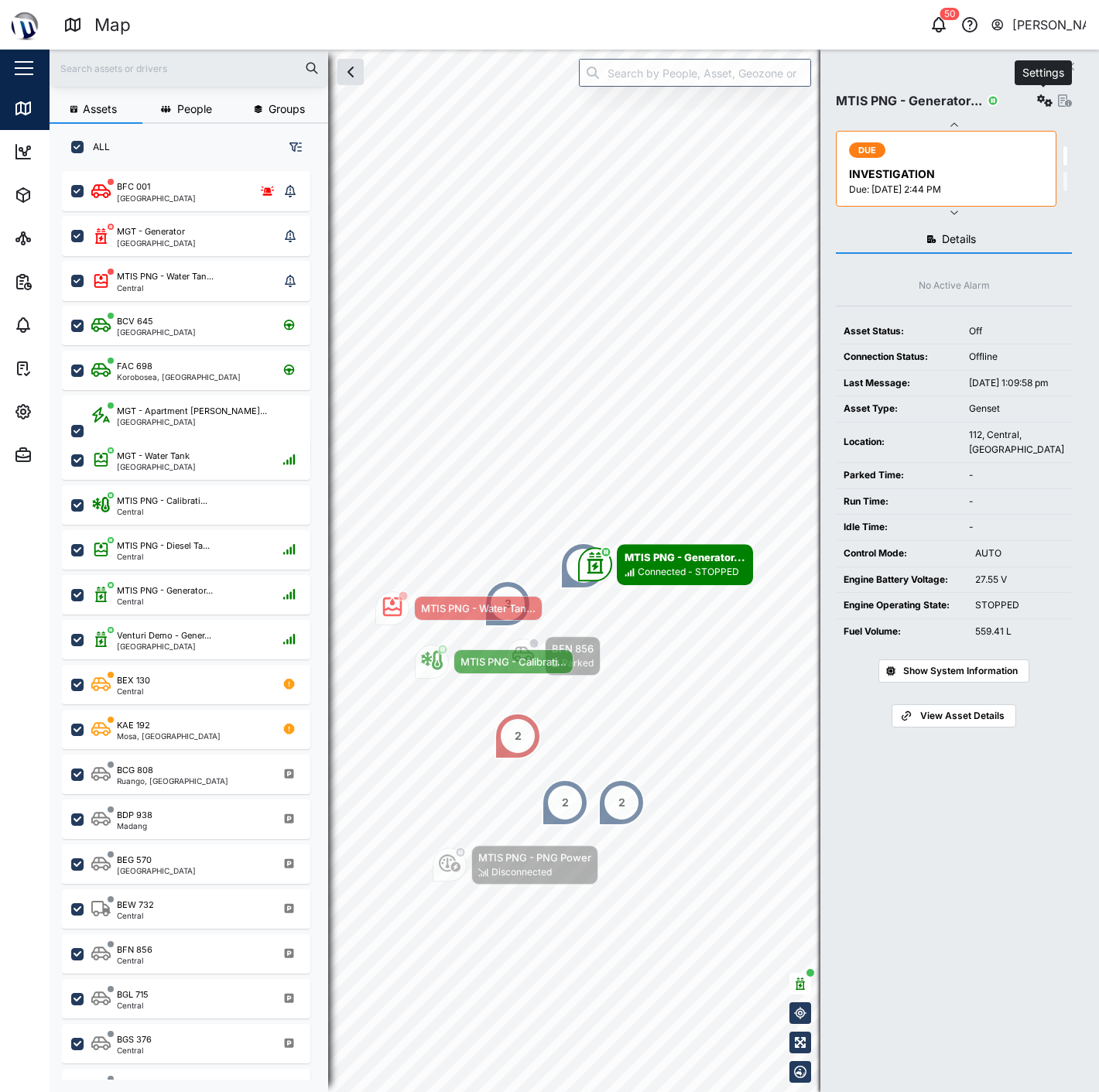
click at [1049, 99] on icon "button" at bounding box center [1045, 100] width 16 height 12
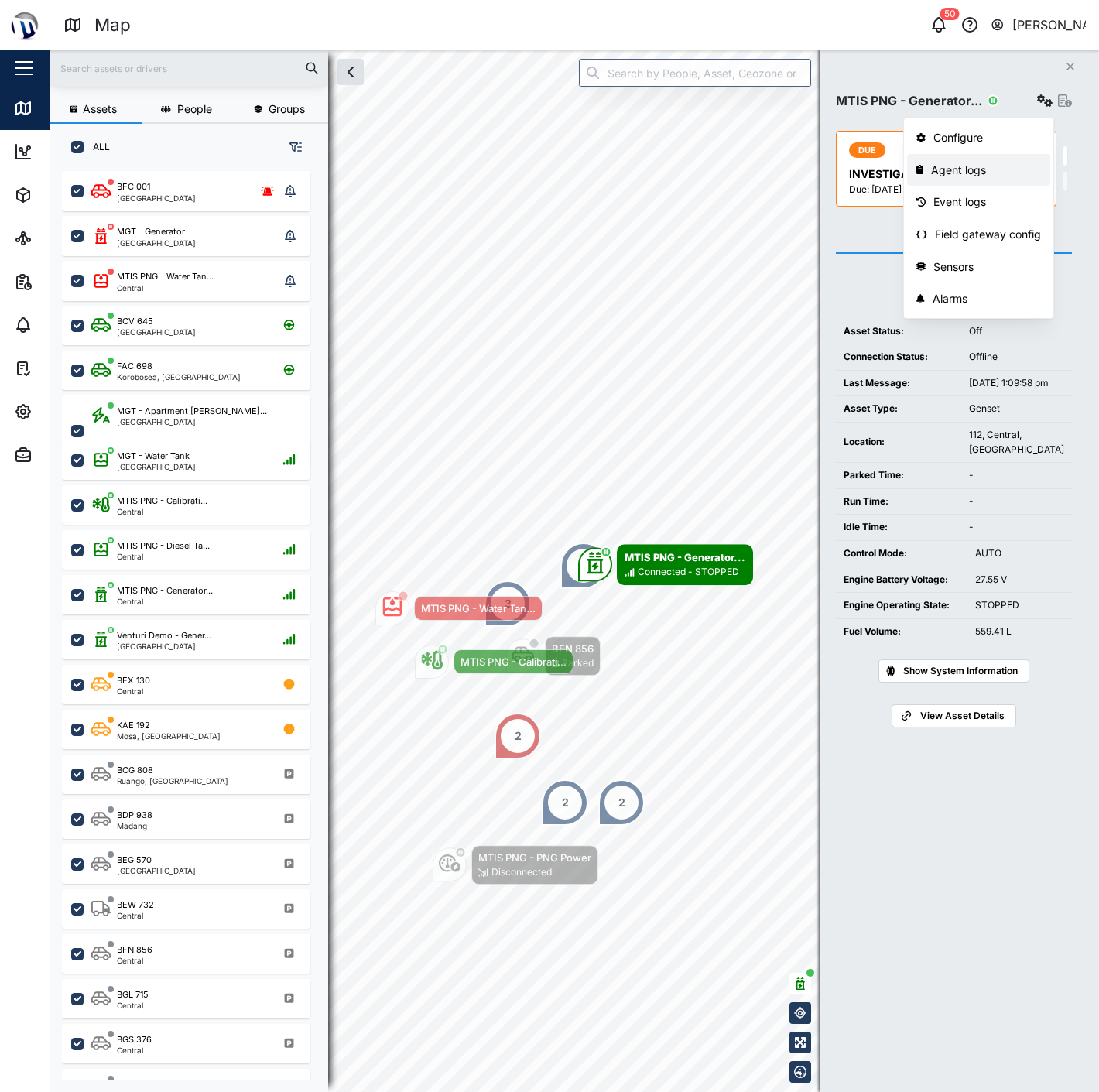
click at [995, 175] on div "Agent logs" at bounding box center [986, 171] width 110 height 17
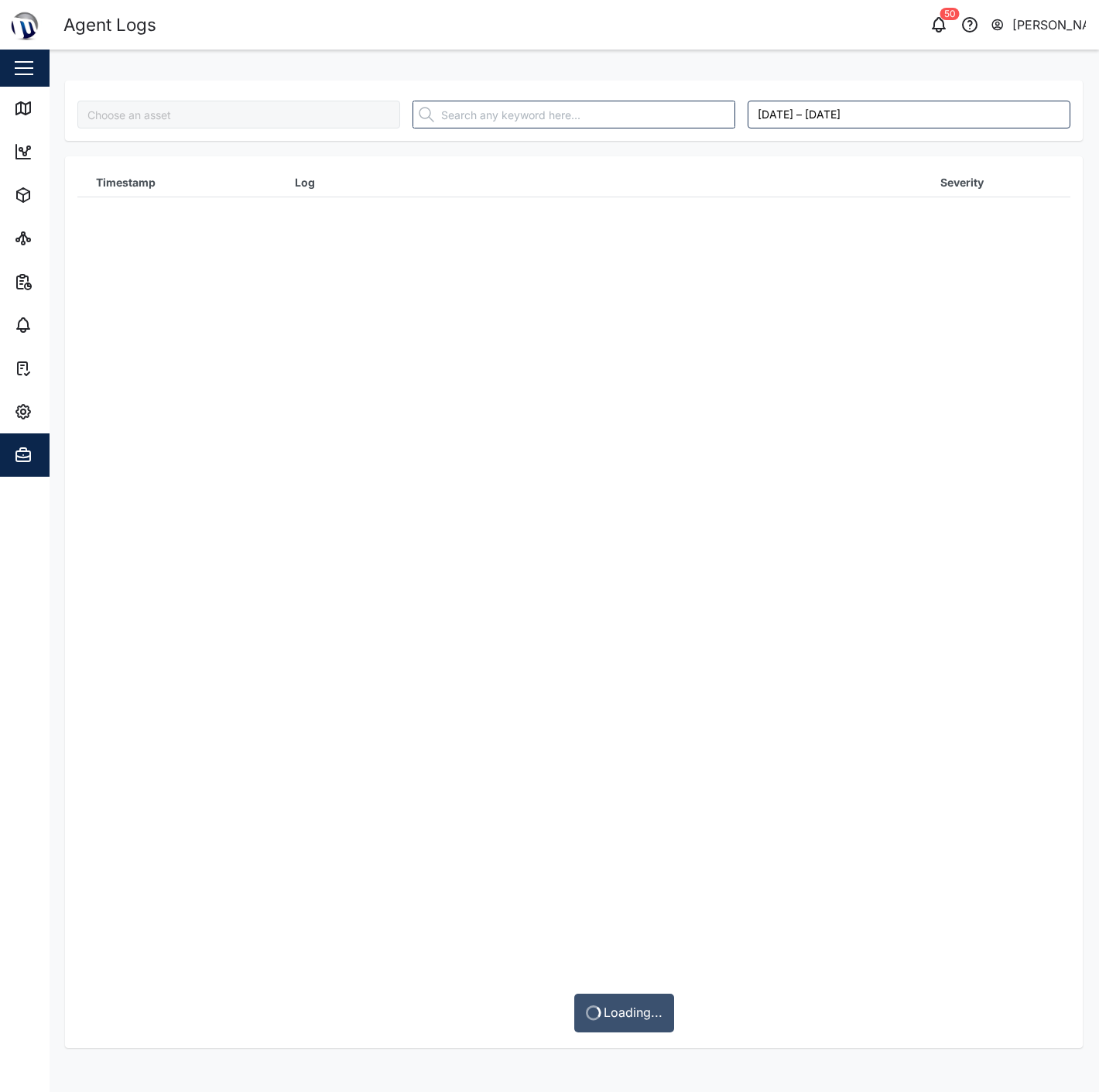
type input "MTIS PNG - Generator CAT"
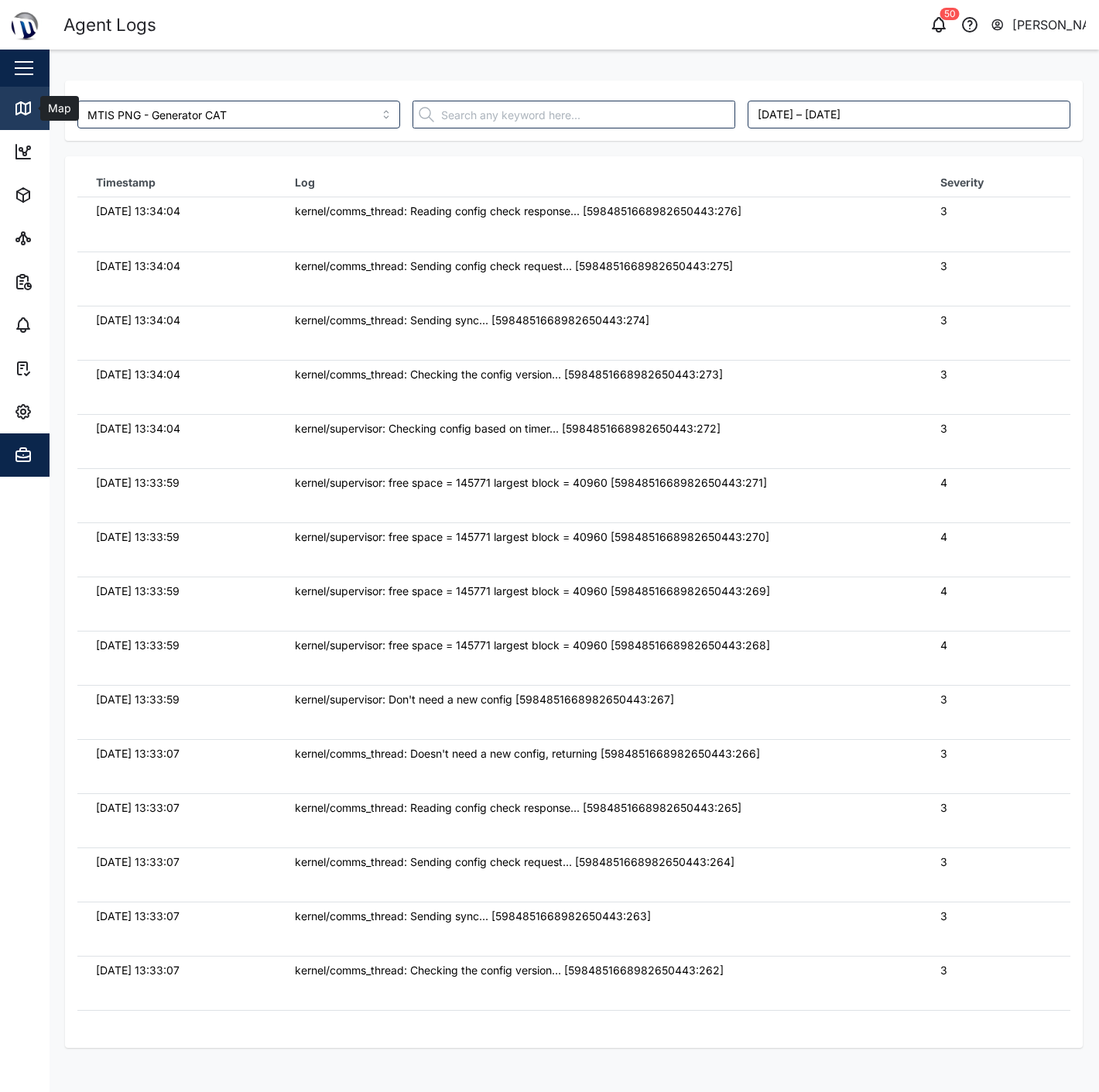
click at [26, 104] on icon at bounding box center [23, 108] width 14 height 12
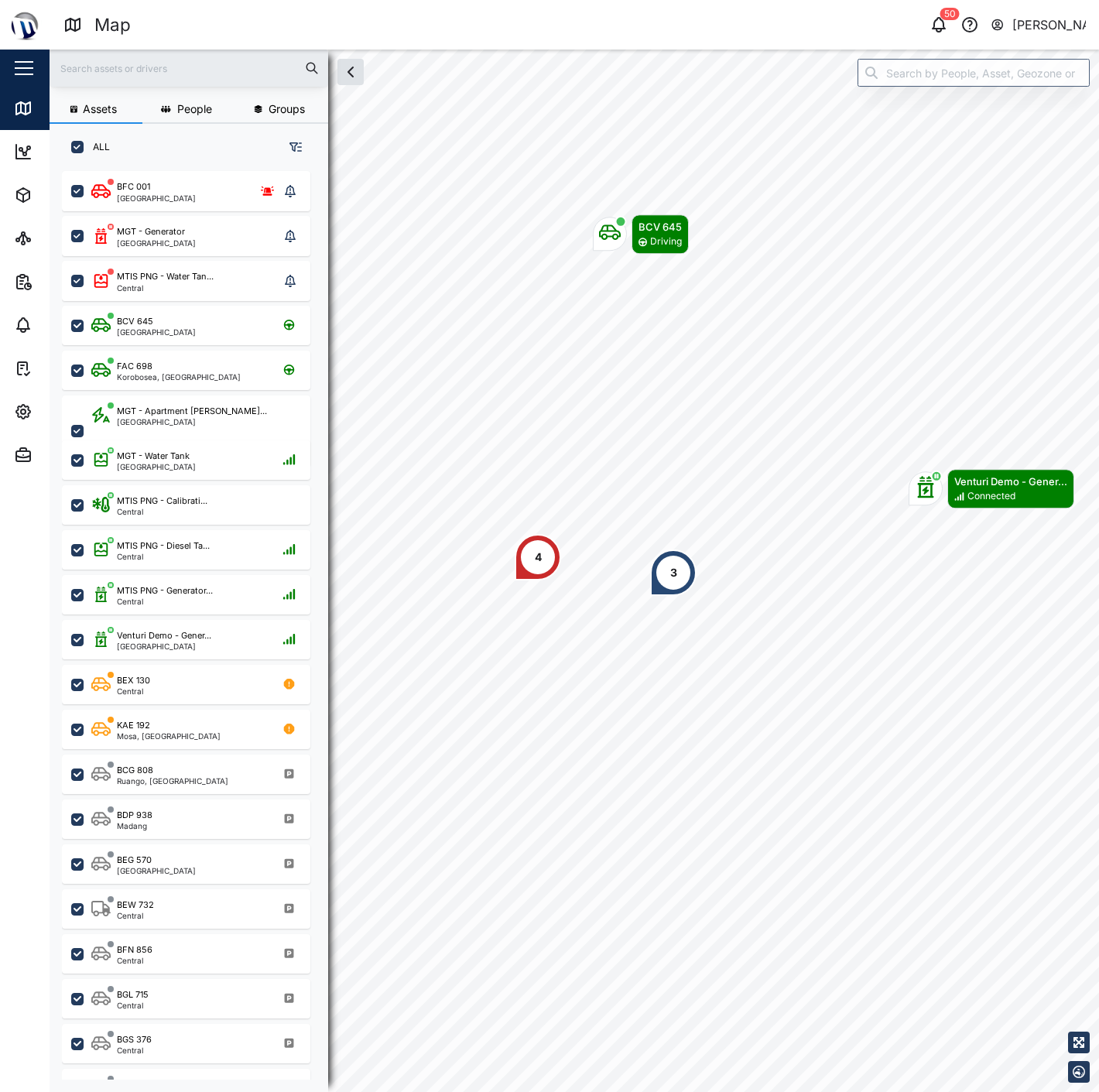
scroll to position [901, 241]
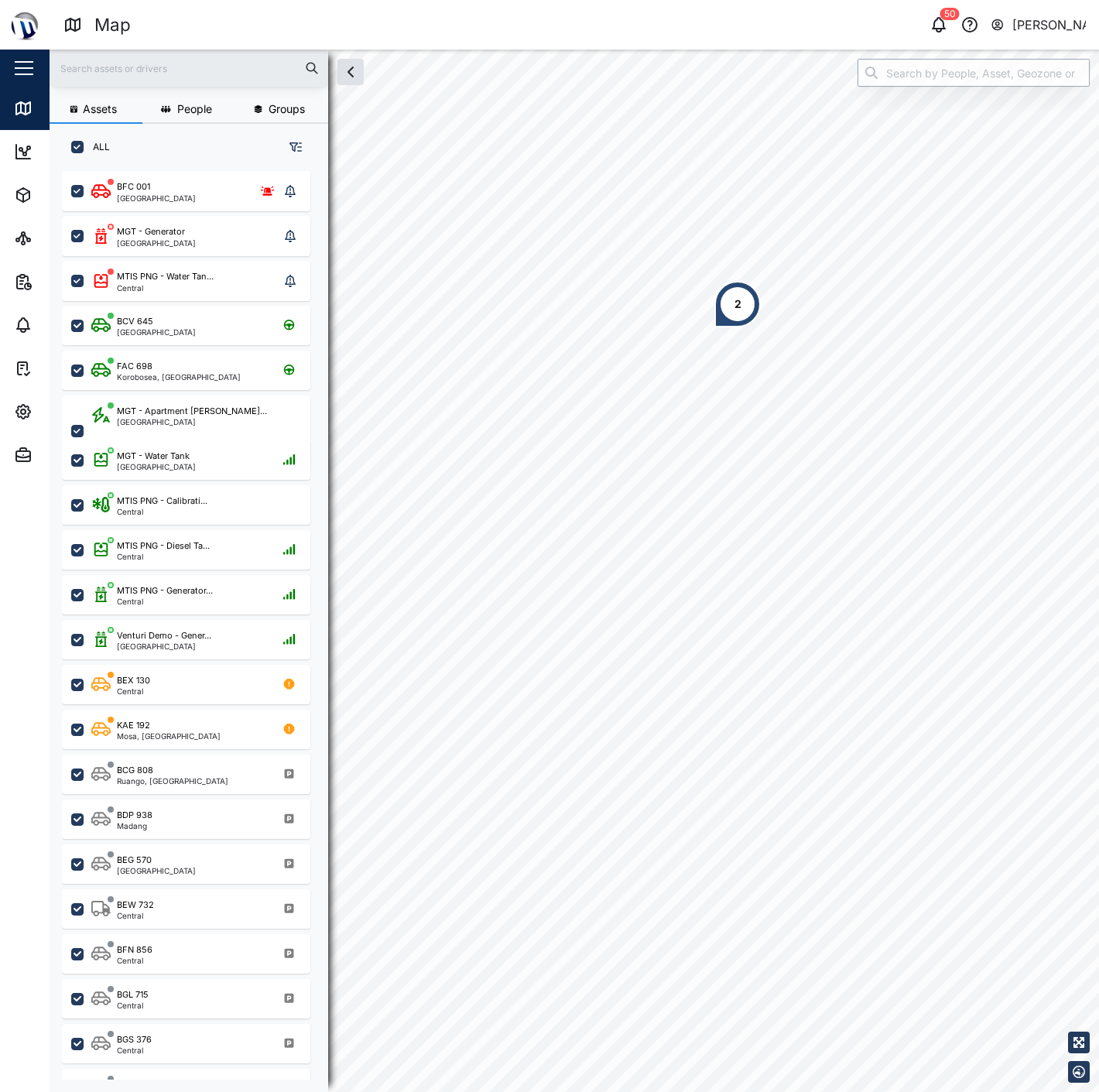
click at [901, 75] on input "search" at bounding box center [973, 73] width 232 height 28
click at [47, 241] on div "Sites" at bounding box center [58, 238] width 37 height 17
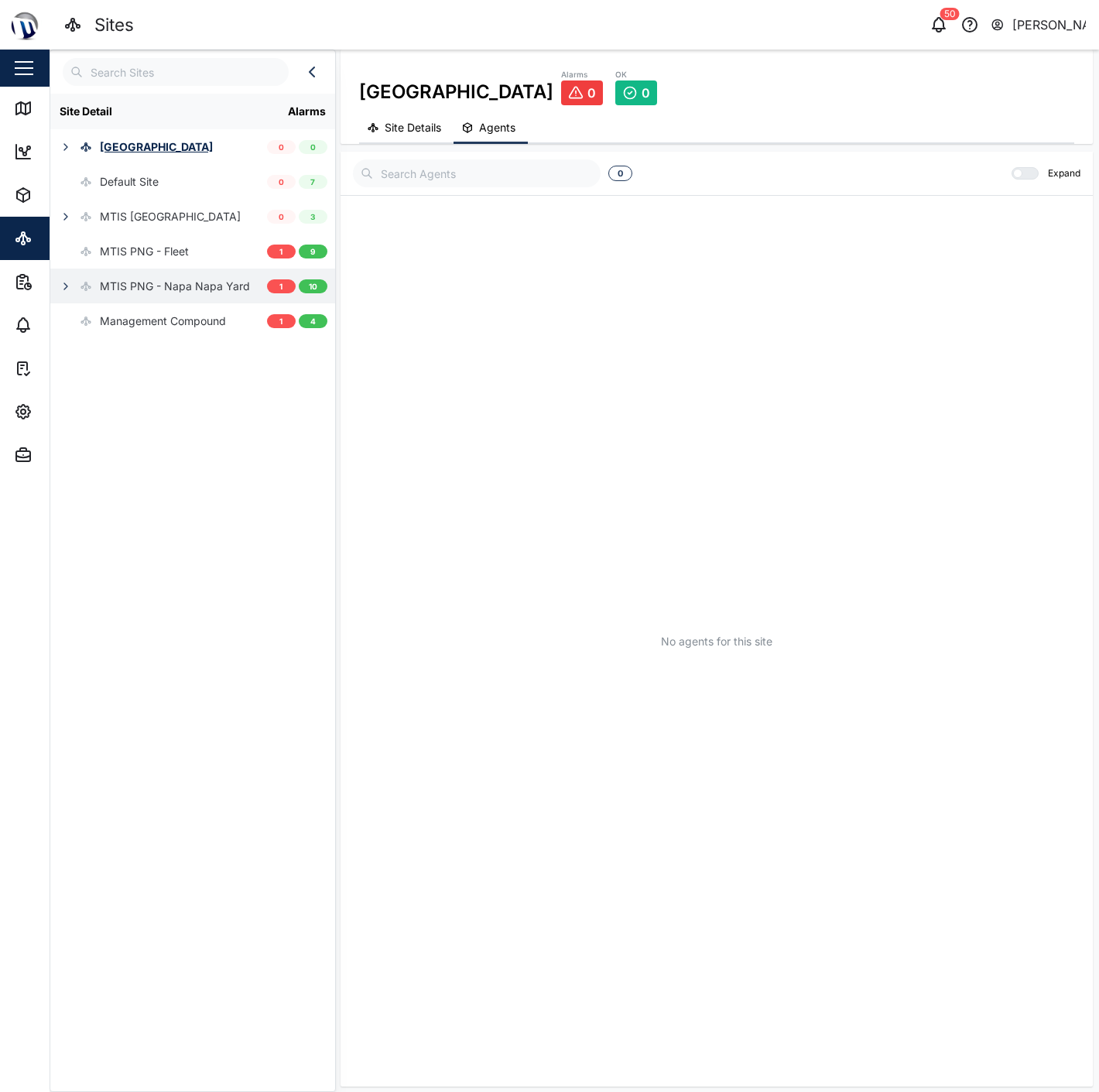
click at [157, 278] on div "MTIS PNG - Napa Napa Yard" at bounding box center [175, 286] width 151 height 17
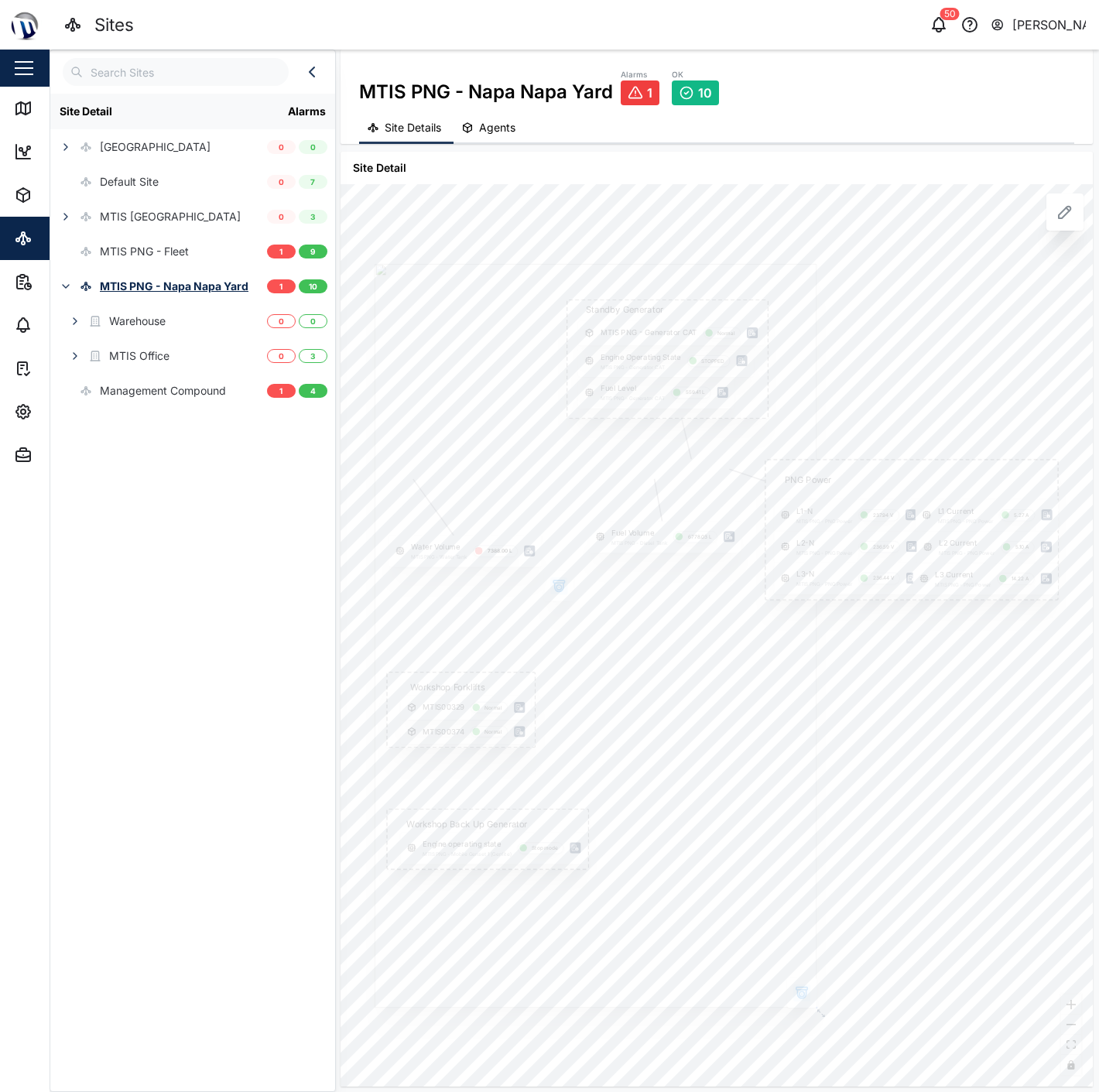
click at [553, 580] on icon "button" at bounding box center [559, 581] width 10 height 3
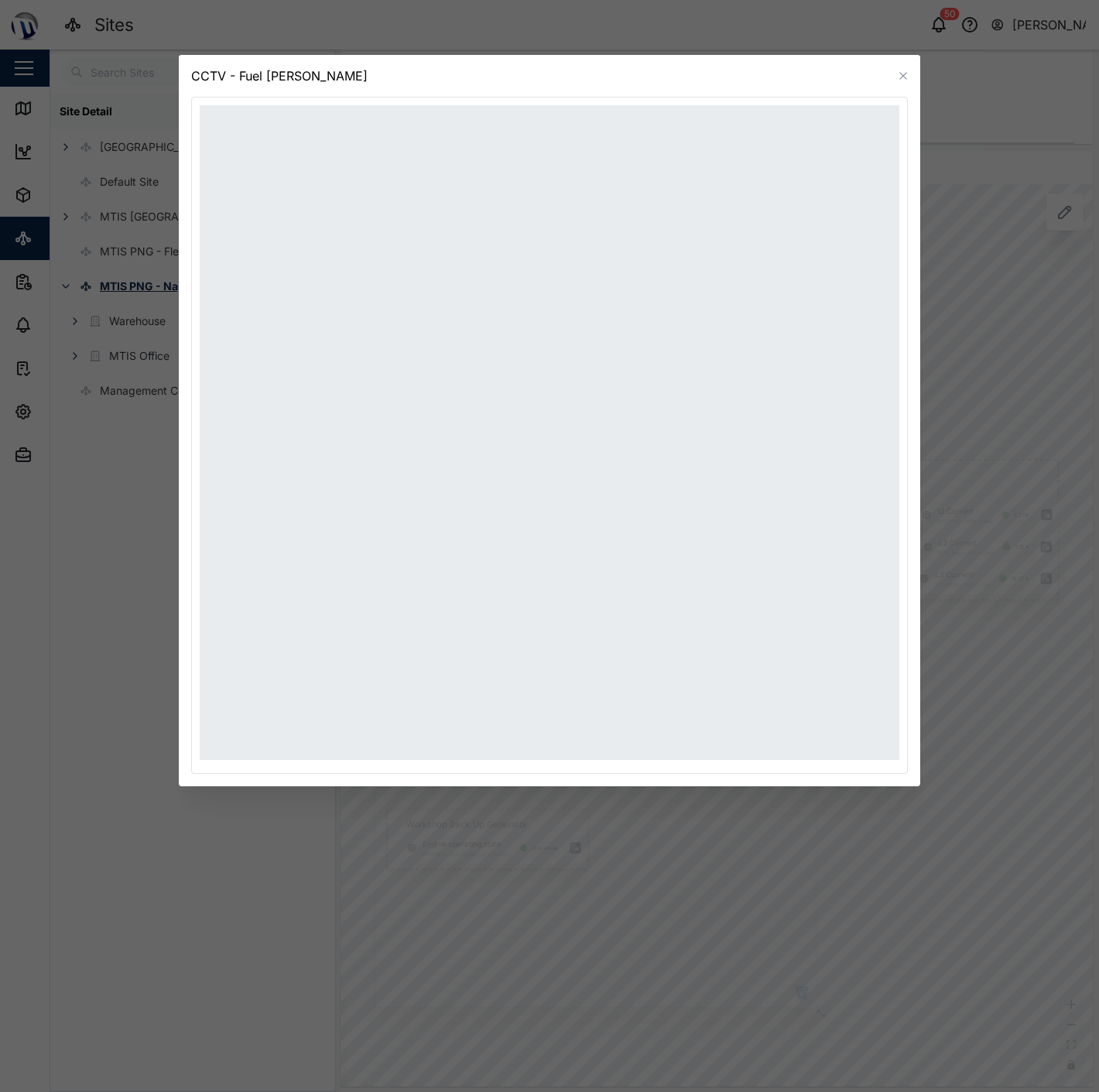
click at [906, 71] on icon "button" at bounding box center [903, 76] width 12 height 12
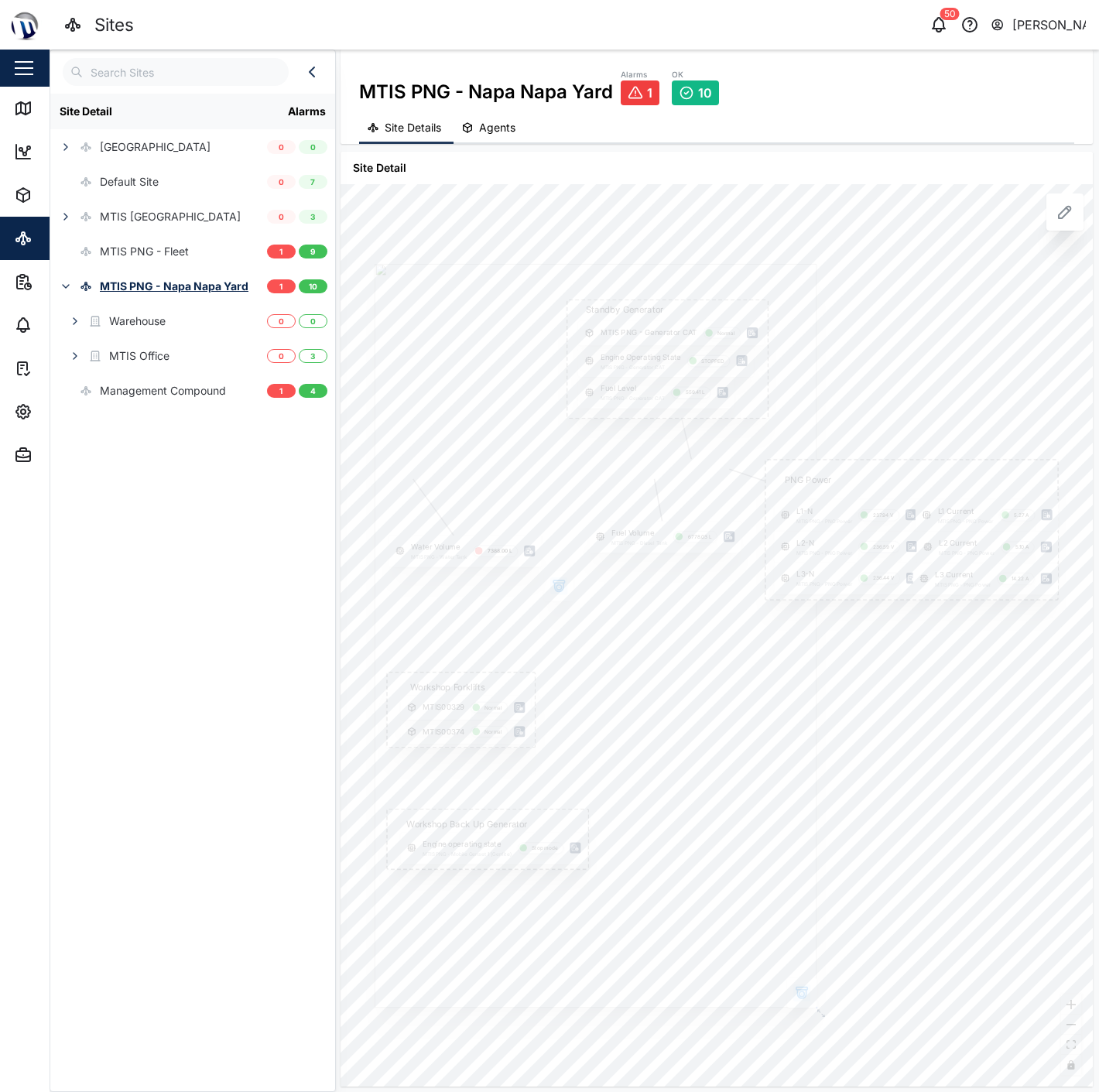
click at [946, 36] on div "Sites 50 [PERSON_NAME]" at bounding box center [581, 24] width 1035 height 27
click at [942, 31] on icon "button" at bounding box center [938, 24] width 18 height 18
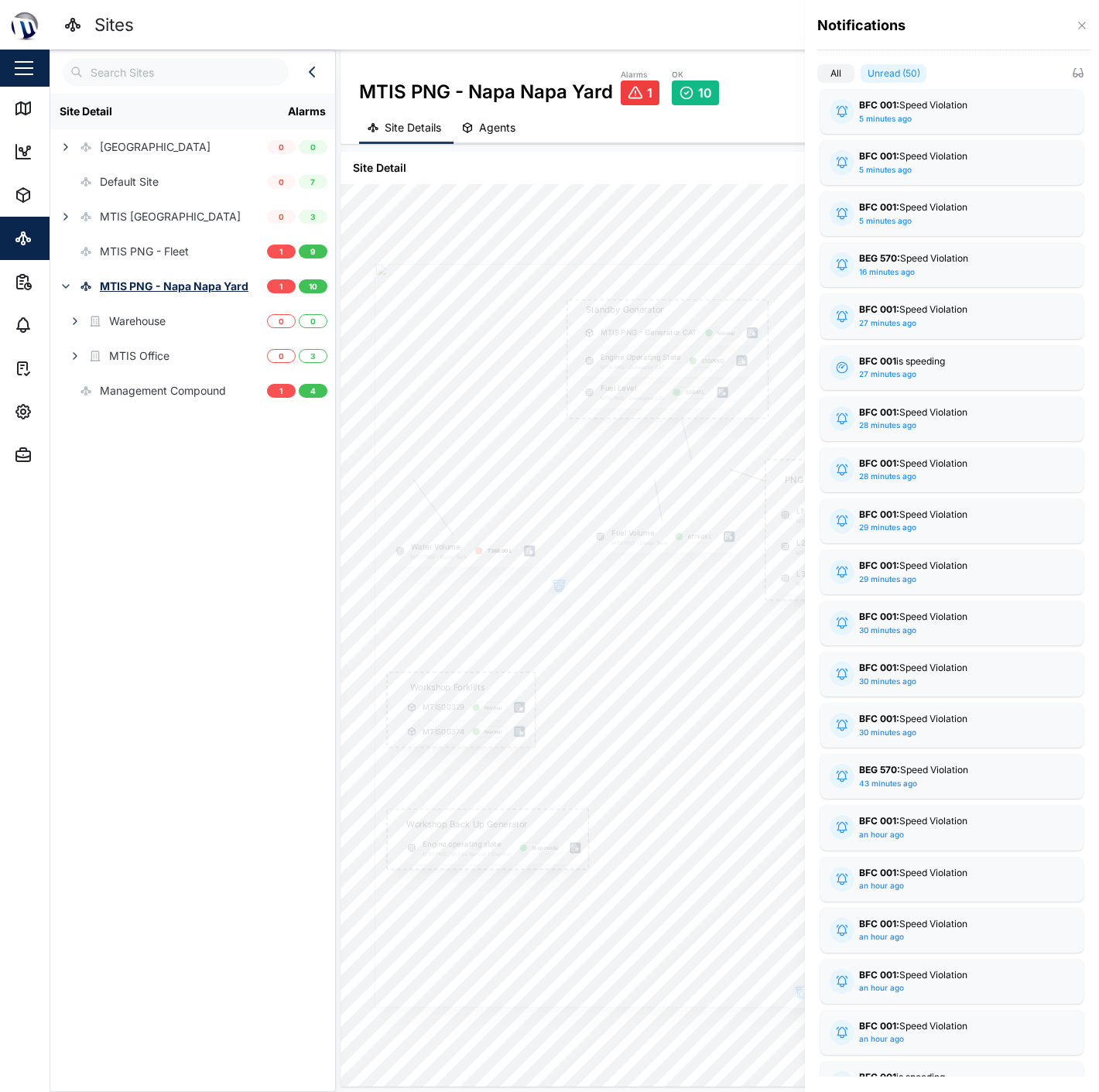
click at [19, 90] on div at bounding box center [549, 546] width 1099 height 1092
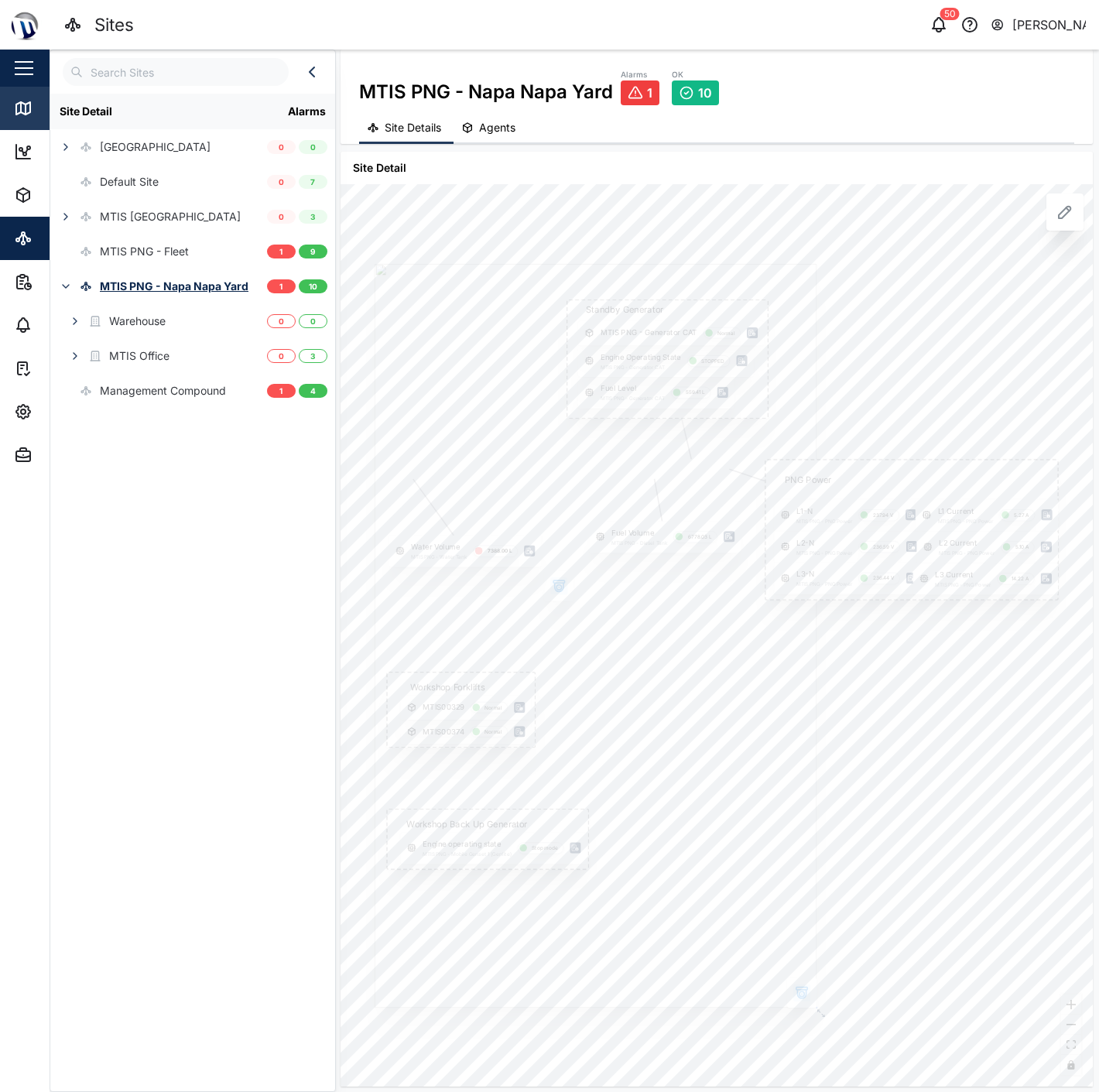
click at [17, 115] on icon at bounding box center [23, 108] width 18 height 18
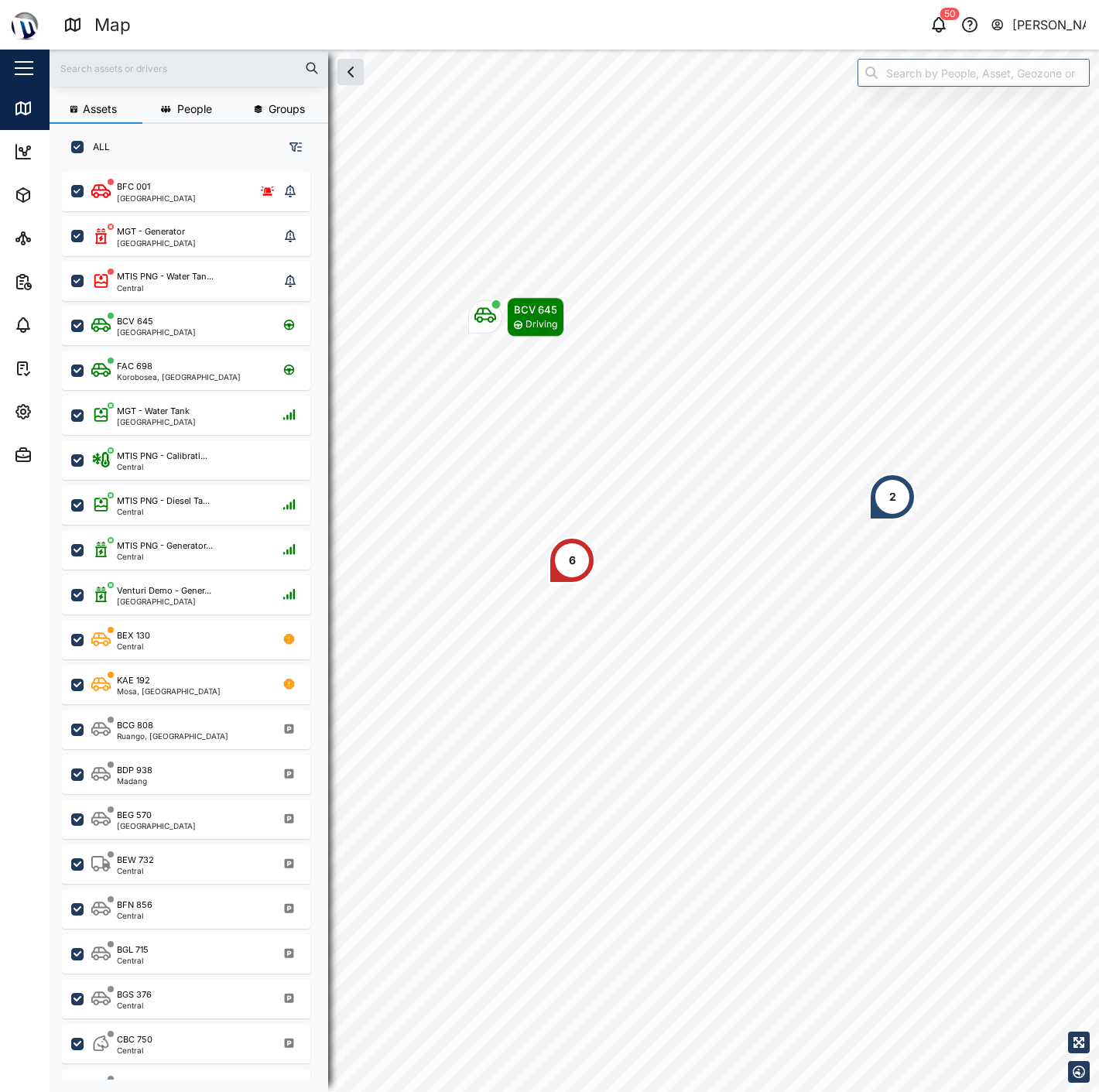
scroll to position [901, 241]
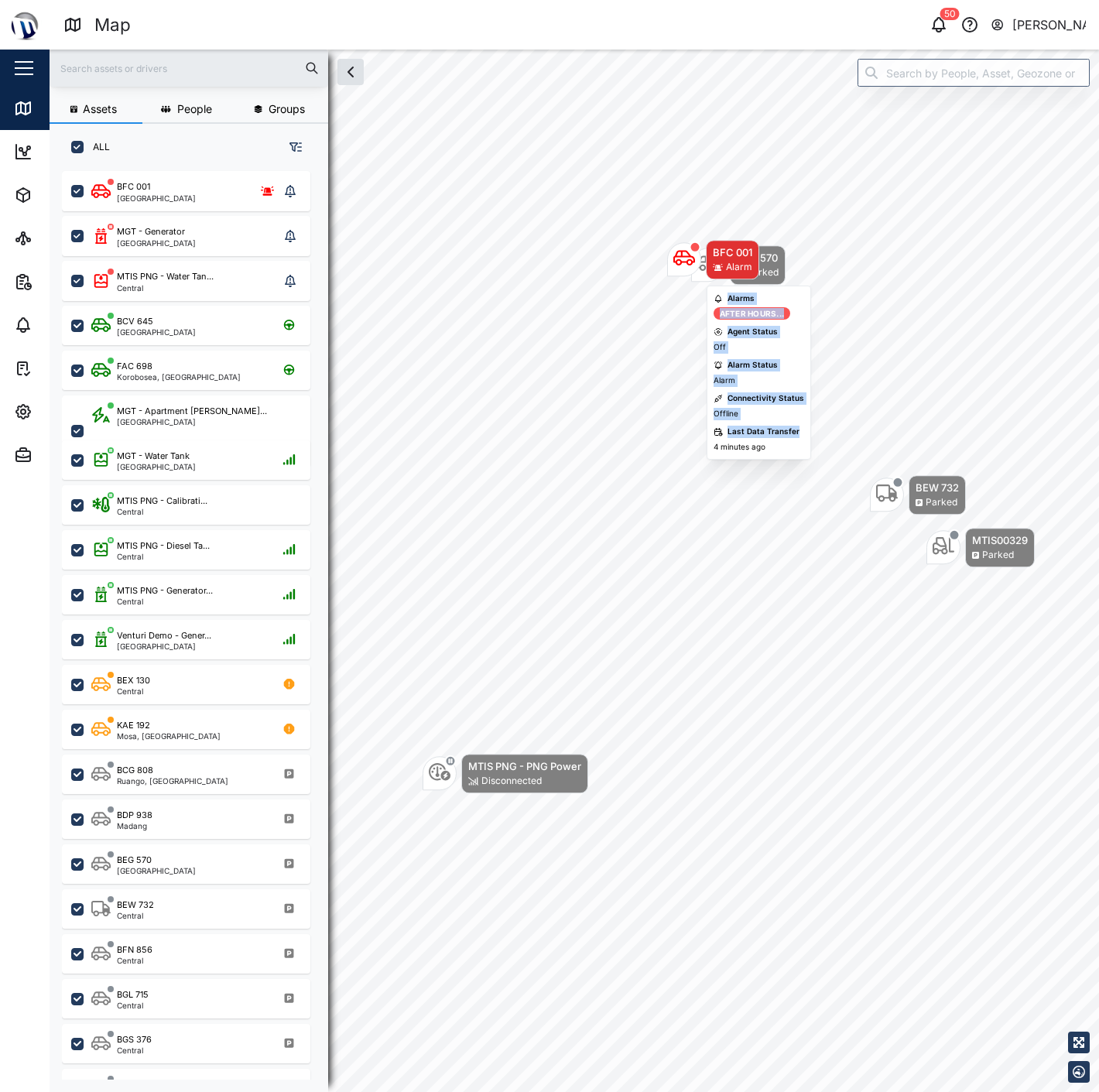
click at [878, 325] on body "Map 50 [PERSON_NAME] Close Map Dashboard Assets ATS Camera Generator Personnel …" at bounding box center [549, 546] width 1099 height 1092
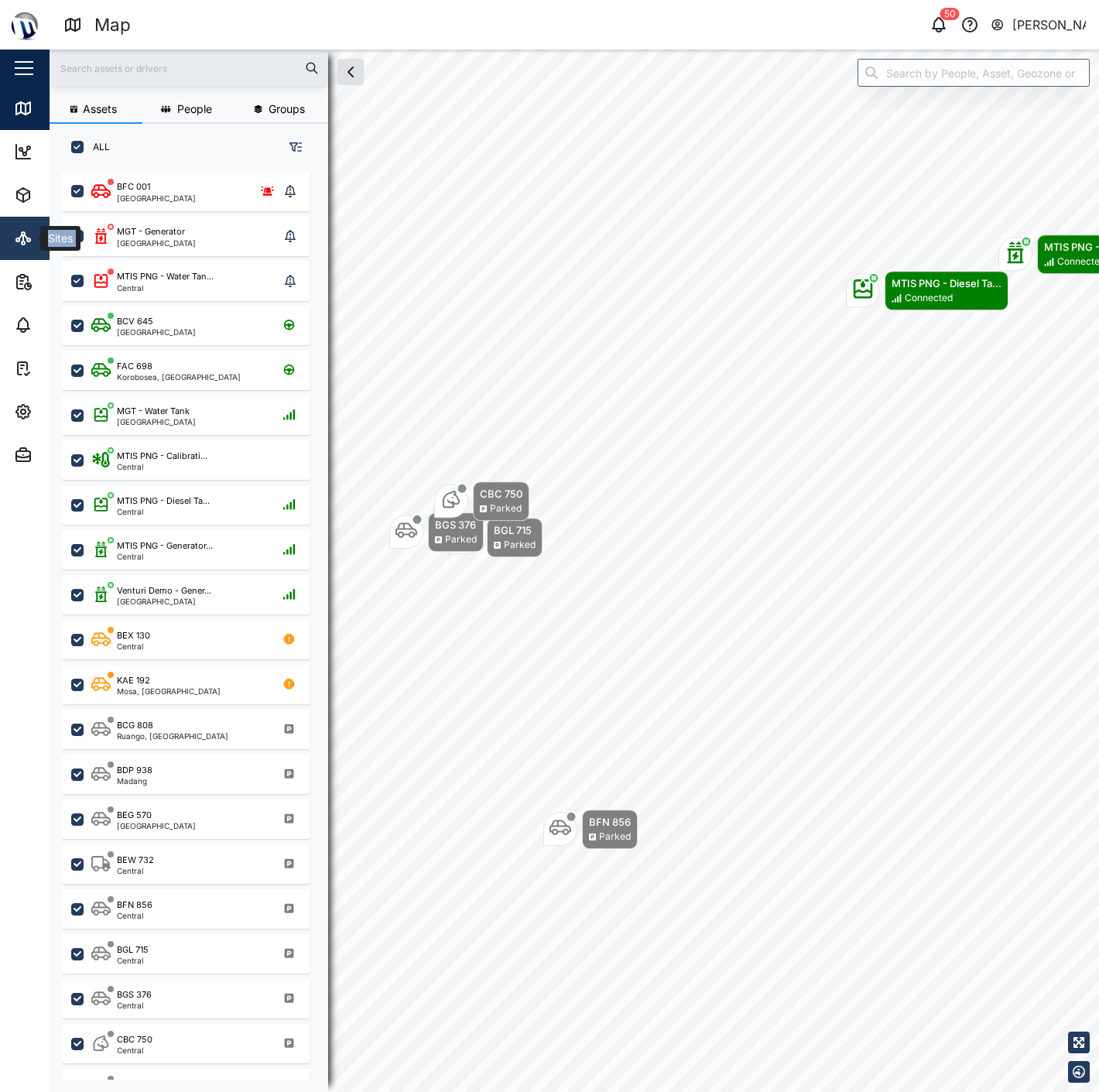
click at [17, 248] on link "Sites" at bounding box center [100, 238] width 201 height 44
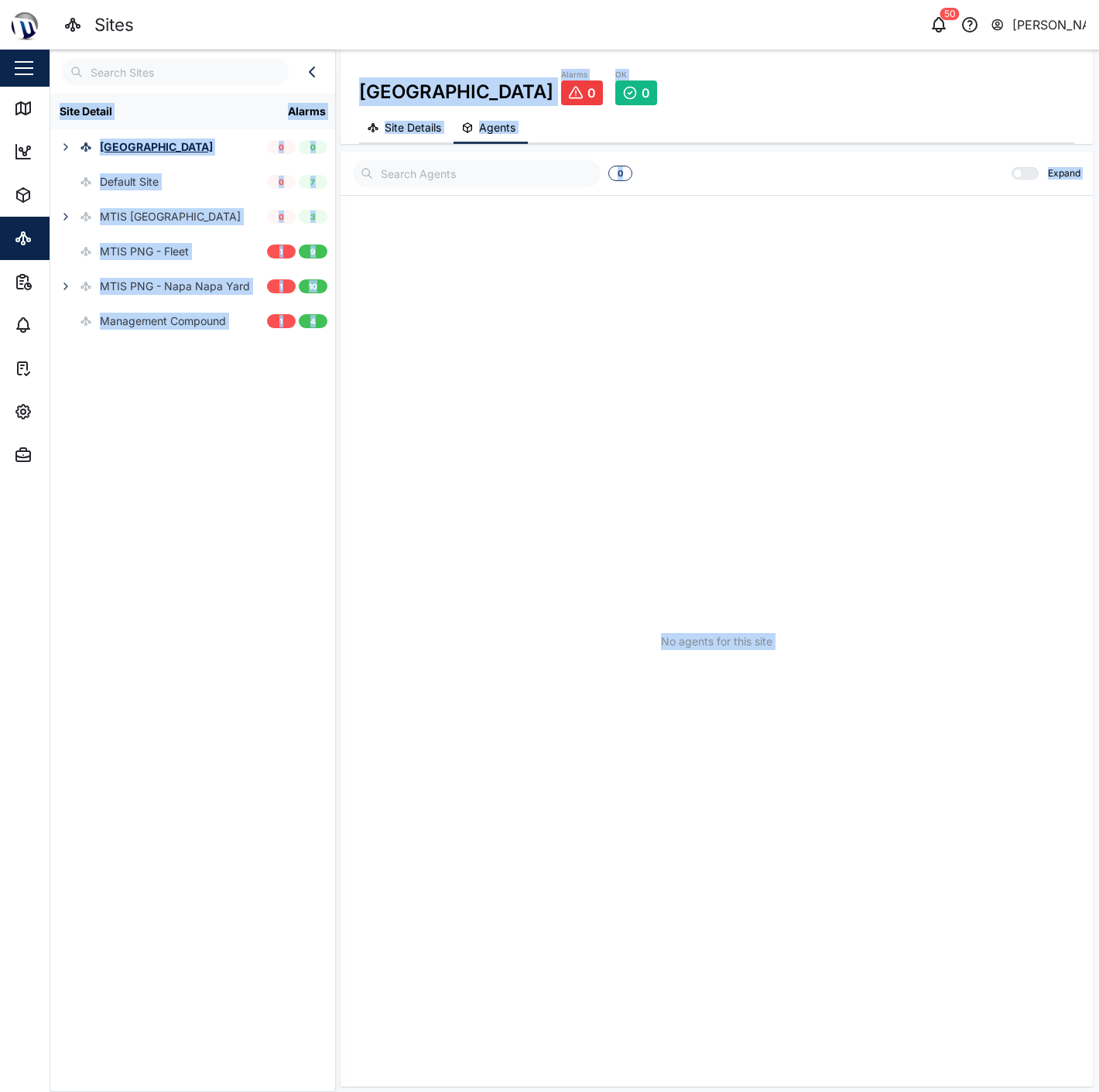
click at [220, 391] on div "Site Detail Alarms Coral Seas Hotel 0 0 Default Site 0 7 MTIS Brisbane 0 3 MTIS…" at bounding box center [192, 588] width 285 height 989
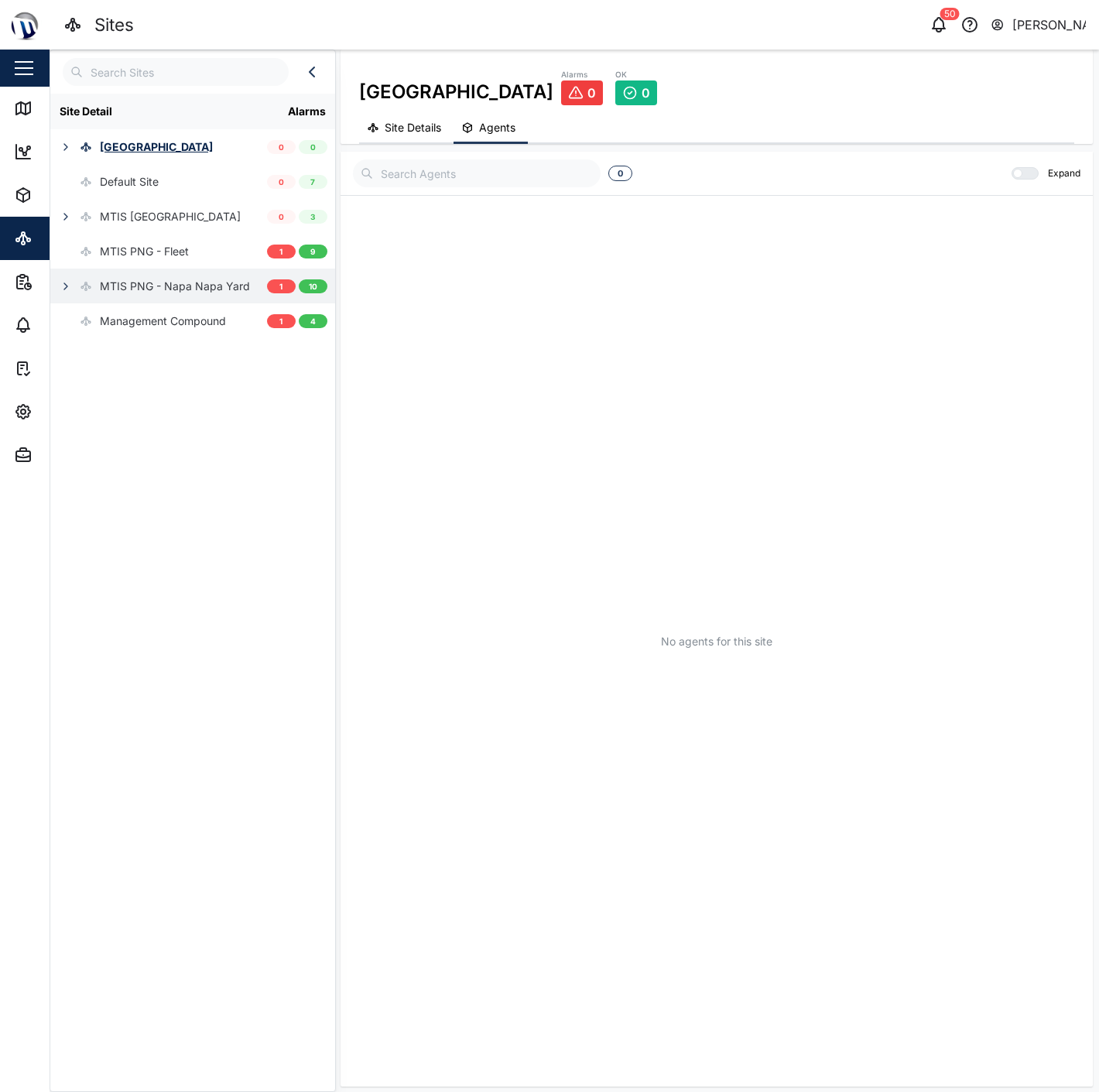
click at [184, 287] on div "MTIS PNG - Napa Napa Yard" at bounding box center [175, 286] width 151 height 17
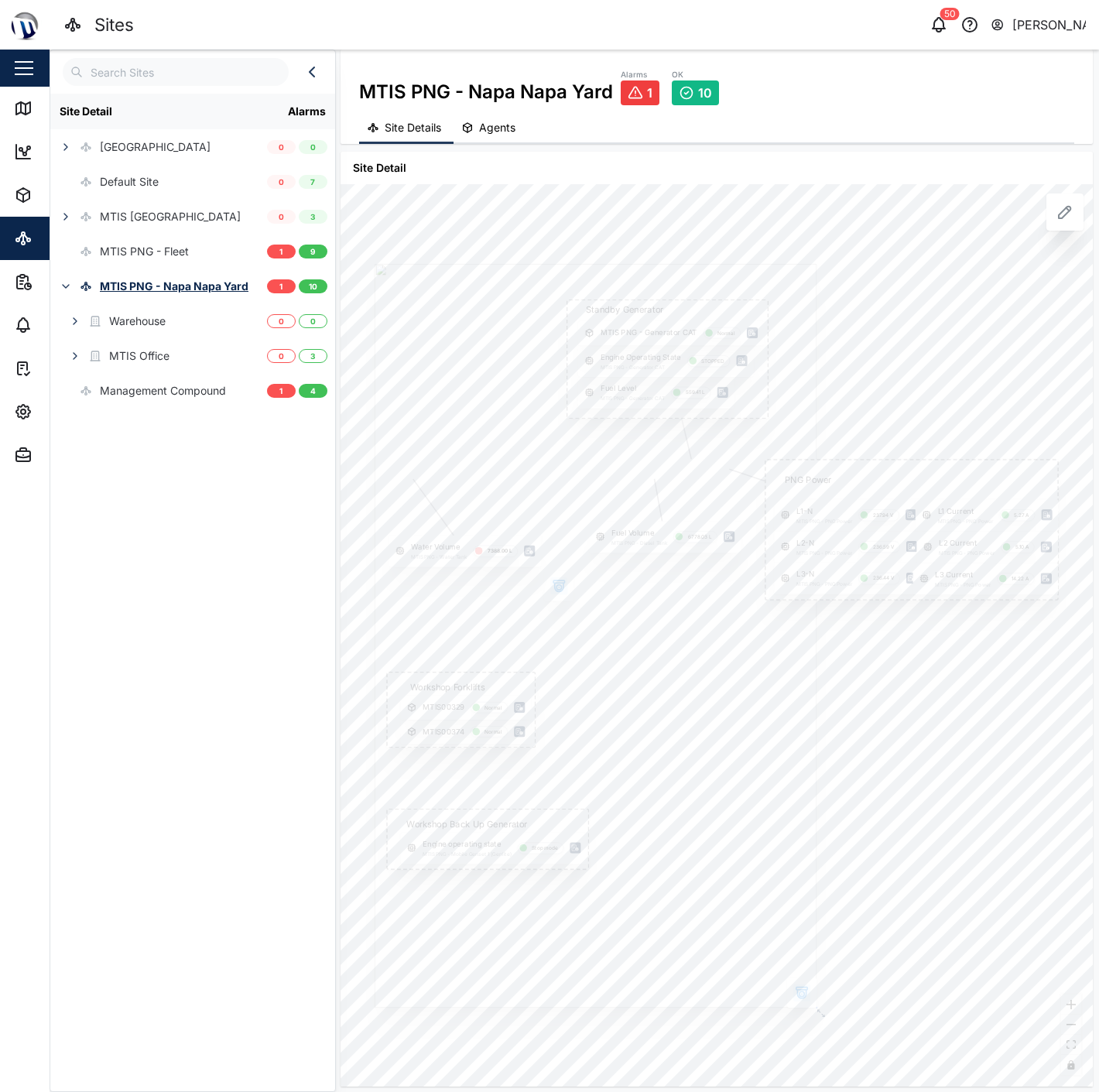
click at [556, 581] on icon "button" at bounding box center [559, 581] width 10 height 3
